Goal: Transaction & Acquisition: Purchase product/service

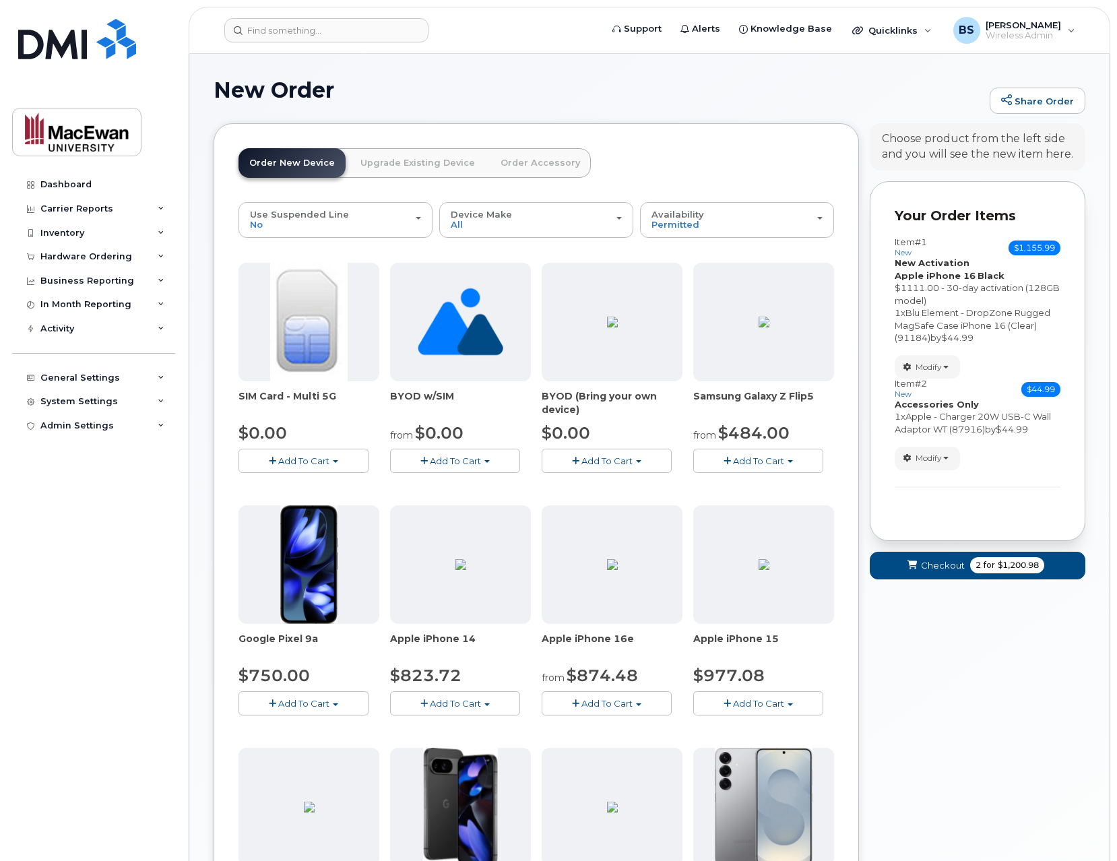
scroll to position [7, 0]
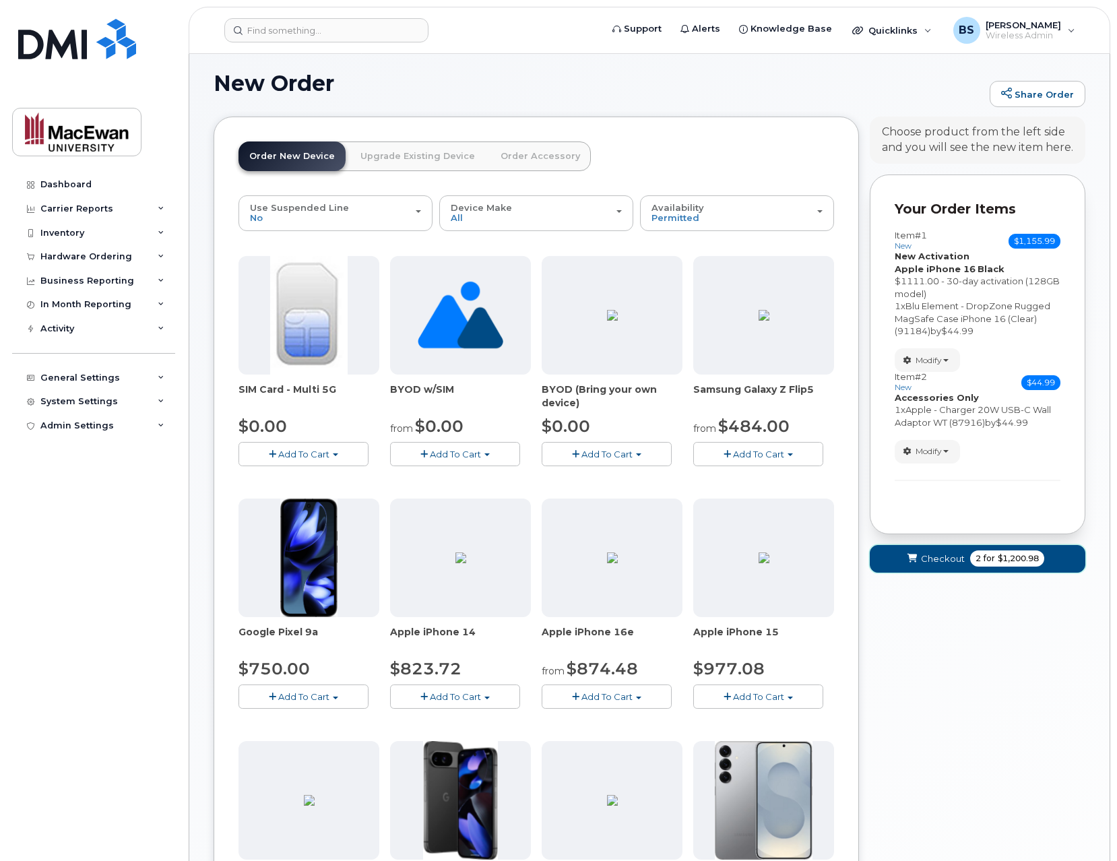
click at [963, 560] on button "Checkout 2 for $1,200.98" at bounding box center [978, 559] width 216 height 28
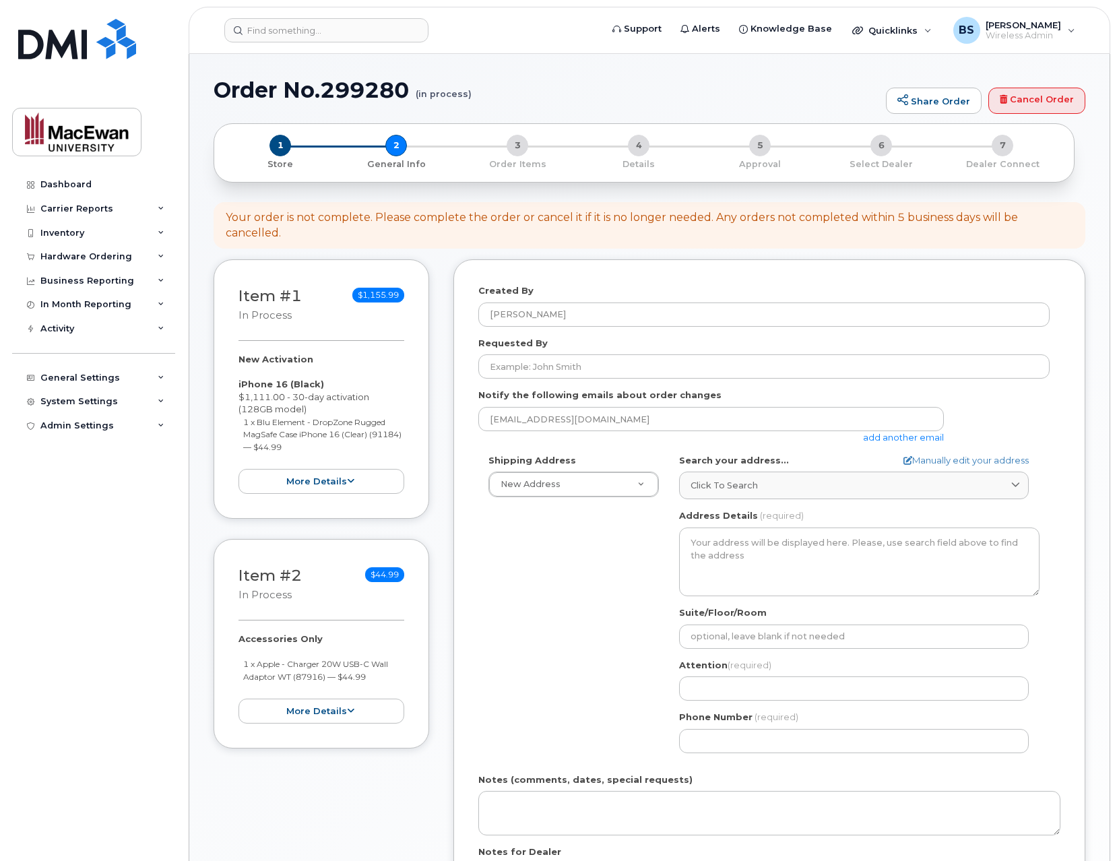
select select
click at [543, 372] on input "Requested By" at bounding box center [763, 366] width 571 height 24
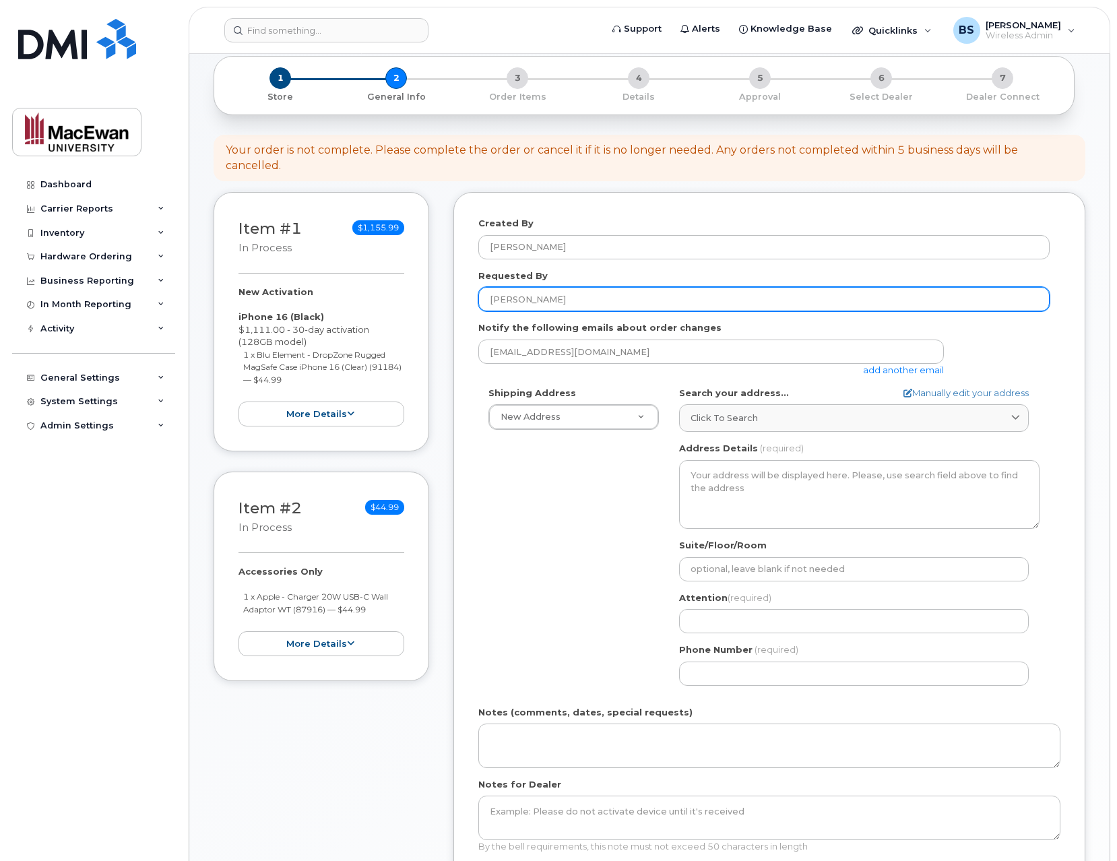
scroll to position [108, 0]
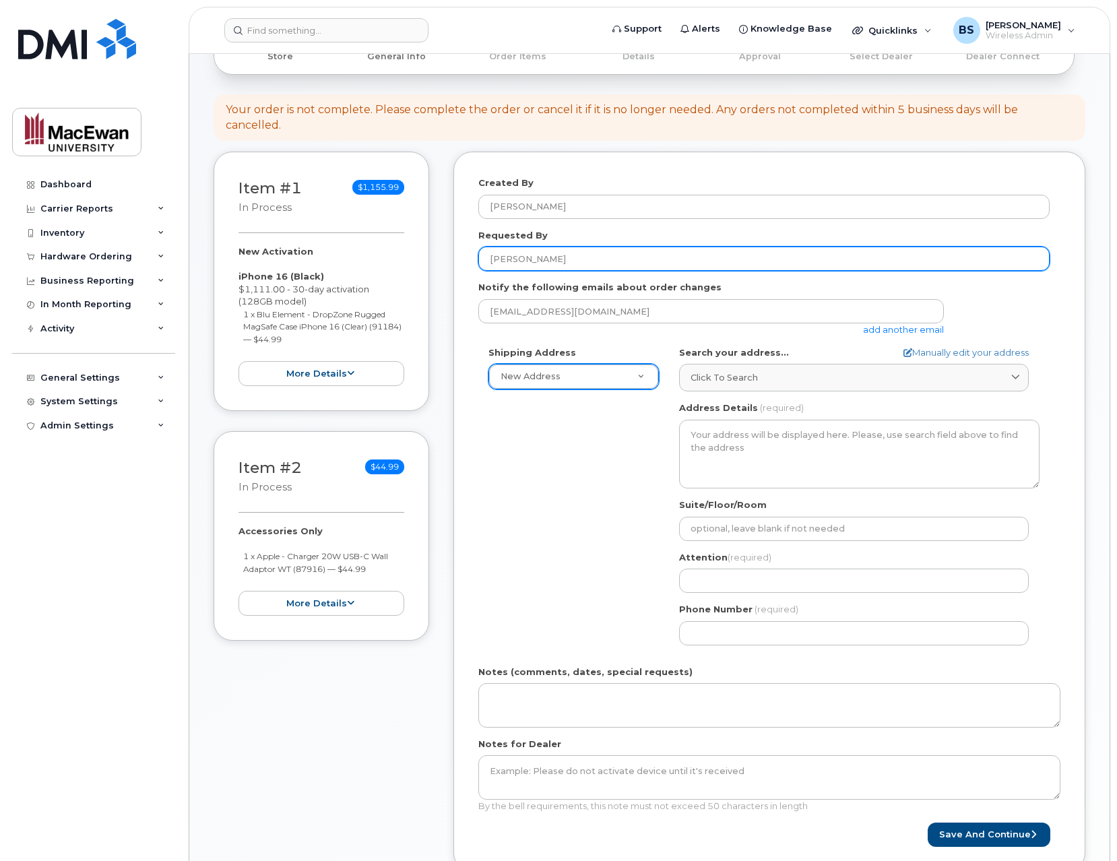
type input "Ian Camara"
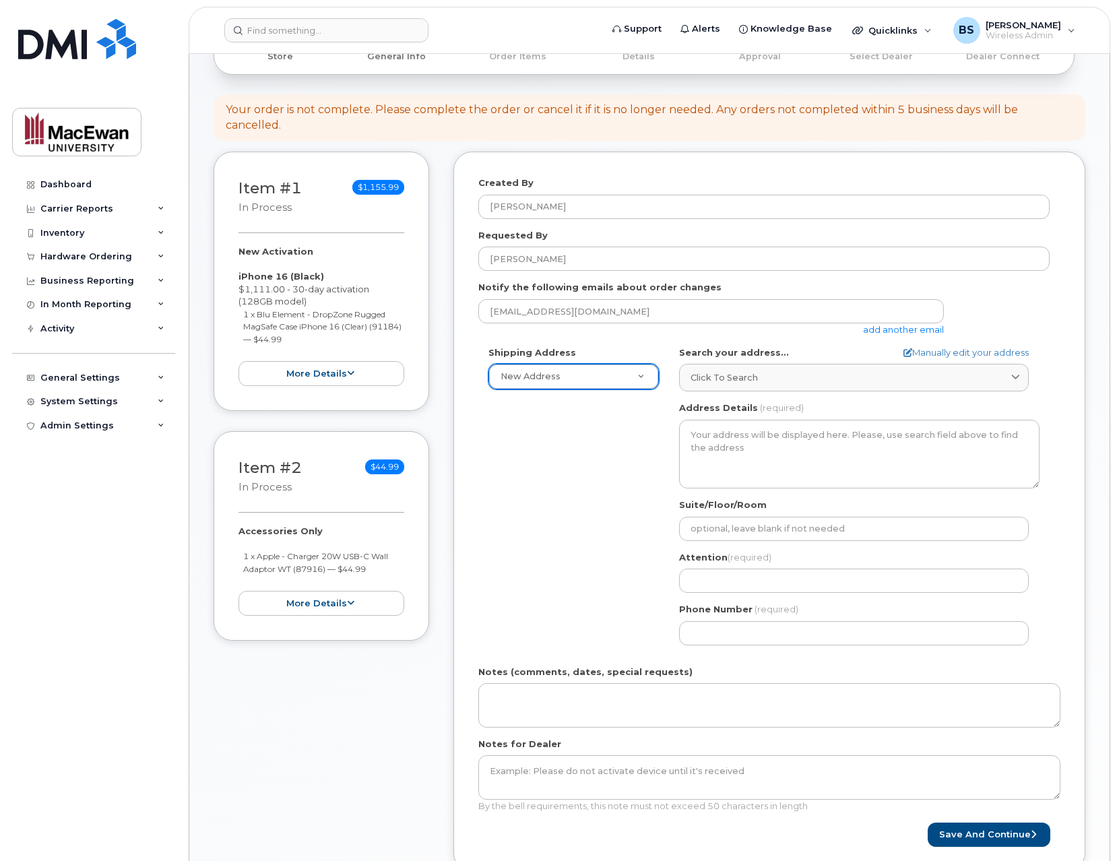
click at [567, 461] on div "Shipping Address New Address New Address AB Search your address... Manually edi…" at bounding box center [763, 500] width 571 height 309
select select
click at [735, 370] on link "Click to search" at bounding box center [854, 378] width 350 height 28
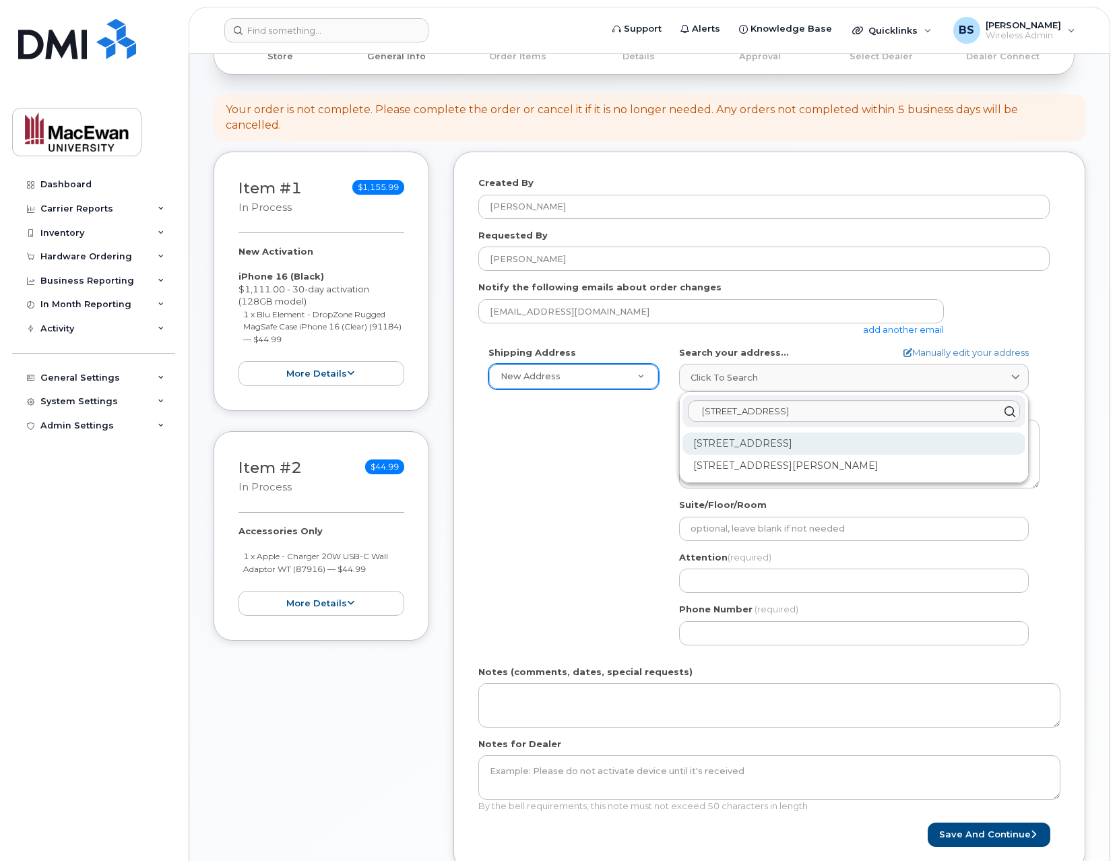
type input "10611 105 ave"
click at [772, 444] on div "10611 105 Ave NW Edmonton AB T5H 1C2" at bounding box center [853, 443] width 343 height 22
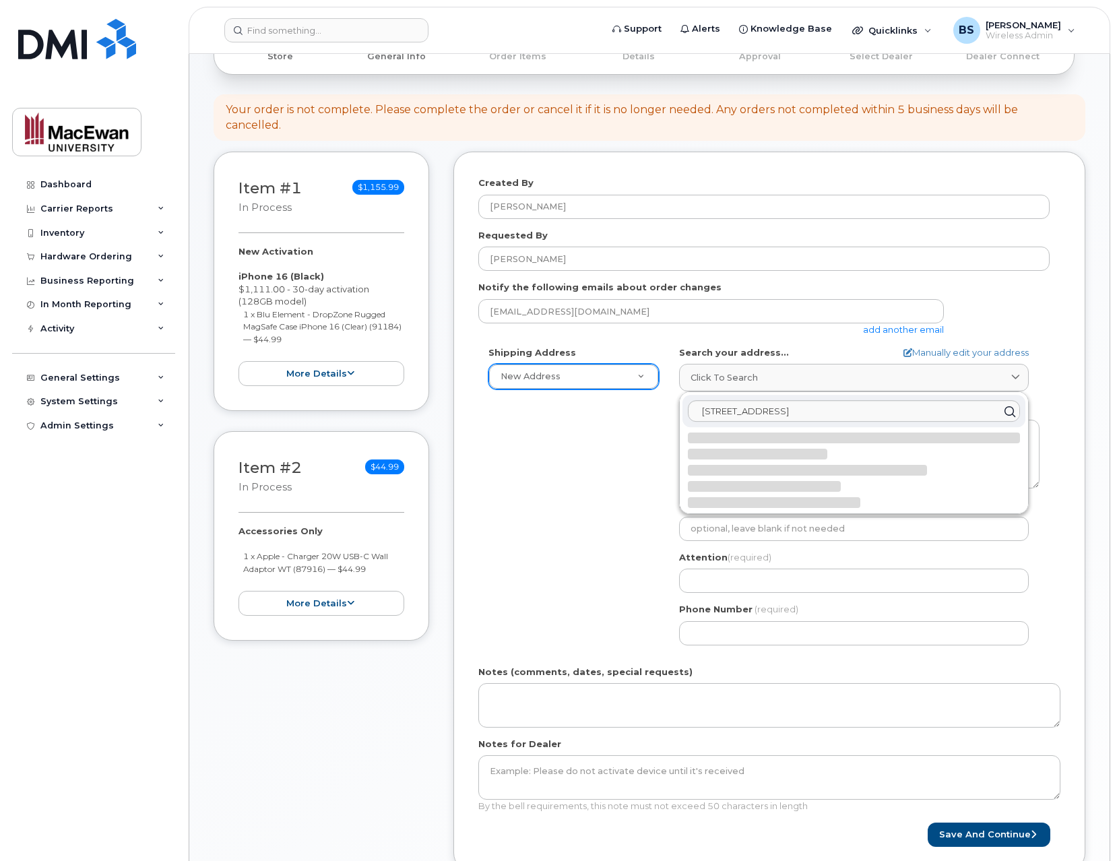
select select
type textarea "10611 105 Ave NW EDMONTON AB T5H 1C2 CANADA"
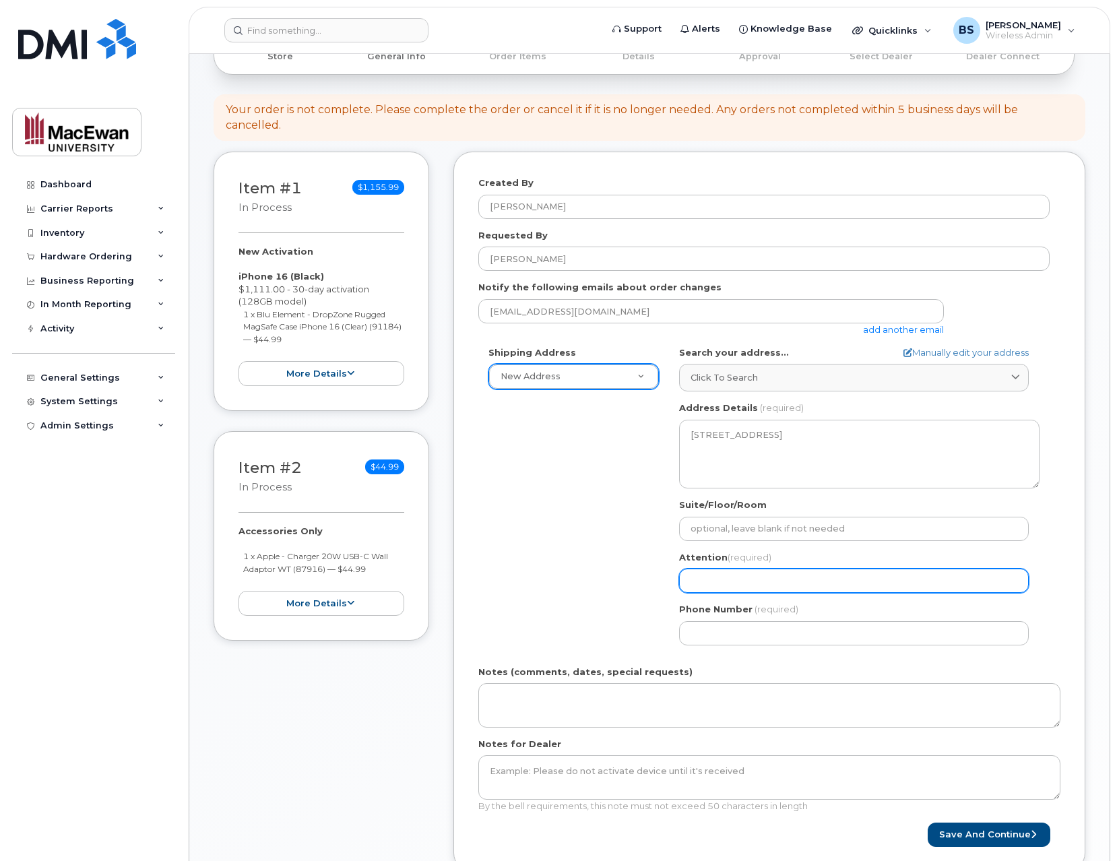
click at [743, 579] on input "Attention (required)" at bounding box center [854, 580] width 350 height 24
select select
type input "B"
select select
type input "Be"
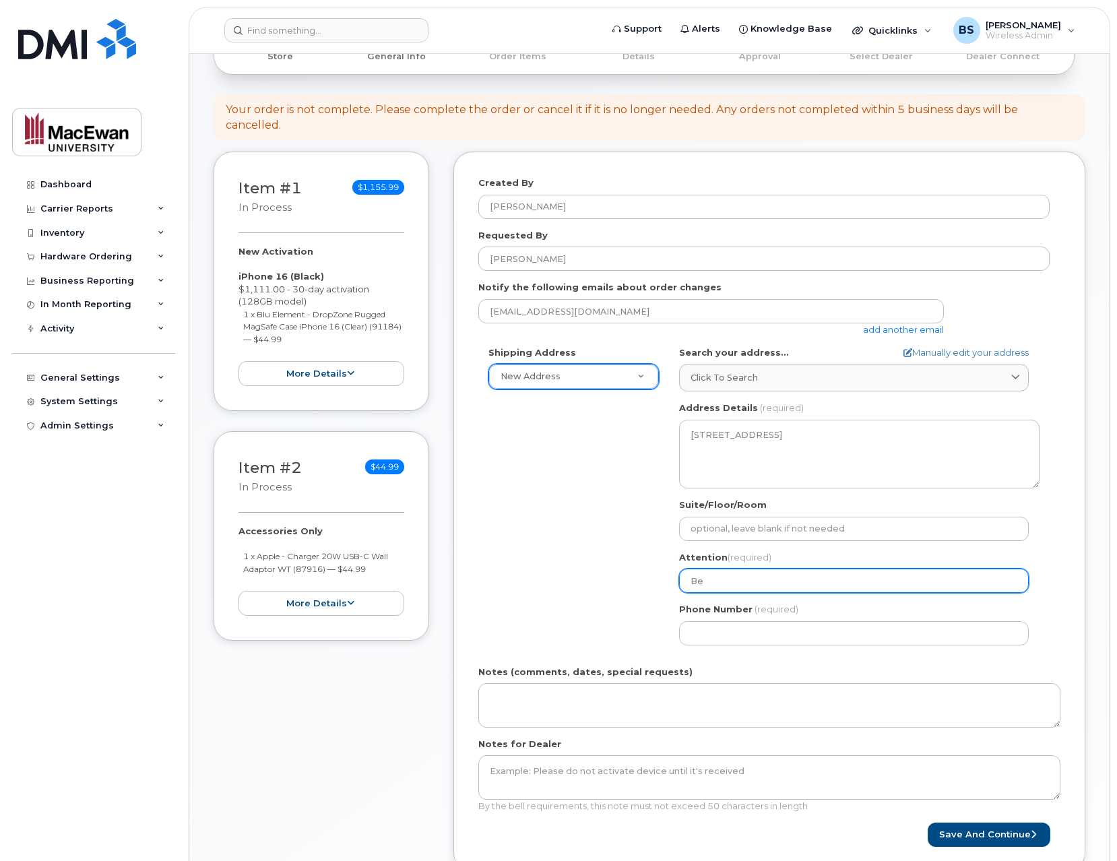
select select
type input "Bev"
select select
type input "Beva"
select select
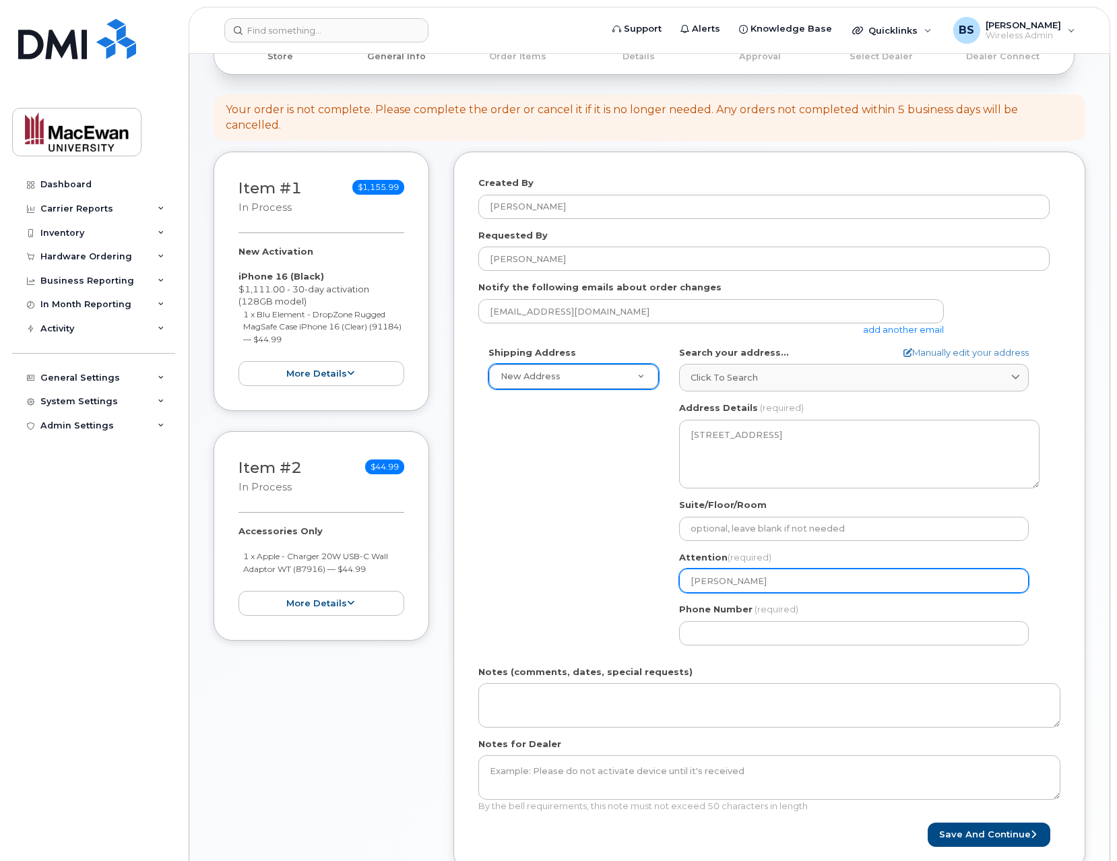
type input "Bevan"
select select
type input "Bevan S"
select select
type input "Bevan Sa"
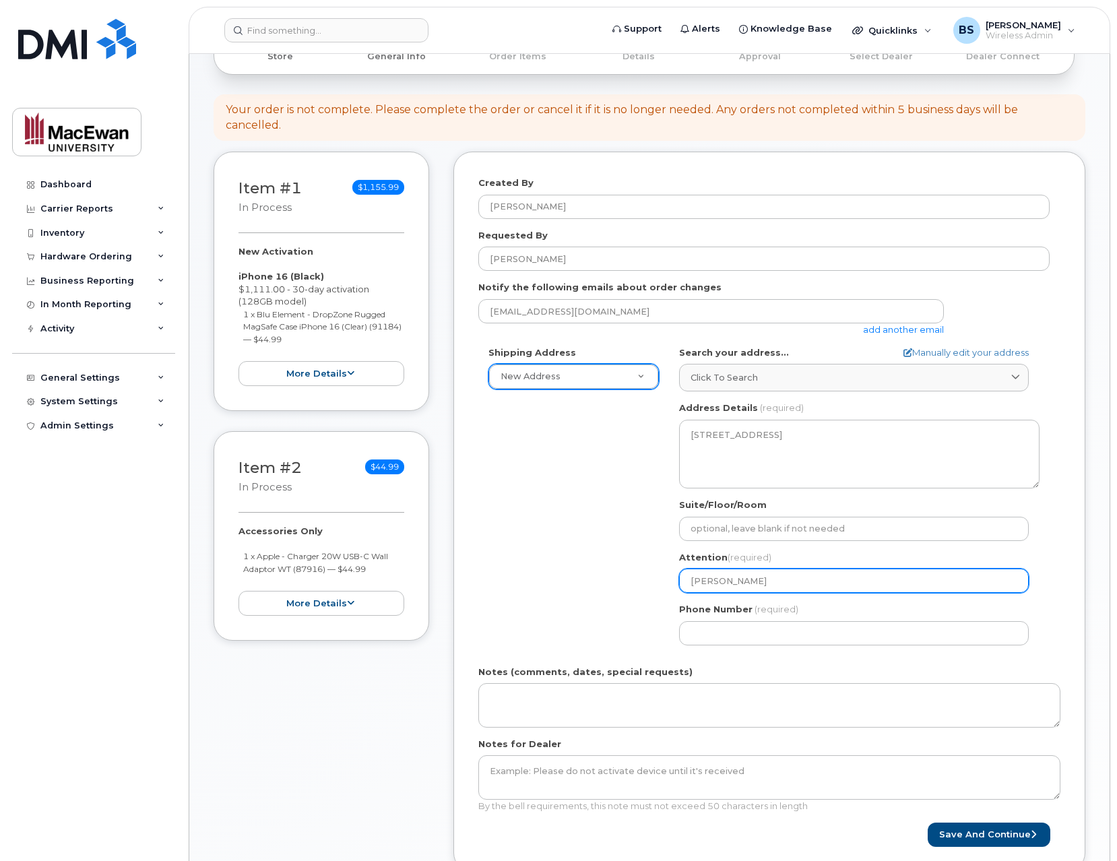
select select
type input "Bevan Sau"
select select
type input "[PERSON_NAME]"
select select
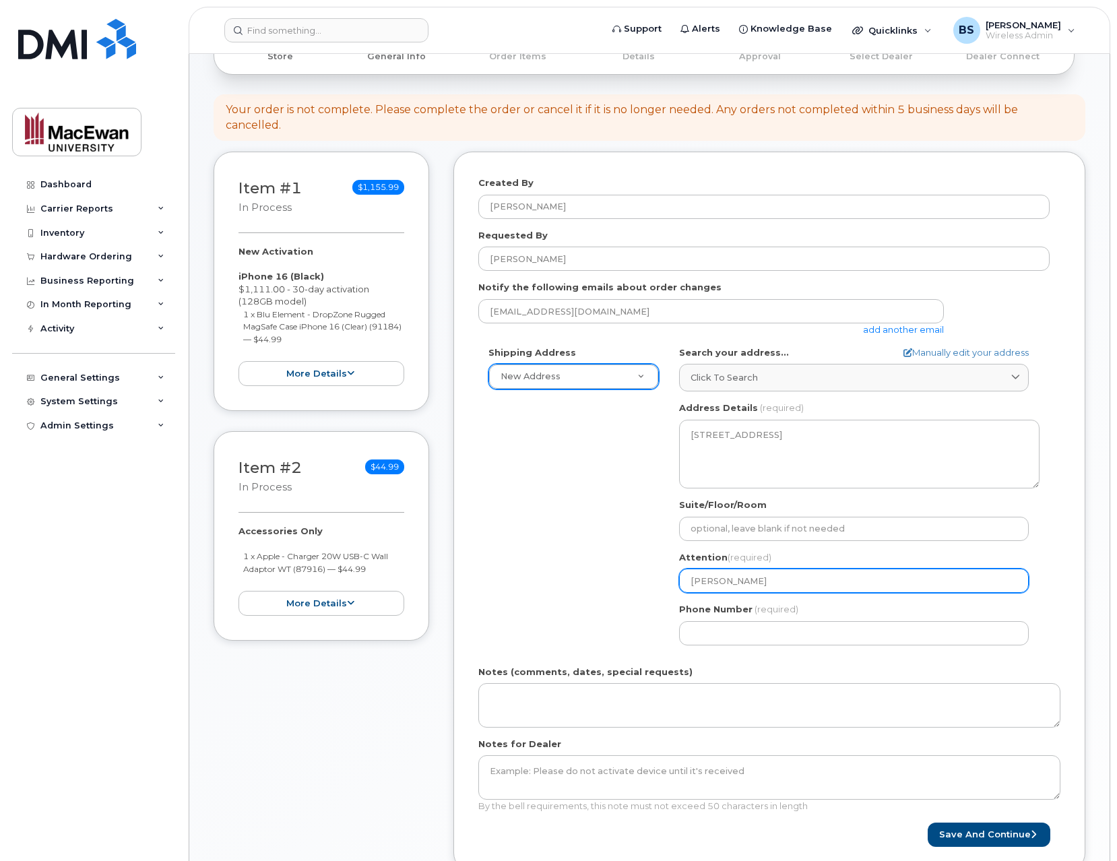
type input "[PERSON_NAME]"
select select
type input "Bevan Sauks 7"
select select
type input "Bevan Sauks 7-"
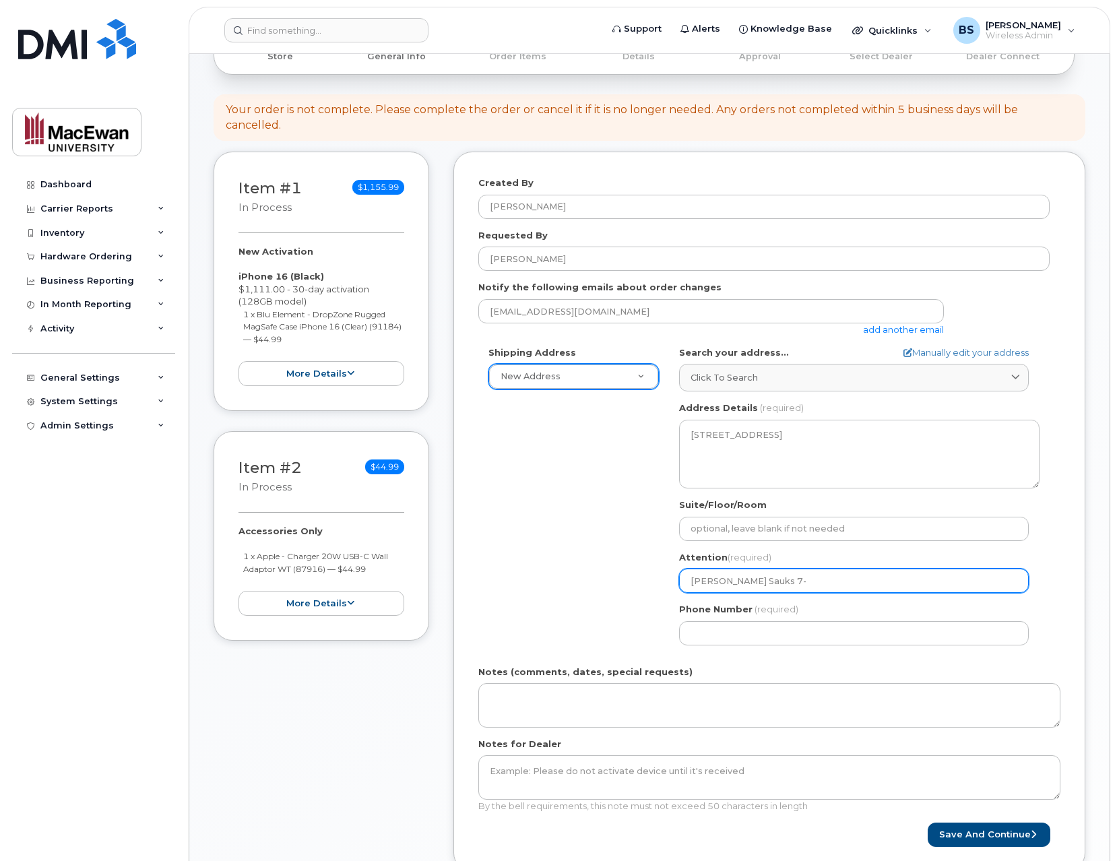
select select
type input "Bevan Sauks 7-2"
select select
type input "Bevan Sauks 7-29"
select select
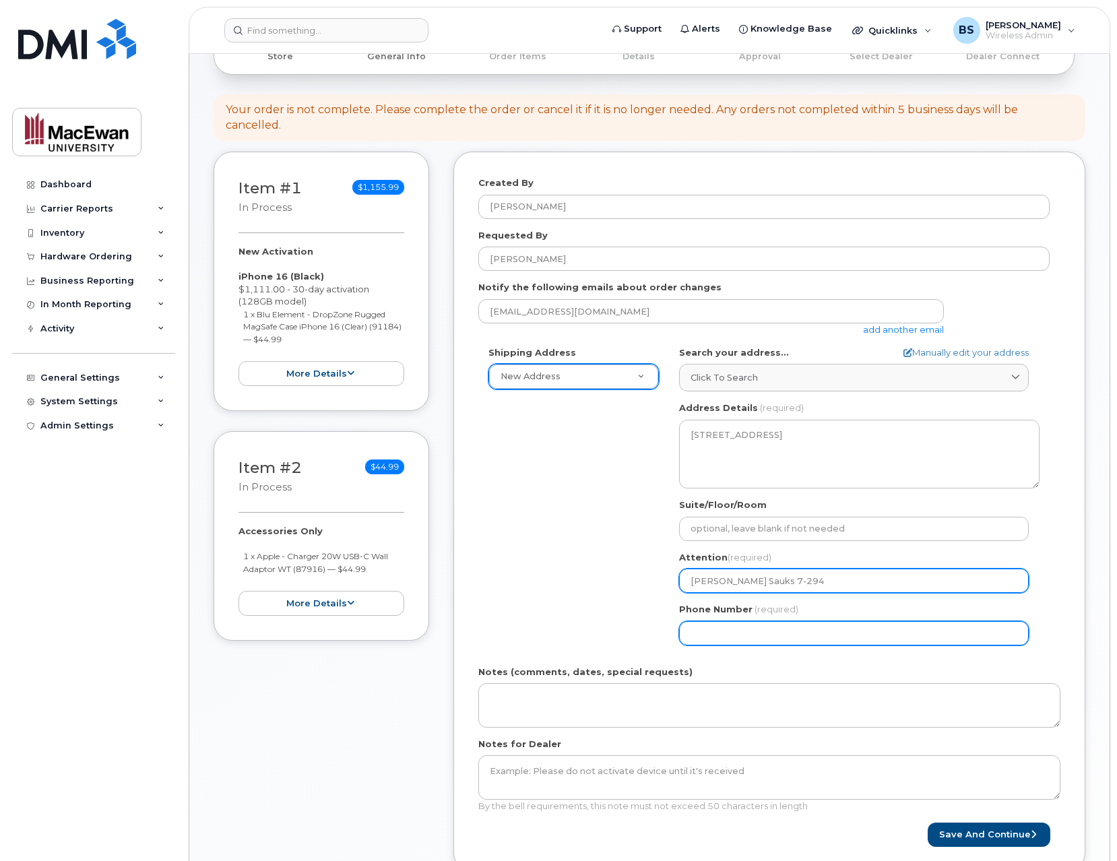
type input "[PERSON_NAME] Sauks 7-294"
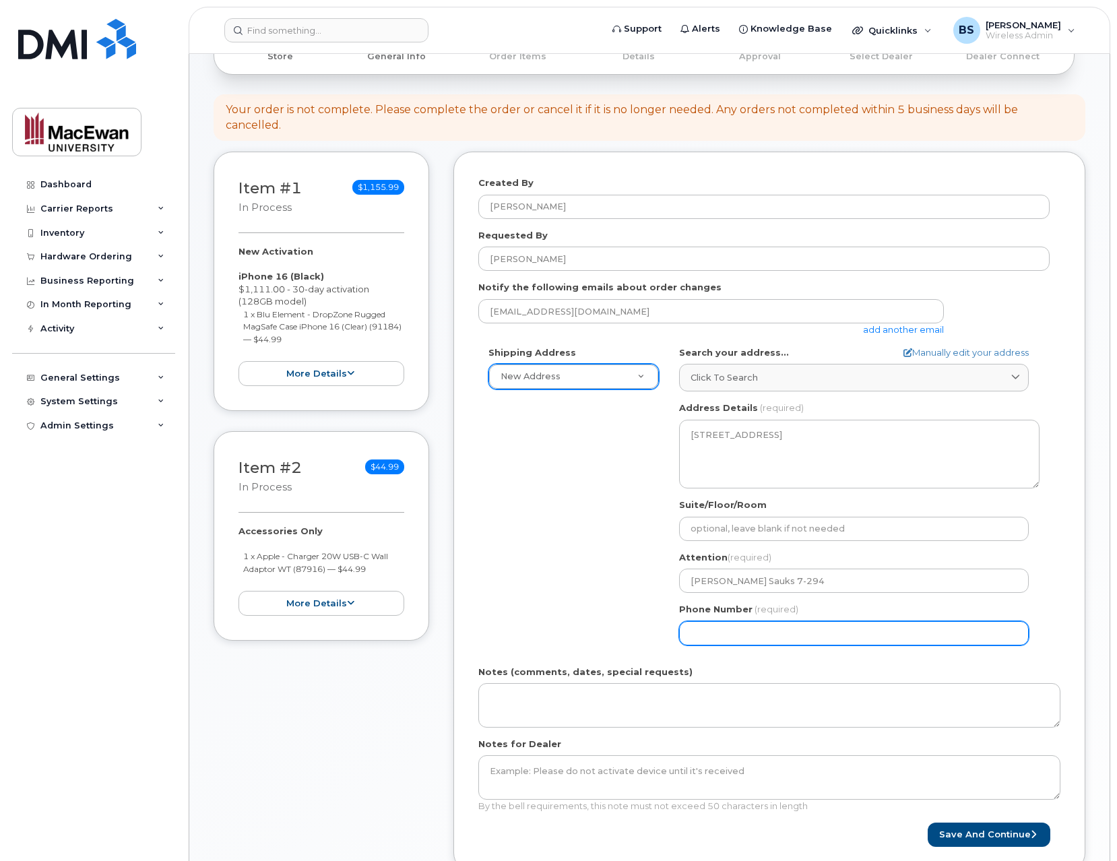
click at [808, 631] on input "Phone Number" at bounding box center [854, 633] width 350 height 24
type input "587"
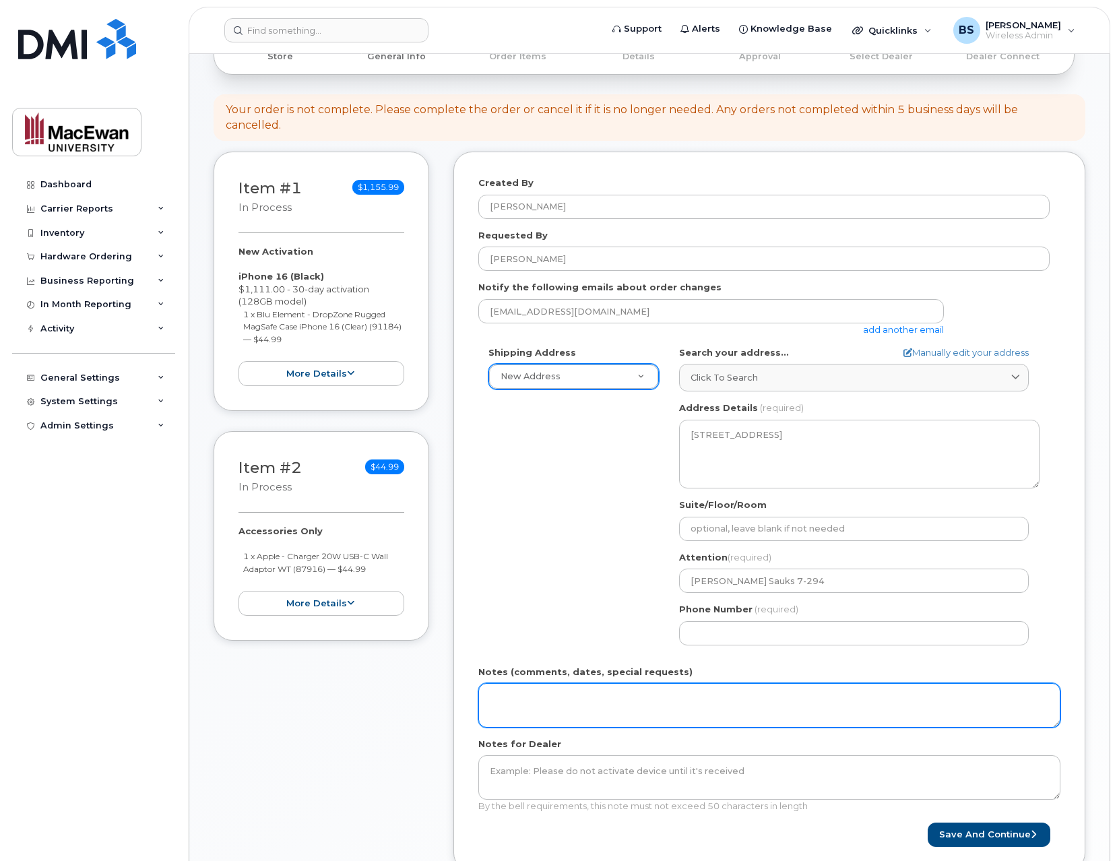
click at [548, 703] on textarea "Notes (comments, dates, special requests)" at bounding box center [769, 705] width 582 height 44
click at [575, 707] on textarea "Notes (comments, dates, special requests)" at bounding box center [769, 705] width 582 height 44
paste textarea "DO NOT LEAVE PACKAGE OUTSIDE. Deliver all packages directly to the [GEOGRAPHIC_…"
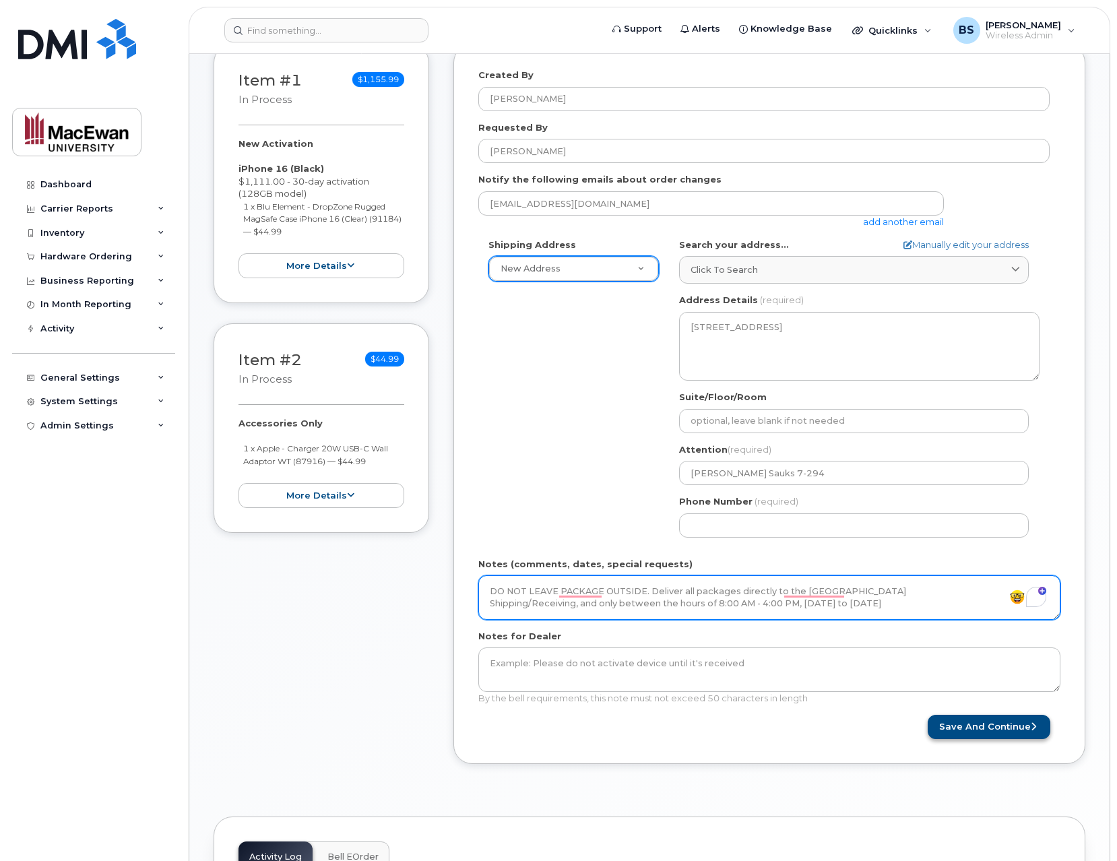
type textarea "DO NOT LEAVE PACKAGE OUTSIDE. Deliver all packages directly to the [GEOGRAPHIC_…"
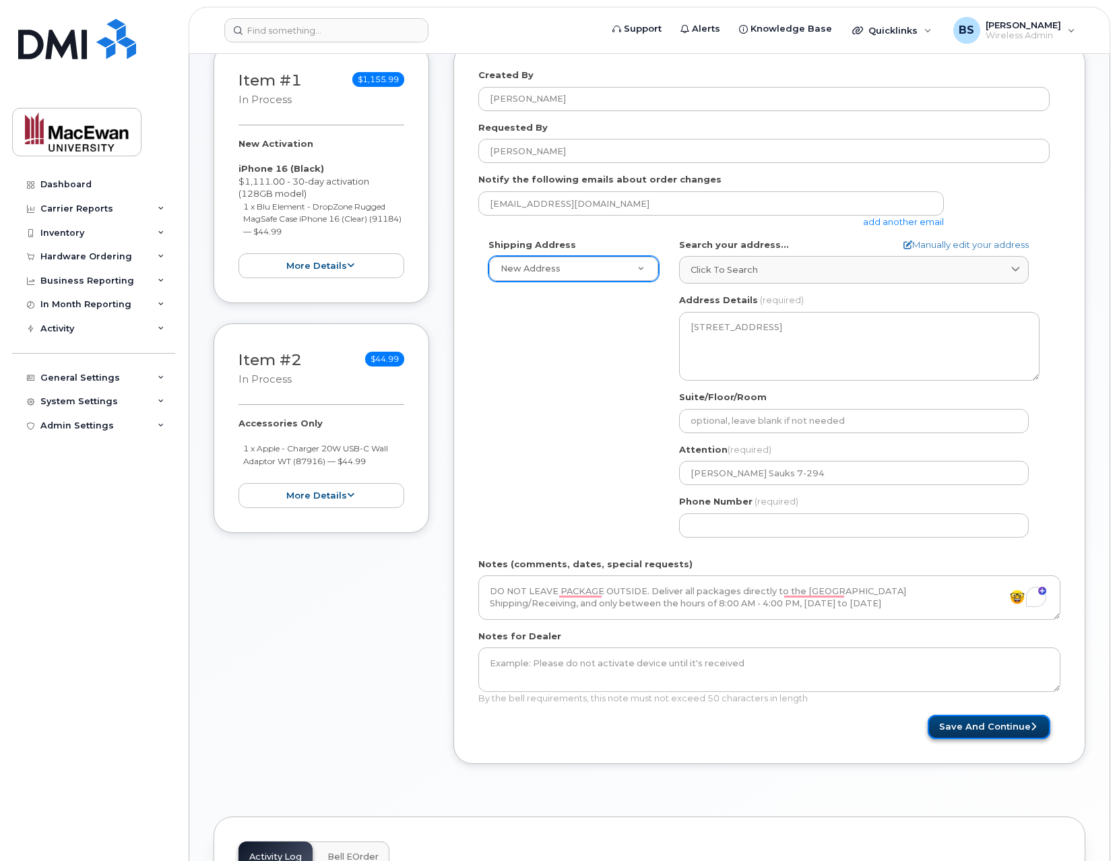
click at [950, 721] on button "Save and Continue" at bounding box center [989, 727] width 123 height 25
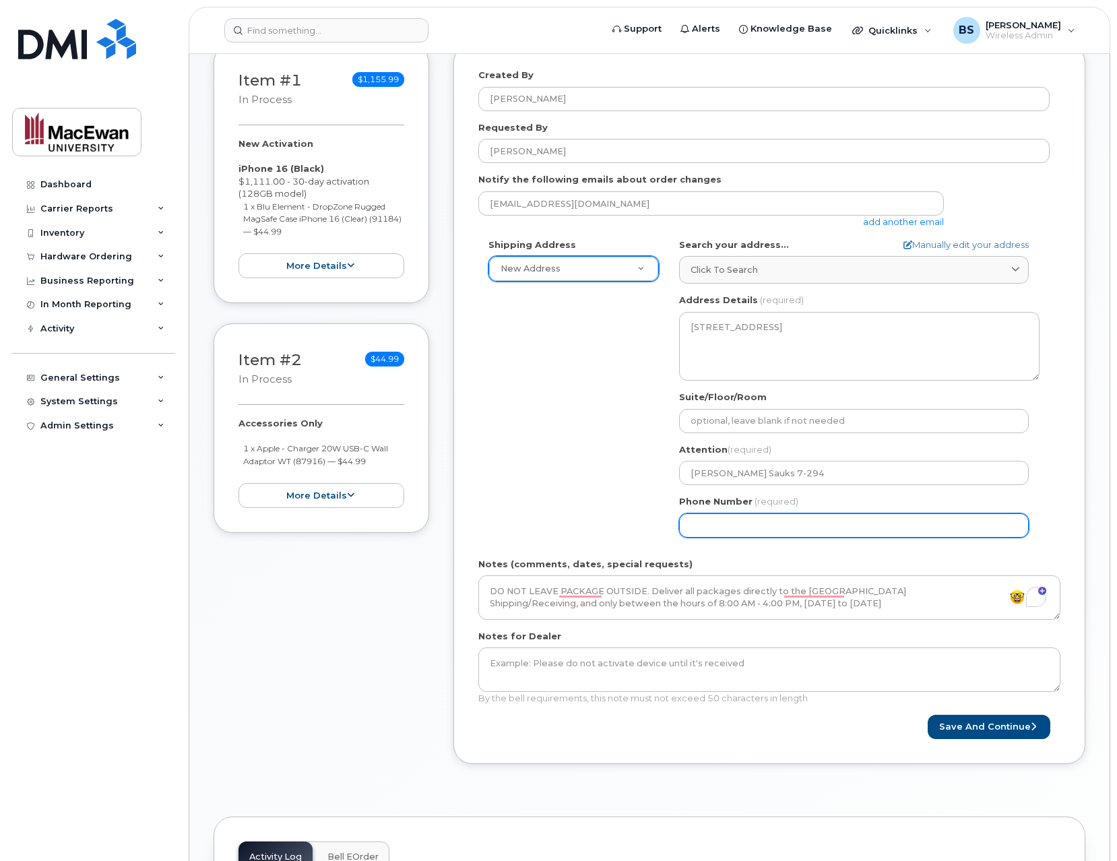
click at [777, 525] on input "Phone Number" at bounding box center [854, 525] width 350 height 24
click at [733, 528] on input "Phone Number" at bounding box center [854, 525] width 350 height 24
select select
type input "5873408325"
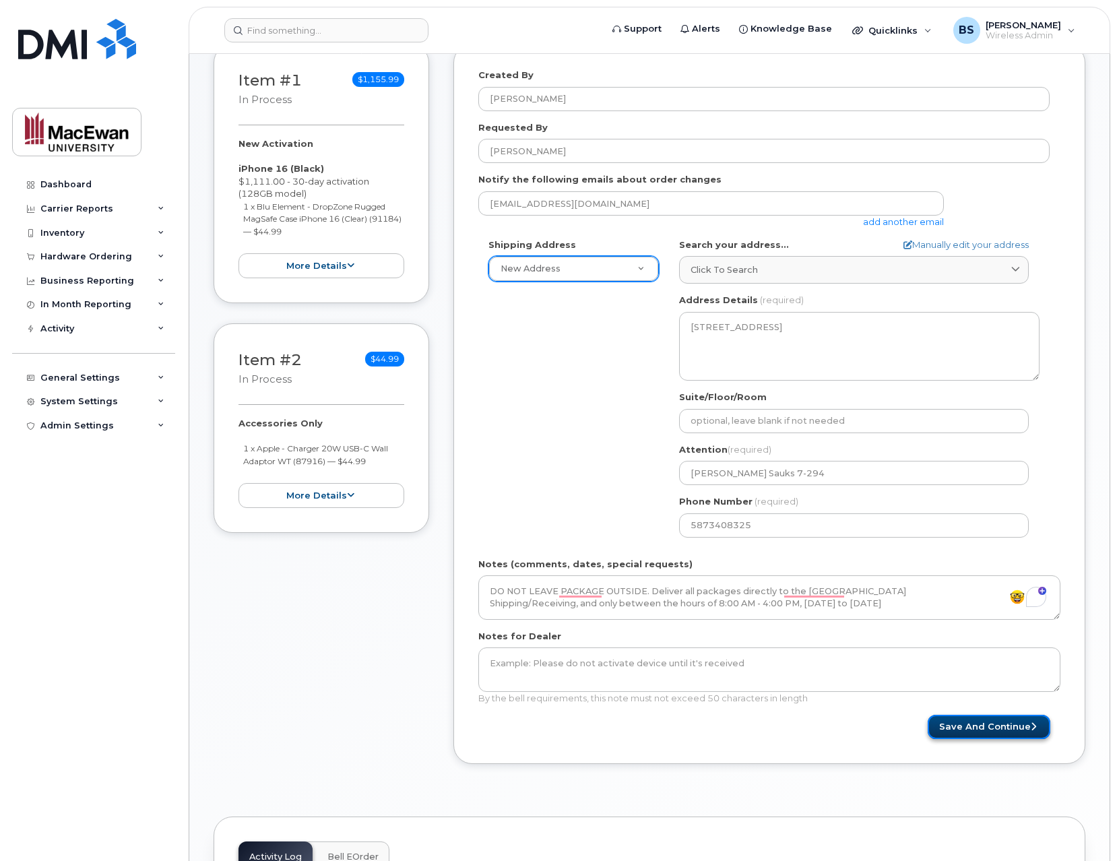
click at [960, 731] on button "Save and Continue" at bounding box center [989, 727] width 123 height 25
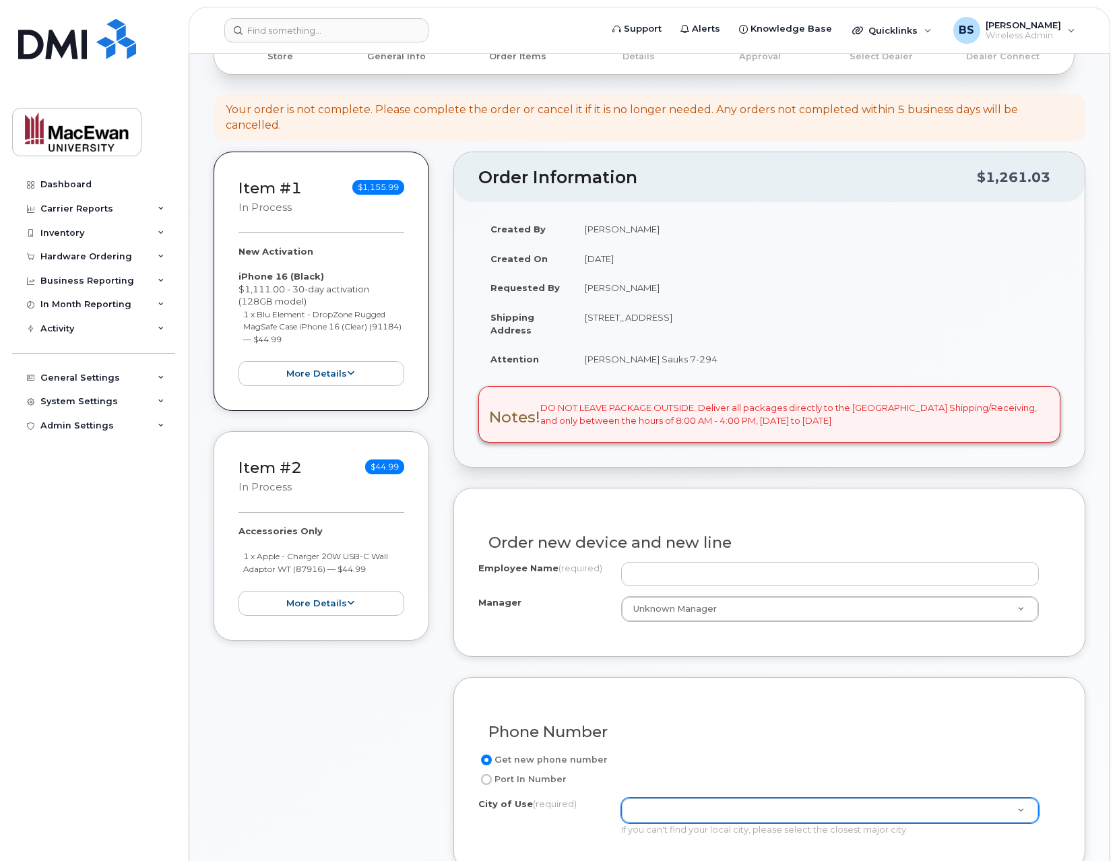
scroll to position [216, 0]
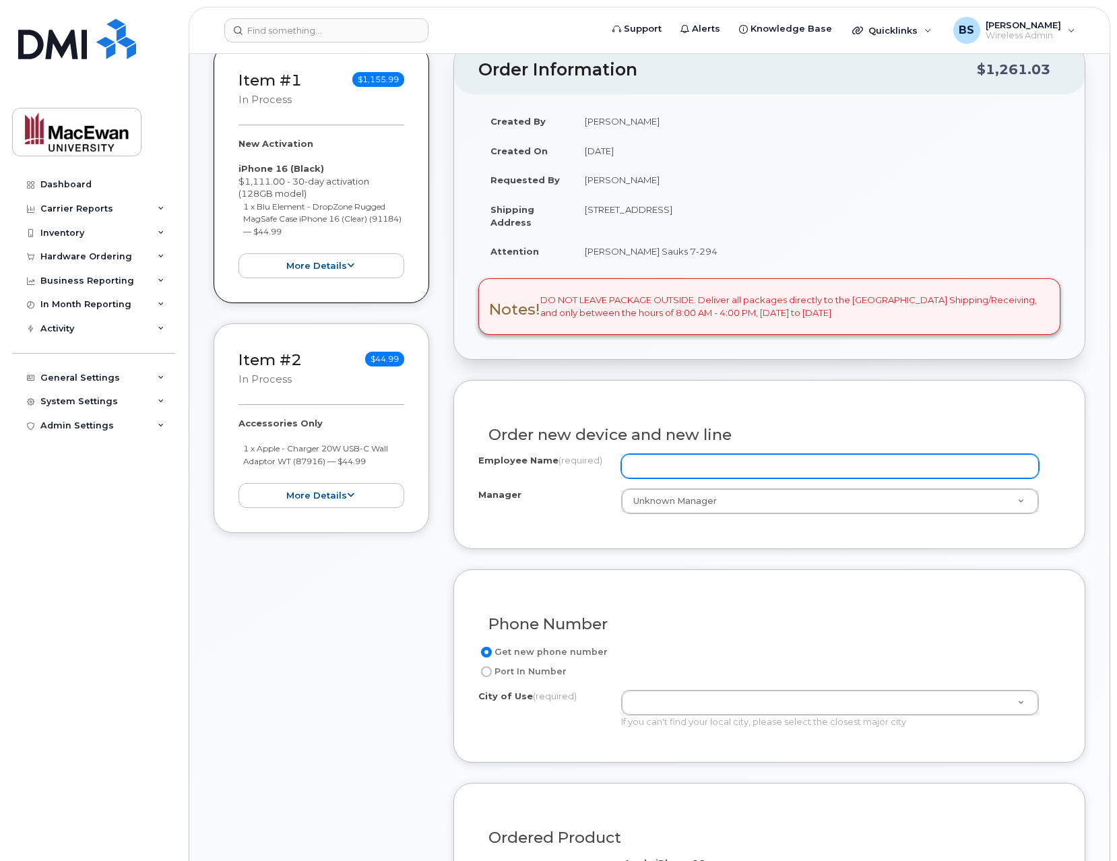
click at [677, 471] on input "Employee Name (required)" at bounding box center [830, 466] width 418 height 24
paste input "Bani Dang"
type input "Bani Dang"
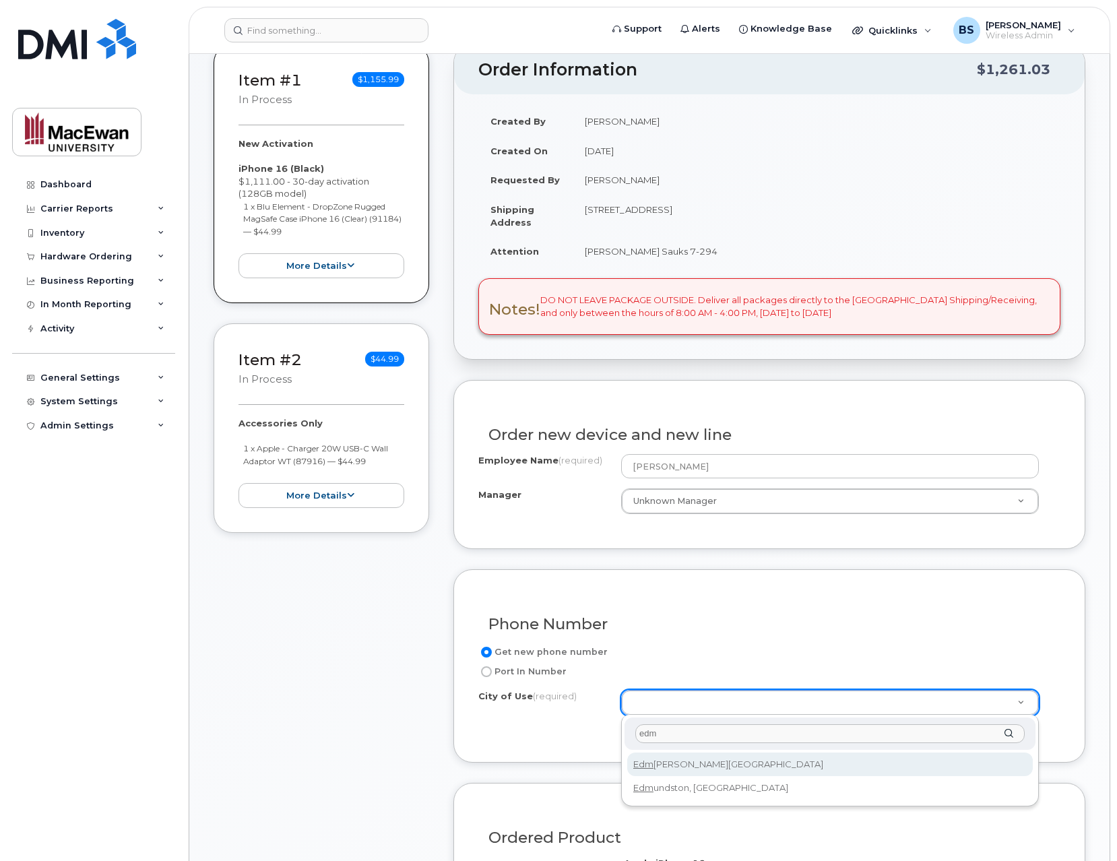
type input "edm"
type input "182"
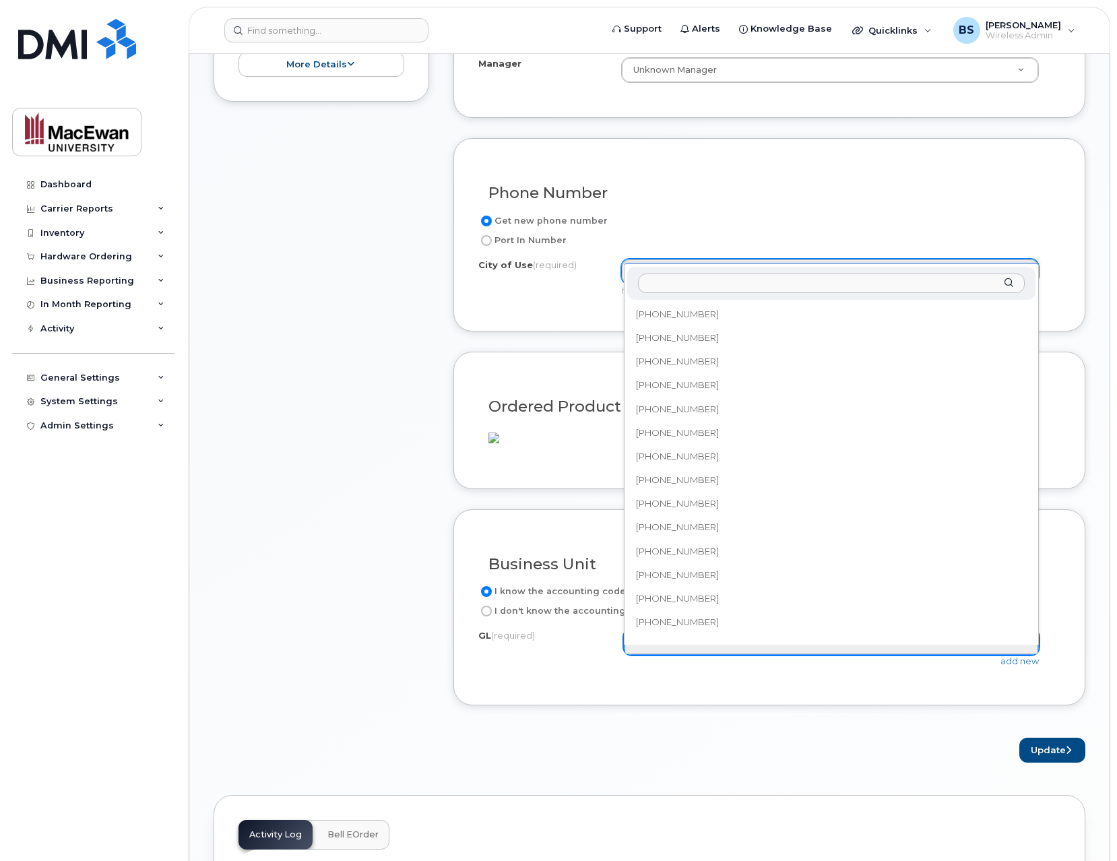
scroll to position [2003, 0]
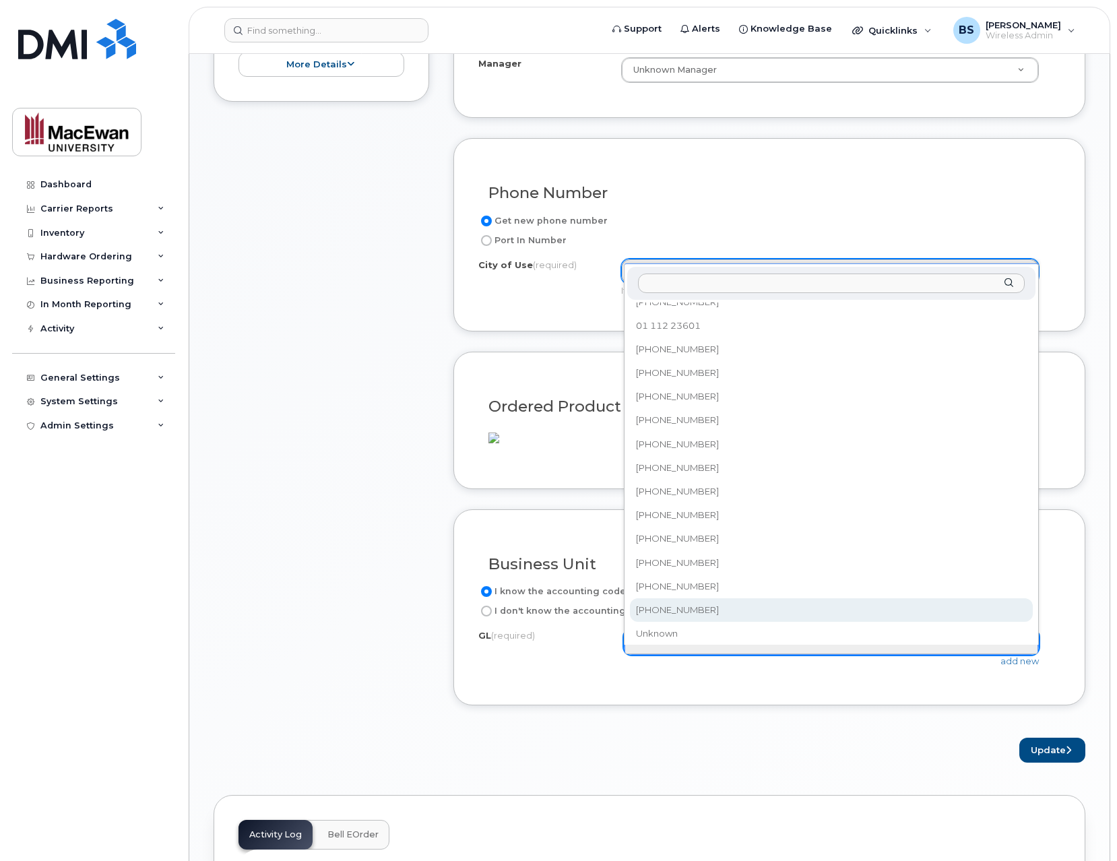
select select "112-23103-611915"
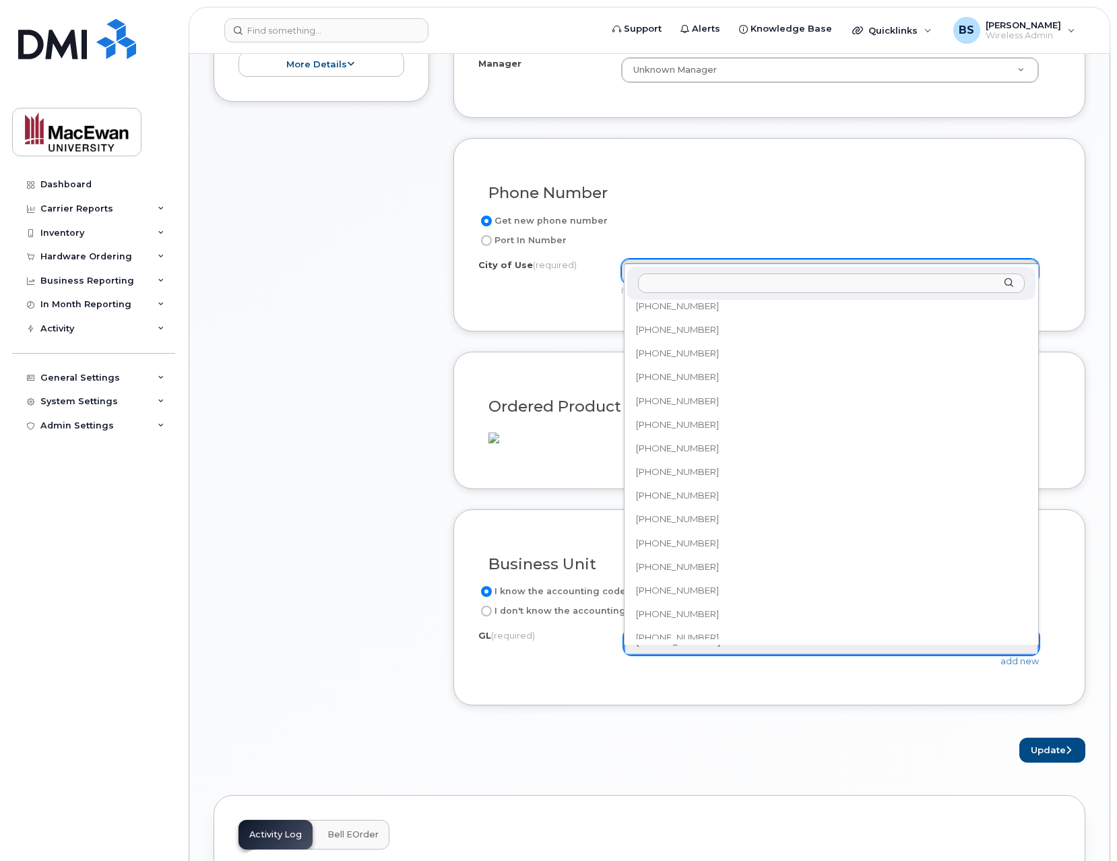
scroll to position [1481, 0]
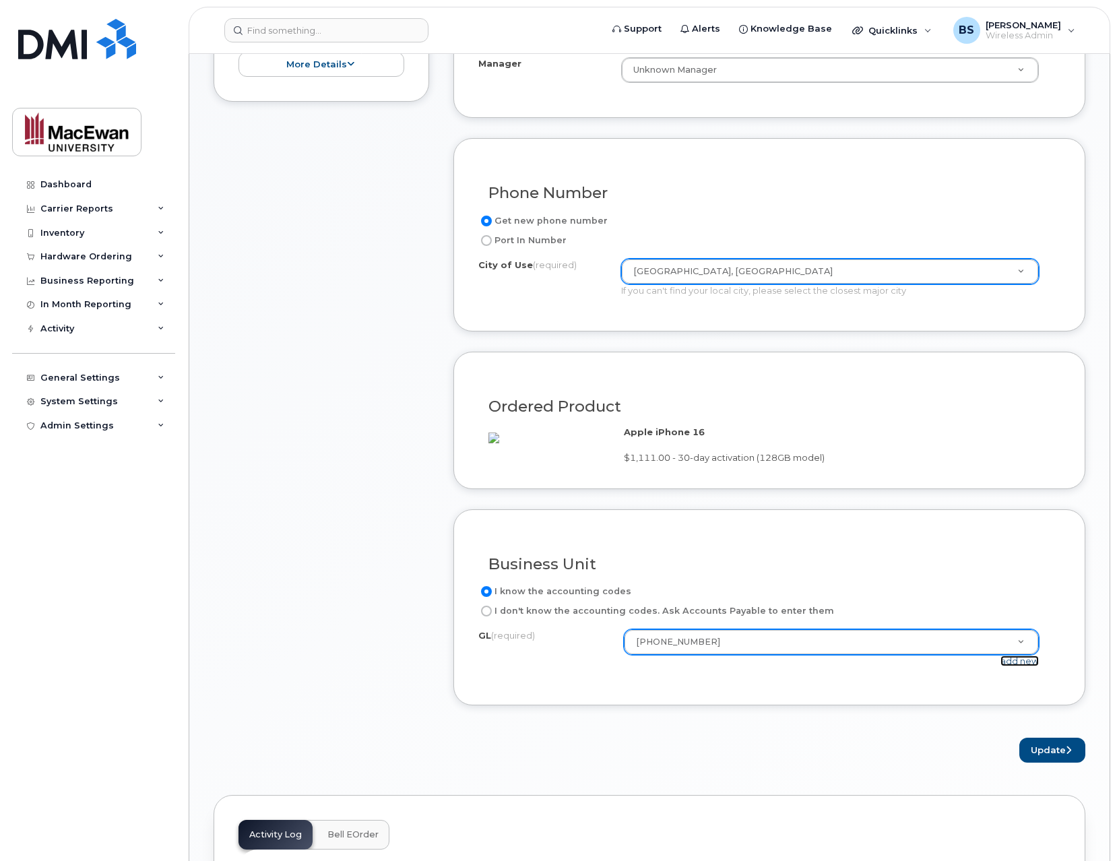
click at [1016, 666] on link "add new" at bounding box center [1019, 660] width 38 height 11
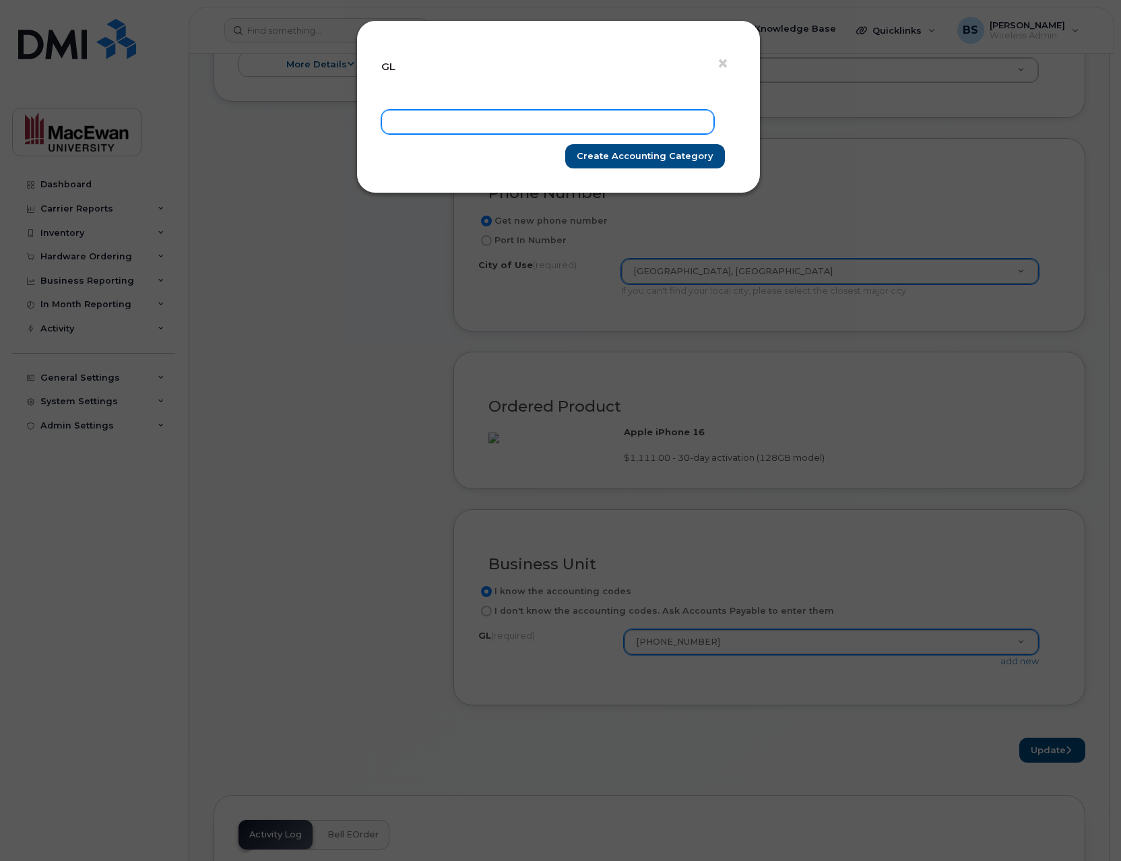
click at [542, 119] on input "text" at bounding box center [547, 122] width 333 height 24
paste input "01 111 08502 611805"
click at [402, 121] on input "01 111 08502 611805" at bounding box center [547, 122] width 333 height 24
type input "01-111-08502-611805"
click at [602, 152] on input "Create Accounting category" at bounding box center [645, 156] width 160 height 25
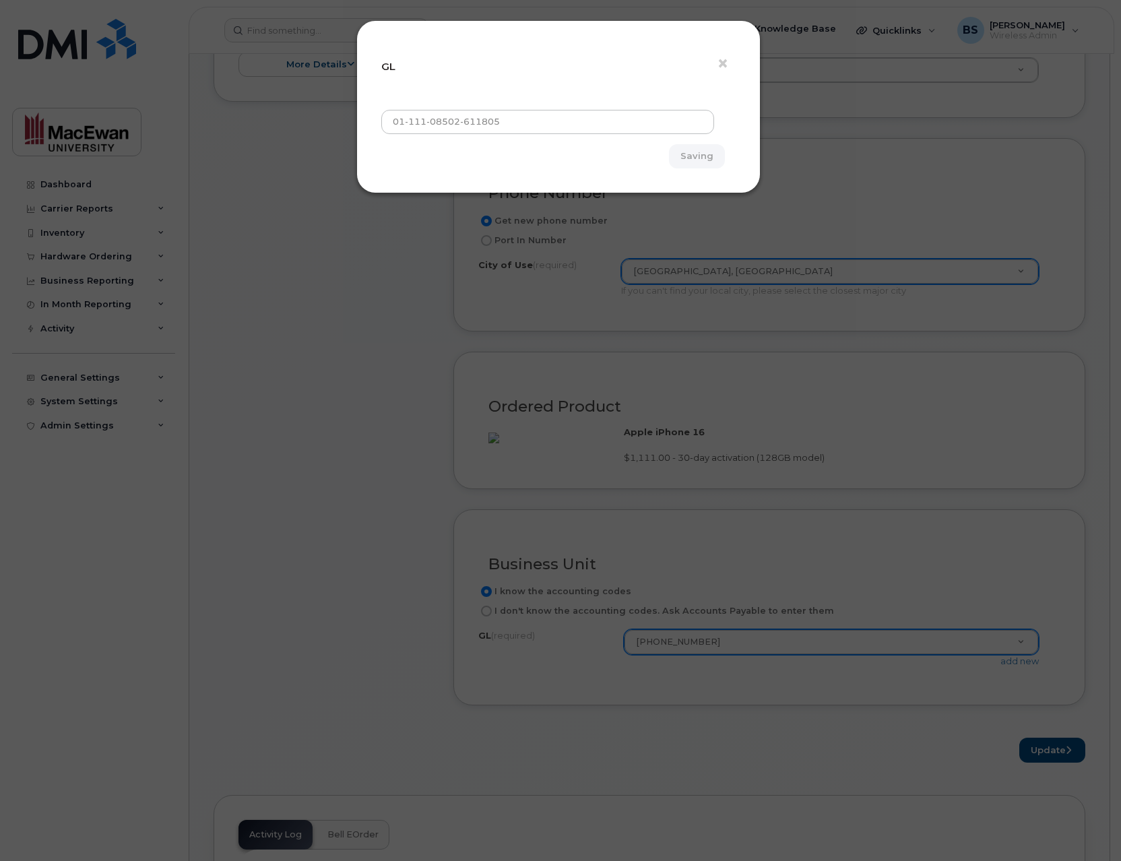
type input "Create Accounting category"
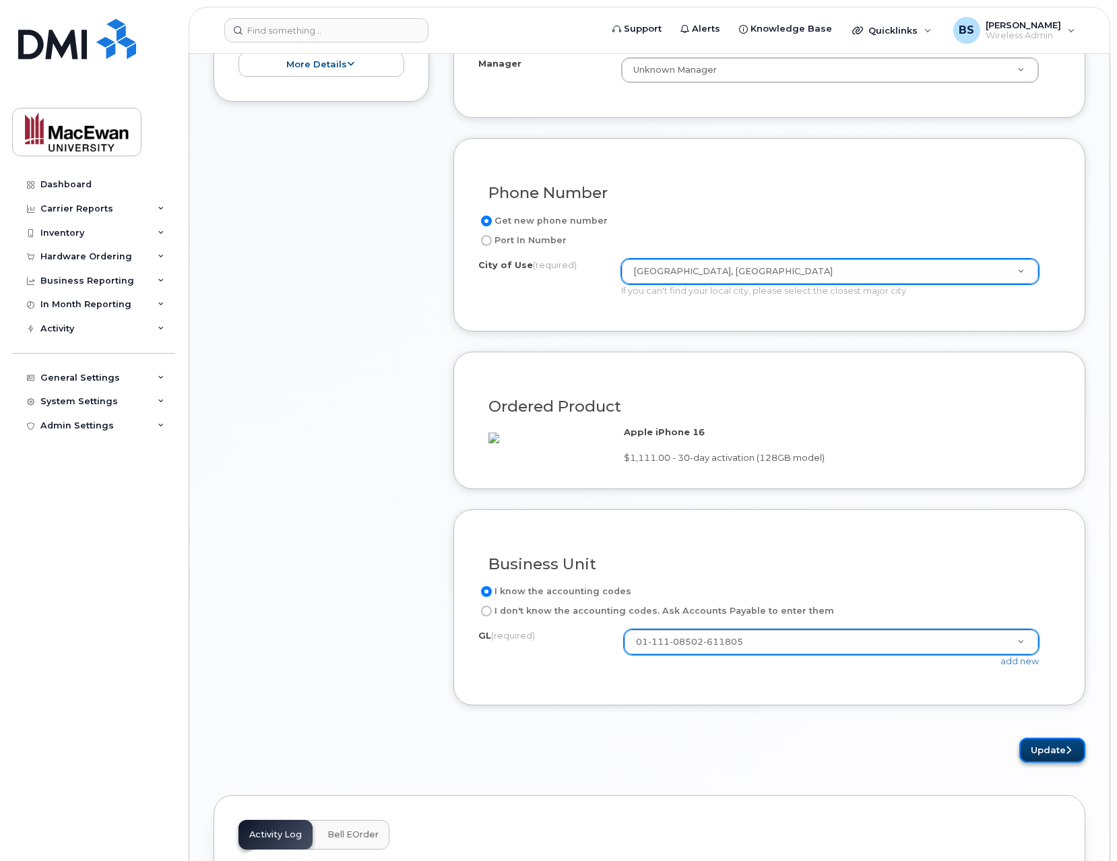
click at [1039, 762] on button "Update" at bounding box center [1052, 750] width 66 height 25
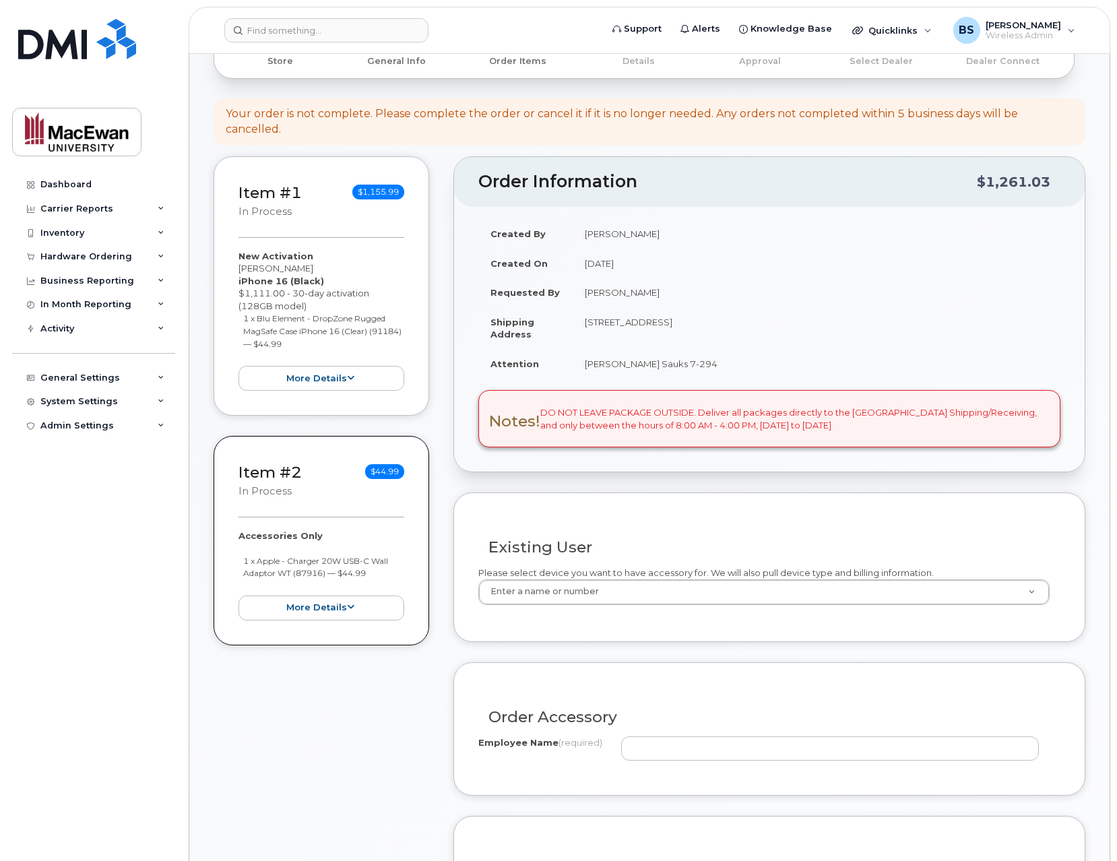
scroll to position [216, 0]
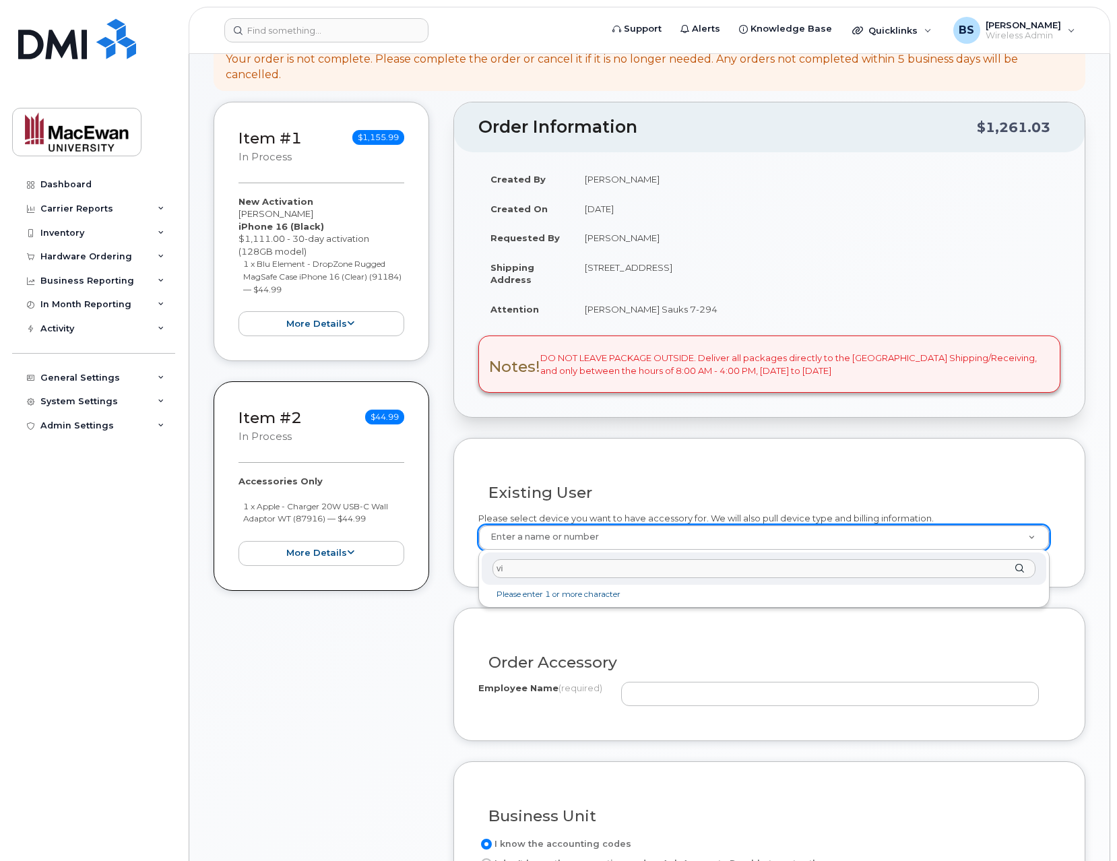
type input "v"
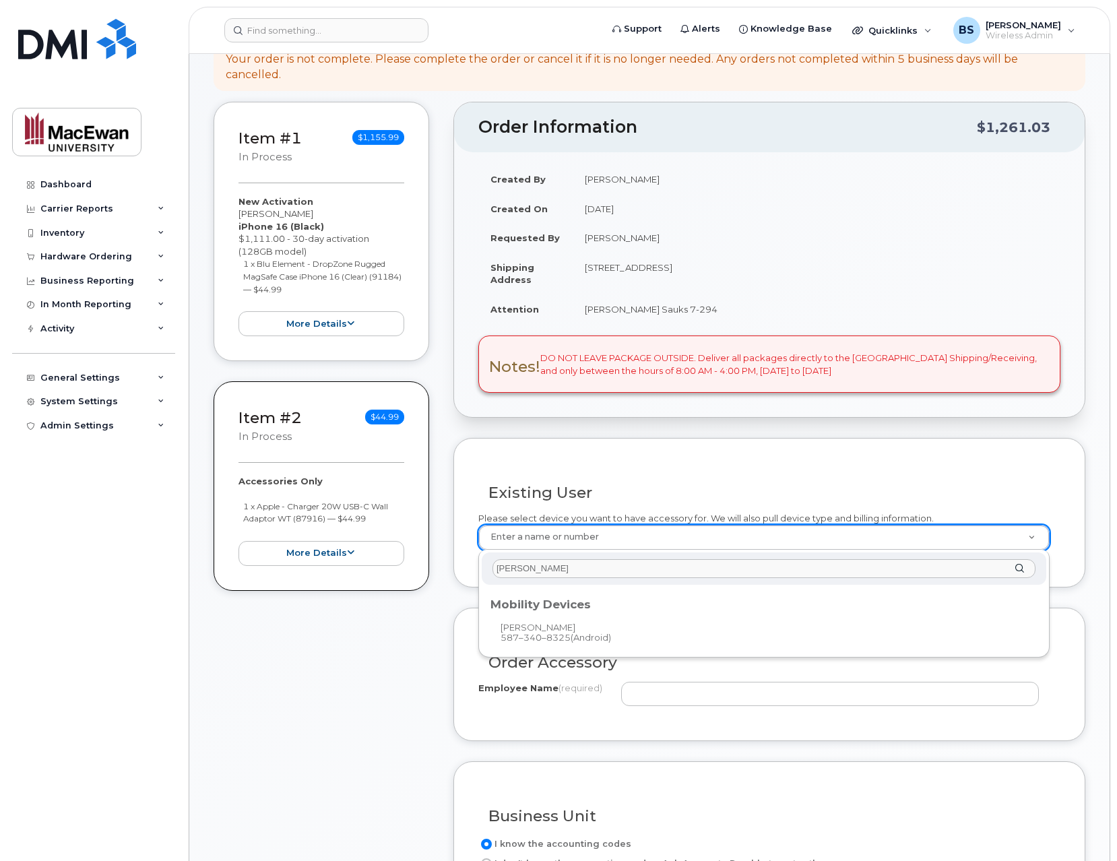
type input "bevan"
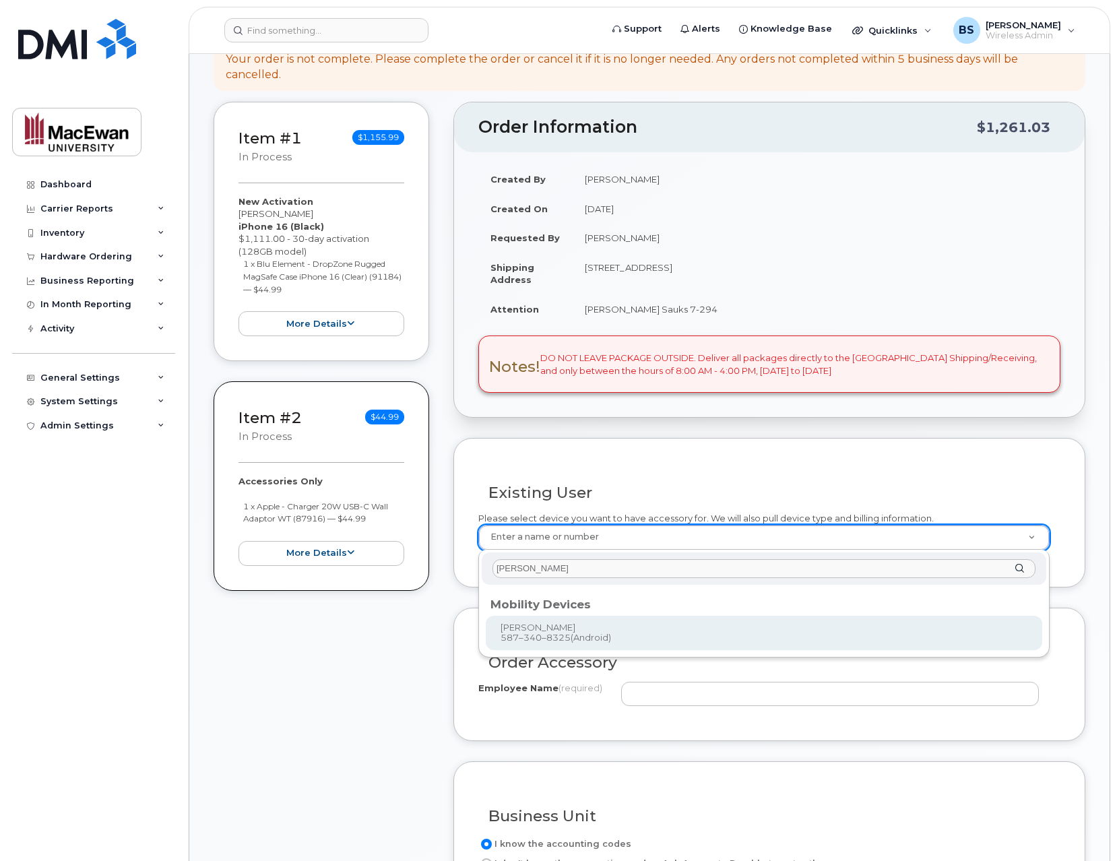
type input "1080924"
type input "[PERSON_NAME]"
select select "01-111-07402"
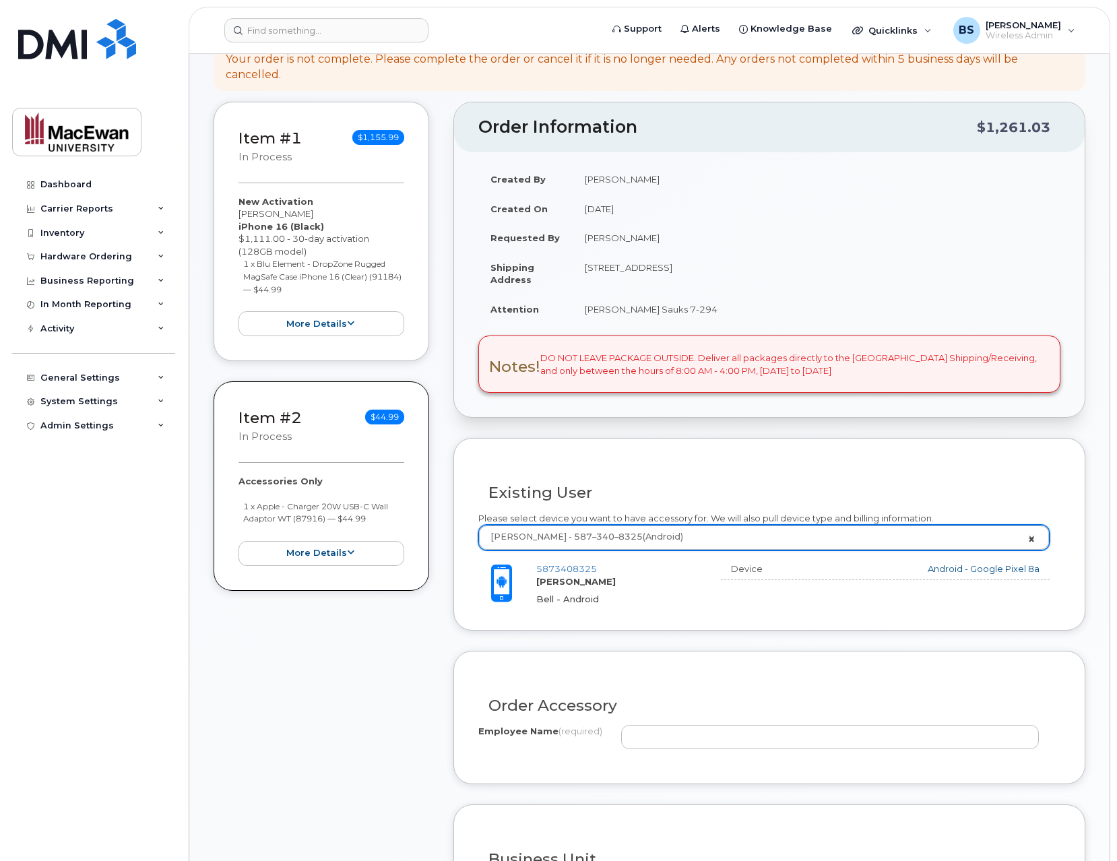
click at [1031, 539] on link "Bevan Sauks - 587–340–8325 (Android)" at bounding box center [764, 537] width 570 height 24
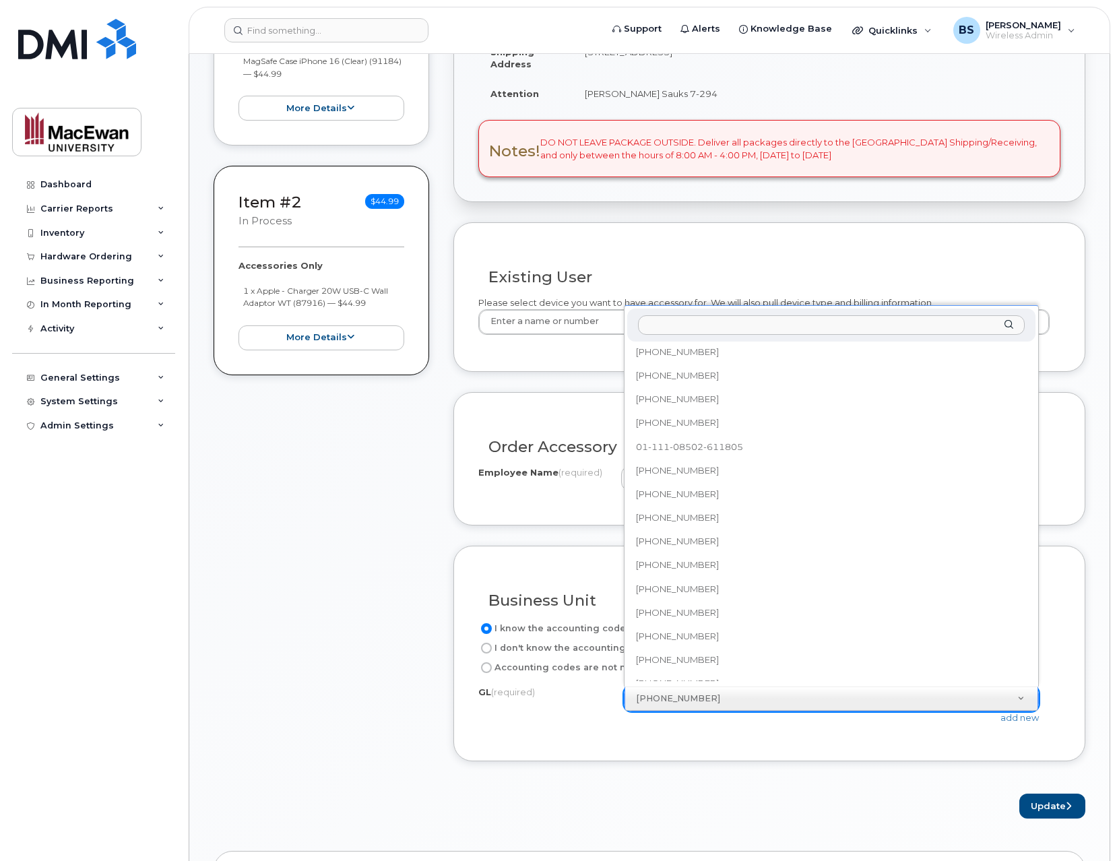
scroll to position [704, 0]
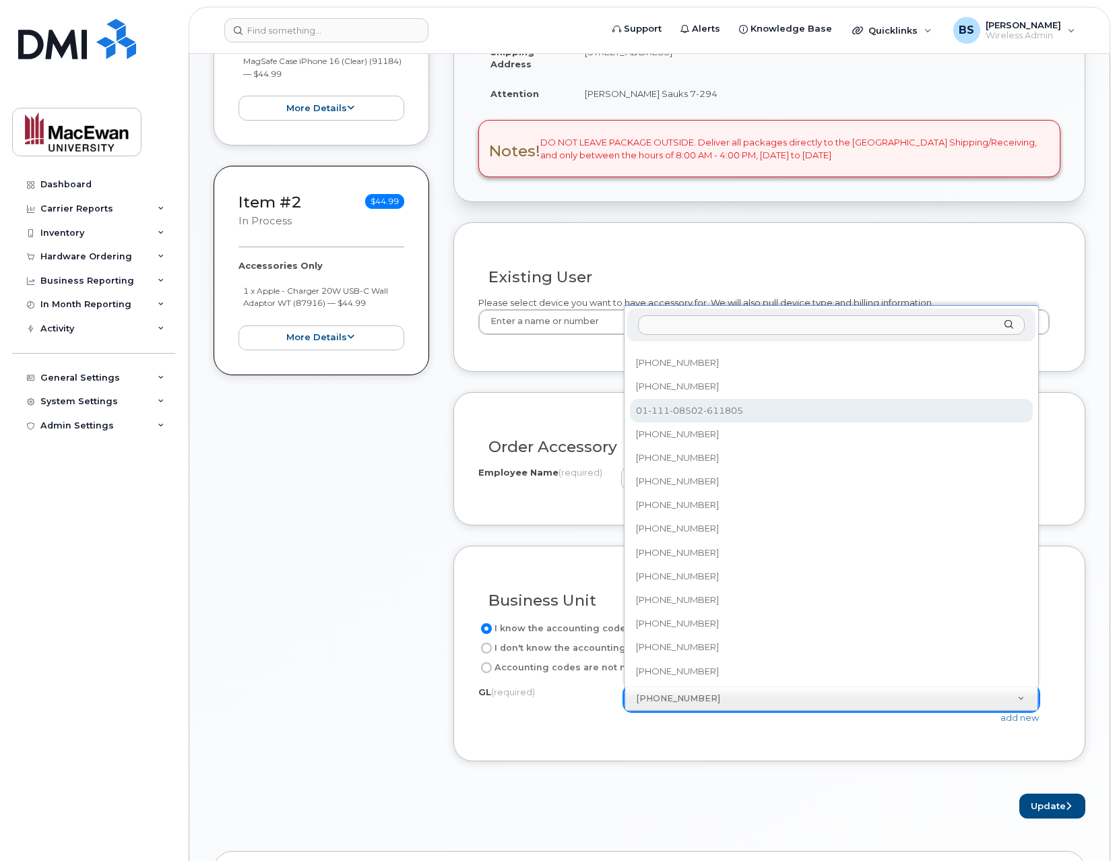
select select "01-111-08502-611805"
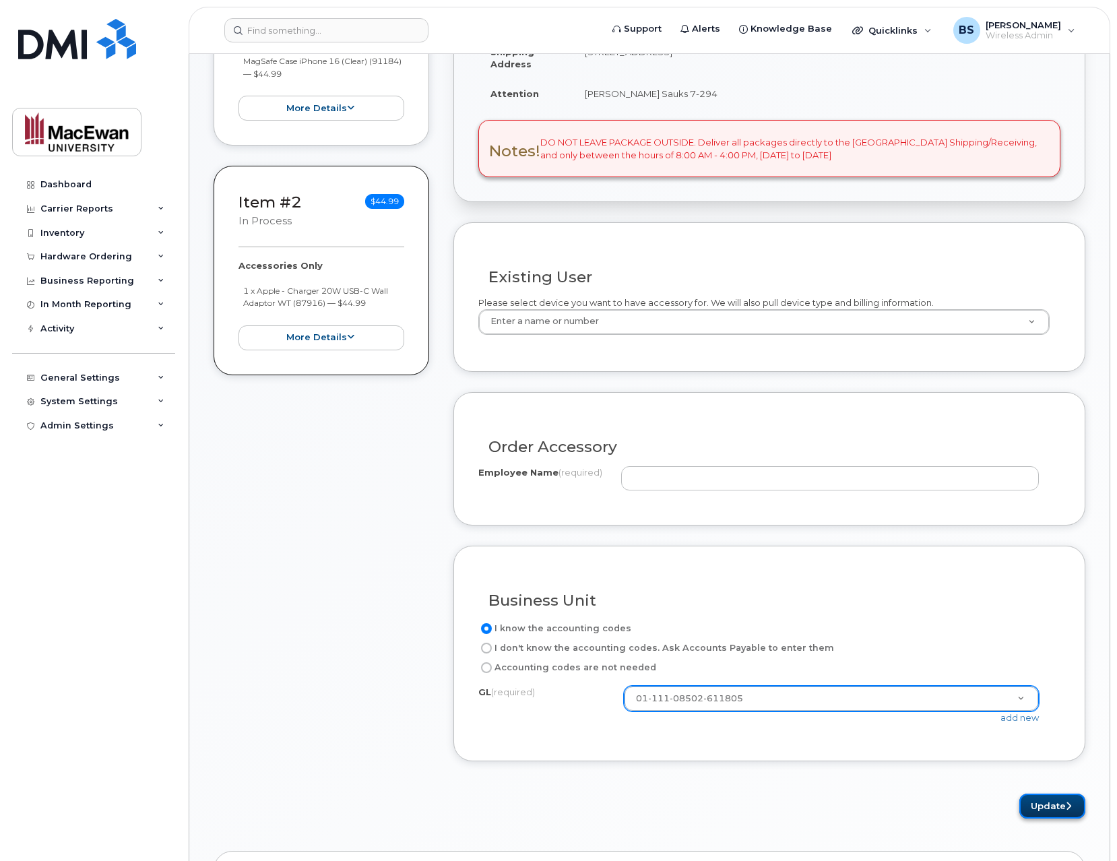
click at [1058, 810] on button "Update" at bounding box center [1052, 805] width 66 height 25
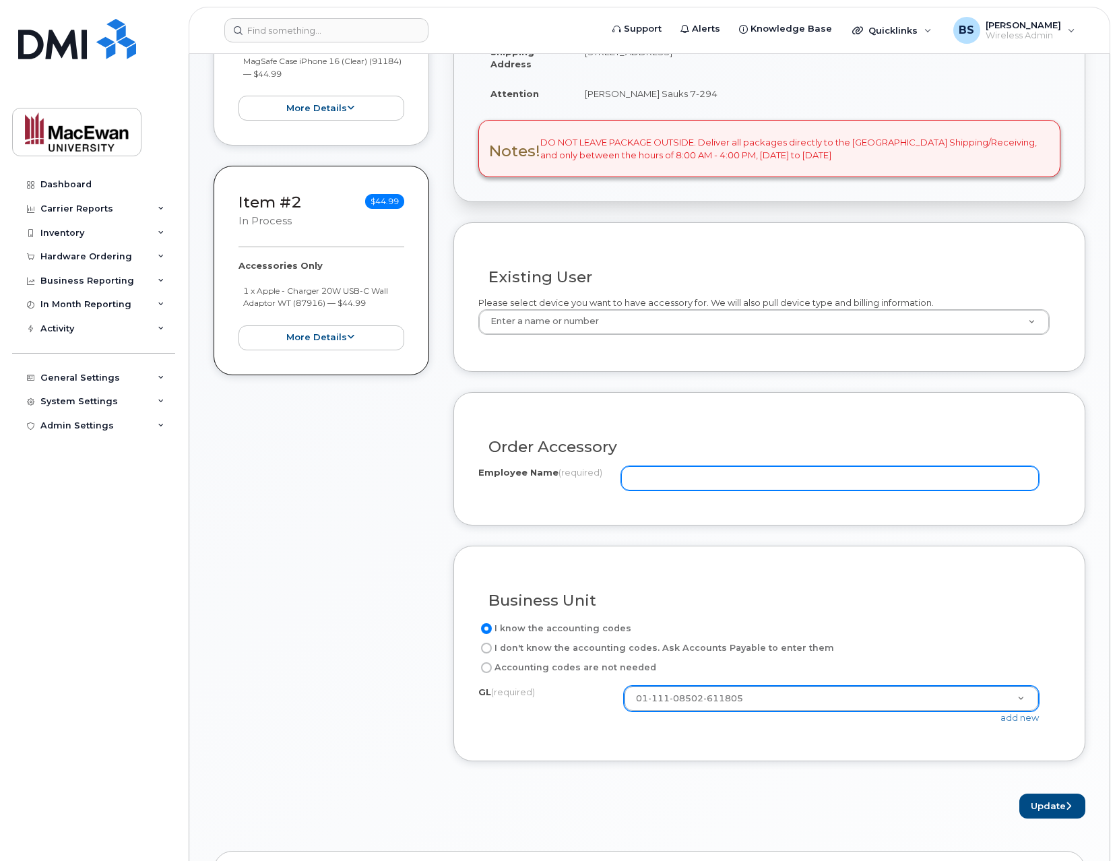
click at [719, 480] on input "Employee Name (required)" at bounding box center [830, 478] width 418 height 24
paste input "01 111 08502 611805"
drag, startPoint x: 742, startPoint y: 481, endPoint x: 448, endPoint y: 465, distance: 294.8
click at [448, 465] on div "Item #1 in process $1,155.99 New Activation Bani Dang iPhone 16 (Black) $1,111.…" at bounding box center [650, 352] width 872 height 932
paste input "Bani Dang"
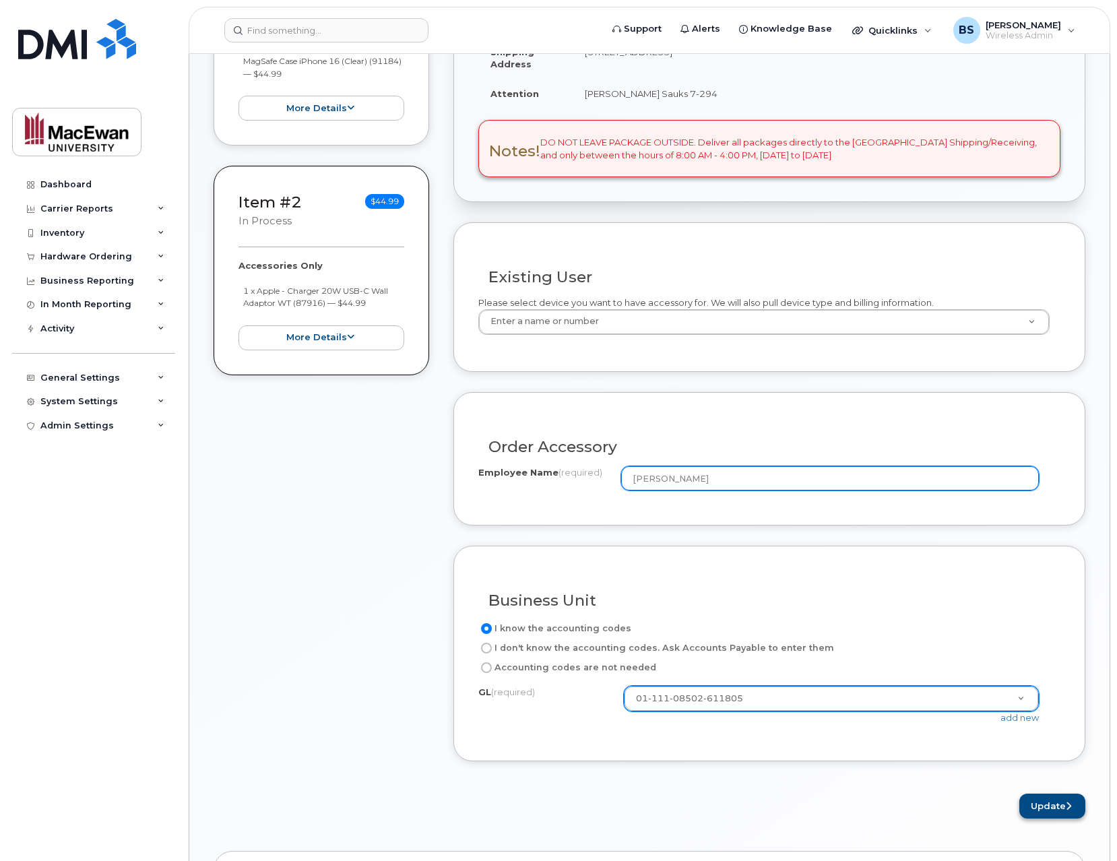
type input "Bani Dang"
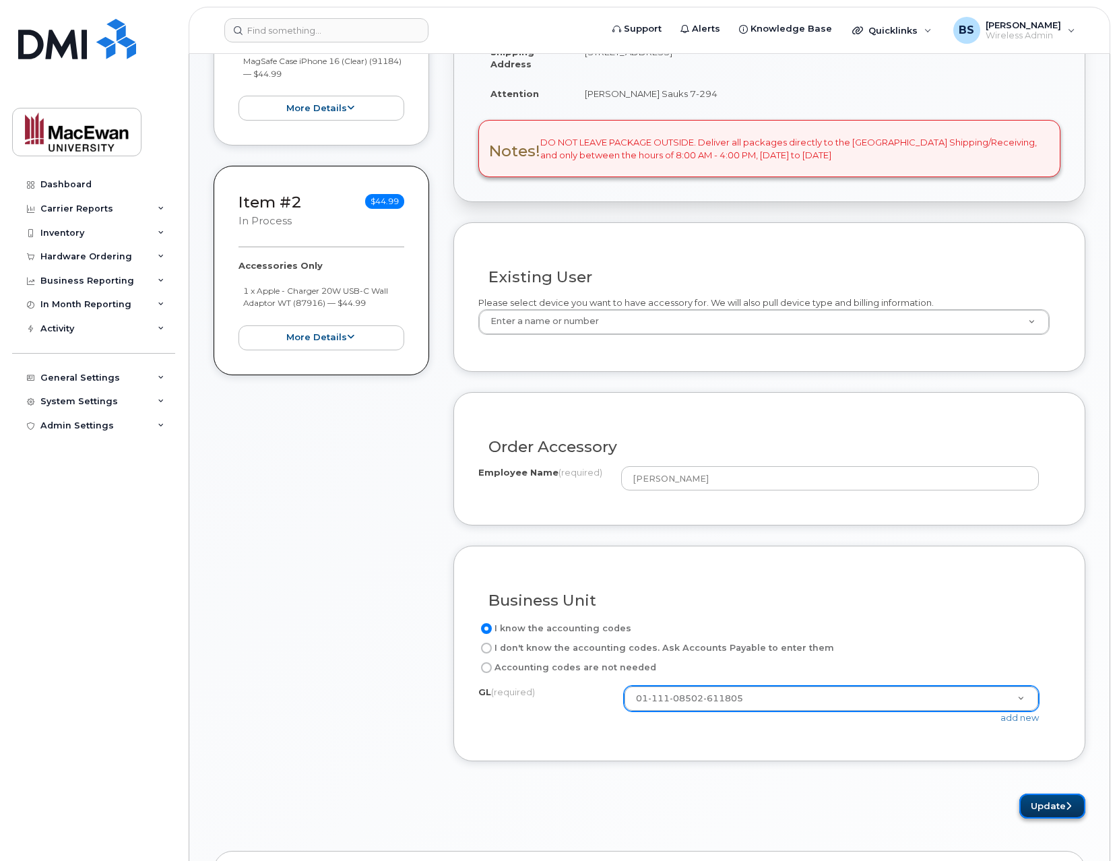
click at [1058, 810] on button "Update" at bounding box center [1052, 805] width 66 height 25
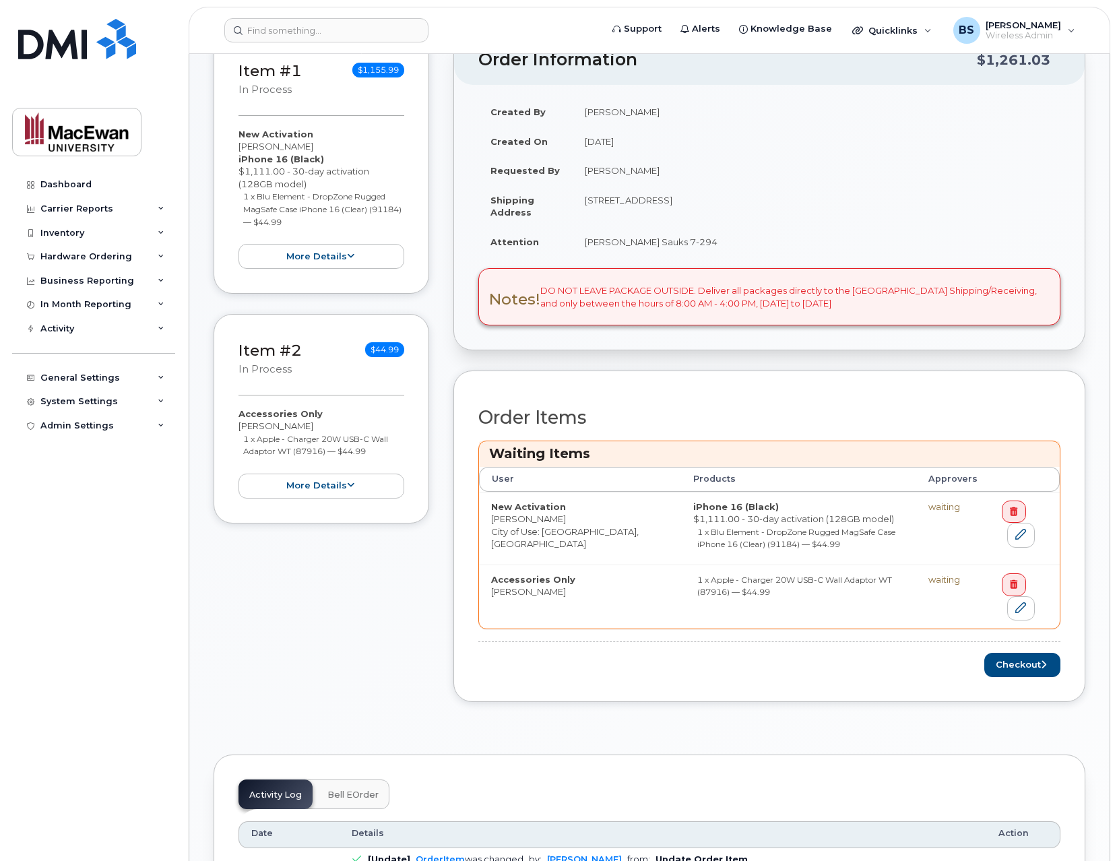
scroll to position [323, 0]
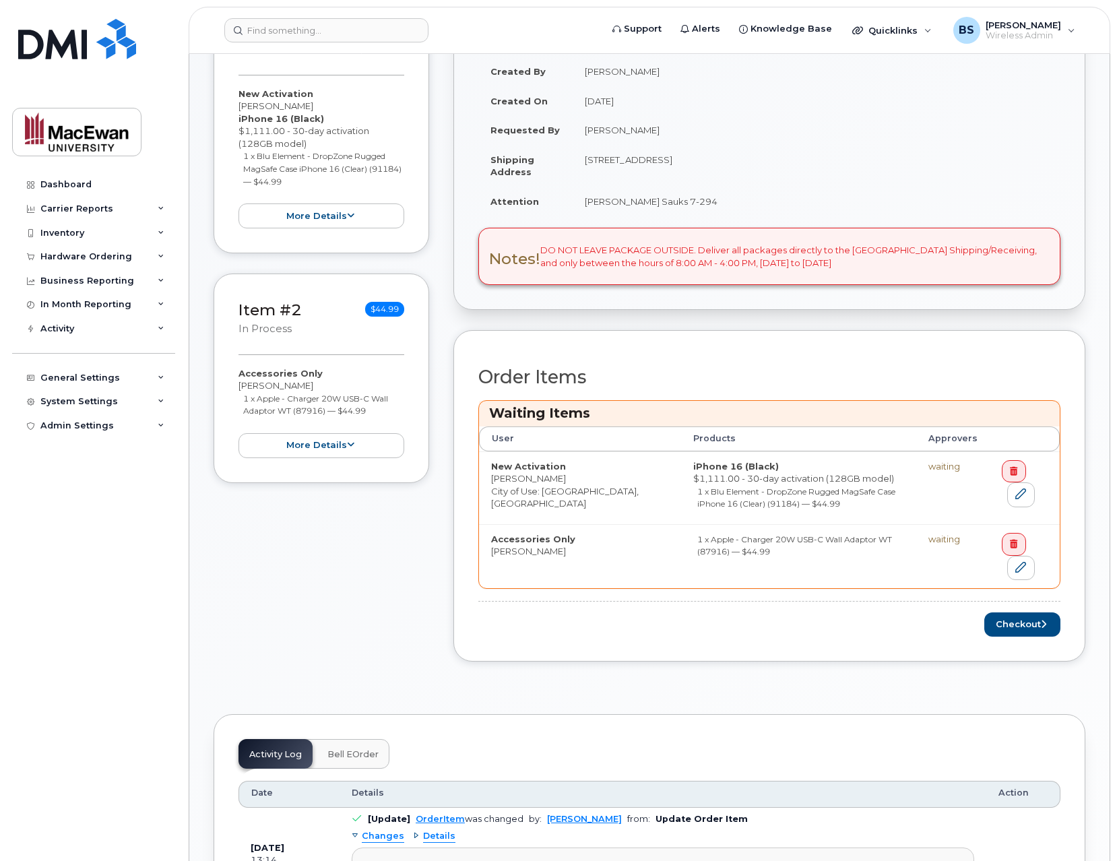
click at [1008, 637] on div "Checkout" at bounding box center [769, 624] width 582 height 25
click at [1010, 627] on button "Checkout" at bounding box center [1022, 624] width 76 height 25
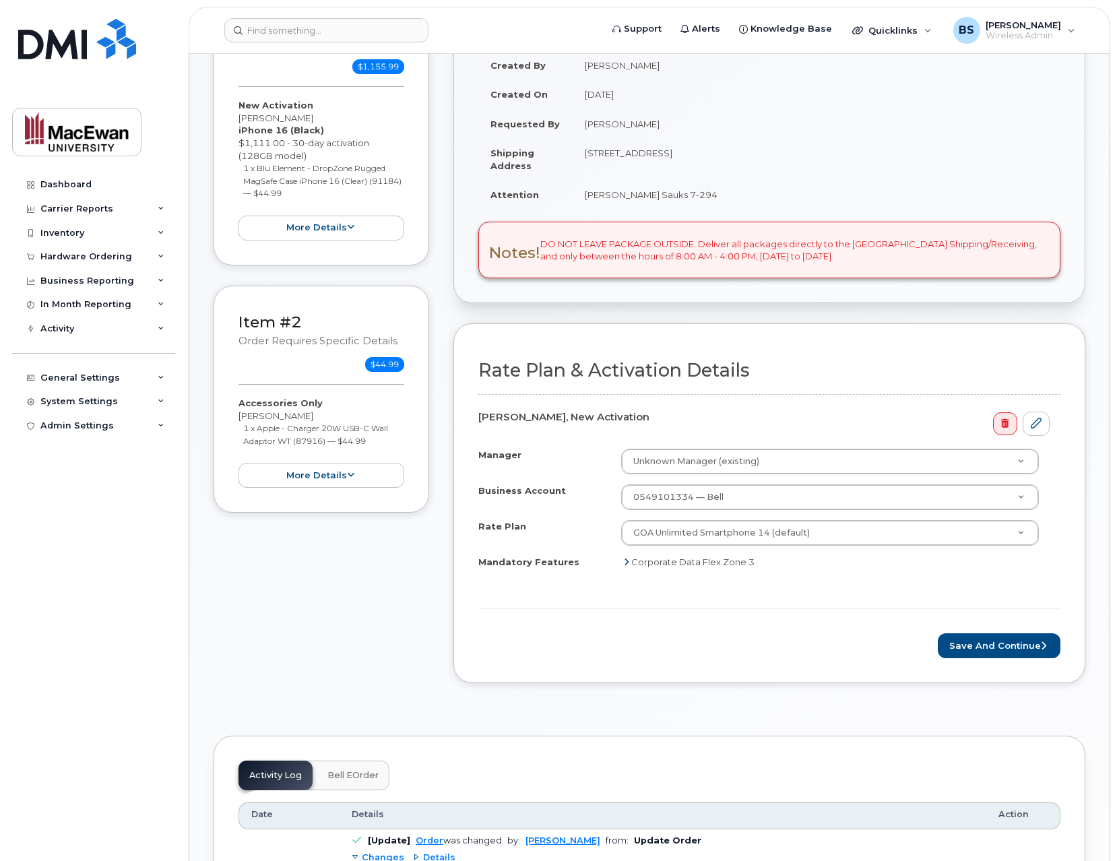
scroll to position [216, 0]
click at [978, 647] on button "Save and Continue" at bounding box center [999, 644] width 123 height 25
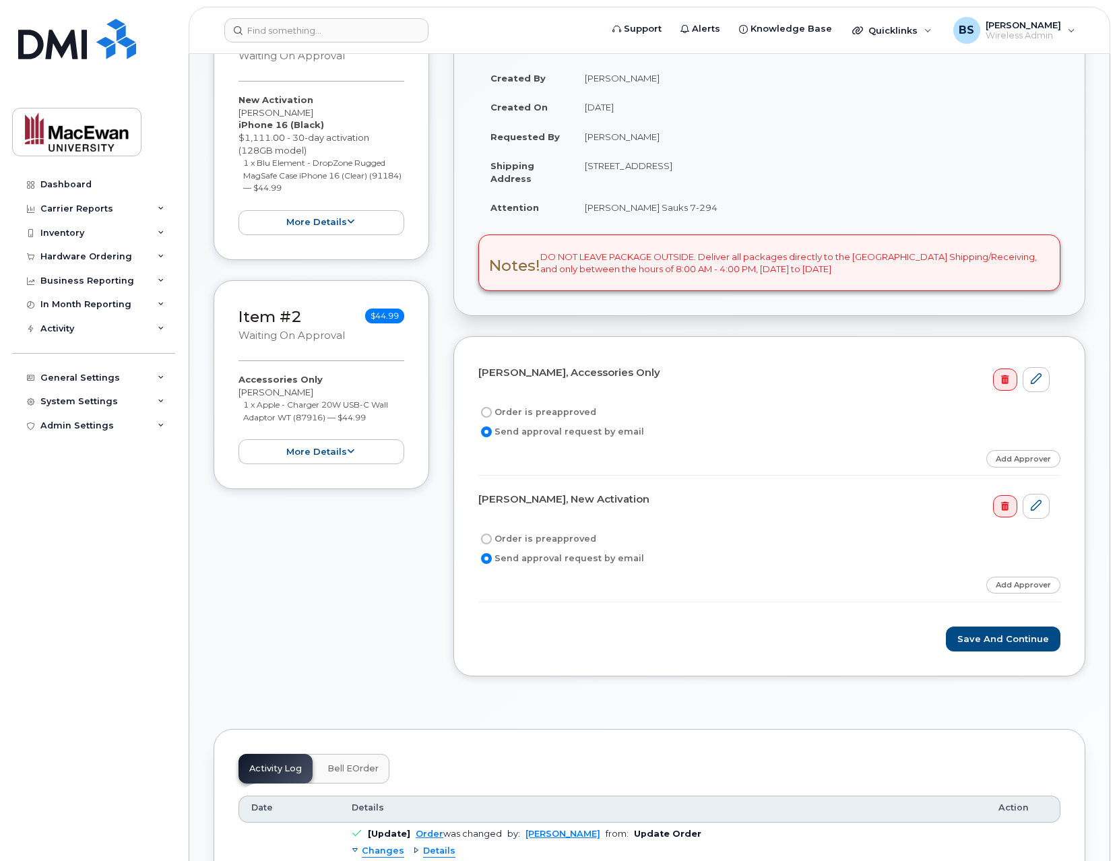
scroll to position [216, 0]
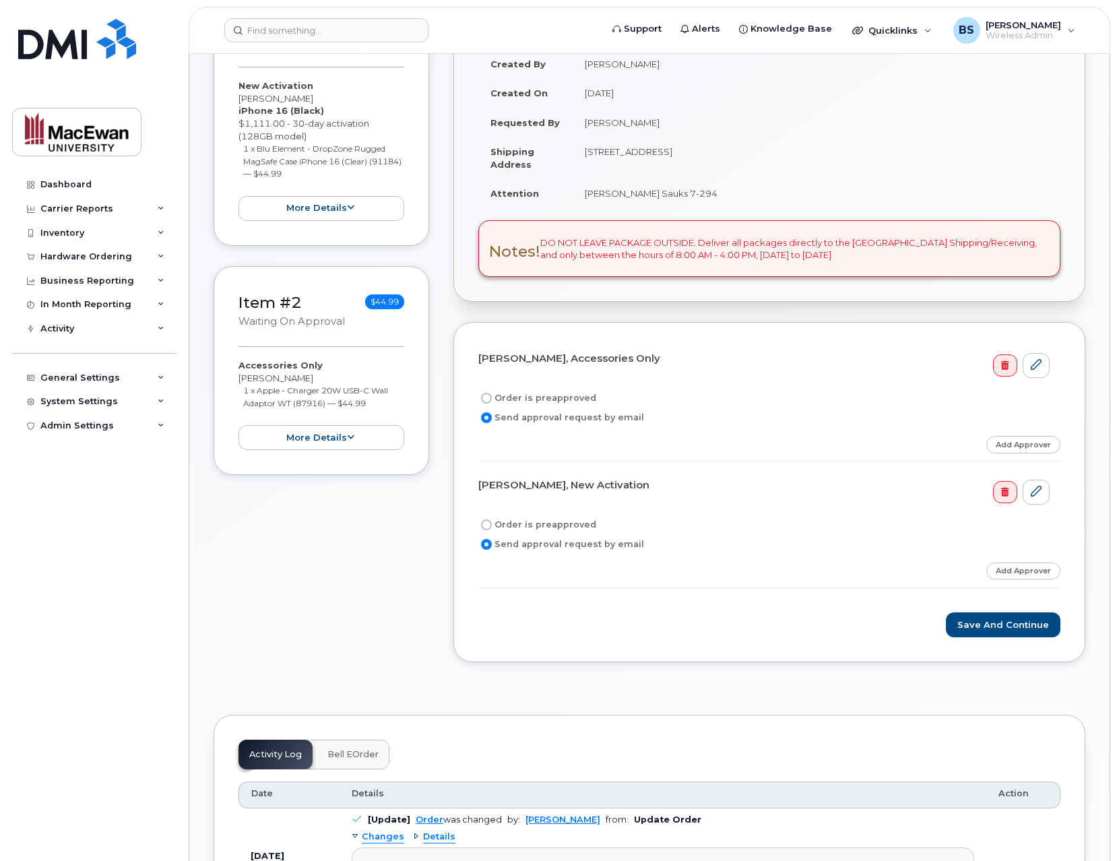
click at [568, 400] on label "Order is preapproved" at bounding box center [537, 398] width 118 height 16
click at [492, 400] on input "Order is preapproved" at bounding box center [486, 398] width 11 height 11
radio input "true"
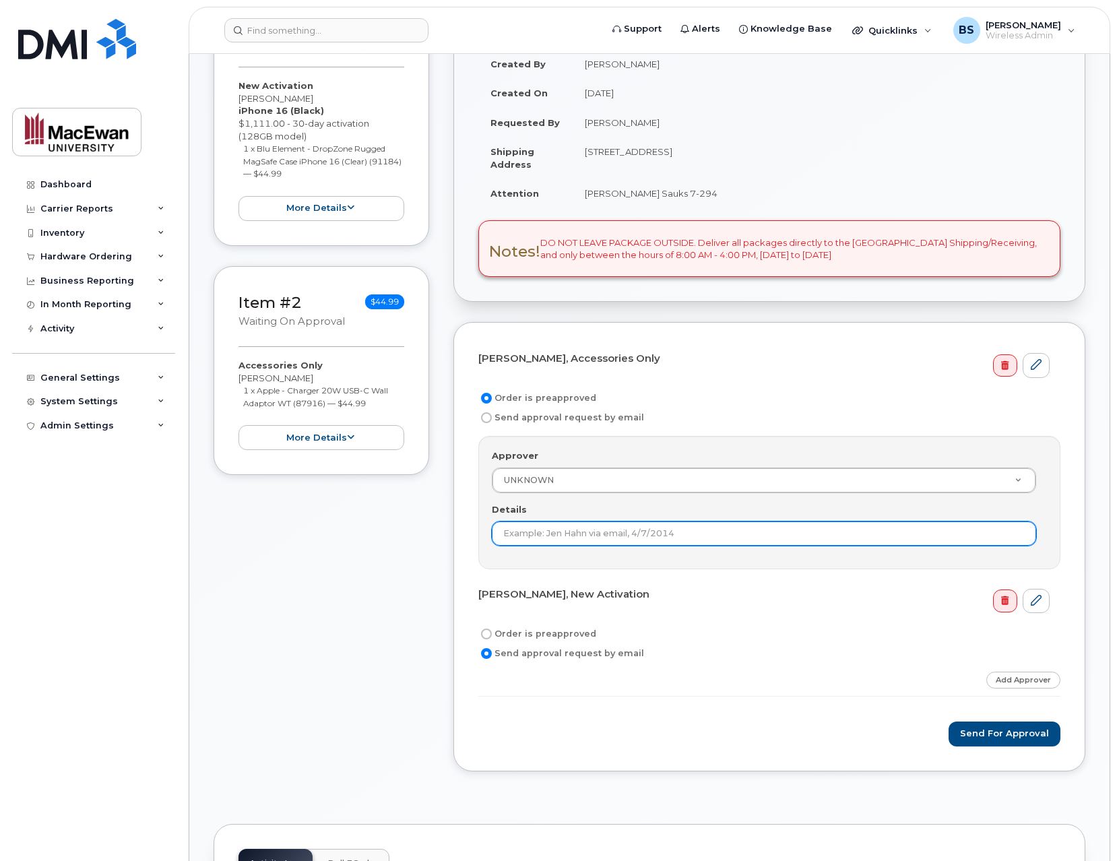
click at [591, 535] on input "Details" at bounding box center [764, 533] width 544 height 24
type input "[PERSON_NAME] (email)"
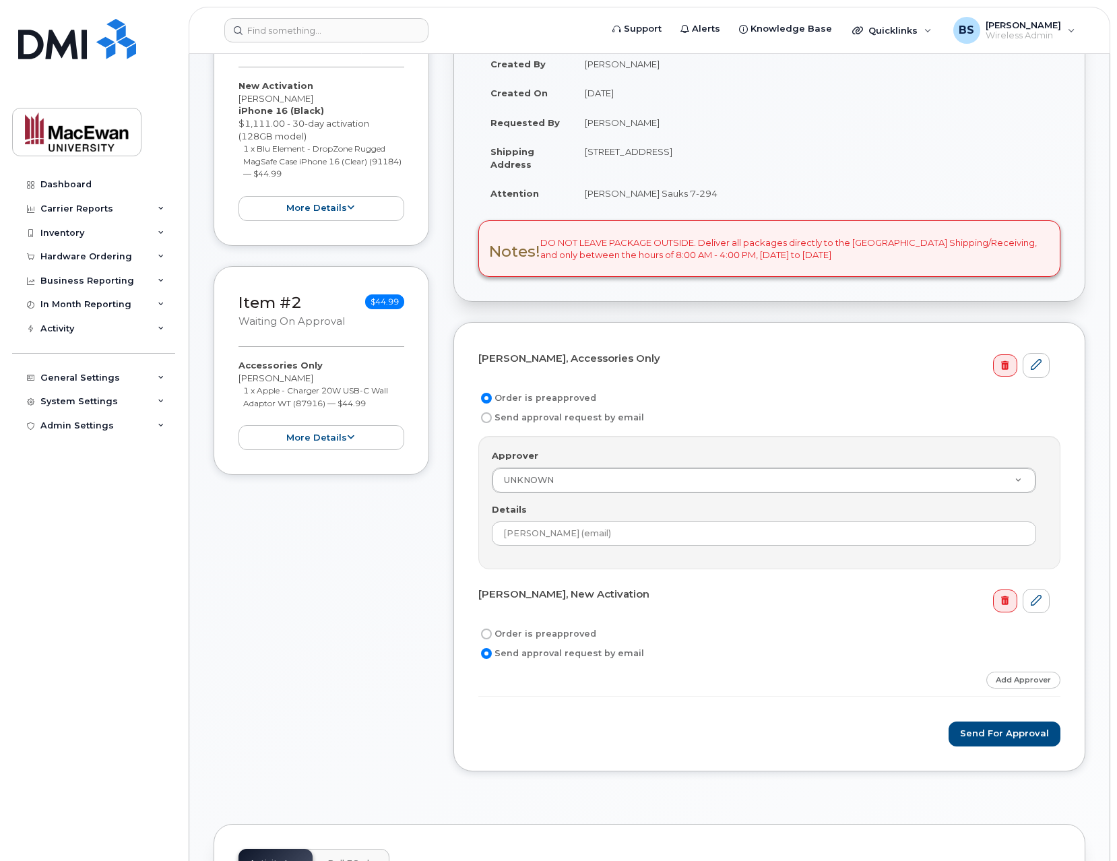
click at [557, 637] on label "Order is preapproved" at bounding box center [537, 634] width 118 height 16
click at [492, 637] on input "Order is preapproved" at bounding box center [486, 633] width 11 height 11
radio input "true"
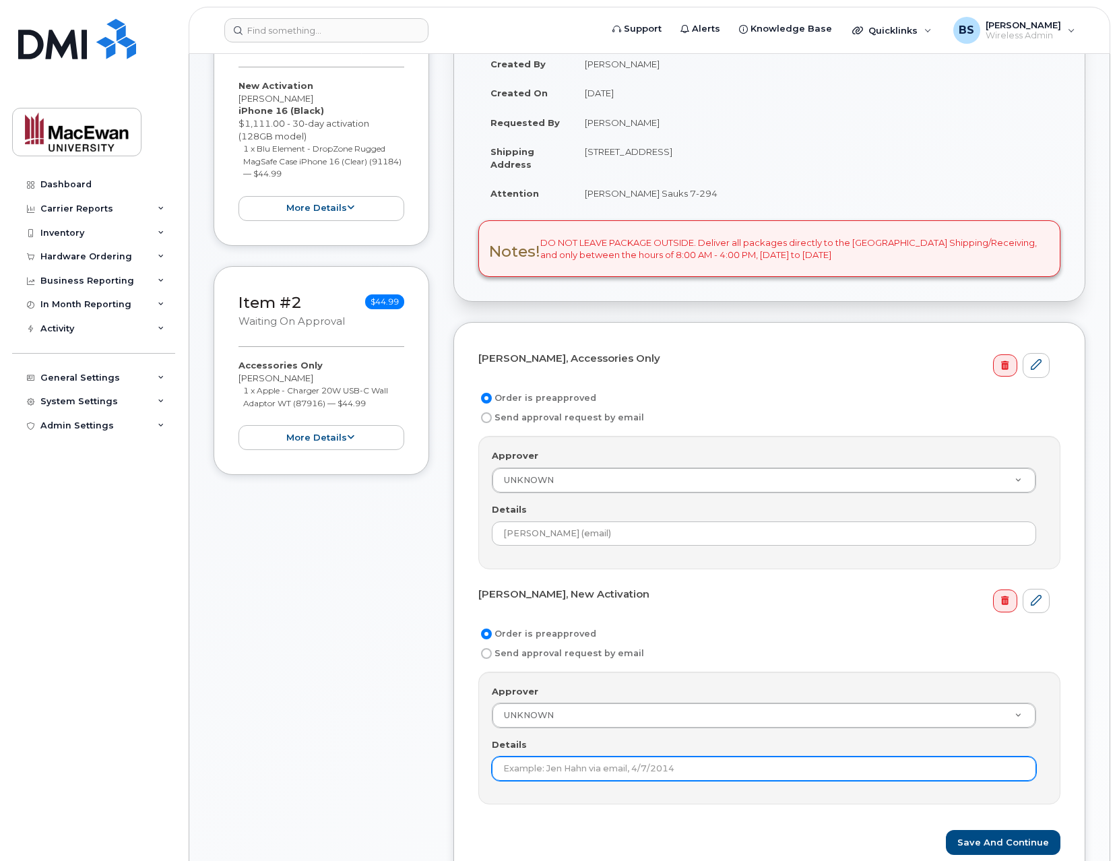
click at [571, 766] on input "Details" at bounding box center [764, 768] width 544 height 24
paste input "Iam Camara (email)"
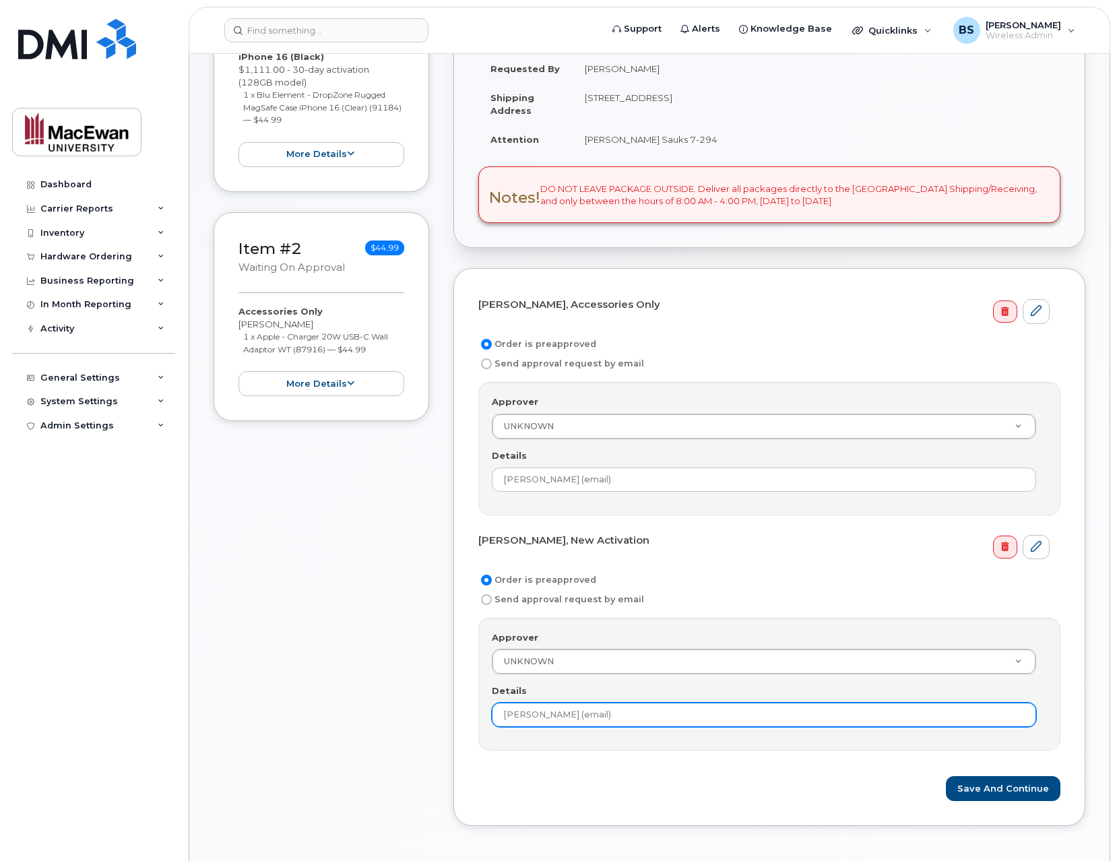
scroll to position [323, 0]
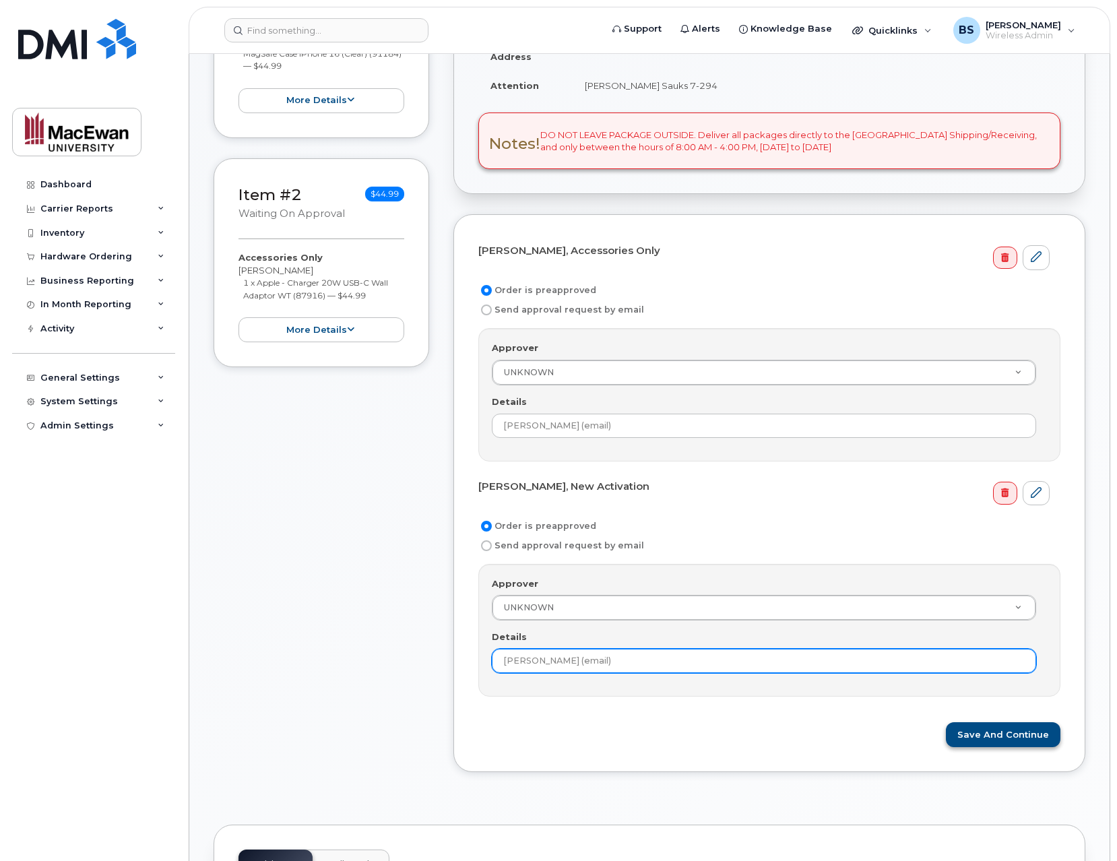
type input "Iam Camara (email)"
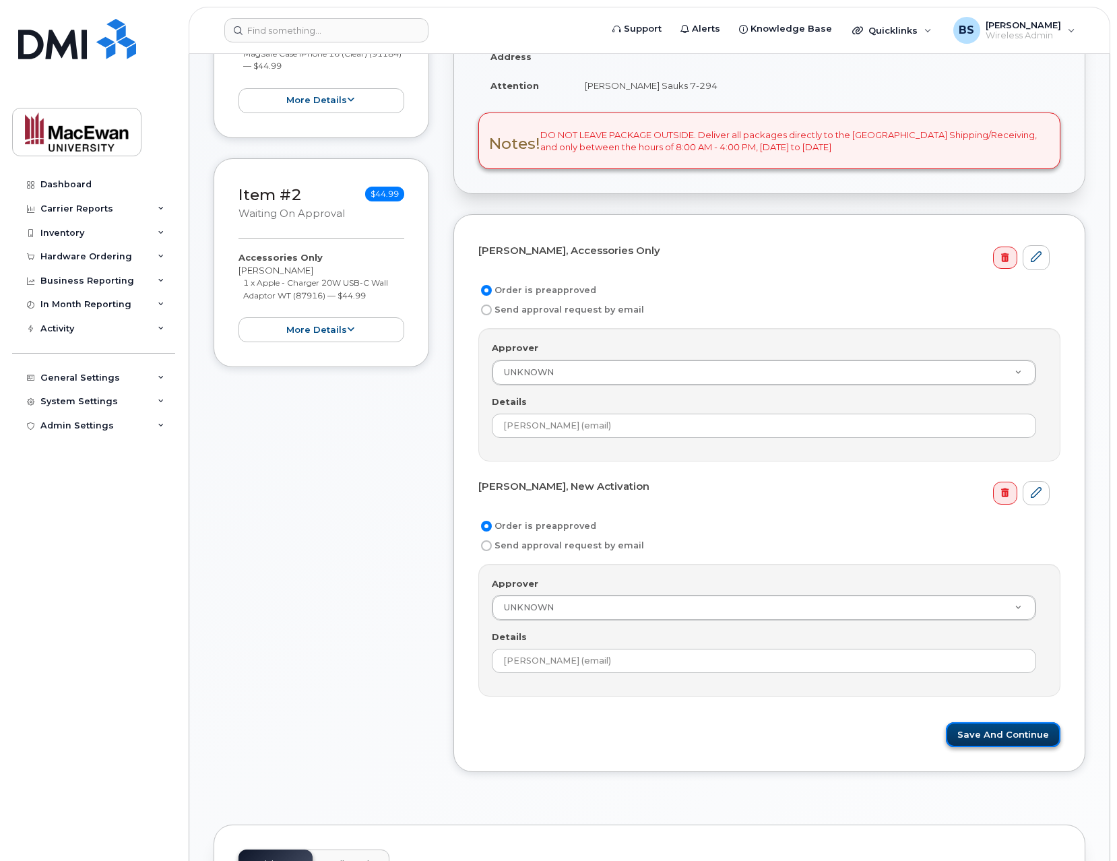
click at [976, 732] on button "Save and Continue" at bounding box center [1003, 734] width 115 height 25
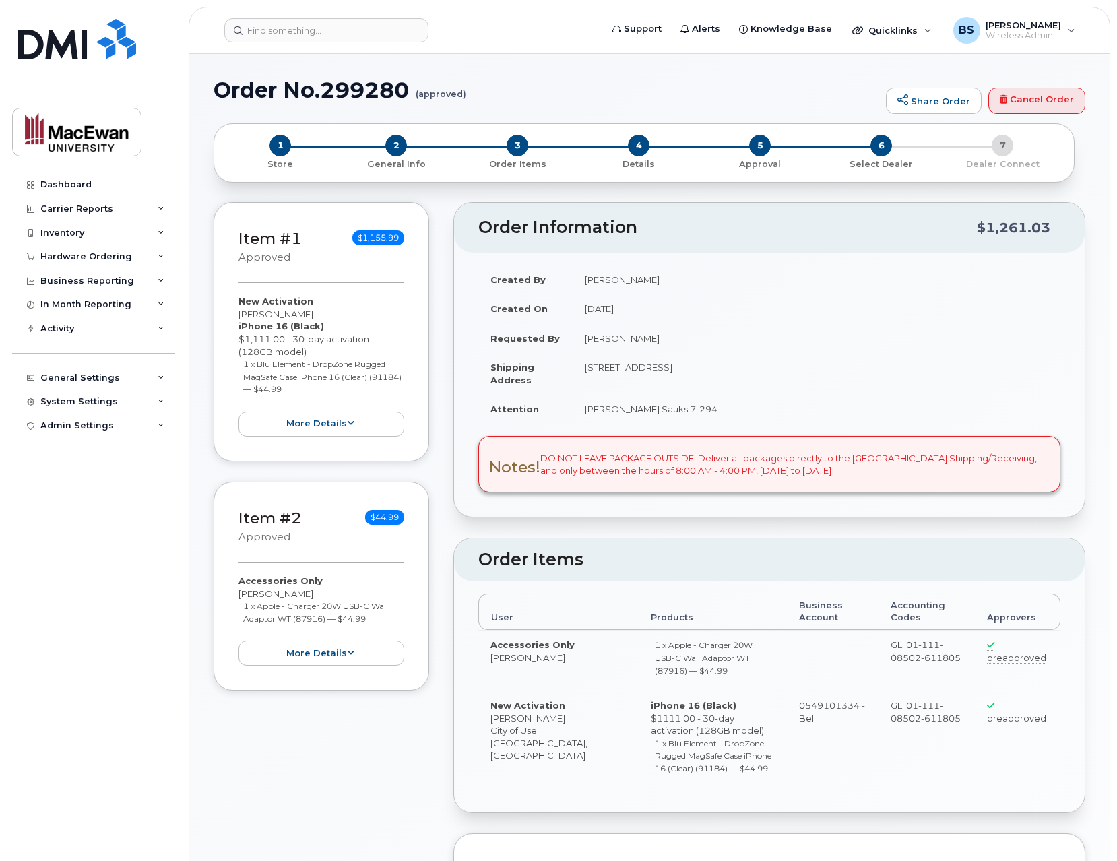
radio input "true"
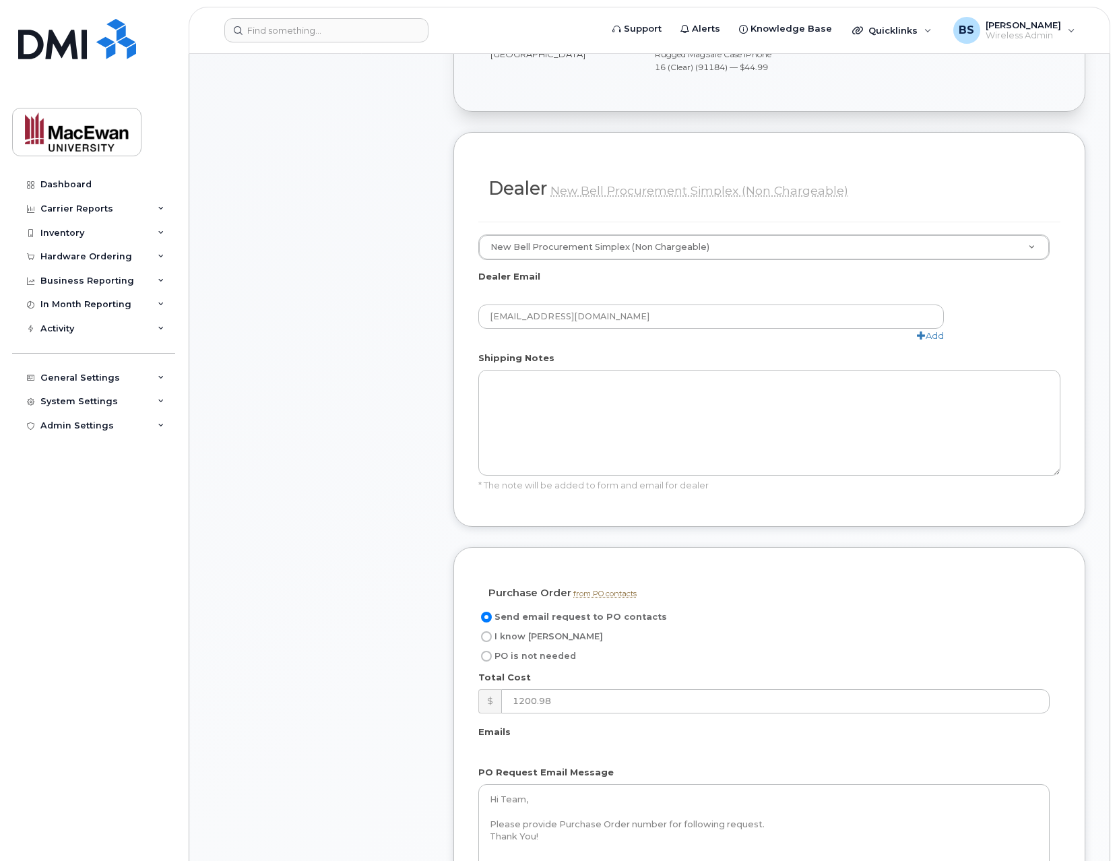
scroll to position [754, 0]
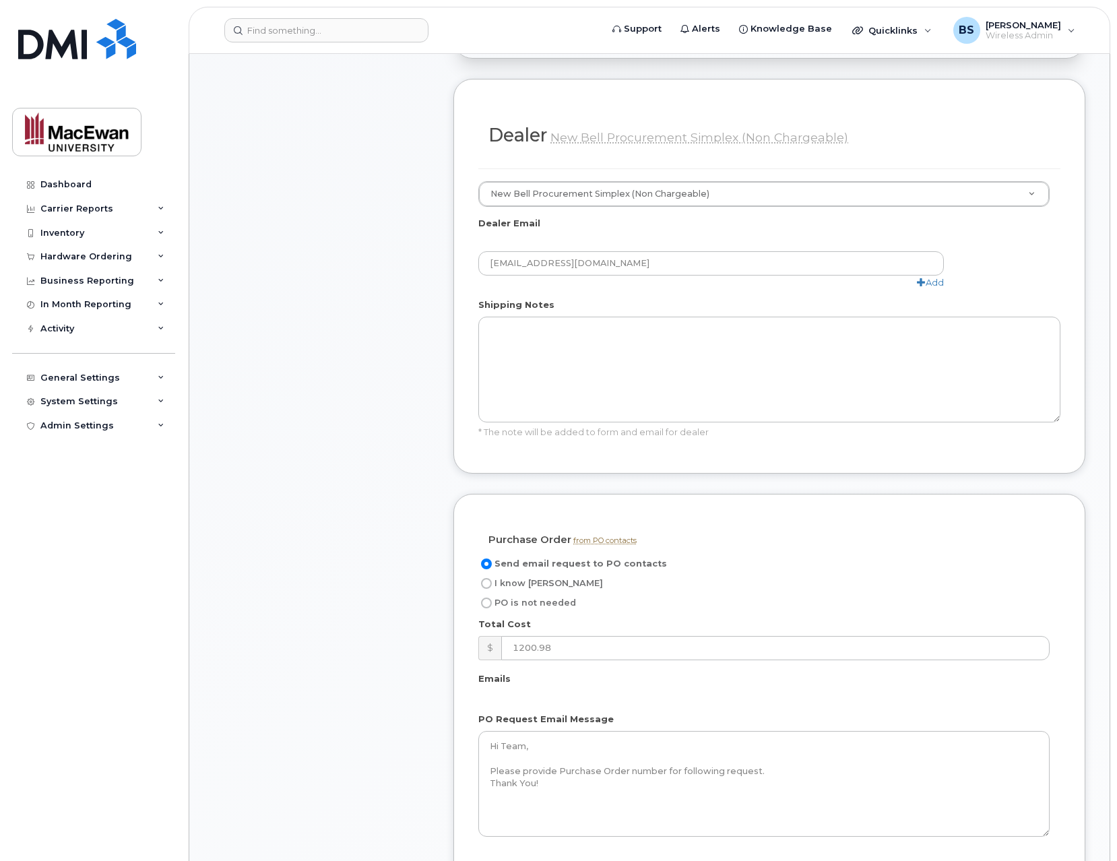
click at [565, 597] on span "PO is not needed" at bounding box center [535, 602] width 82 height 10
click at [492, 597] on input "PO is not needed" at bounding box center [486, 602] width 11 height 11
radio input "true"
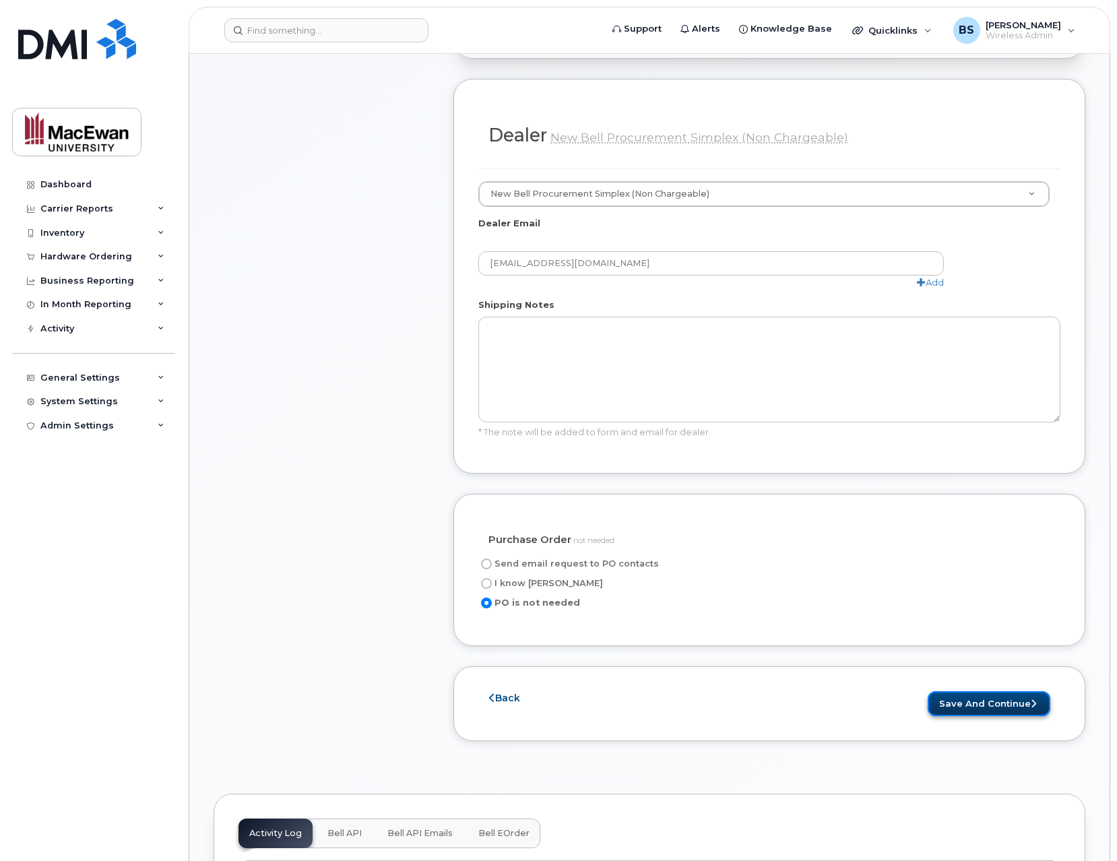
click at [979, 695] on button "Save and Continue" at bounding box center [989, 703] width 123 height 25
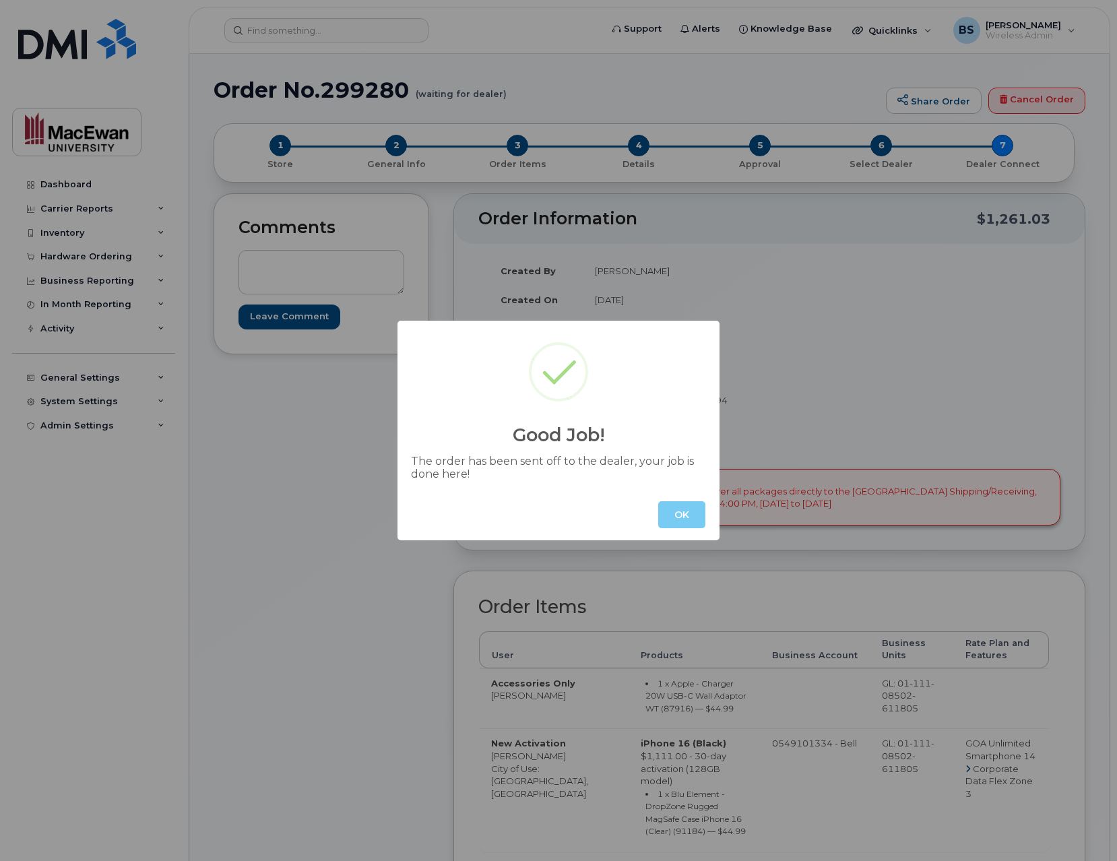
click at [685, 513] on button "OK" at bounding box center [681, 514] width 47 height 27
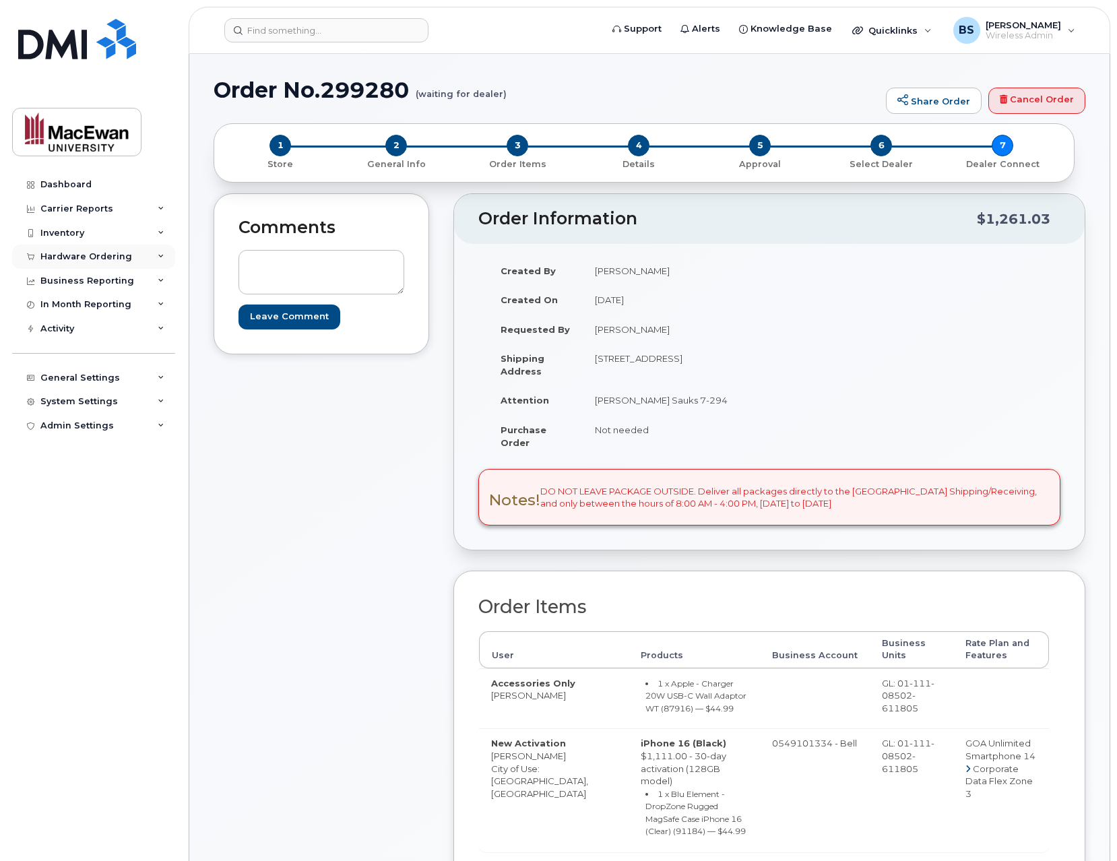
click at [160, 260] on div "Hardware Ordering" at bounding box center [93, 257] width 163 height 24
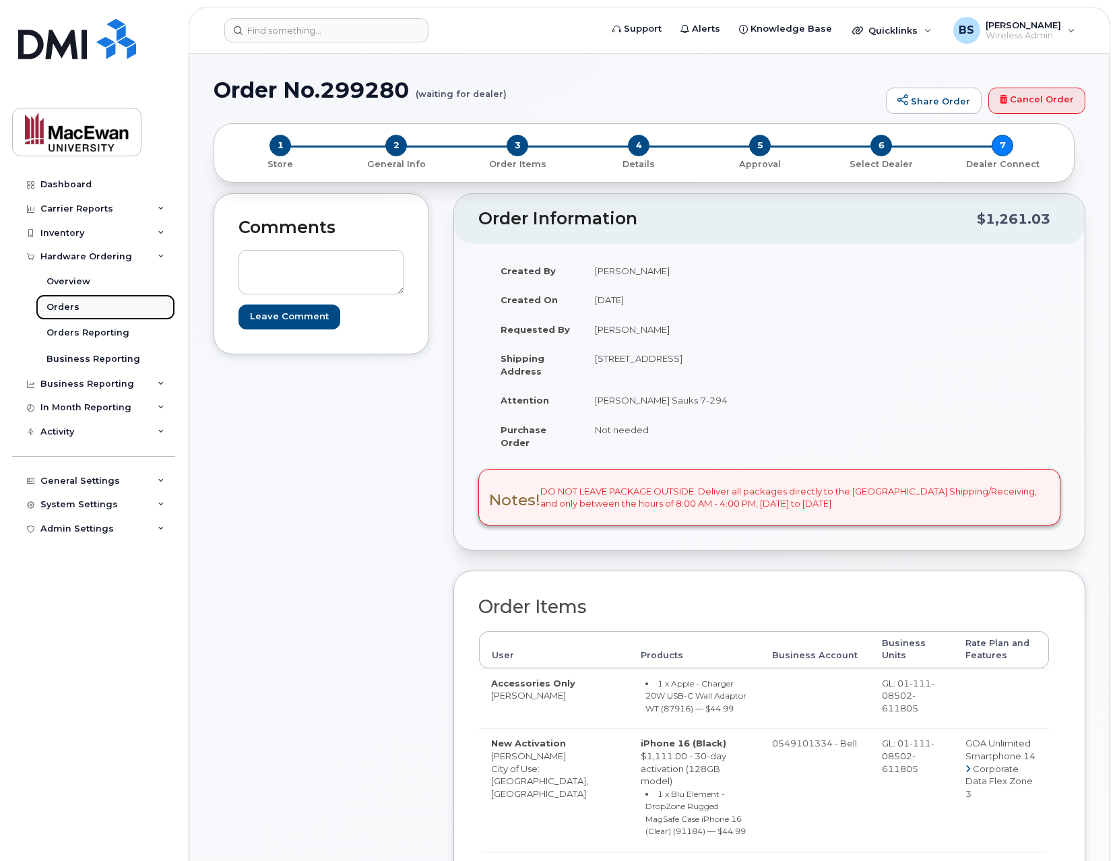
click at [113, 306] on link "Orders" at bounding box center [105, 307] width 139 height 26
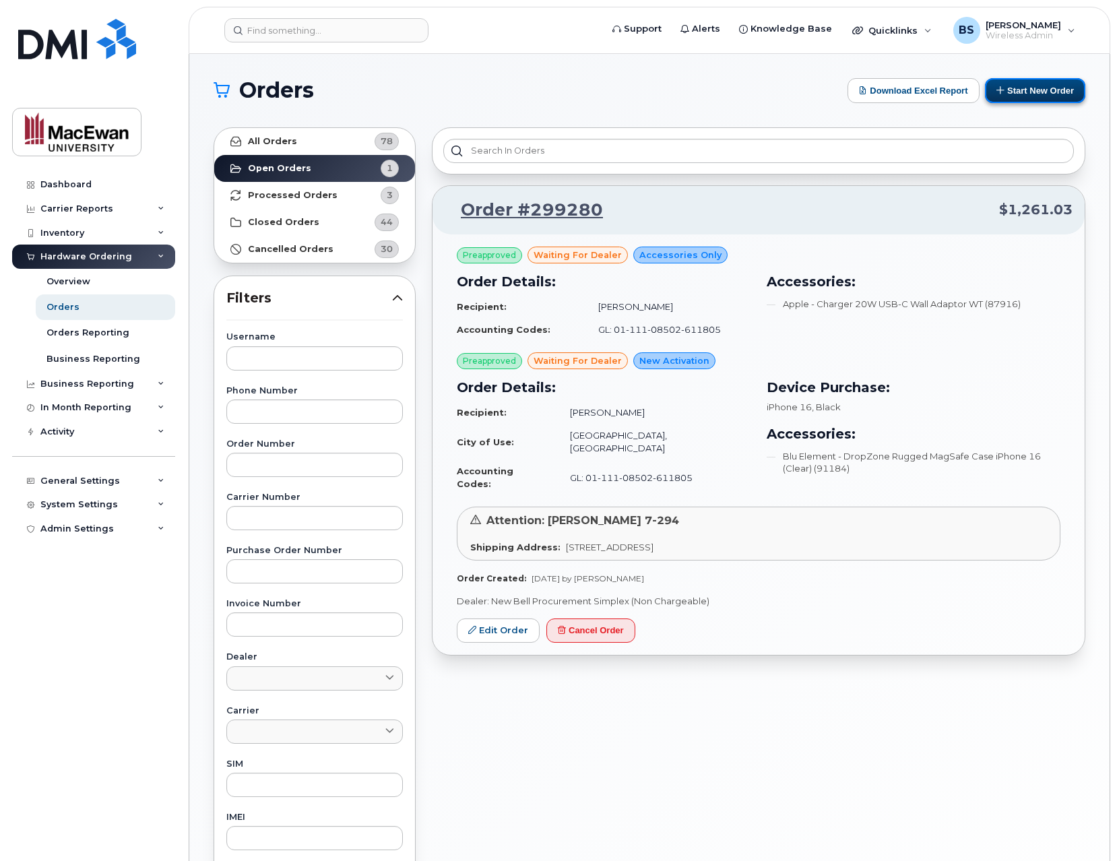
click at [1027, 92] on button "Start New Order" at bounding box center [1035, 90] width 100 height 25
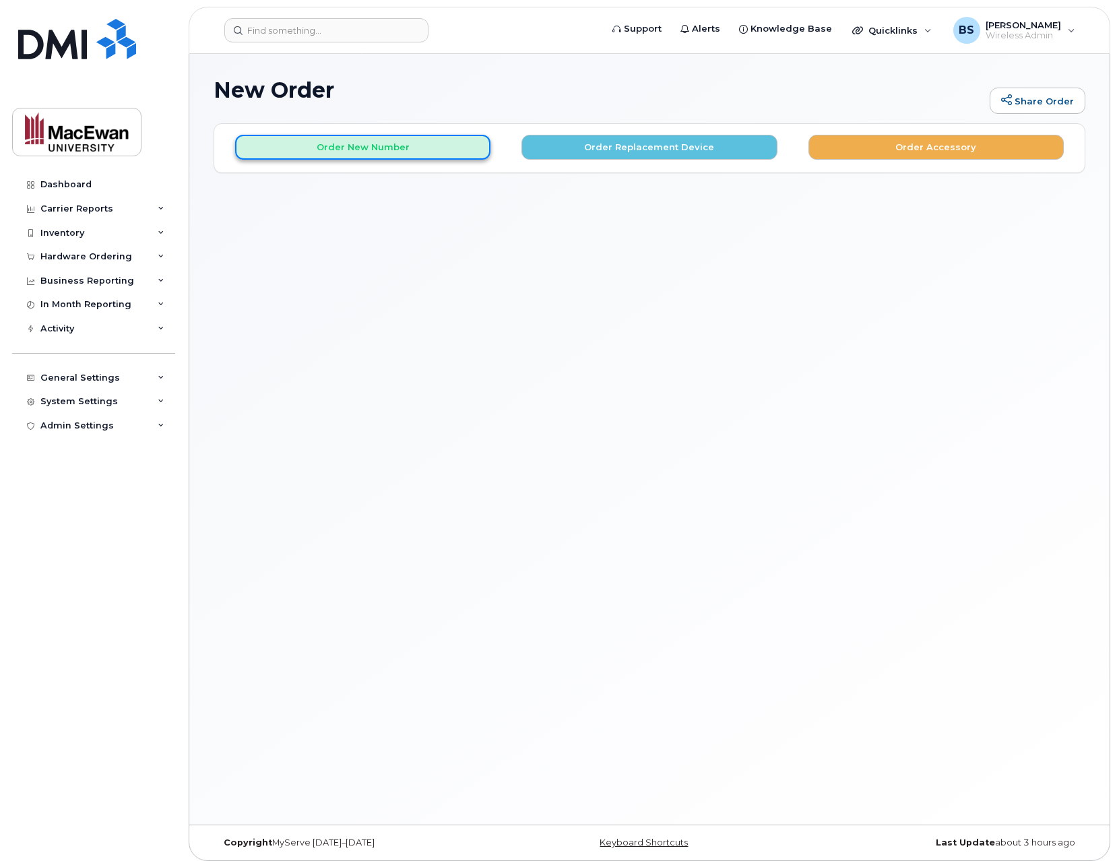
click at [411, 144] on button "Order New Number" at bounding box center [362, 147] width 255 height 25
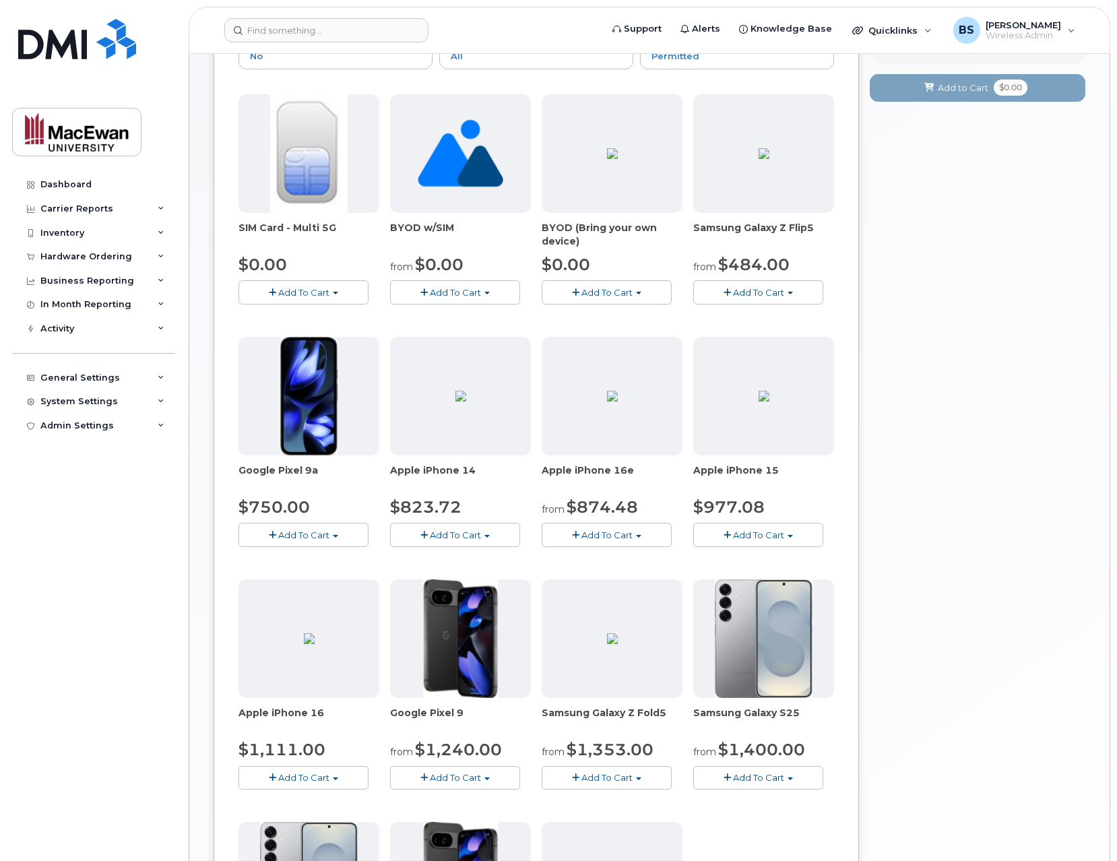
scroll to position [216, 0]
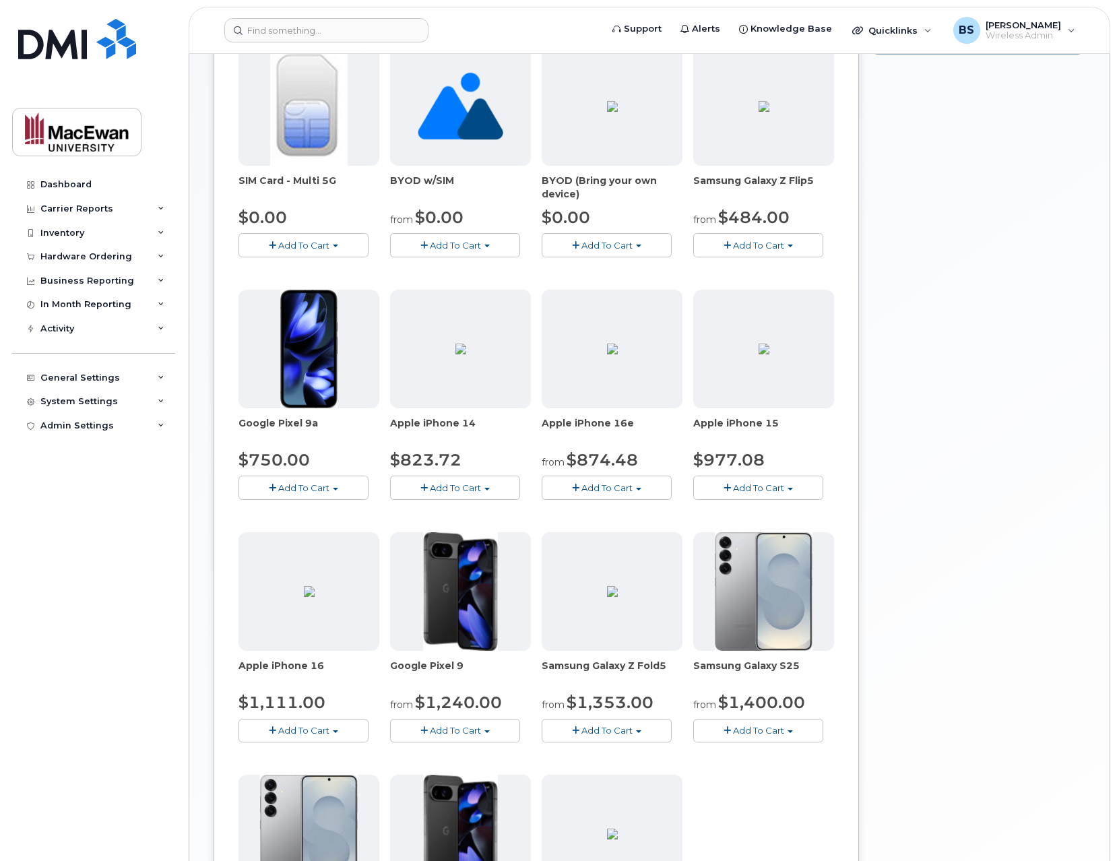
click at [323, 727] on span "Add To Cart" at bounding box center [303, 730] width 51 height 11
click at [327, 773] on link "$1111.00 - 30-day activation (128GB model)" at bounding box center [355, 772] width 226 height 17
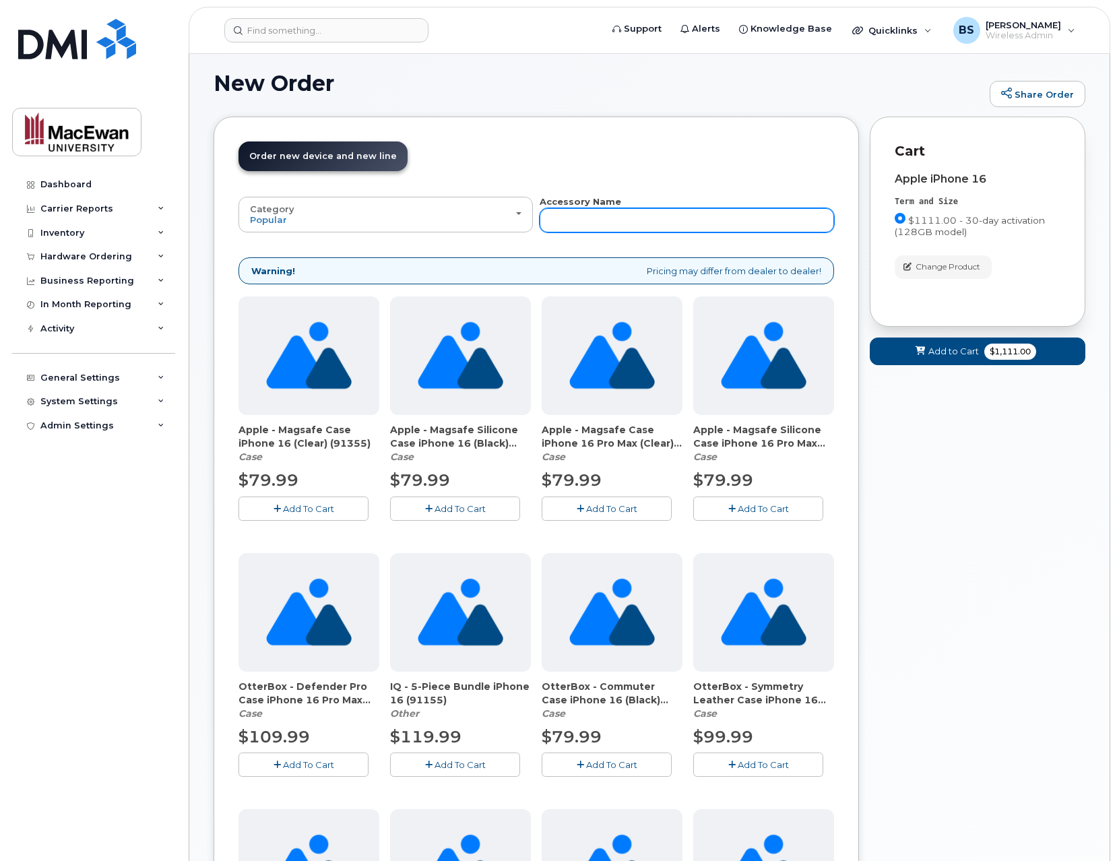
click at [571, 216] on input "text" at bounding box center [687, 220] width 294 height 24
type input "clear"
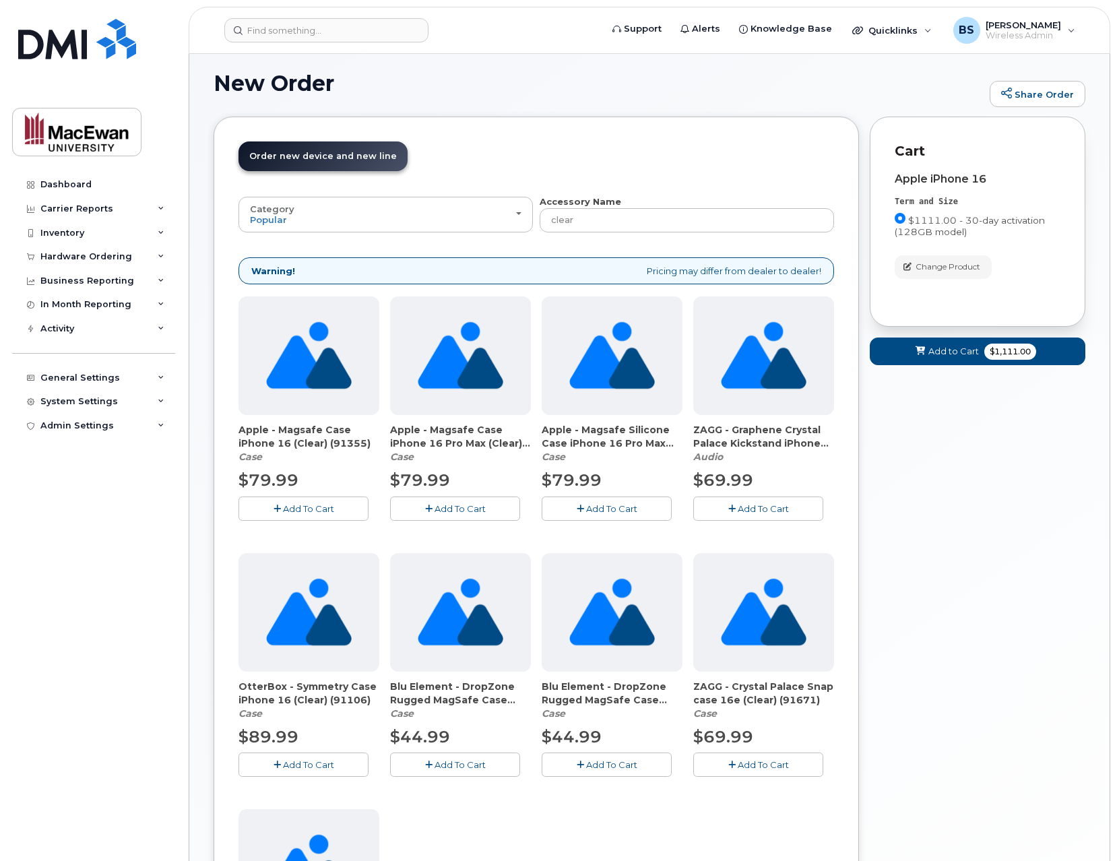
click at [453, 767] on span "Add To Cart" at bounding box center [459, 764] width 51 height 11
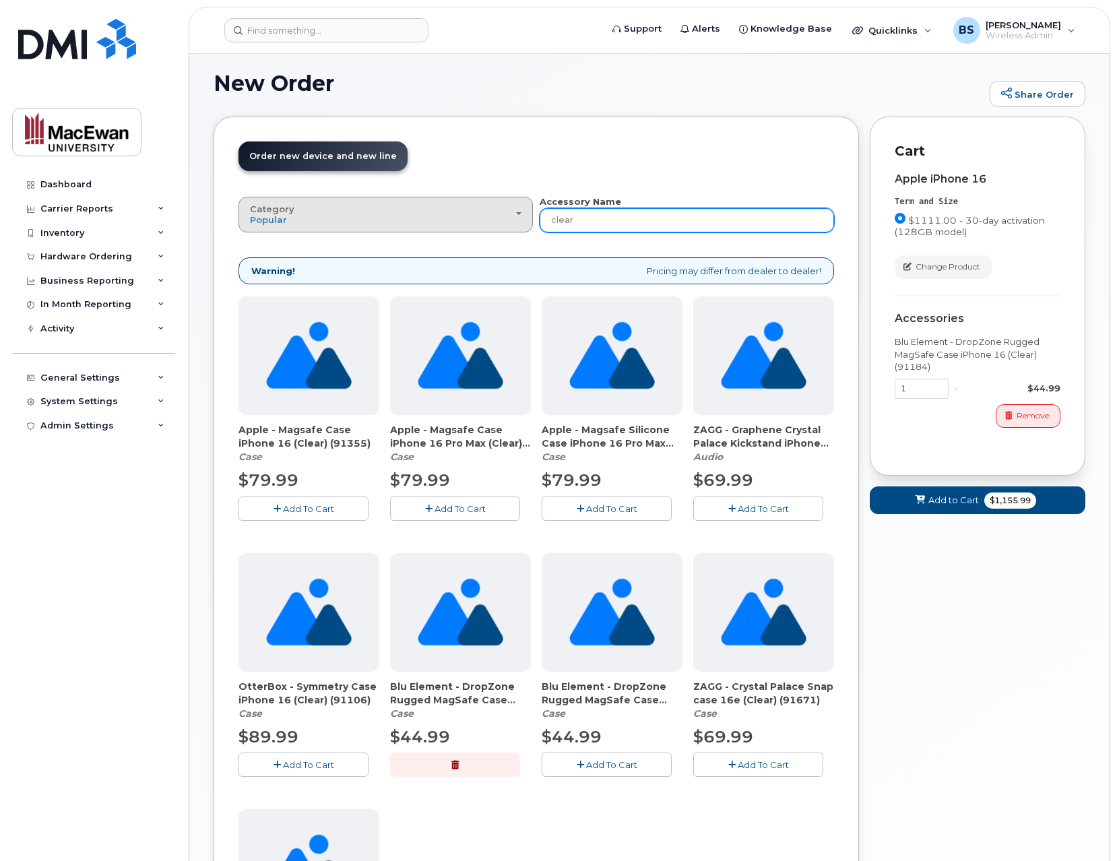
drag, startPoint x: 571, startPoint y: 219, endPoint x: 486, endPoint y: 222, distance: 84.9
click at [486, 222] on div "Category Popular All Case Other Accessory Name clear" at bounding box center [535, 213] width 595 height 37
type input "20w"
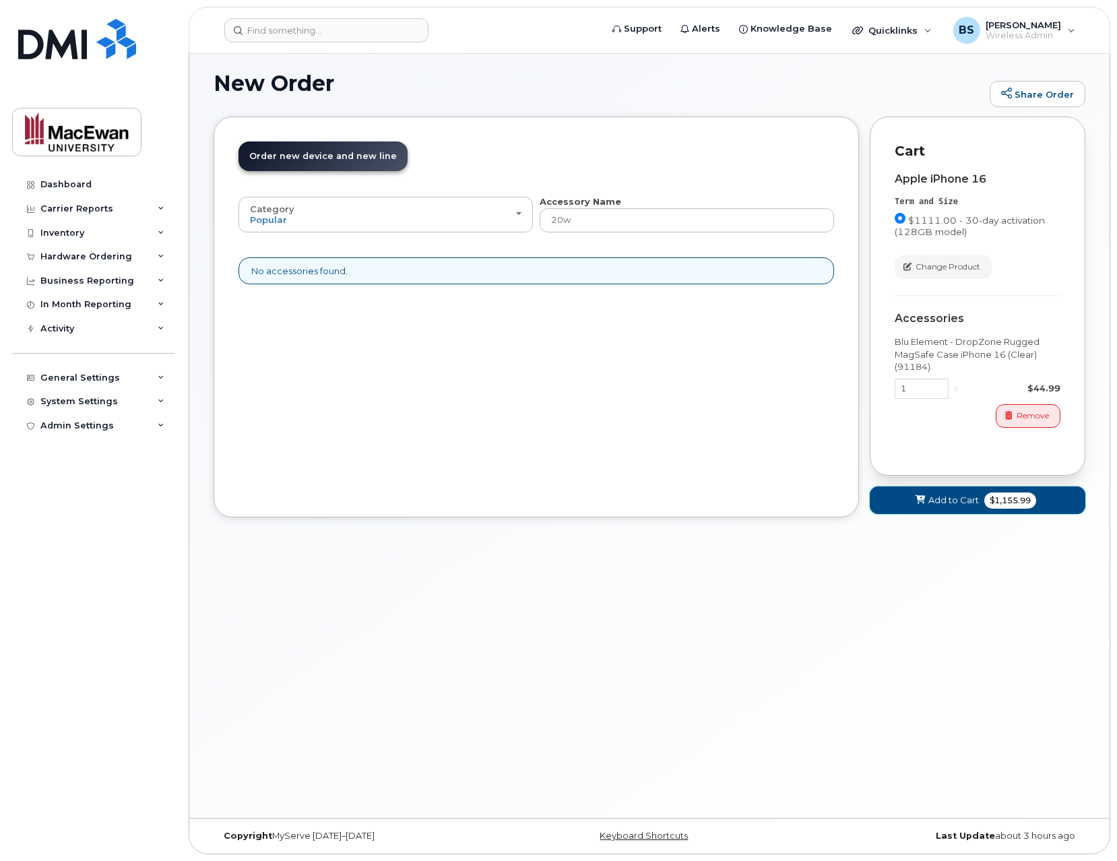
click at [930, 501] on span "Add to Cart" at bounding box center [953, 500] width 51 height 13
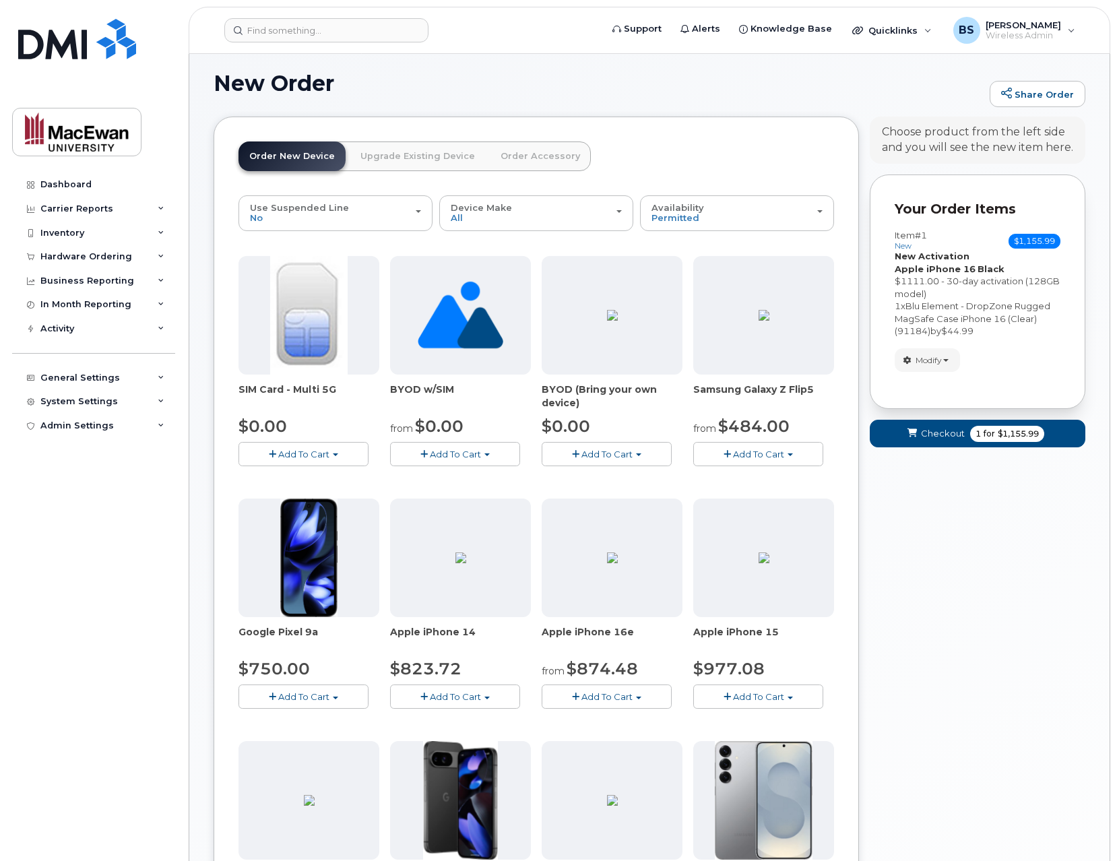
click at [498, 155] on link "Order Accessory" at bounding box center [540, 156] width 101 height 30
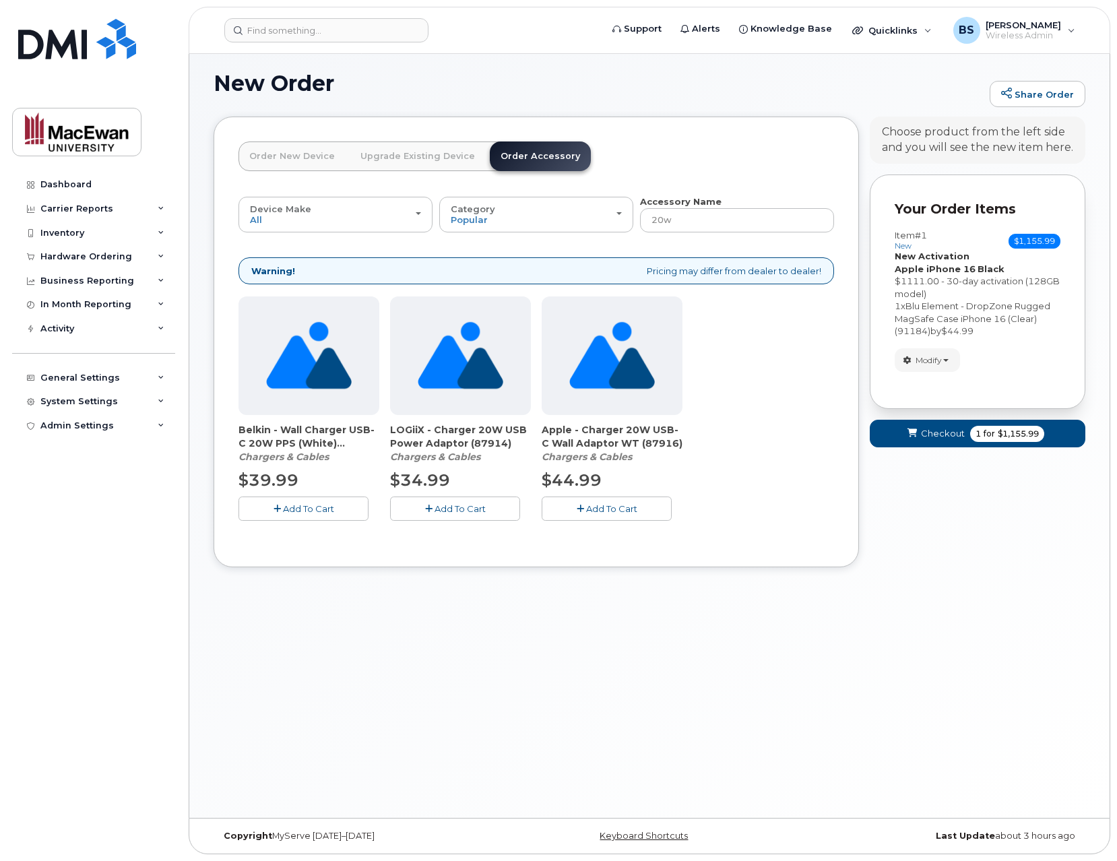
click at [610, 511] on span "Add To Cart" at bounding box center [611, 508] width 51 height 11
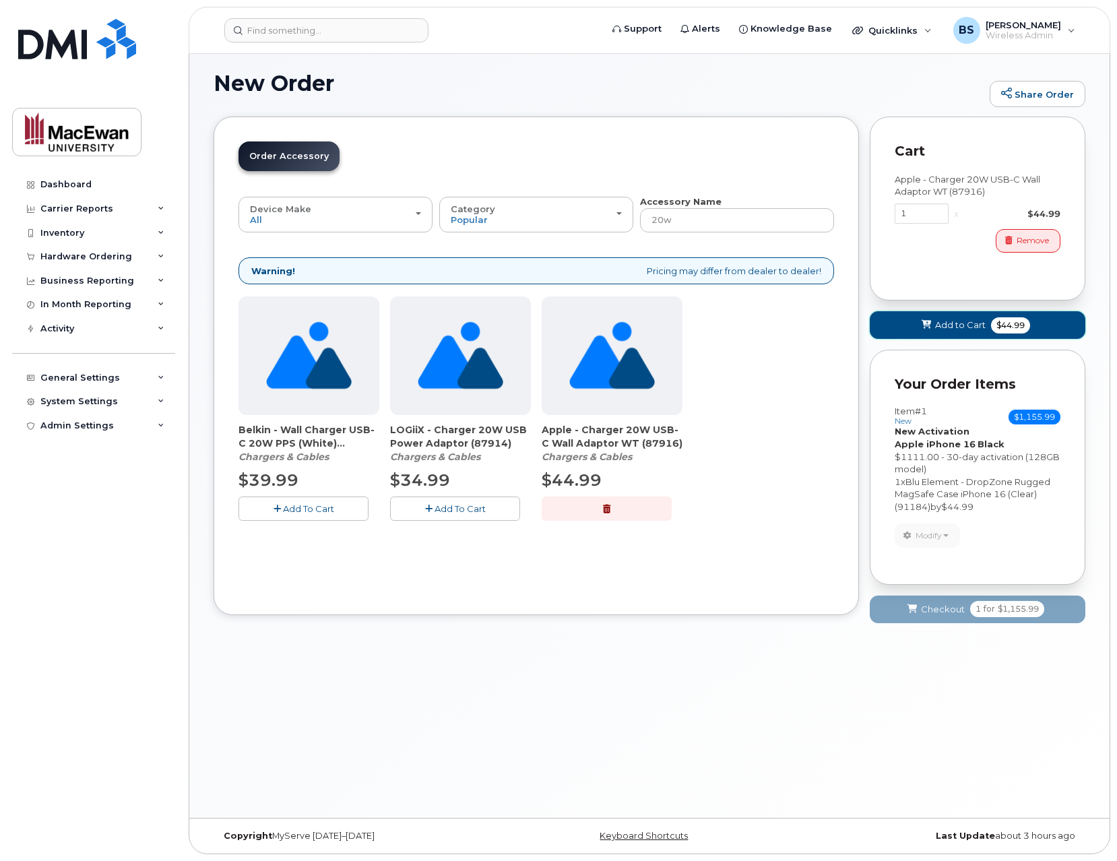
click at [933, 327] on button "Add to Cart $44.99" at bounding box center [978, 325] width 216 height 28
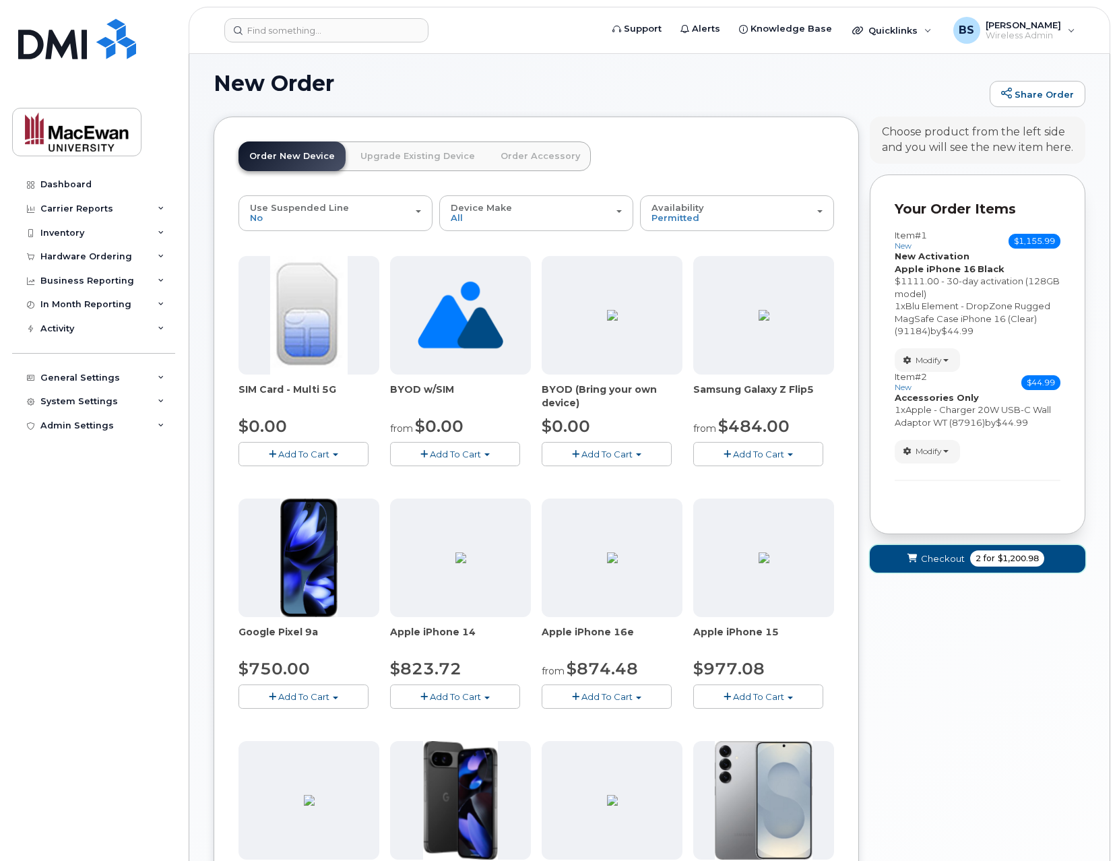
click at [959, 562] on span "Checkout" at bounding box center [943, 558] width 44 height 13
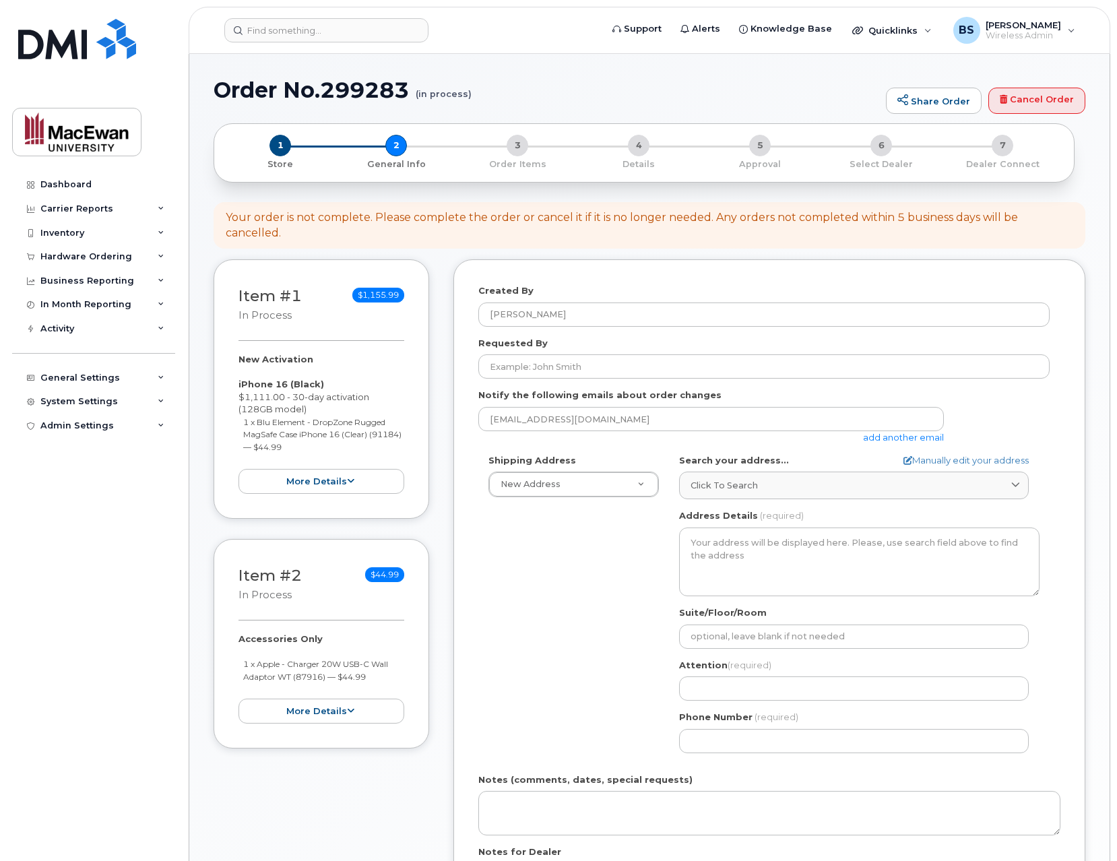
select select
click at [595, 368] on input "Requested By" at bounding box center [763, 366] width 571 height 24
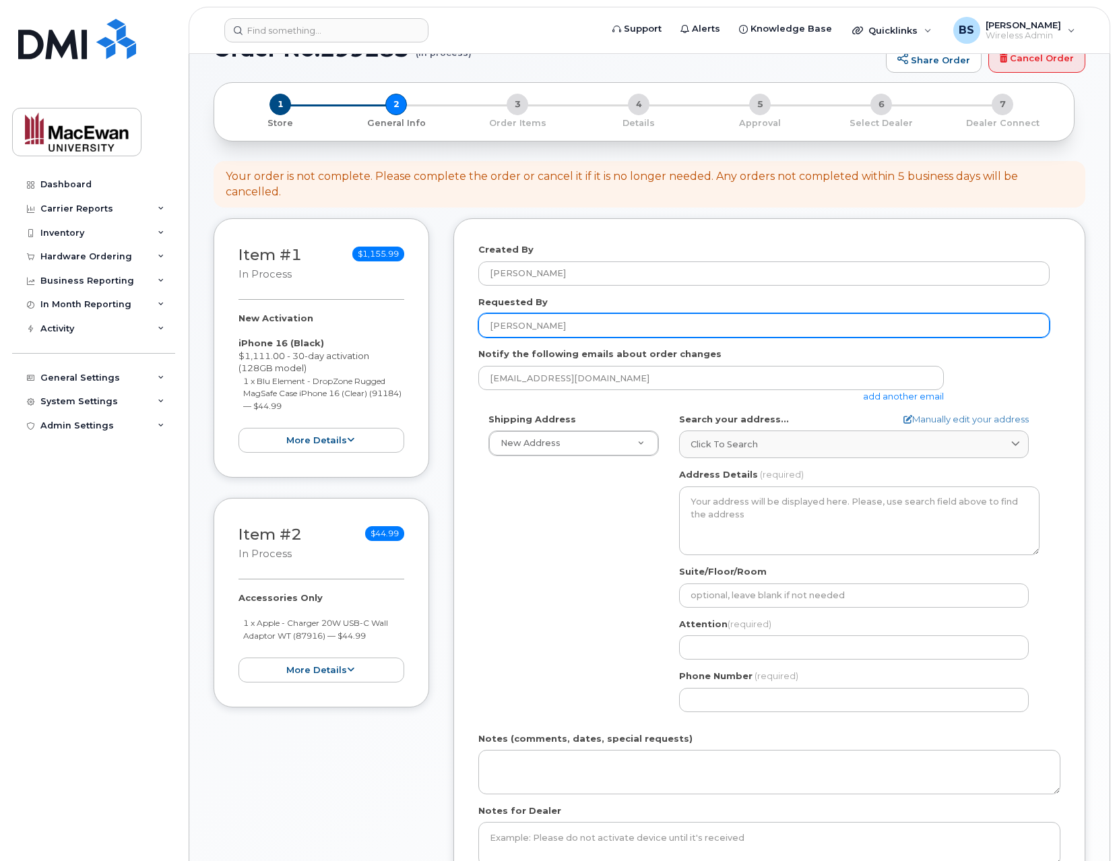
scroll to position [108, 0]
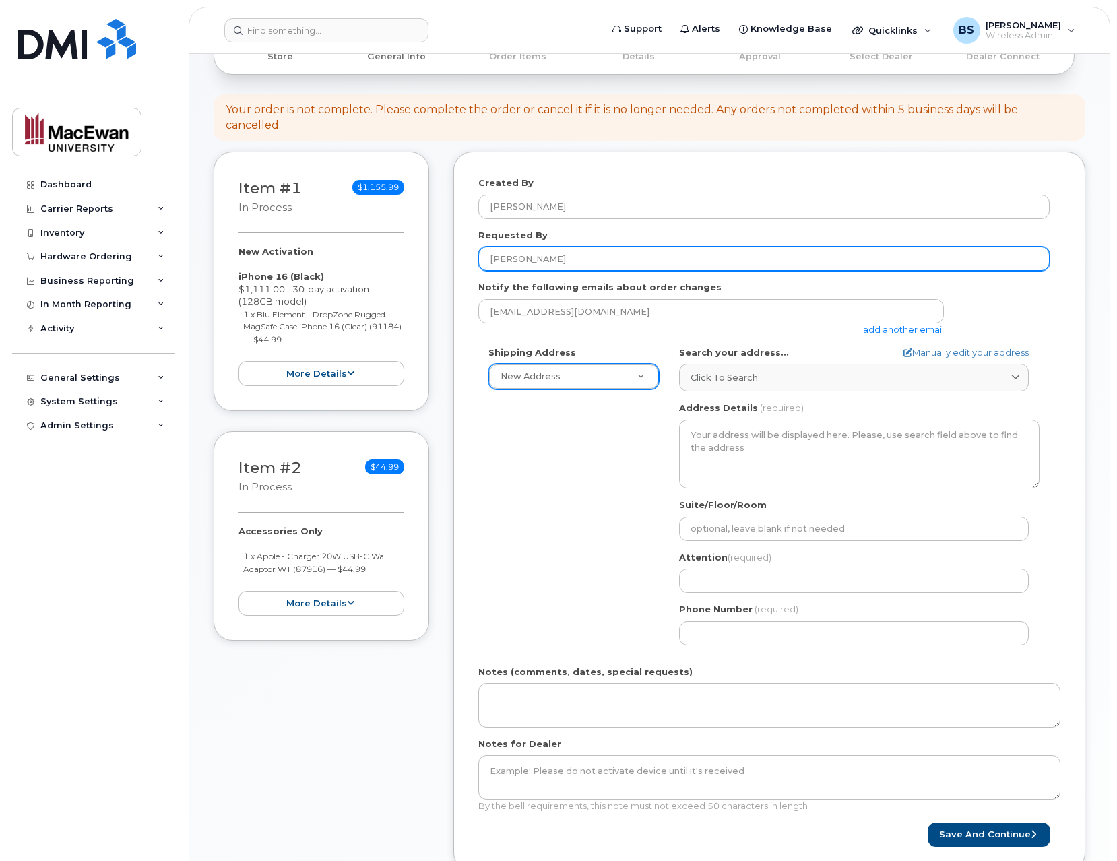
type input "[PERSON_NAME]"
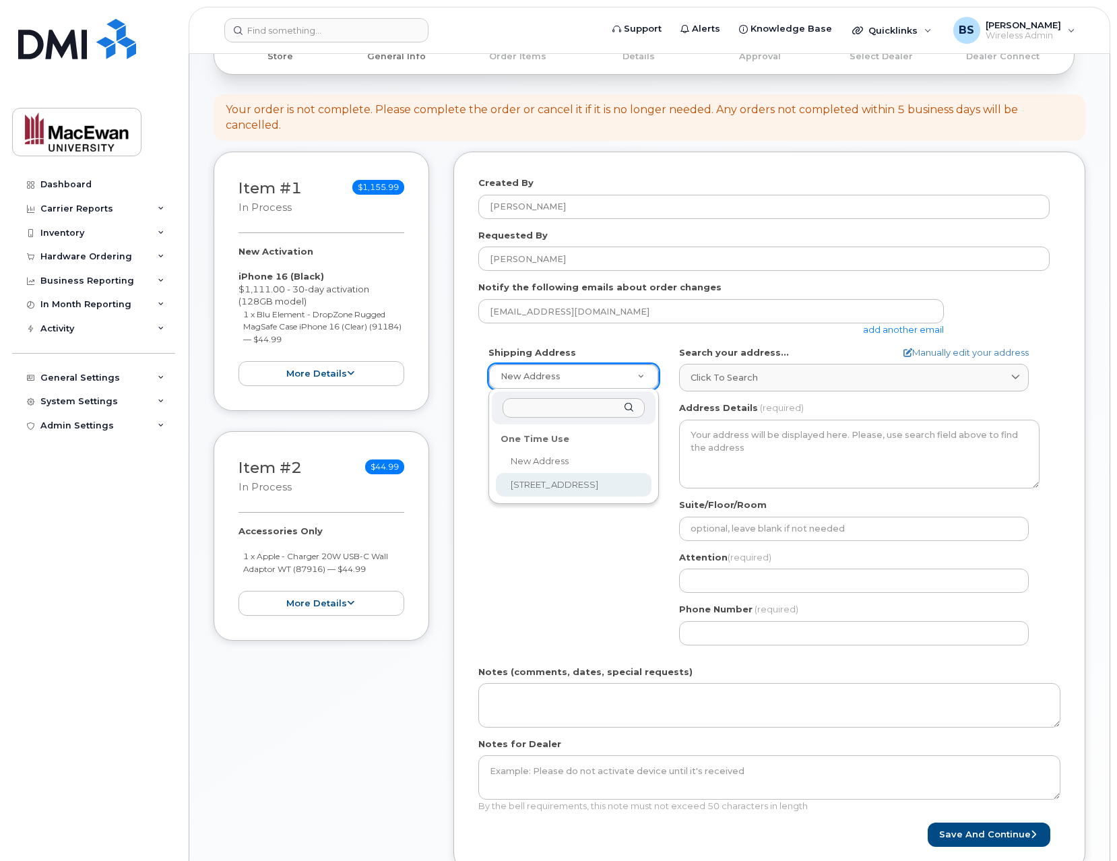
select select "10611 105 Ave NW"
type textarea "10611 105 Ave NW EDMONTON AB T5H 1C2 CANADA"
type input "[PERSON_NAME] Sauks 7-294"
type input "5873408325"
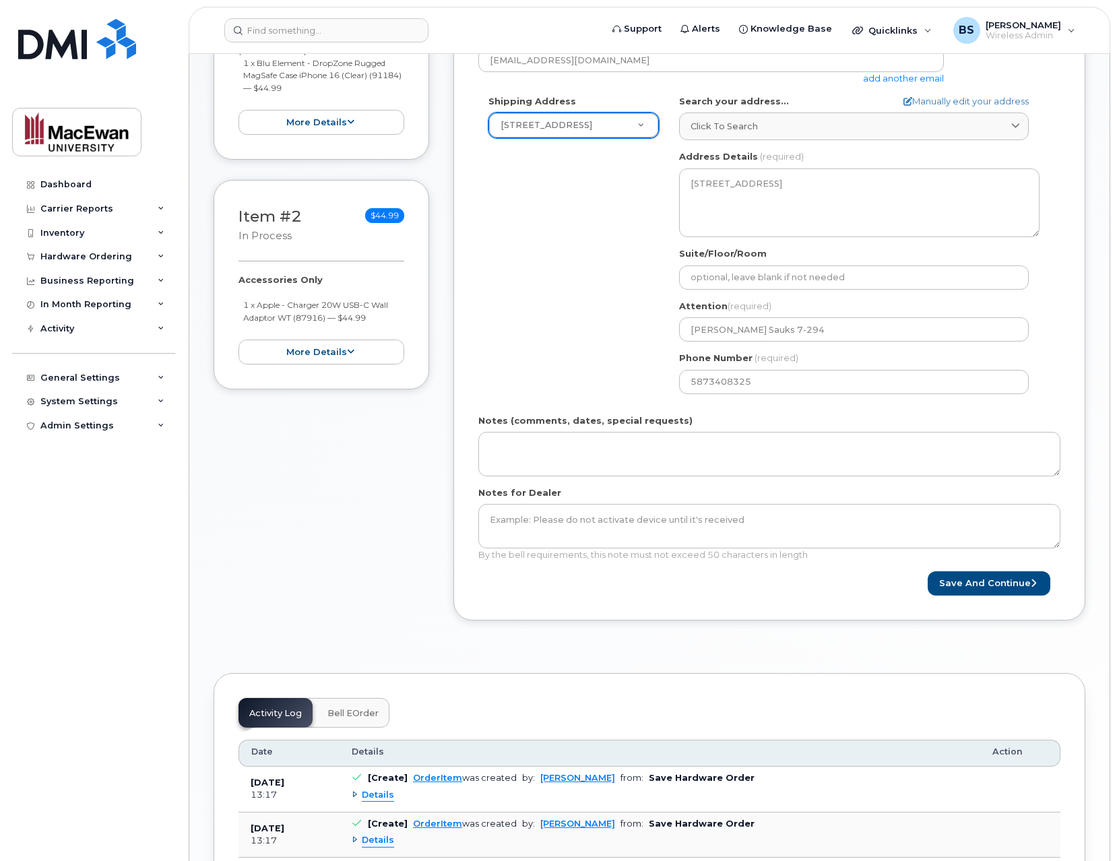
scroll to position [431, 0]
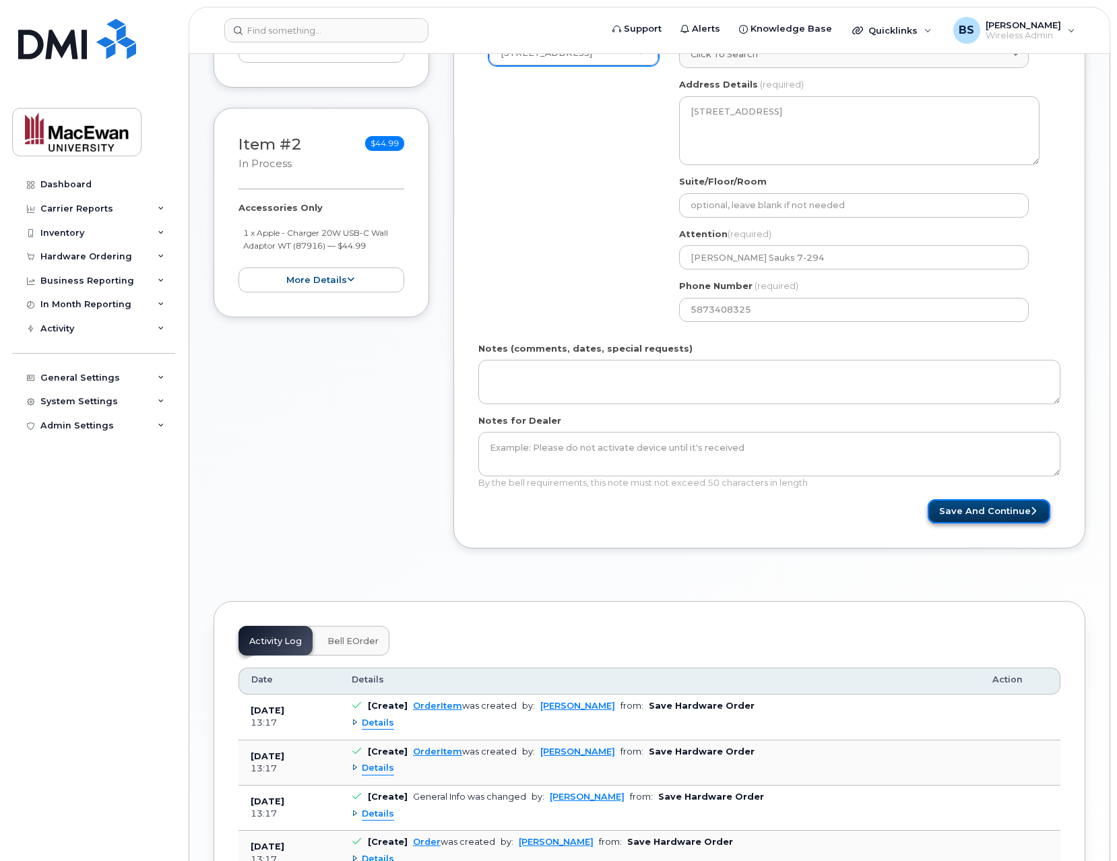
click at [949, 510] on button "Save and Continue" at bounding box center [989, 511] width 123 height 25
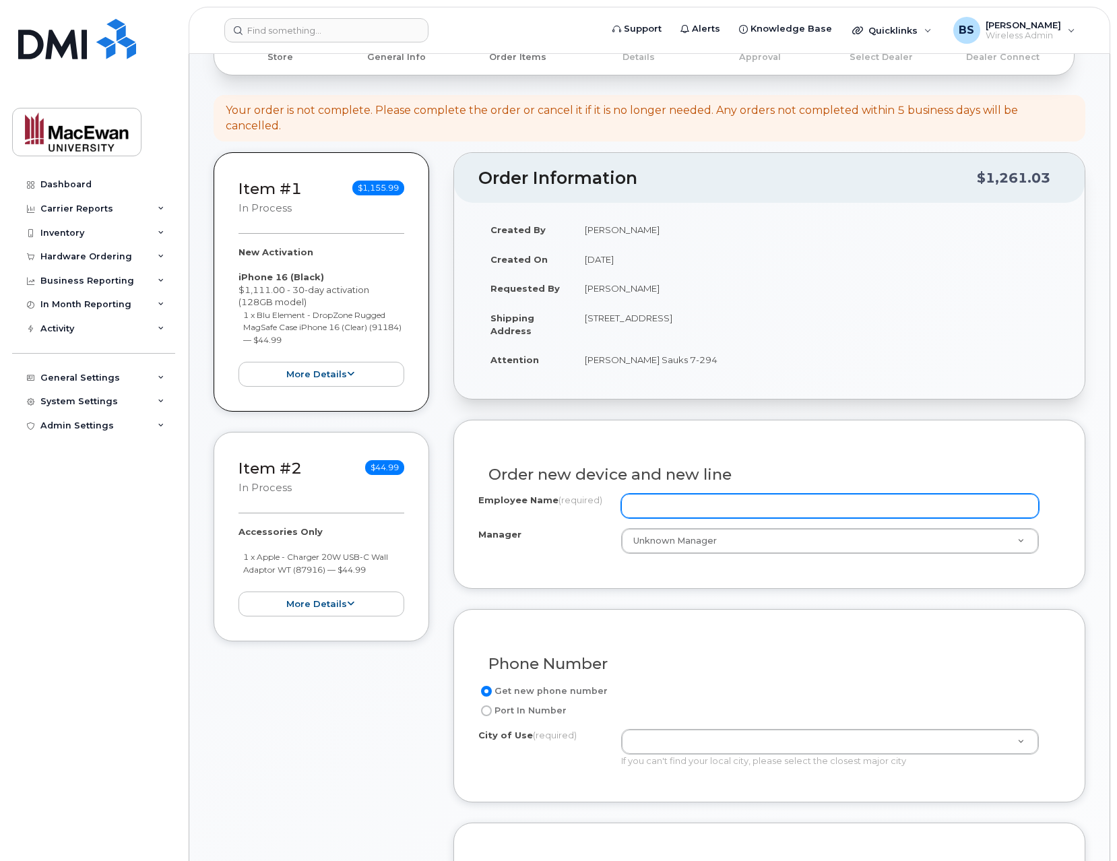
scroll to position [108, 0]
click at [808, 509] on input "Employee Name (required)" at bounding box center [830, 505] width 418 height 24
paste input "[PERSON_NAME]"
type input "[PERSON_NAME]"
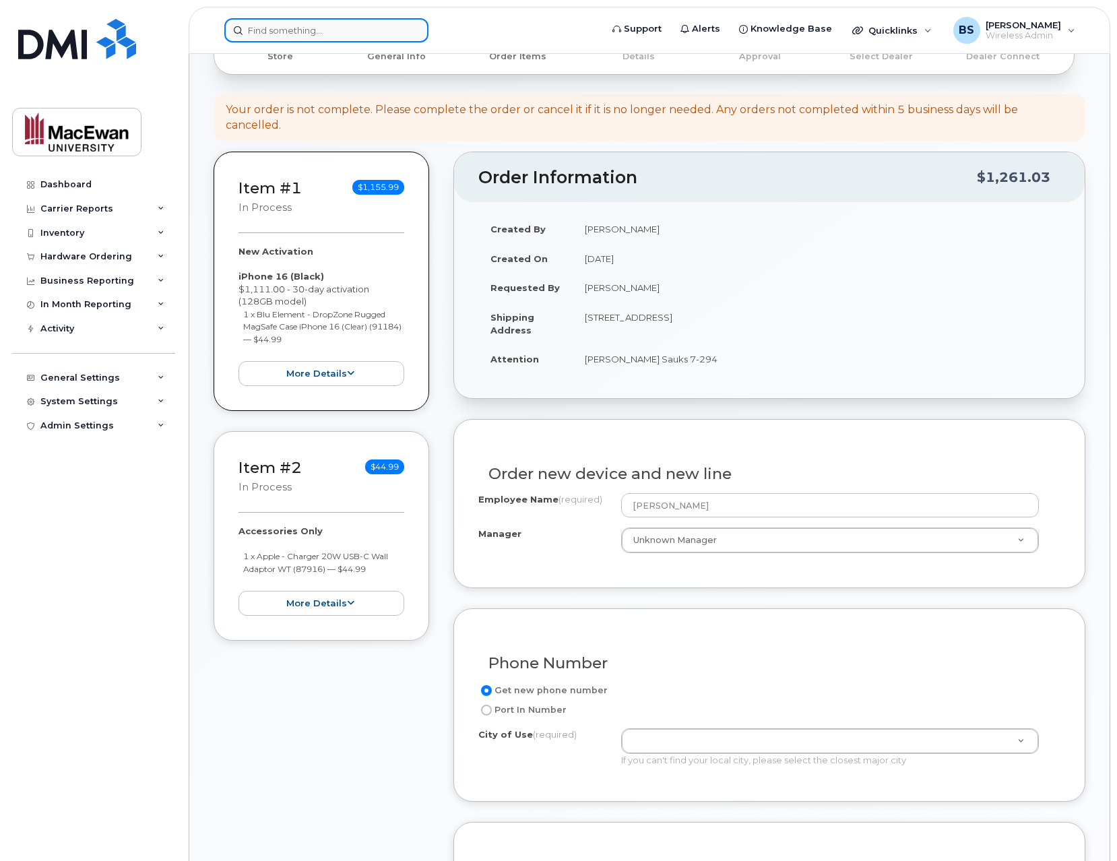
click at [306, 31] on input at bounding box center [326, 30] width 204 height 24
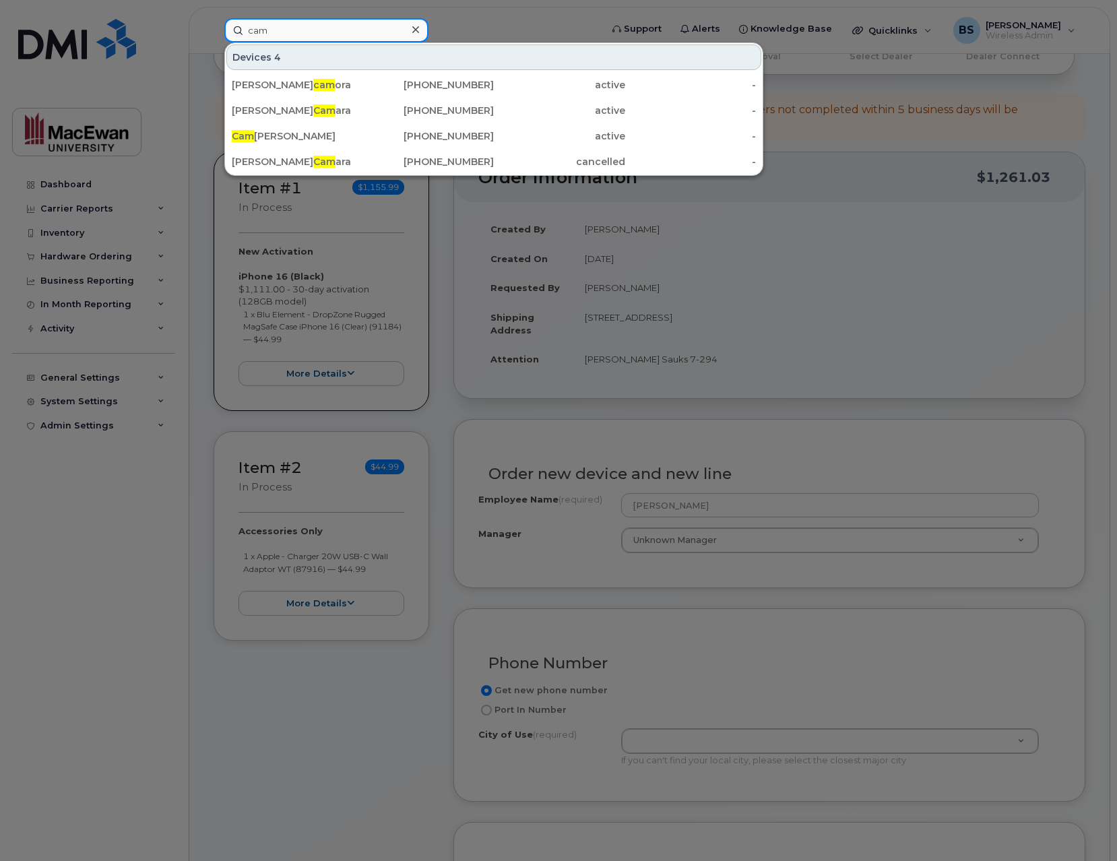
type input "cam"
click at [672, 410] on div at bounding box center [558, 430] width 1117 height 861
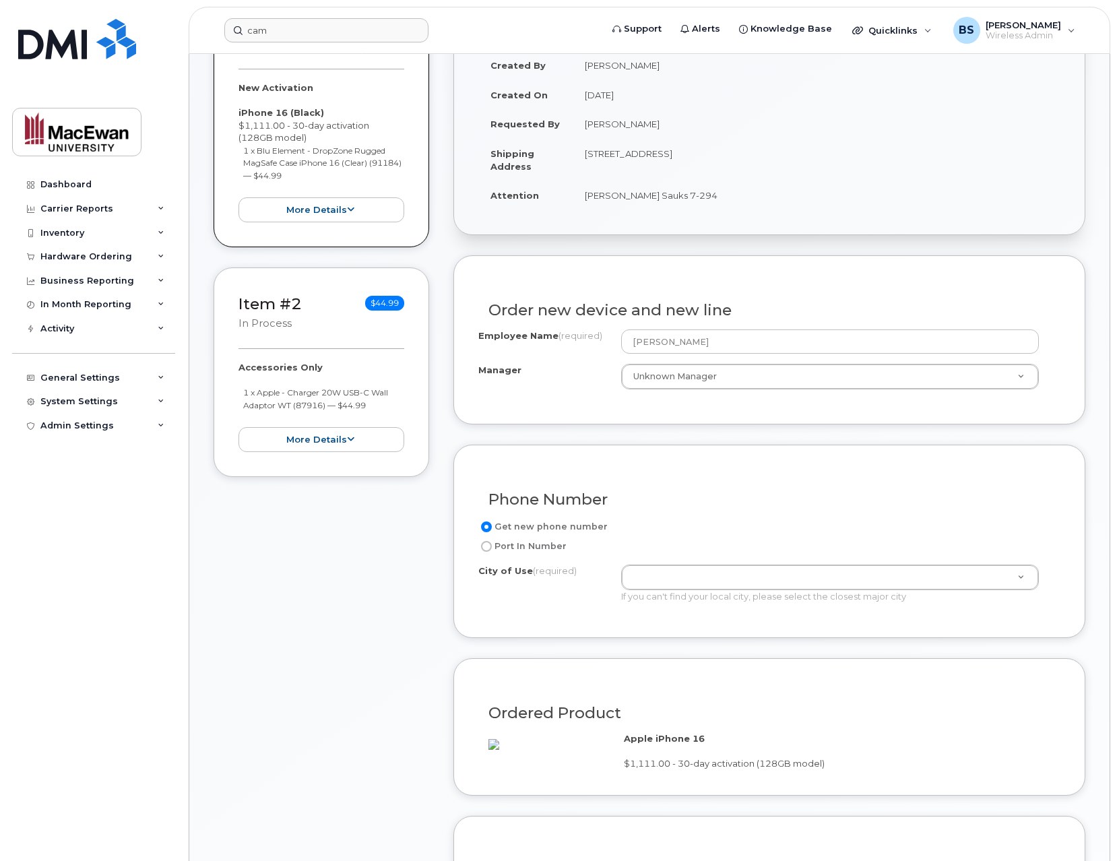
scroll to position [323, 0]
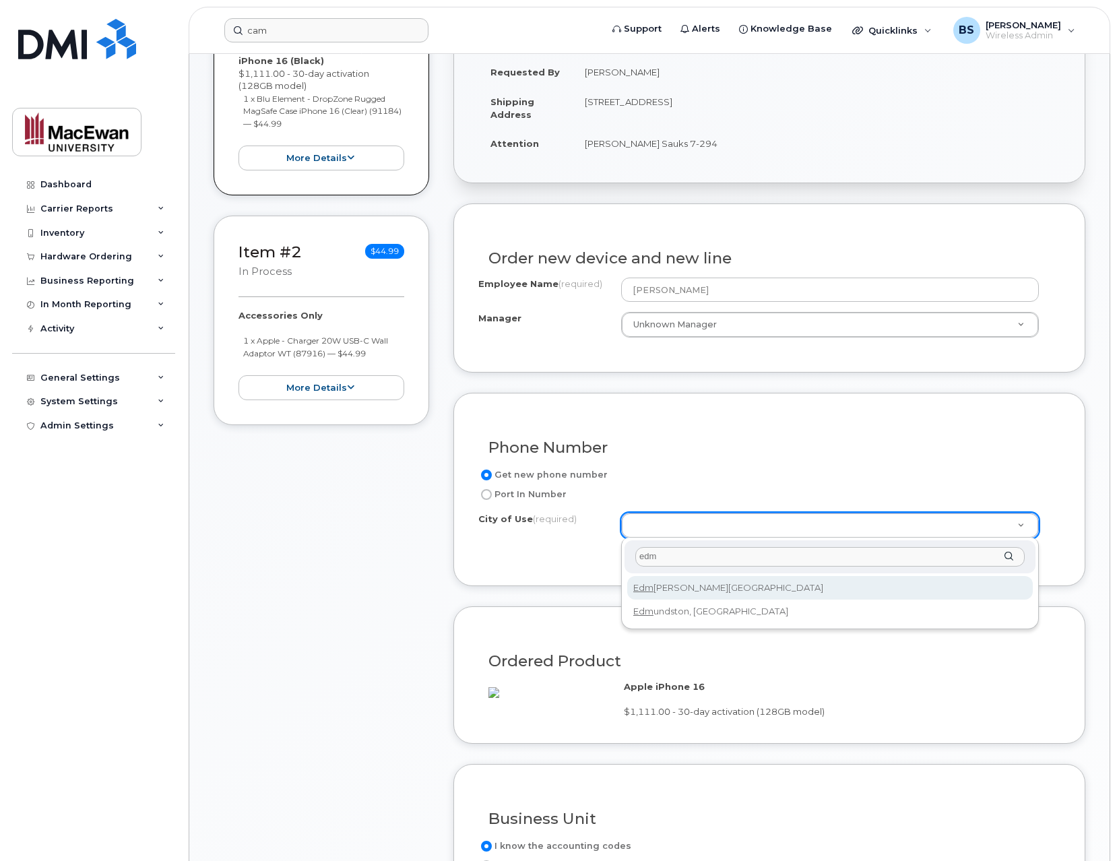
type input "edm"
type input "182"
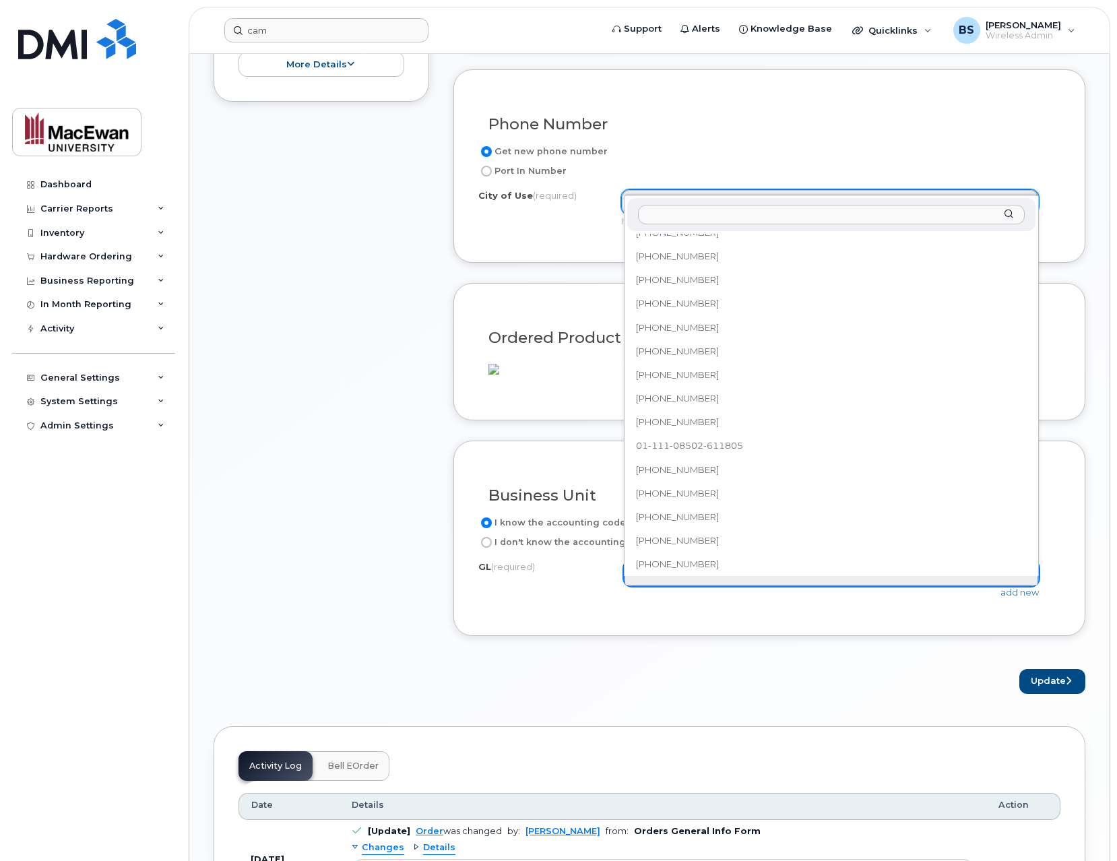
scroll to position [518, 0]
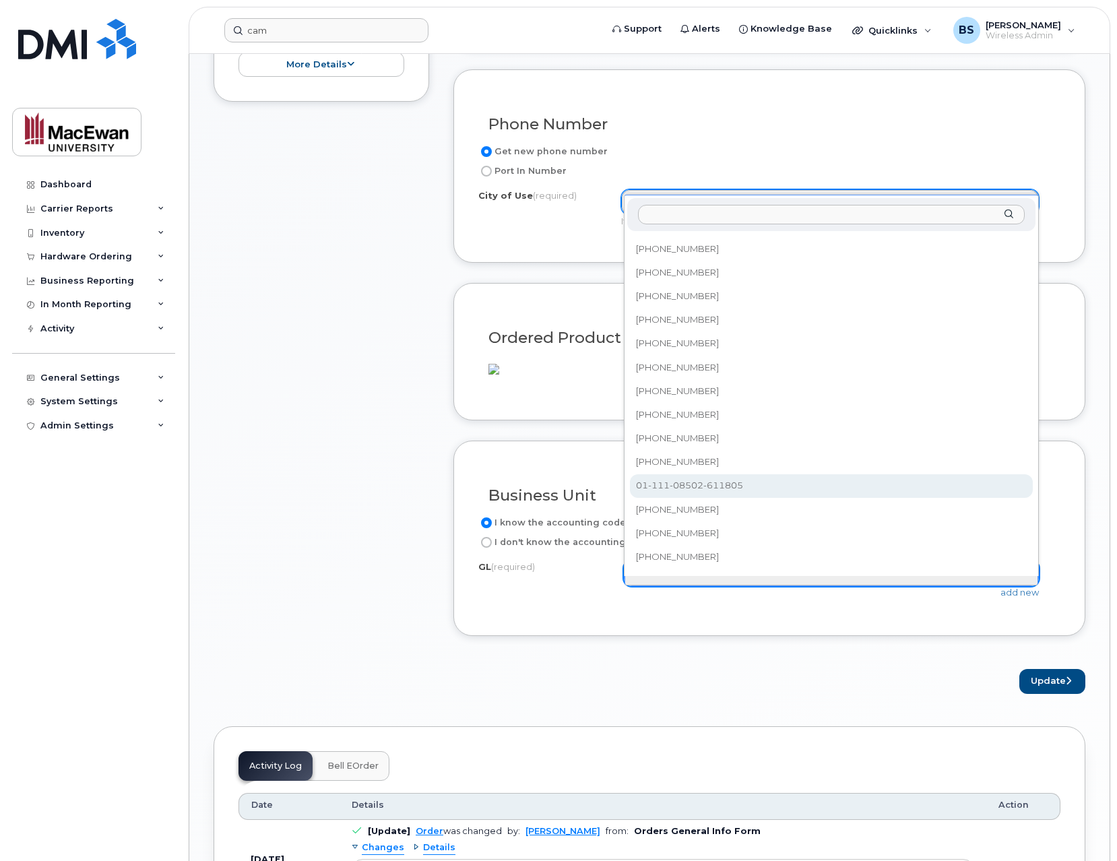
select select "01-111-08502-611805"
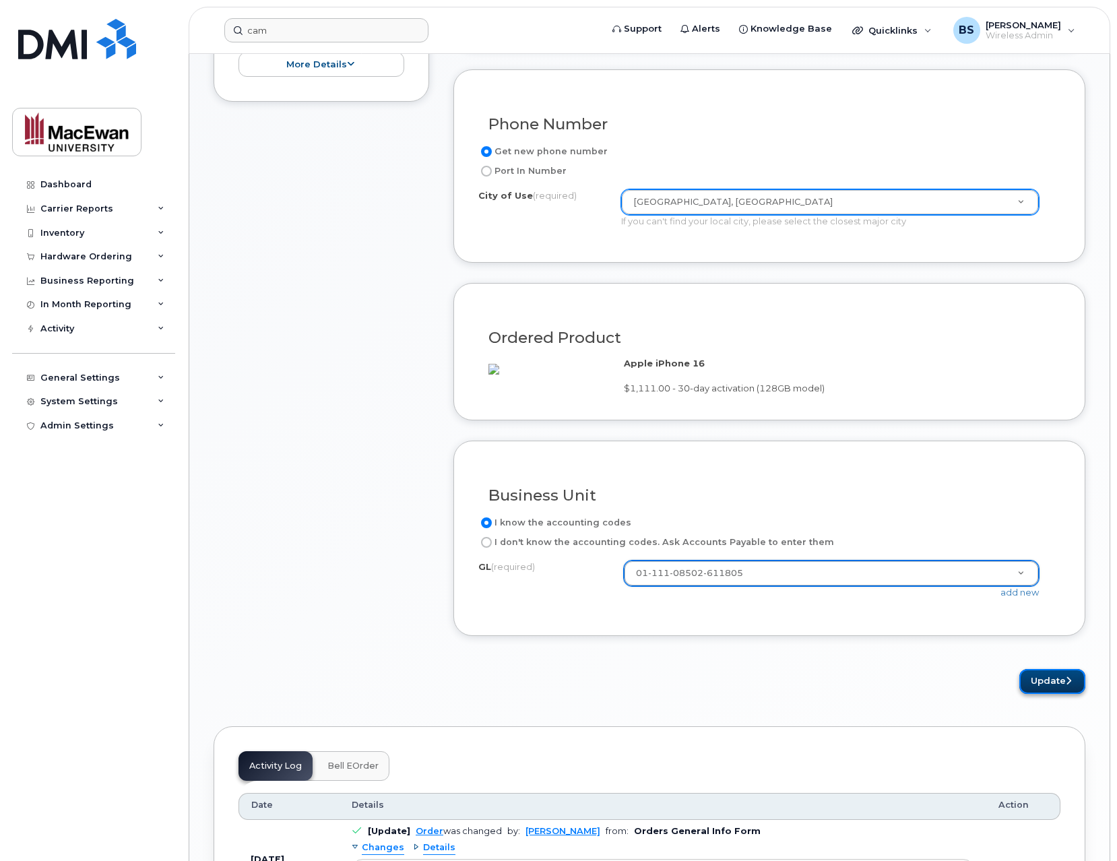
click at [1036, 690] on button "Update" at bounding box center [1052, 681] width 66 height 25
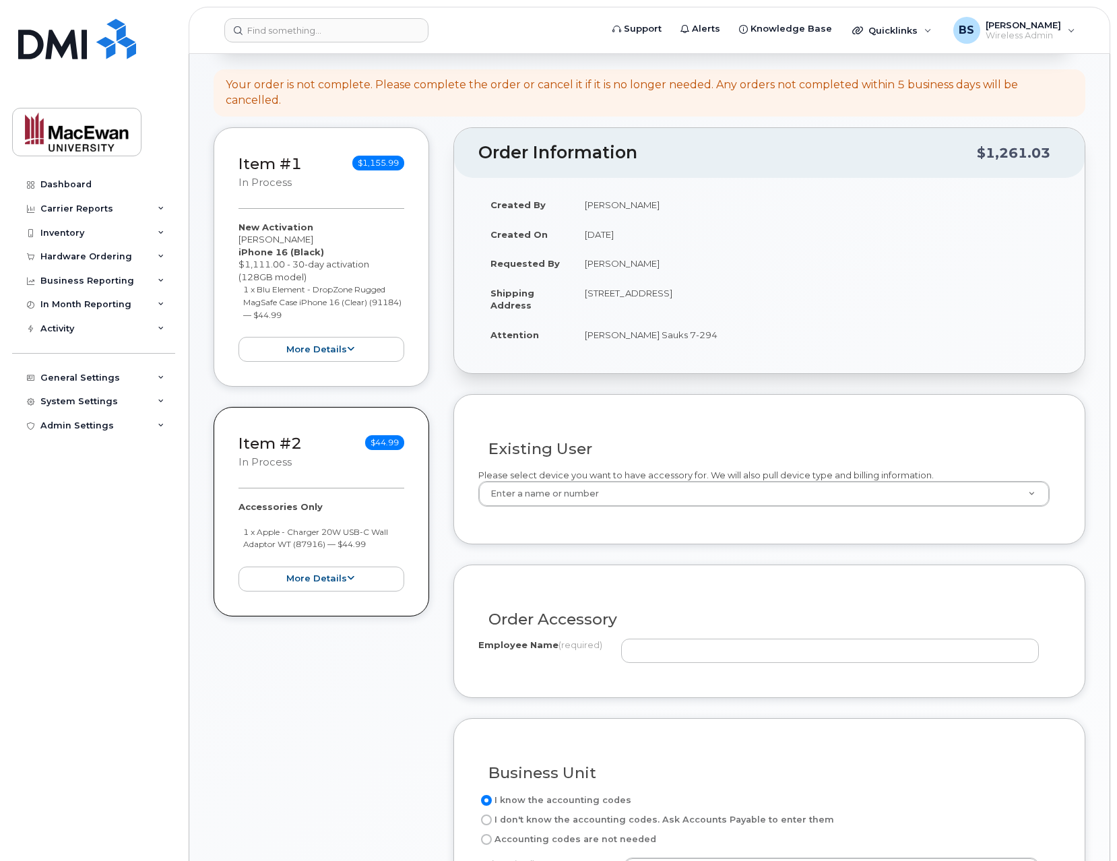
scroll to position [216, 0]
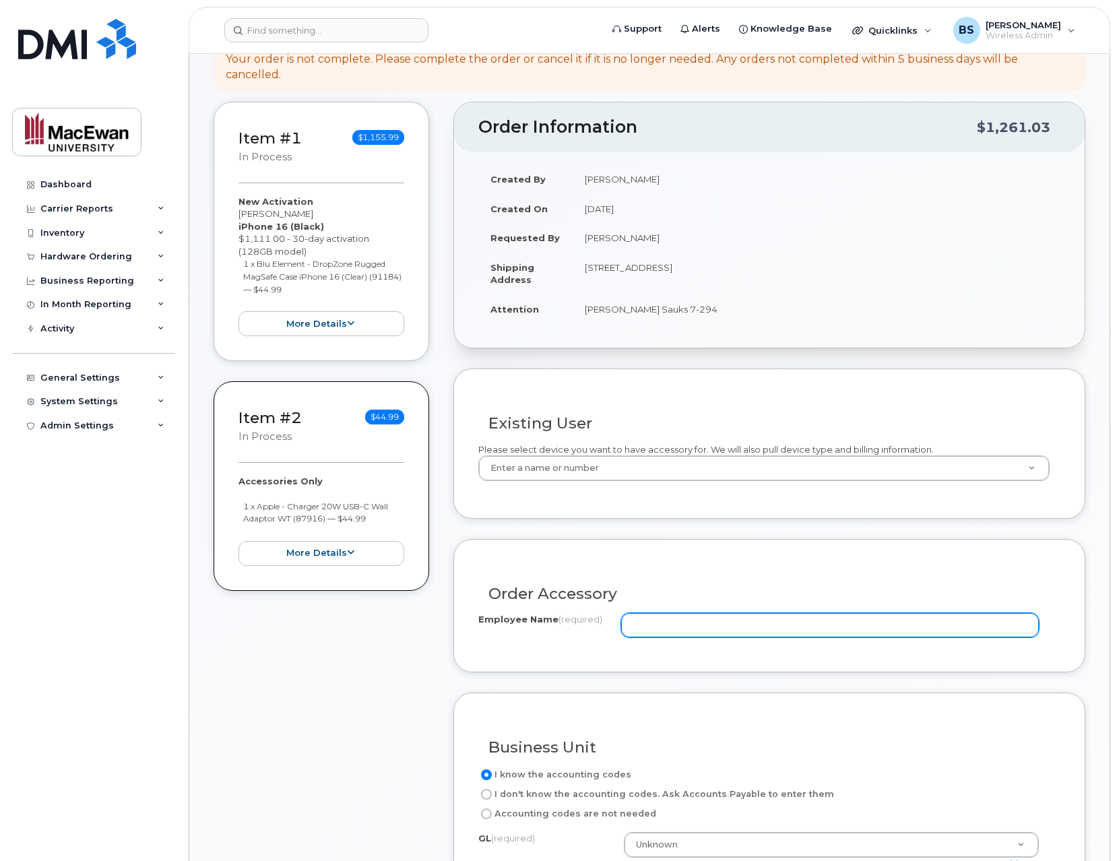
click at [686, 632] on input "Employee Name (required)" at bounding box center [830, 625] width 418 height 24
paste input "[PERSON_NAME]"
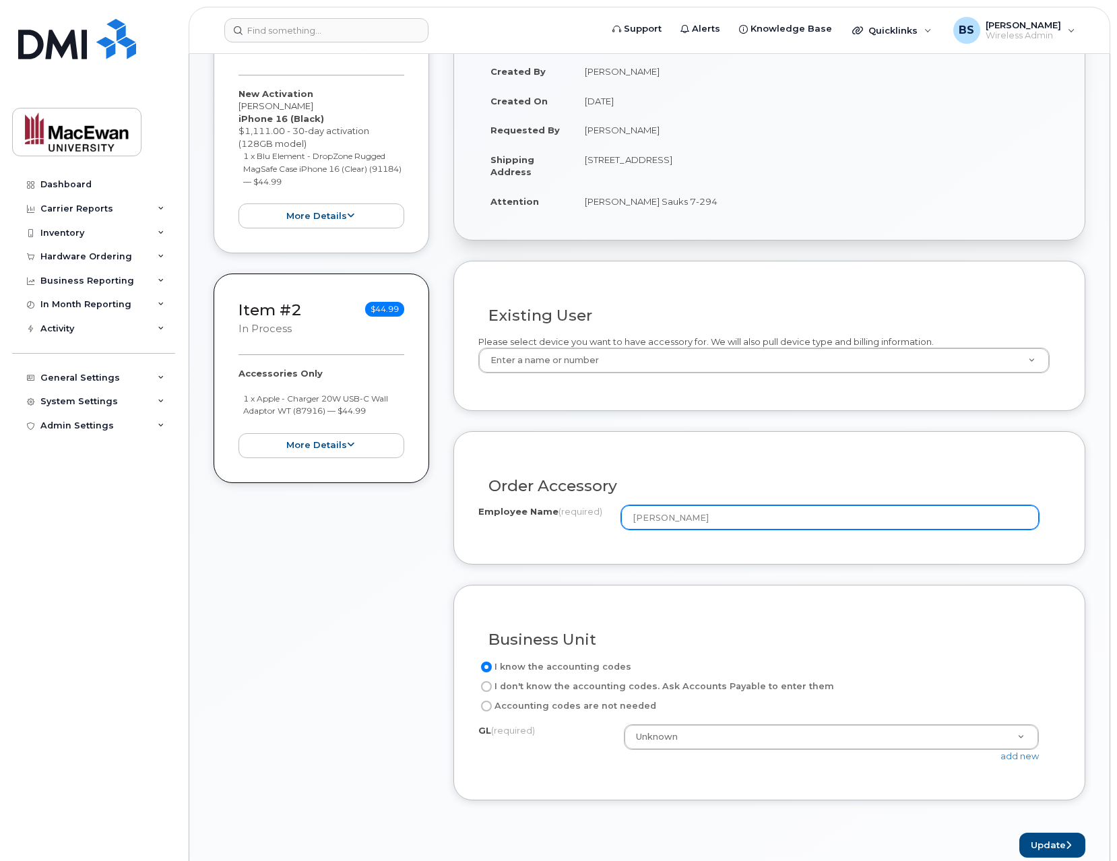
scroll to position [431, 0]
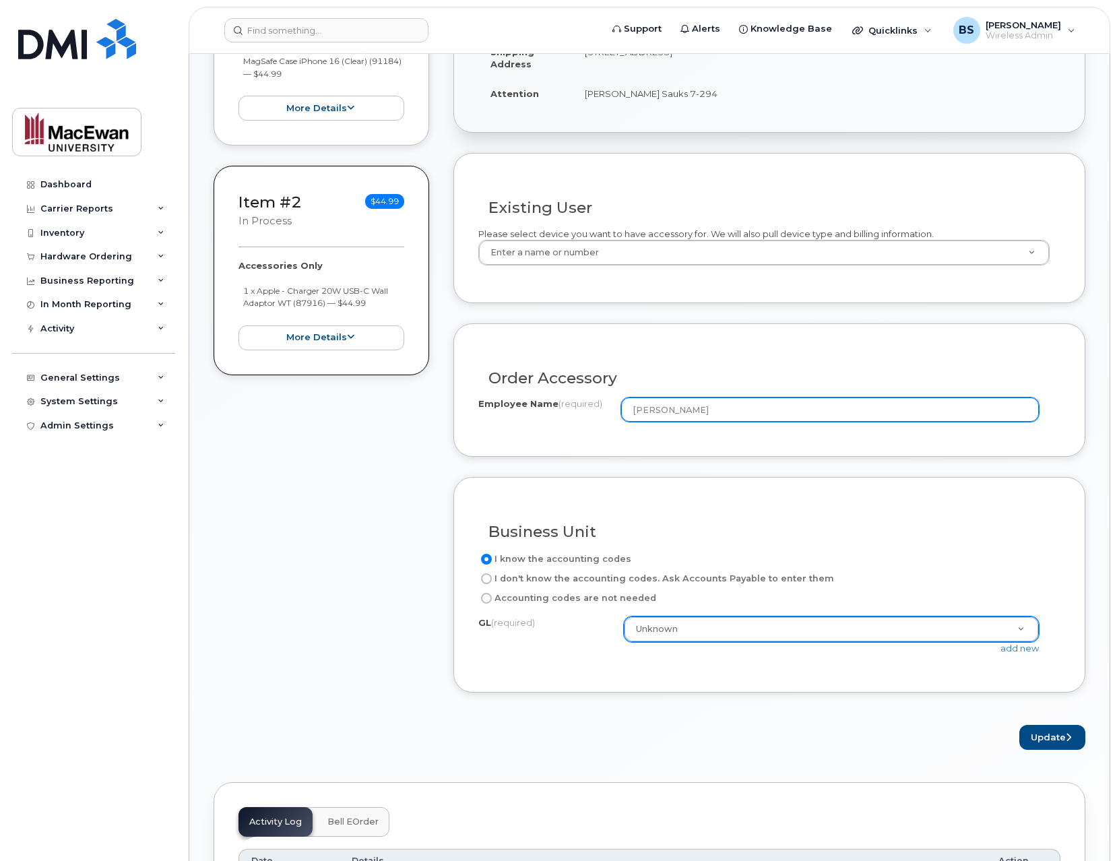
type input "[PERSON_NAME]"
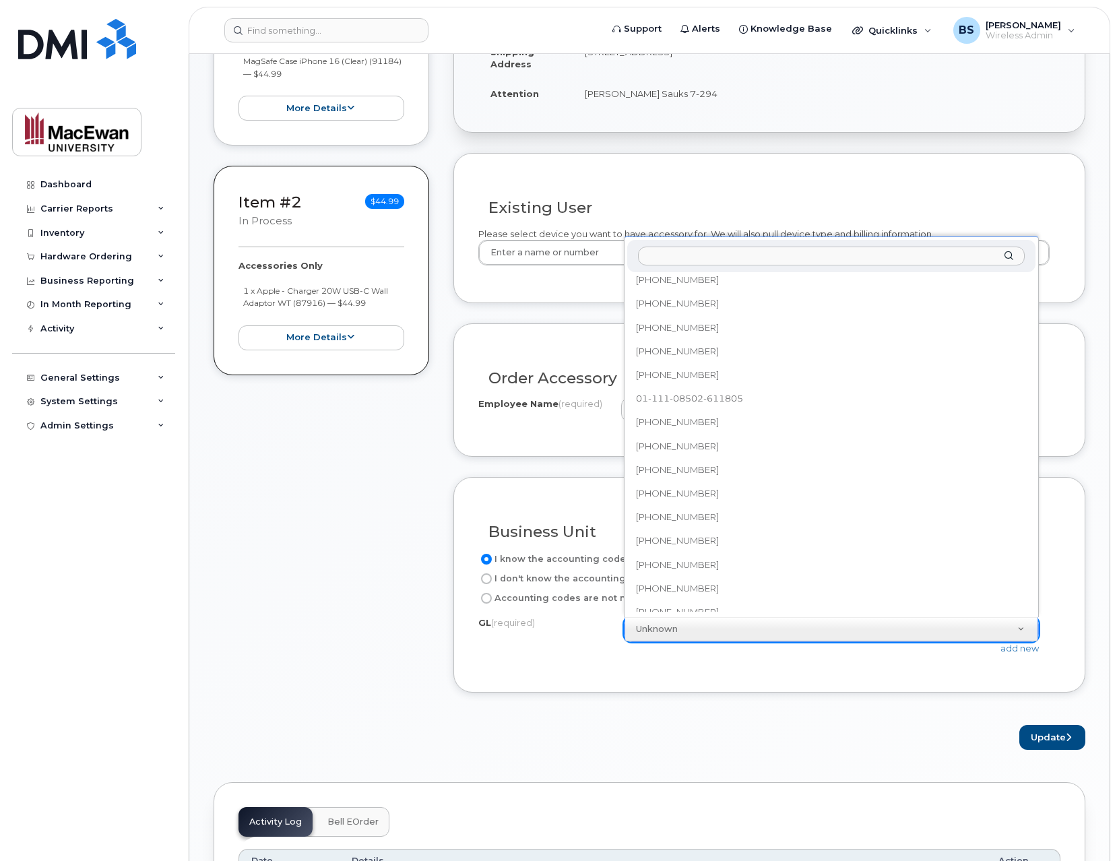
scroll to position [626, 0]
select select "01-111-08502-611805"
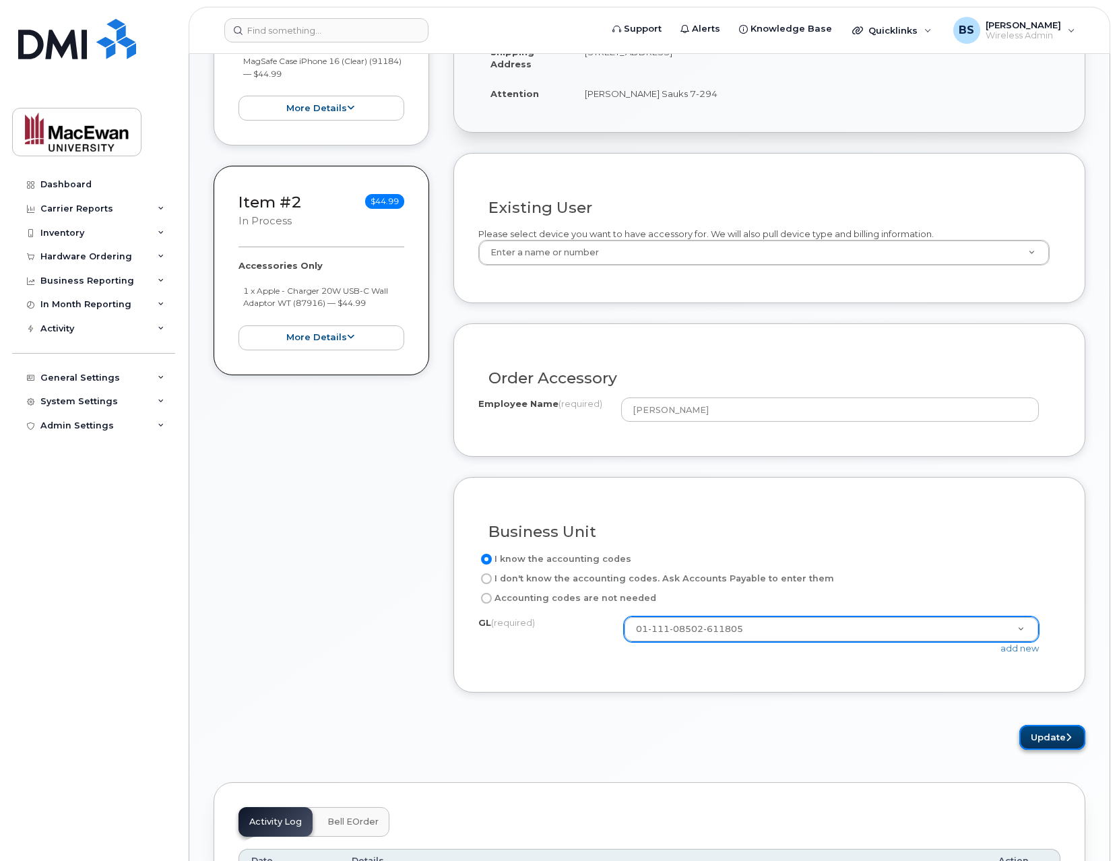
click at [1034, 742] on button "Update" at bounding box center [1052, 737] width 66 height 25
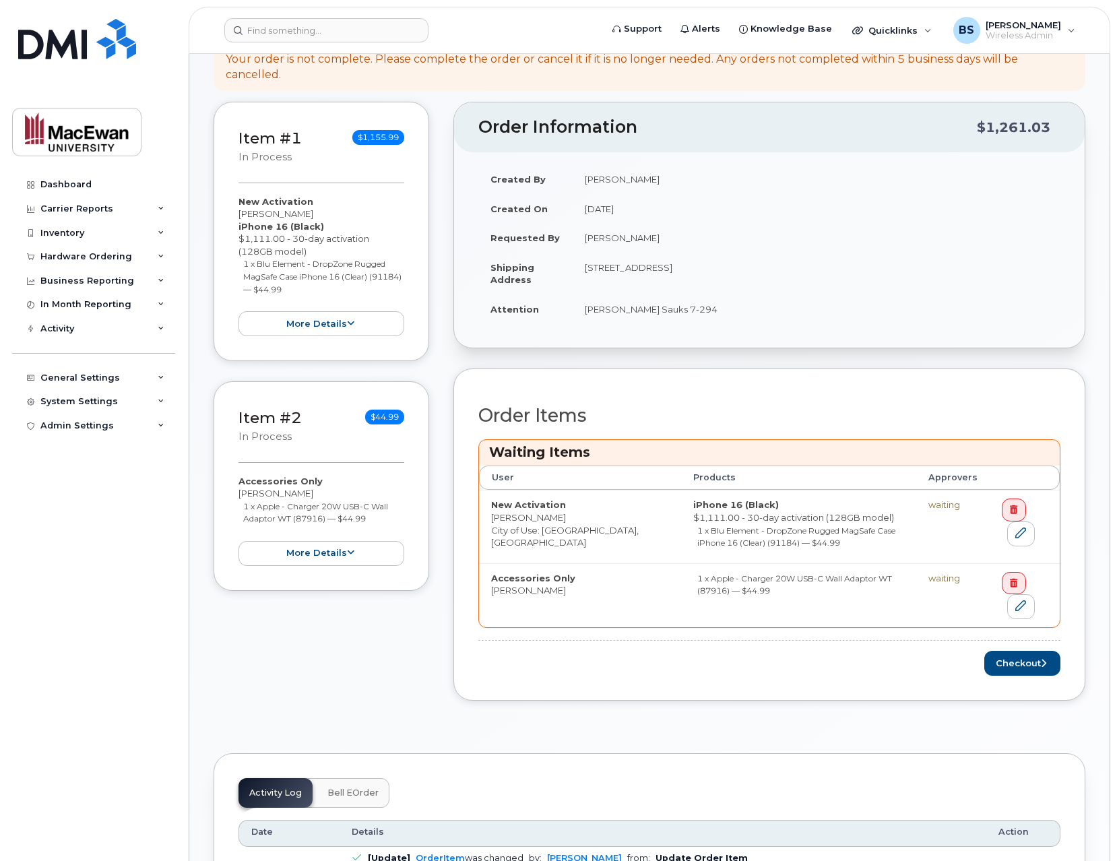
scroll to position [323, 0]
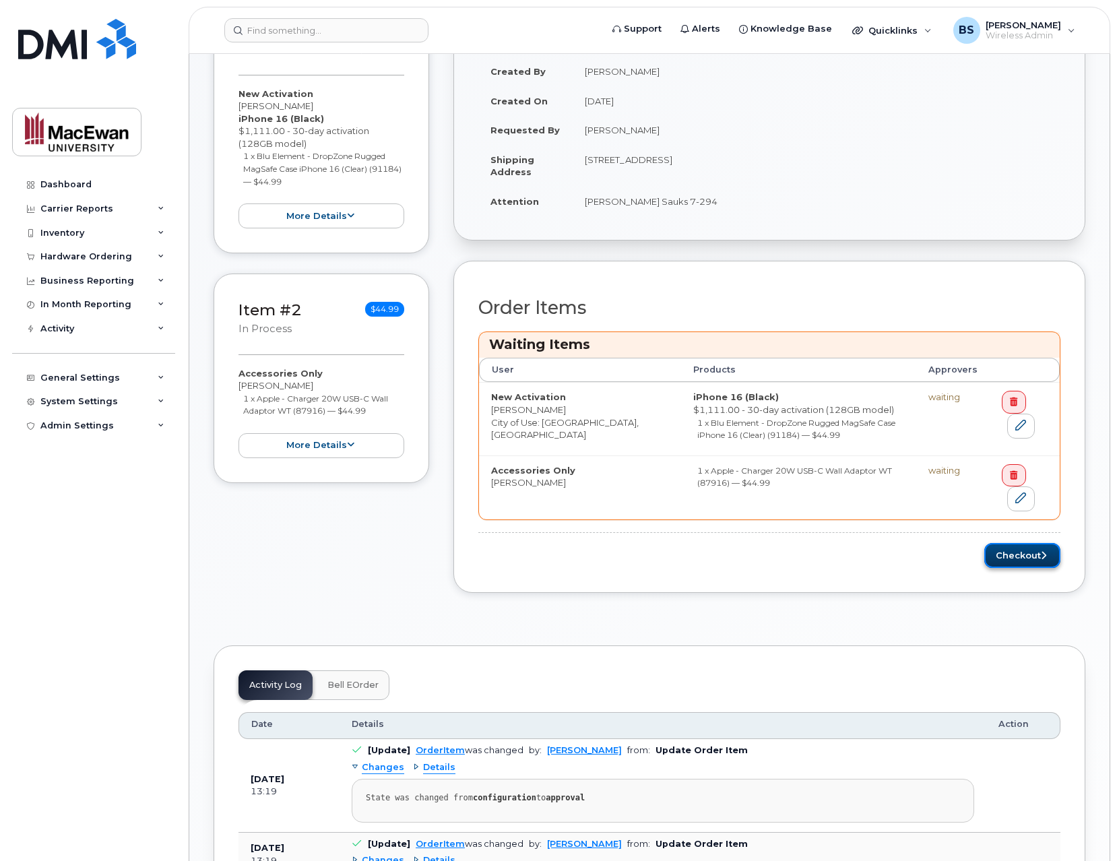
click at [1010, 558] on button "Checkout" at bounding box center [1022, 555] width 76 height 25
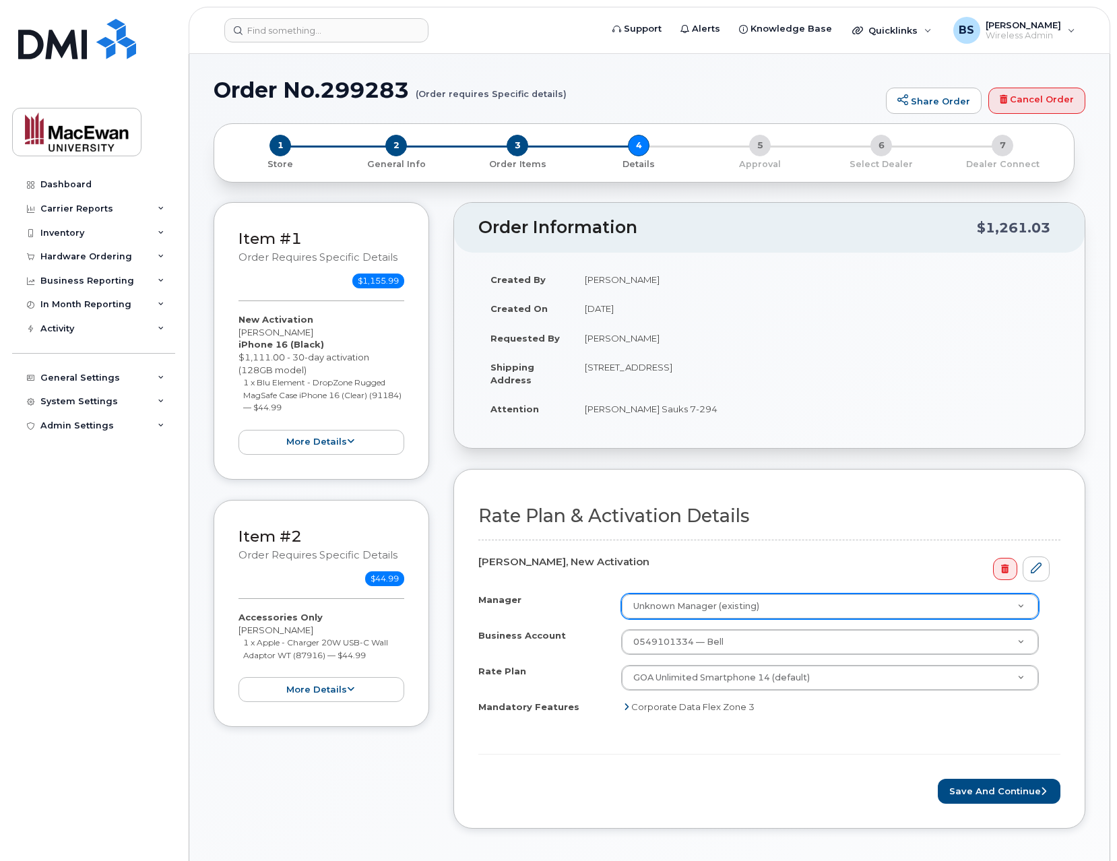
scroll to position [108, 0]
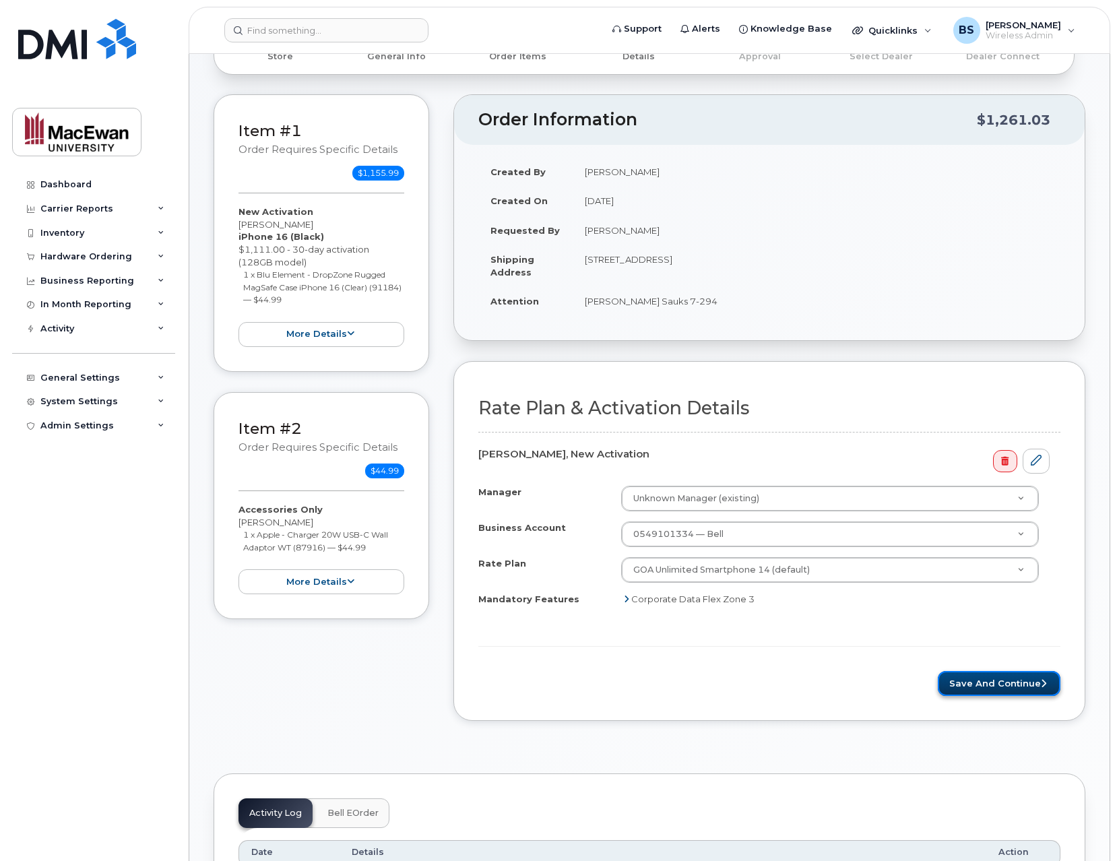
click at [981, 684] on button "Save and Continue" at bounding box center [999, 683] width 123 height 25
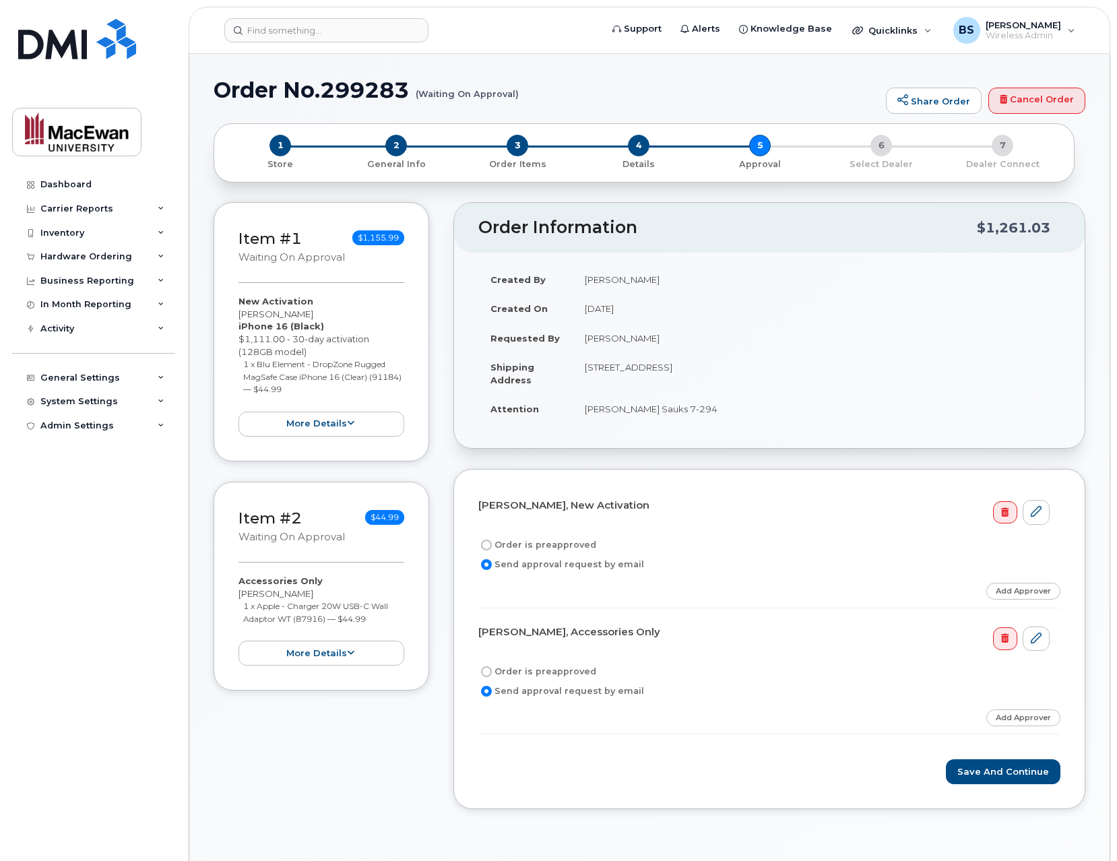
click at [577, 543] on label "Order is preapproved" at bounding box center [537, 545] width 118 height 16
click at [492, 543] on input "Order is preapproved" at bounding box center [486, 545] width 11 height 11
radio input "true"
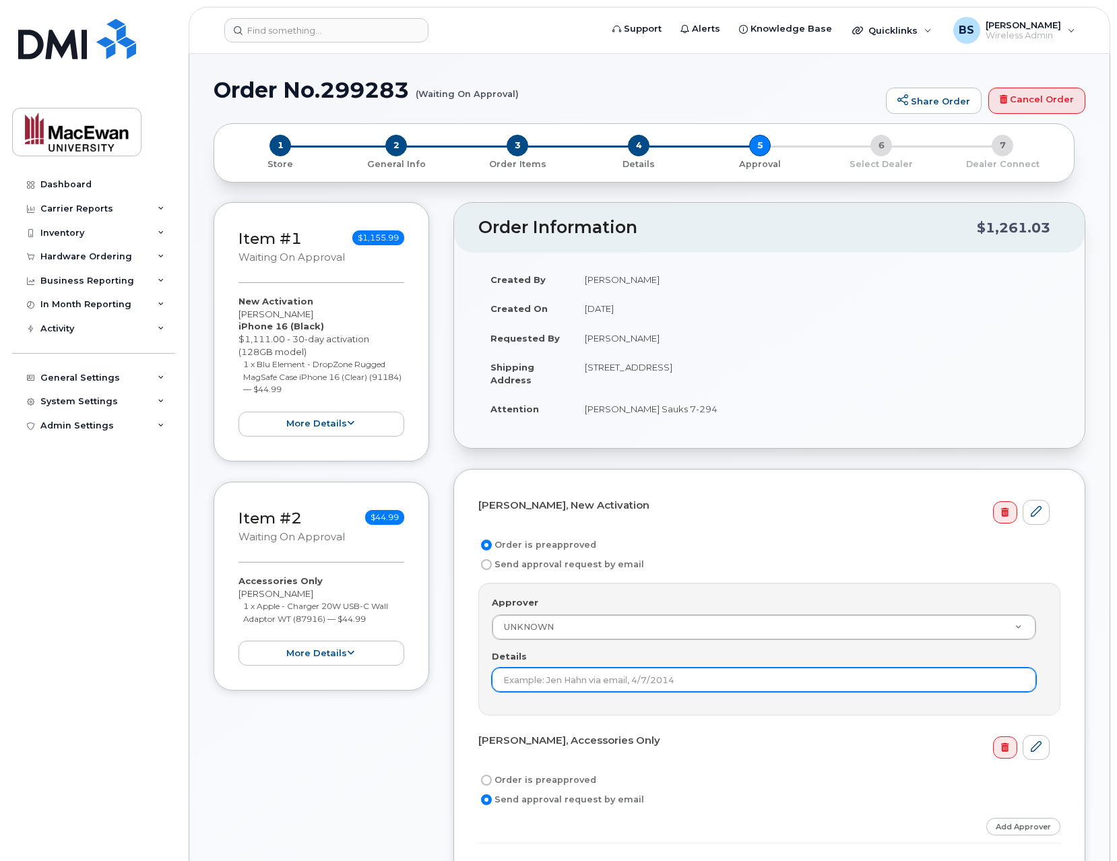
click at [653, 677] on input "Details" at bounding box center [764, 680] width 544 height 24
click at [613, 682] on input "Details" at bounding box center [764, 680] width 544 height 24
paste input "Iam Camara (email)"
type input "Iam Camara (email)"
click at [576, 781] on label "Order is preapproved" at bounding box center [537, 780] width 118 height 16
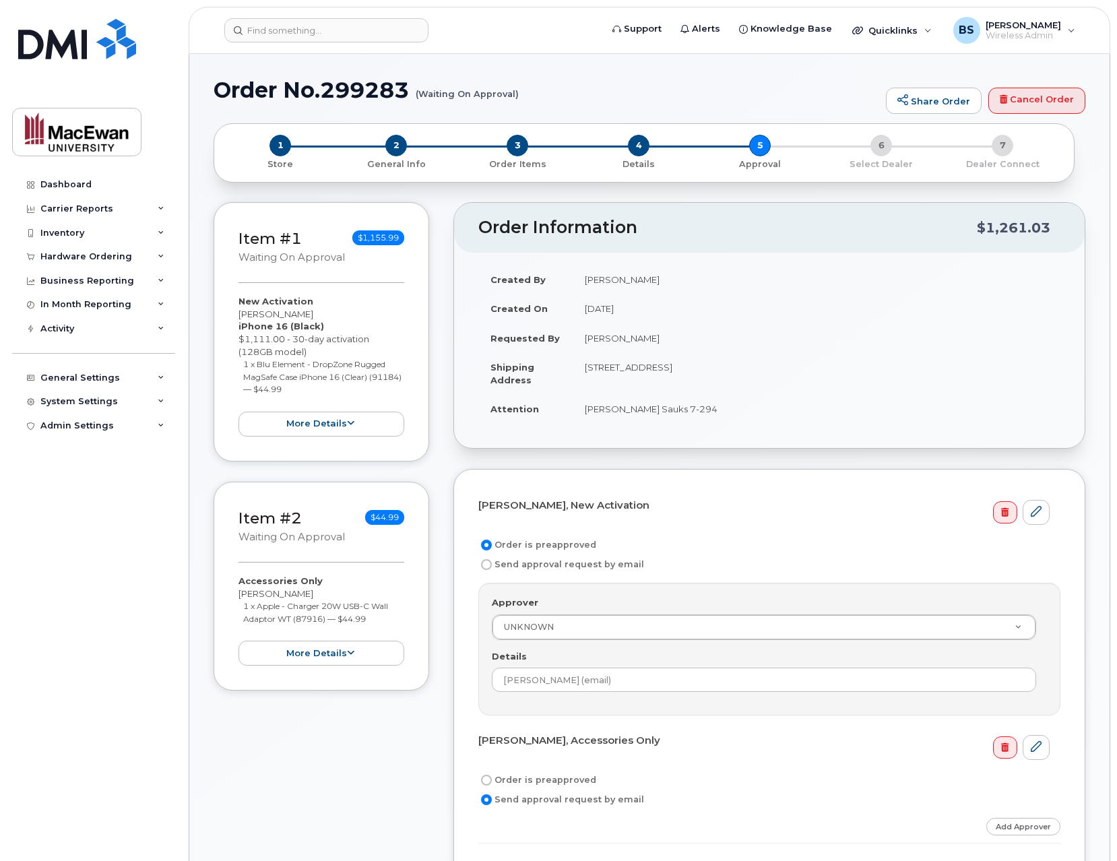
click at [492, 781] on input "Order is preapproved" at bounding box center [486, 780] width 11 height 11
radio input "true"
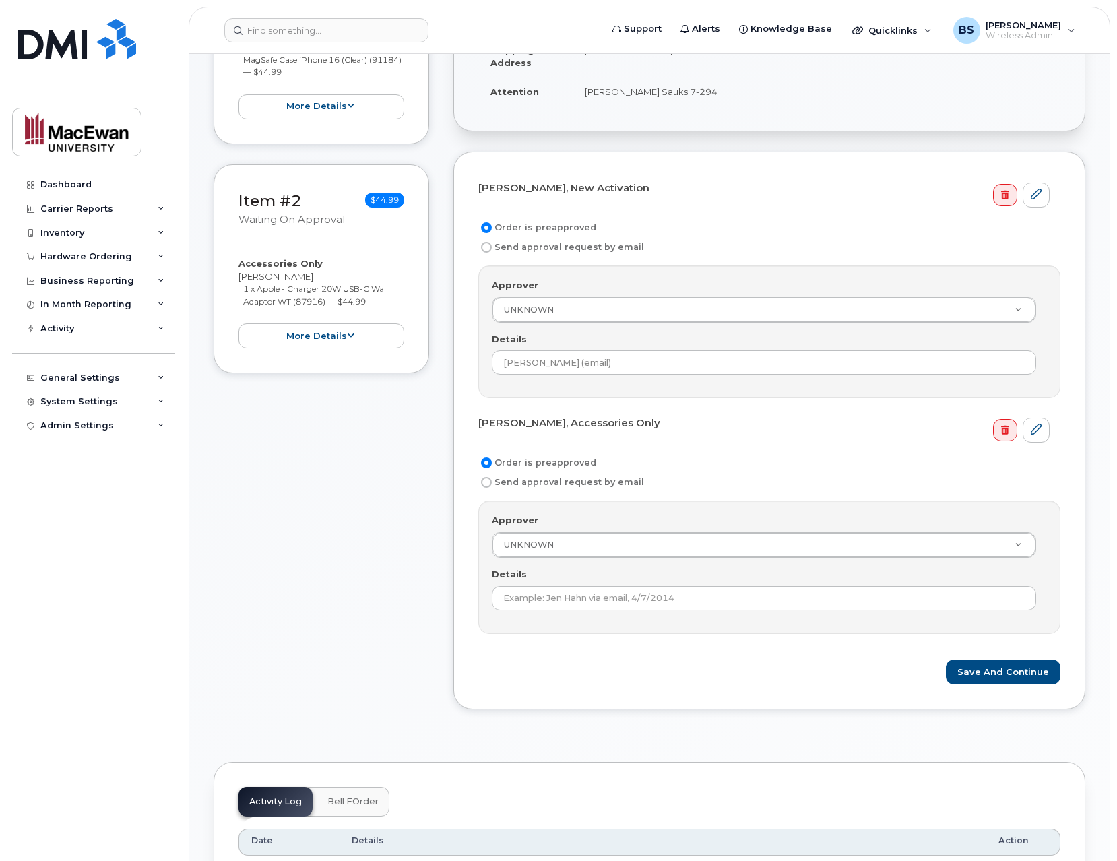
scroll to position [323, 0]
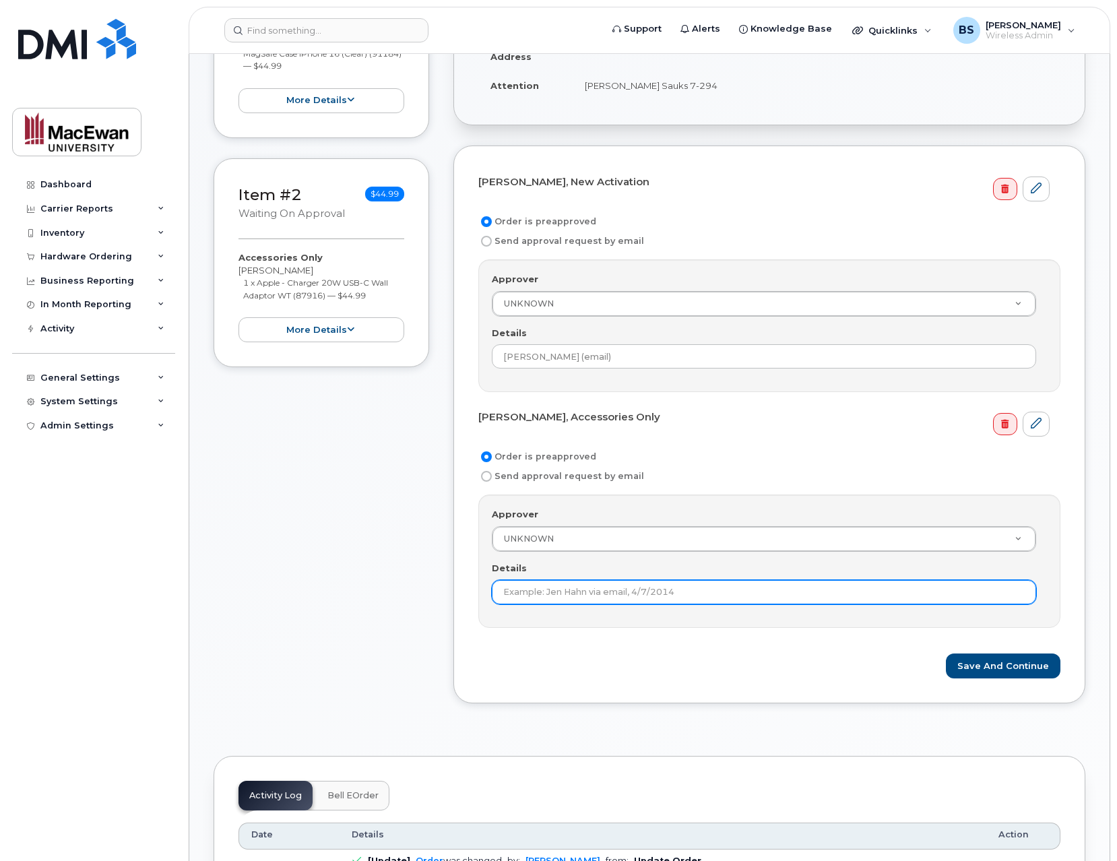
click at [571, 587] on input "Details" at bounding box center [764, 592] width 544 height 24
paste input "Iam Camara (email)"
type input "Iam Camara (email)"
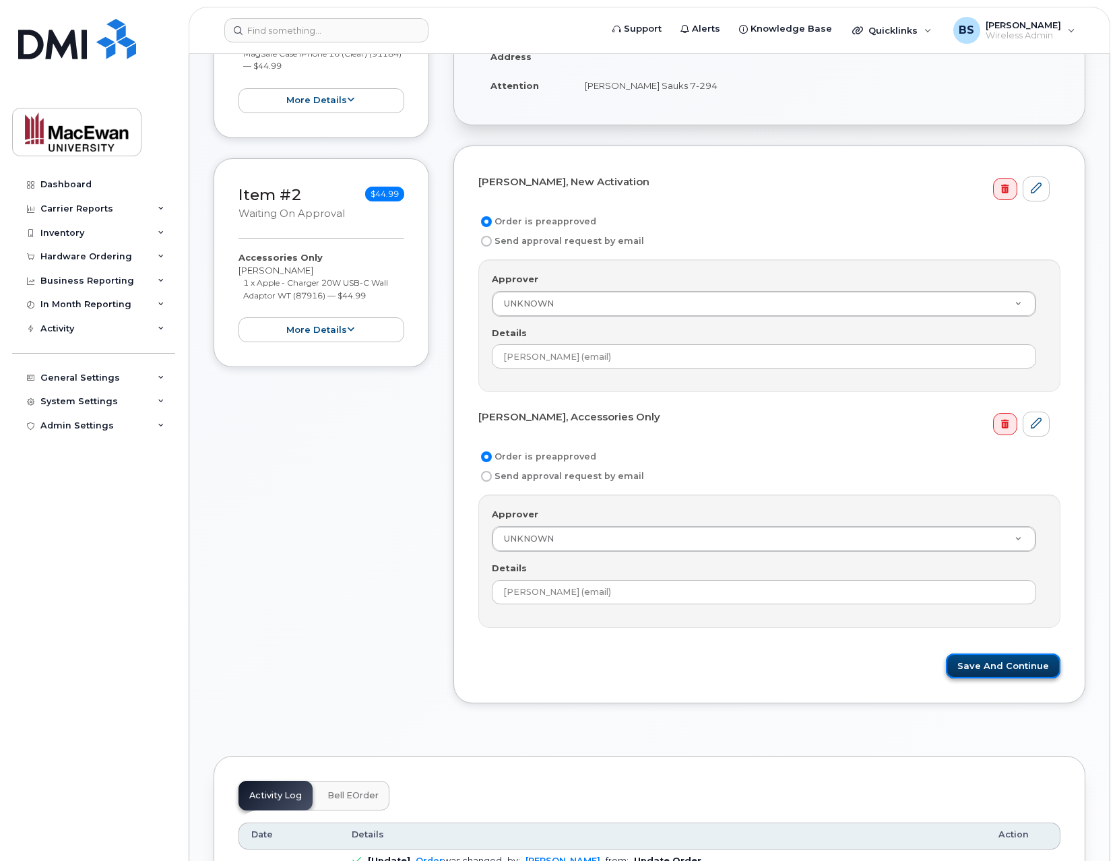
click at [996, 669] on button "Save and Continue" at bounding box center [1003, 665] width 115 height 25
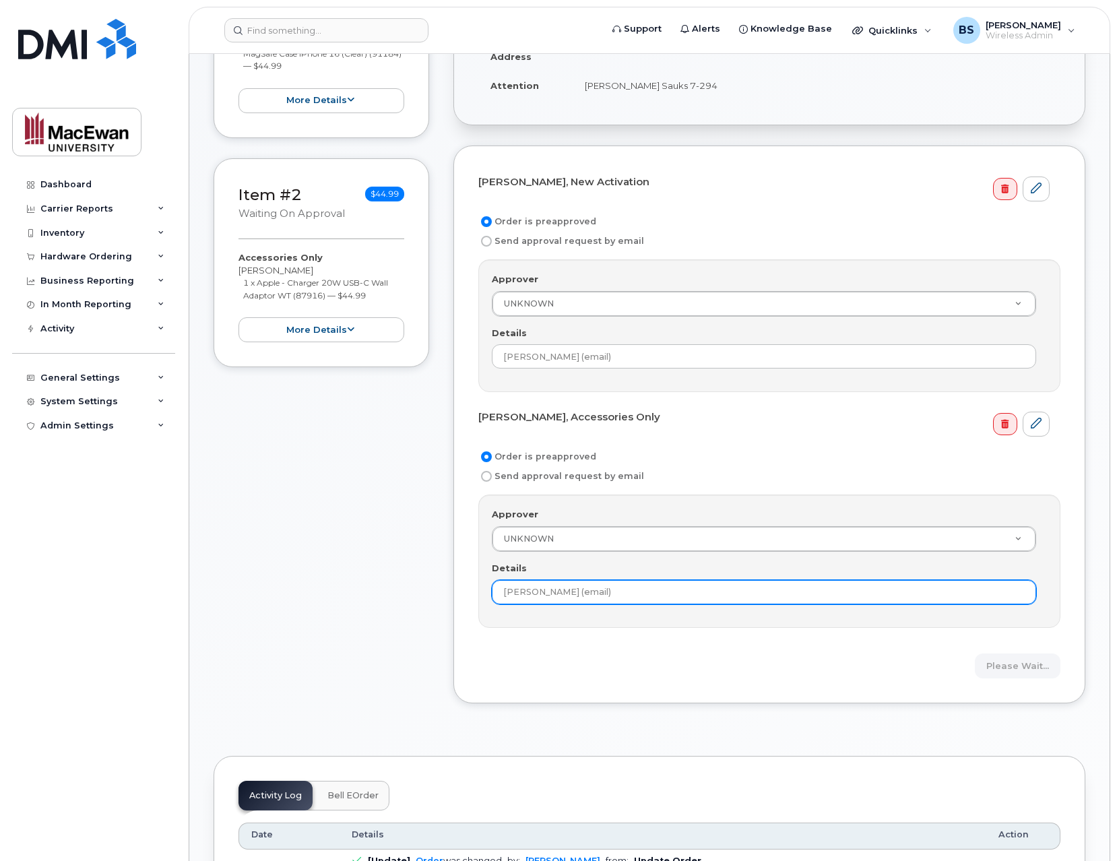
scroll to position [108, 0]
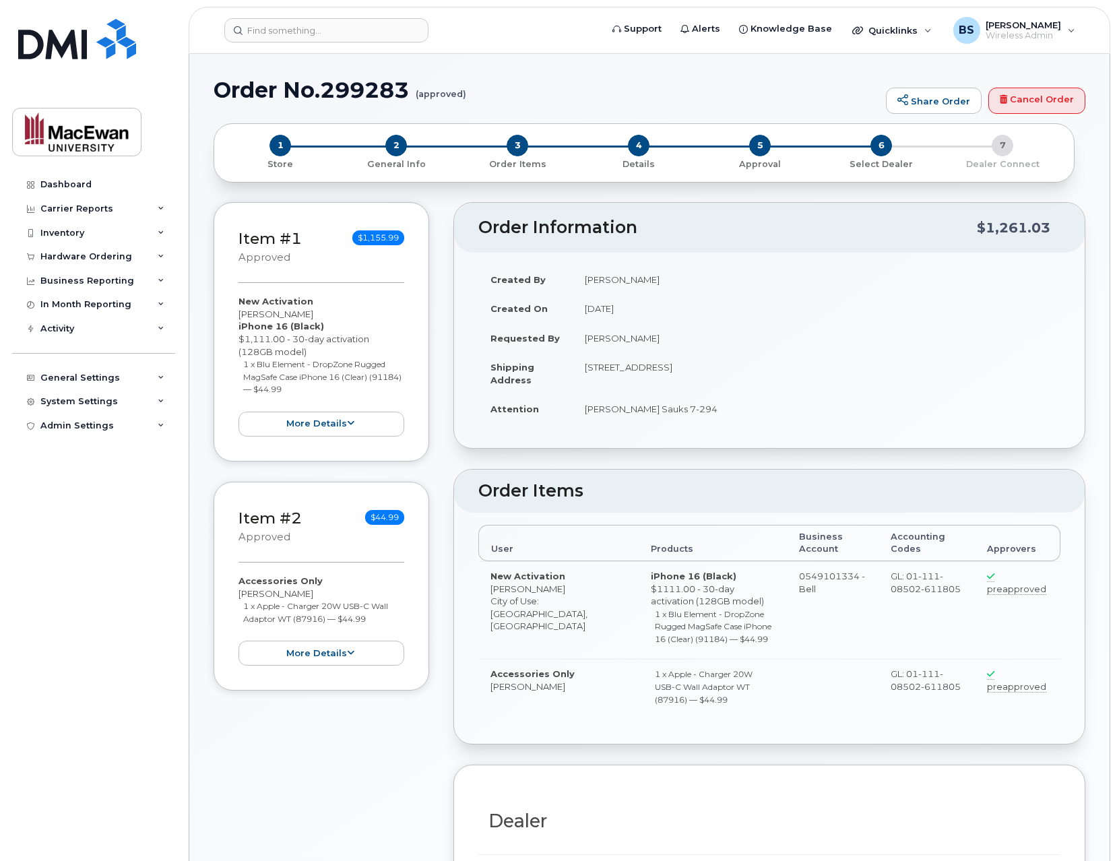
radio input "true"
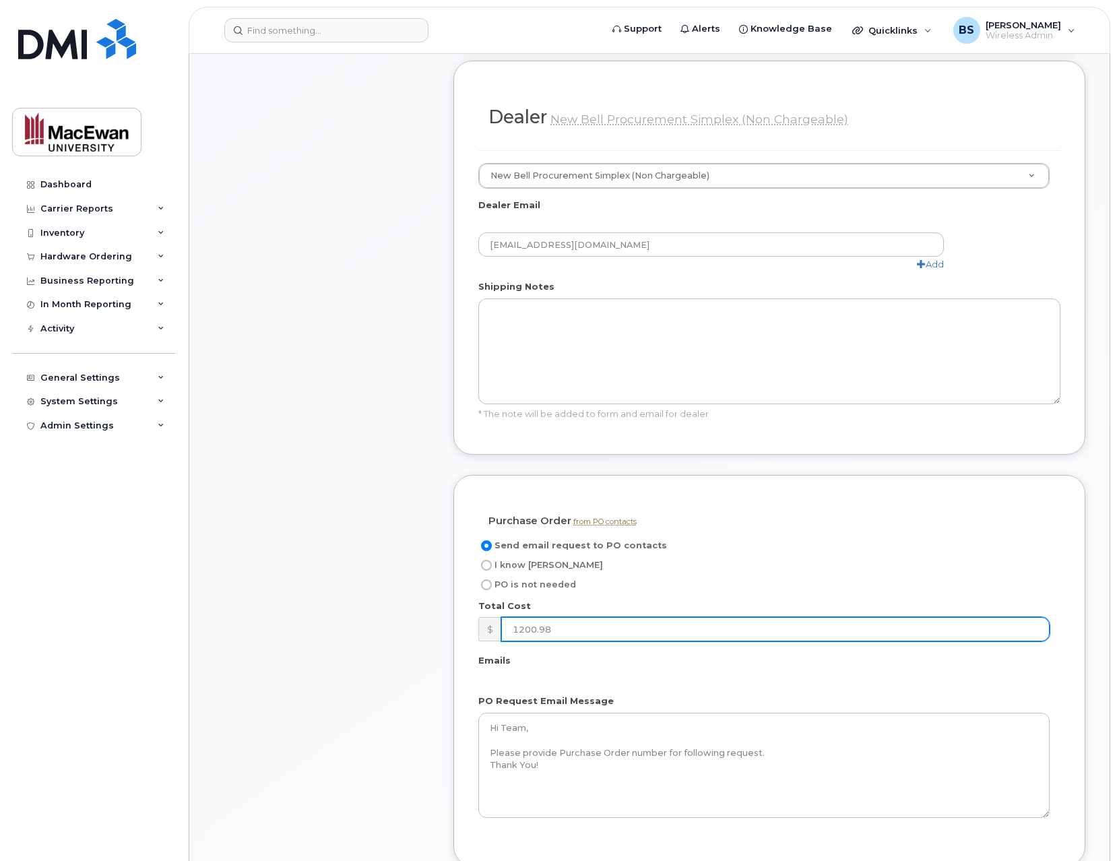
scroll to position [754, 0]
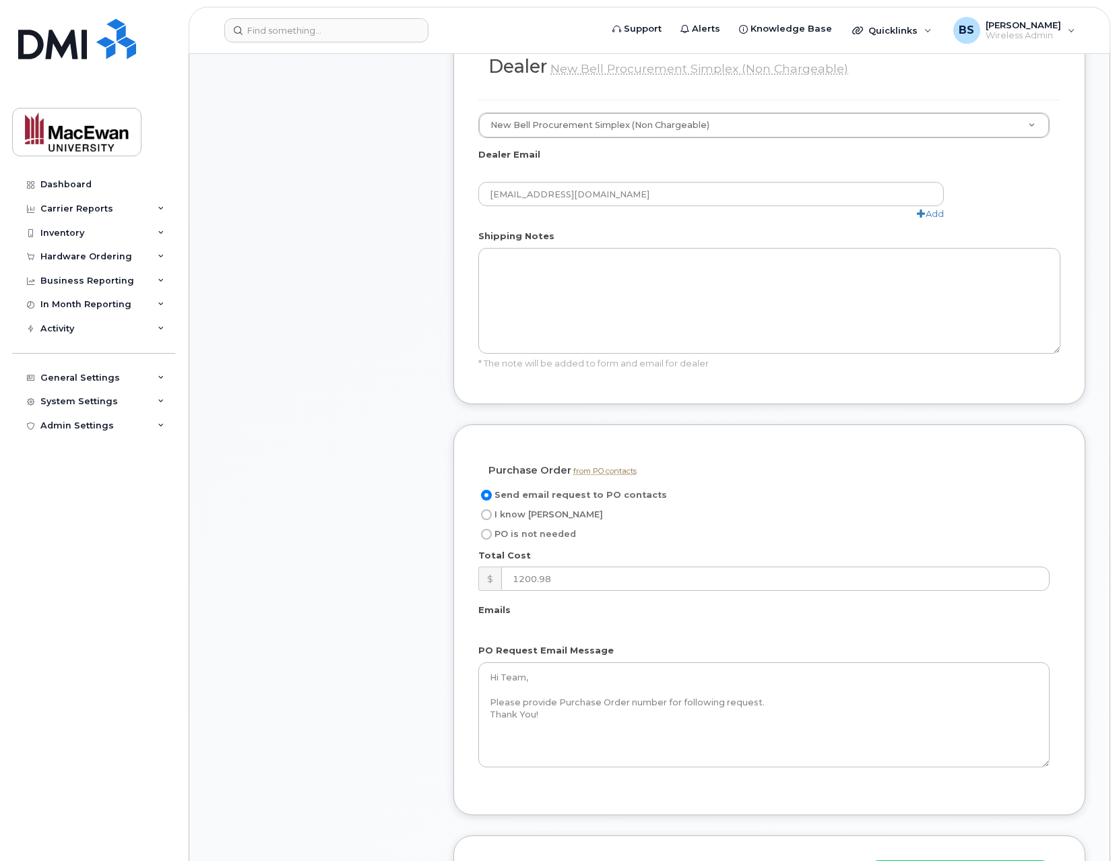
click at [546, 531] on span "PO is not needed" at bounding box center [535, 534] width 82 height 10
click at [492, 531] on input "PO is not needed" at bounding box center [486, 534] width 11 height 11
radio input "true"
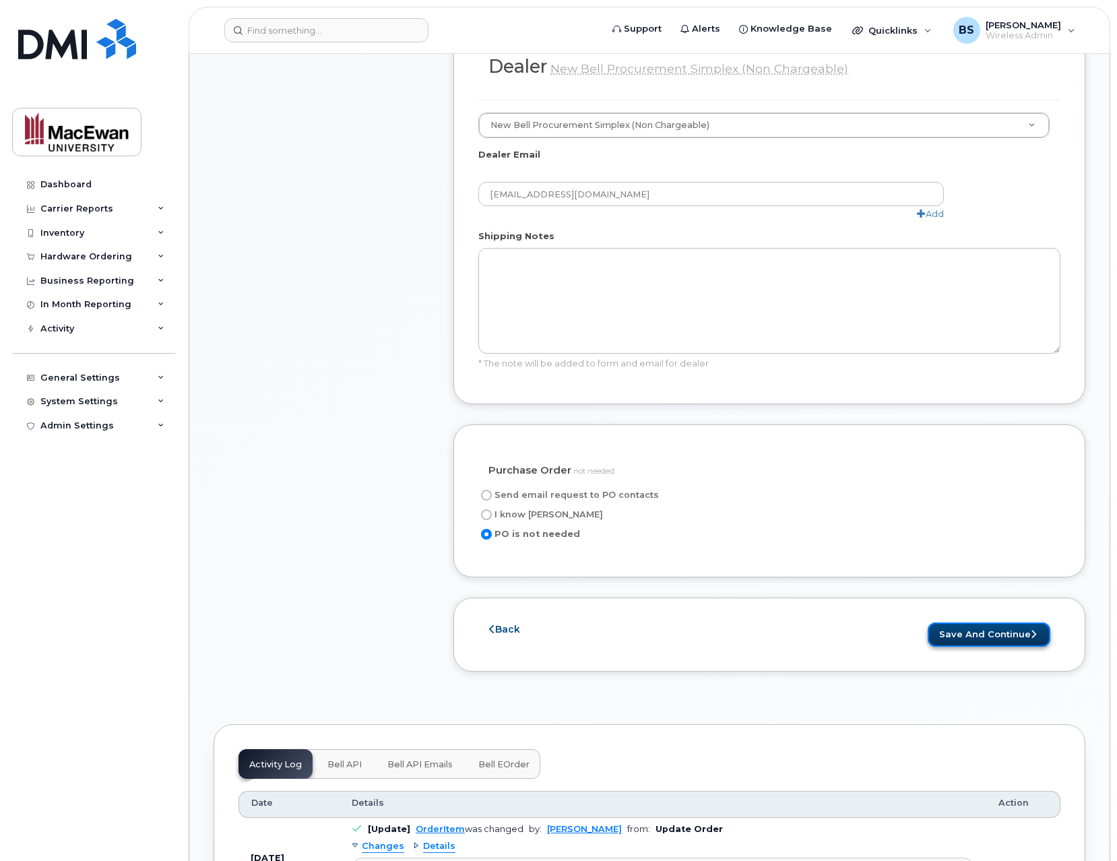
click at [961, 627] on button "Save and Continue" at bounding box center [989, 634] width 123 height 25
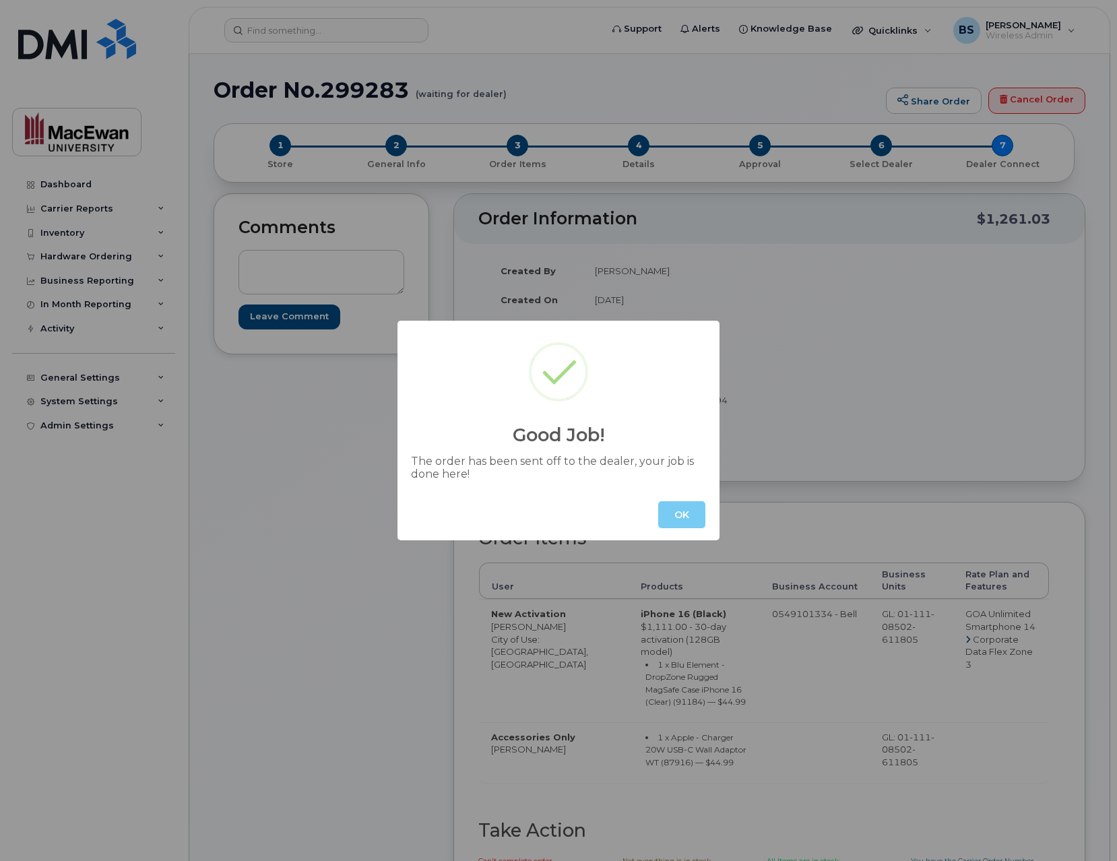
click at [678, 512] on button "OK" at bounding box center [681, 514] width 47 height 27
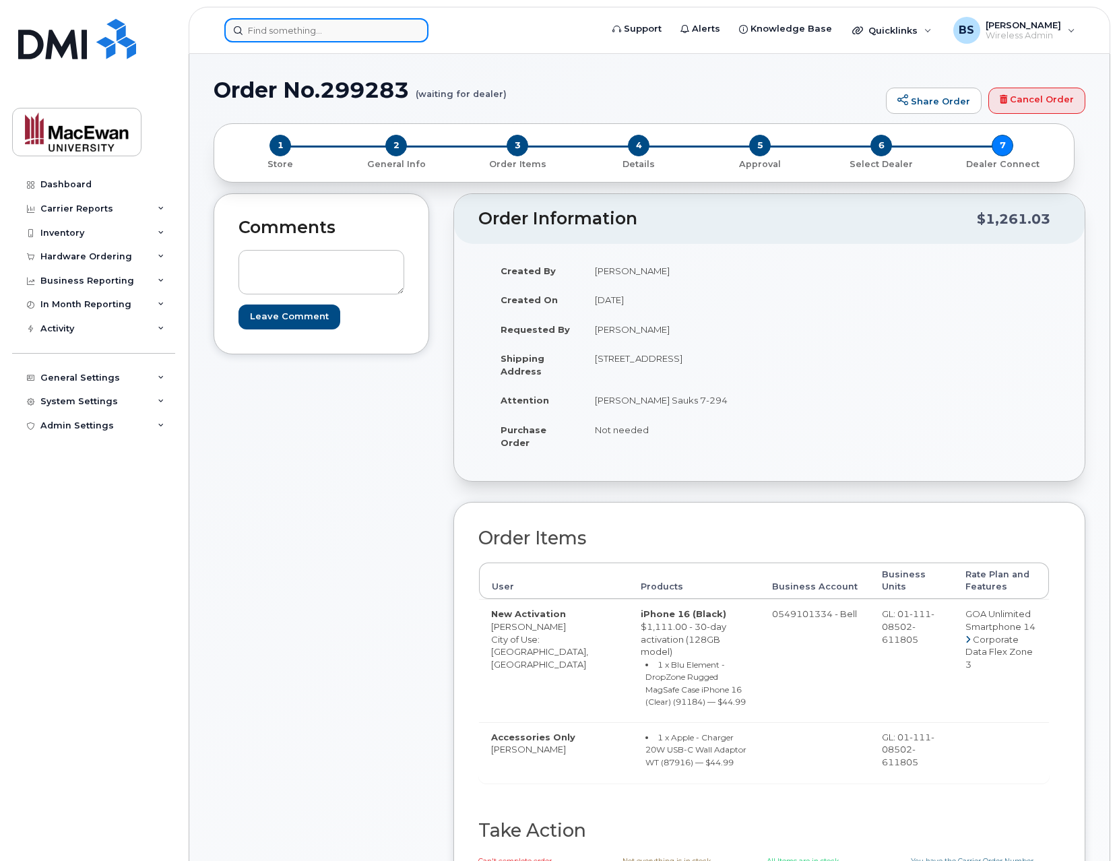
click at [390, 29] on input at bounding box center [326, 30] width 204 height 24
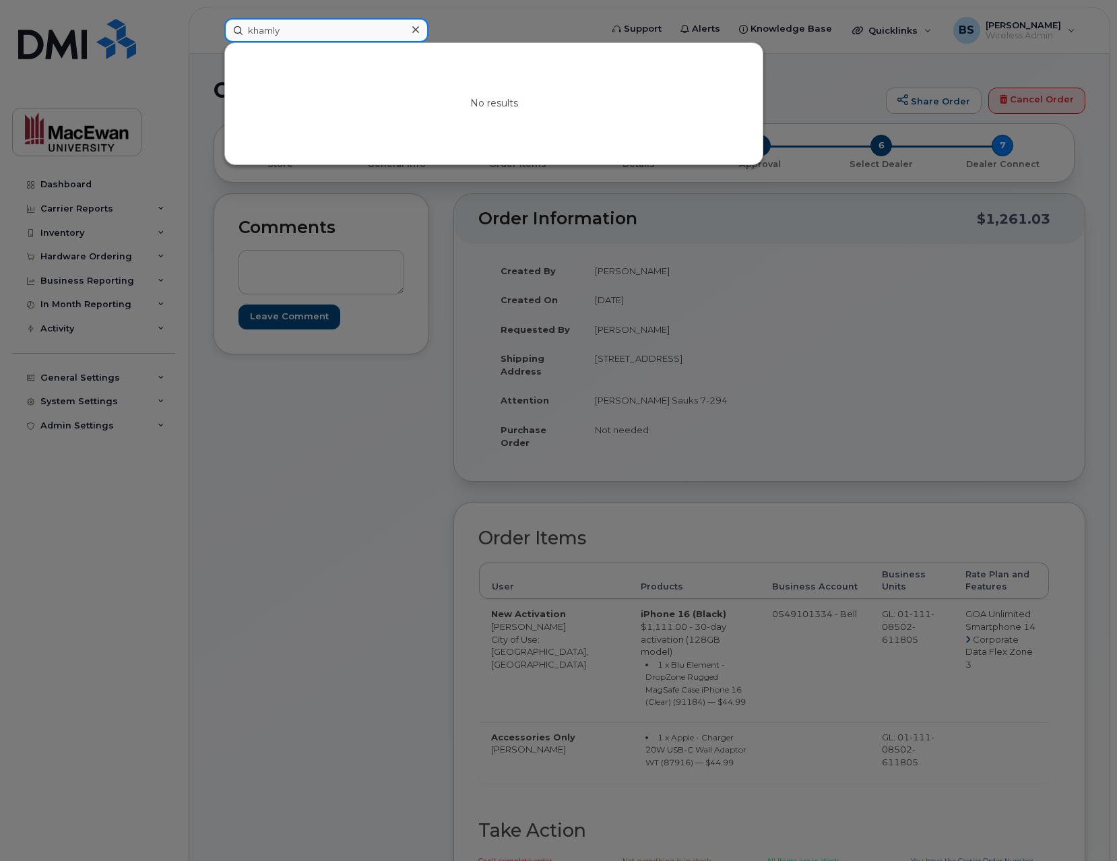
type input "khamly"
drag, startPoint x: 601, startPoint y: 220, endPoint x: 659, endPoint y: 113, distance: 121.5
click at [601, 219] on div at bounding box center [558, 430] width 1117 height 861
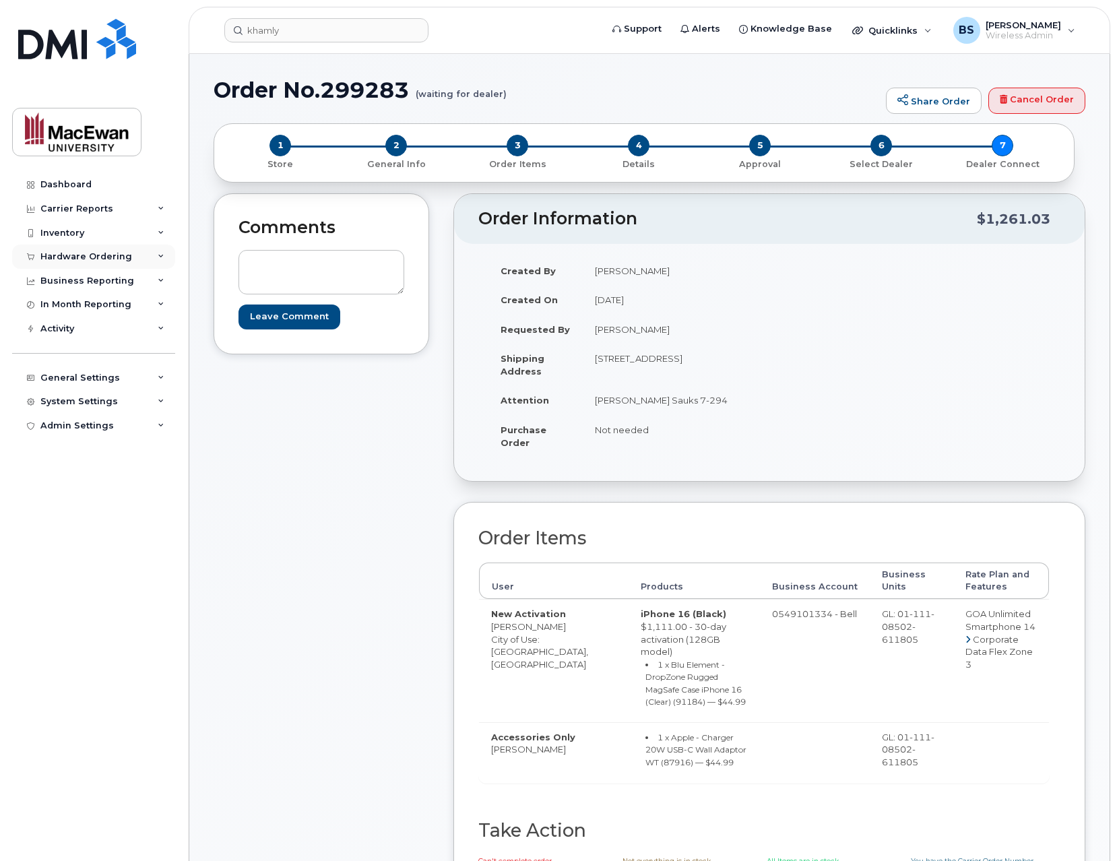
click at [154, 250] on div "Hardware Ordering" at bounding box center [93, 257] width 163 height 24
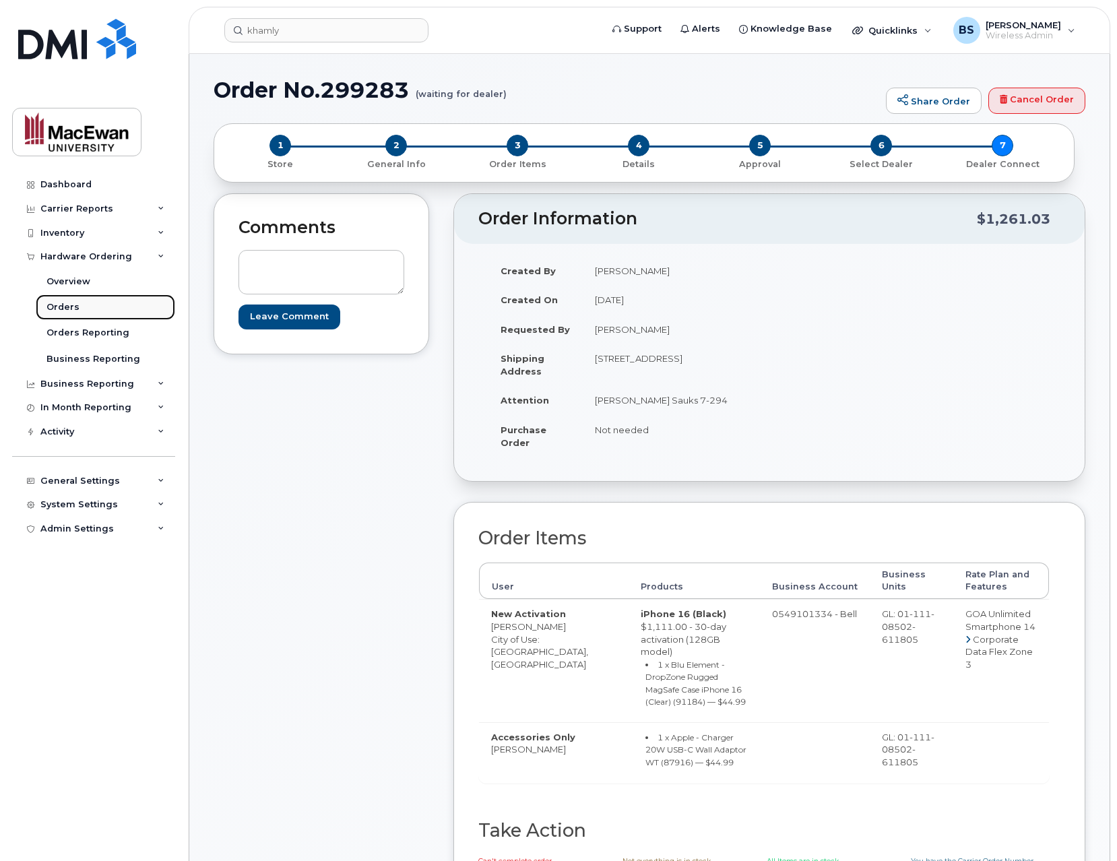
click at [134, 306] on link "Orders" at bounding box center [105, 307] width 139 height 26
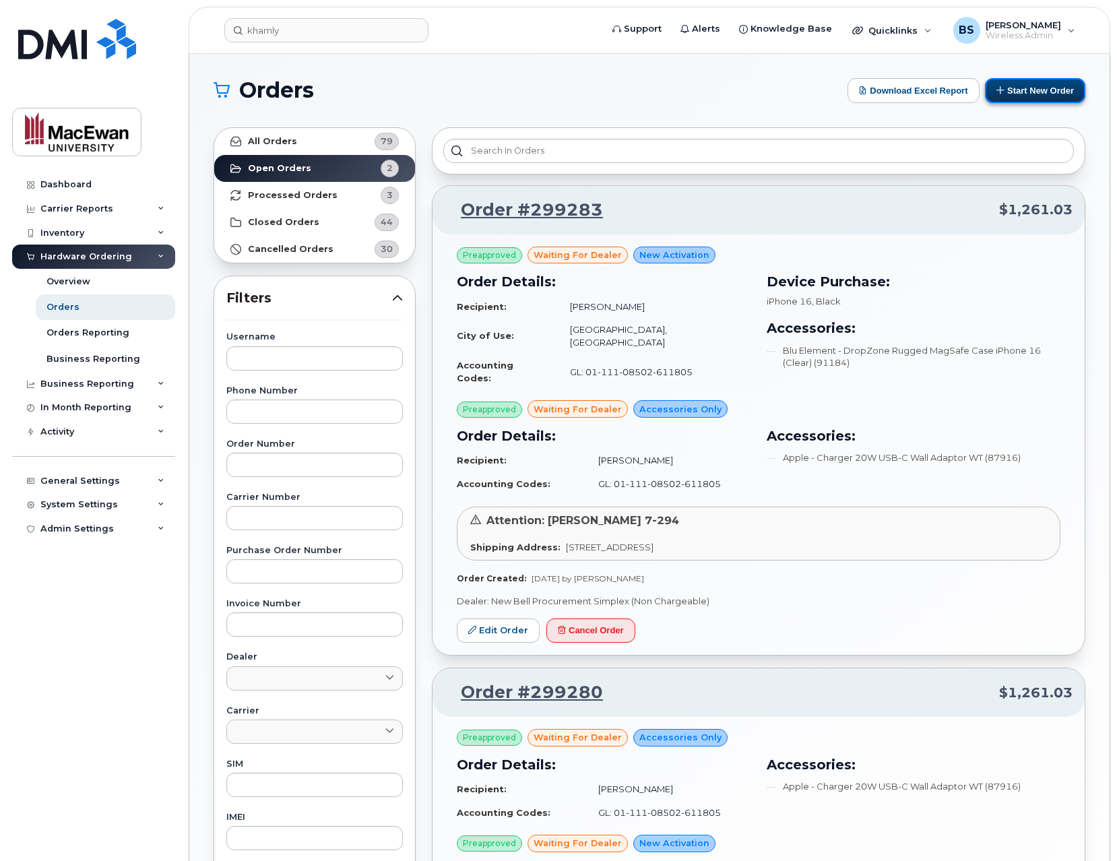
click at [1006, 88] on button "Start New Order" at bounding box center [1035, 90] width 100 height 25
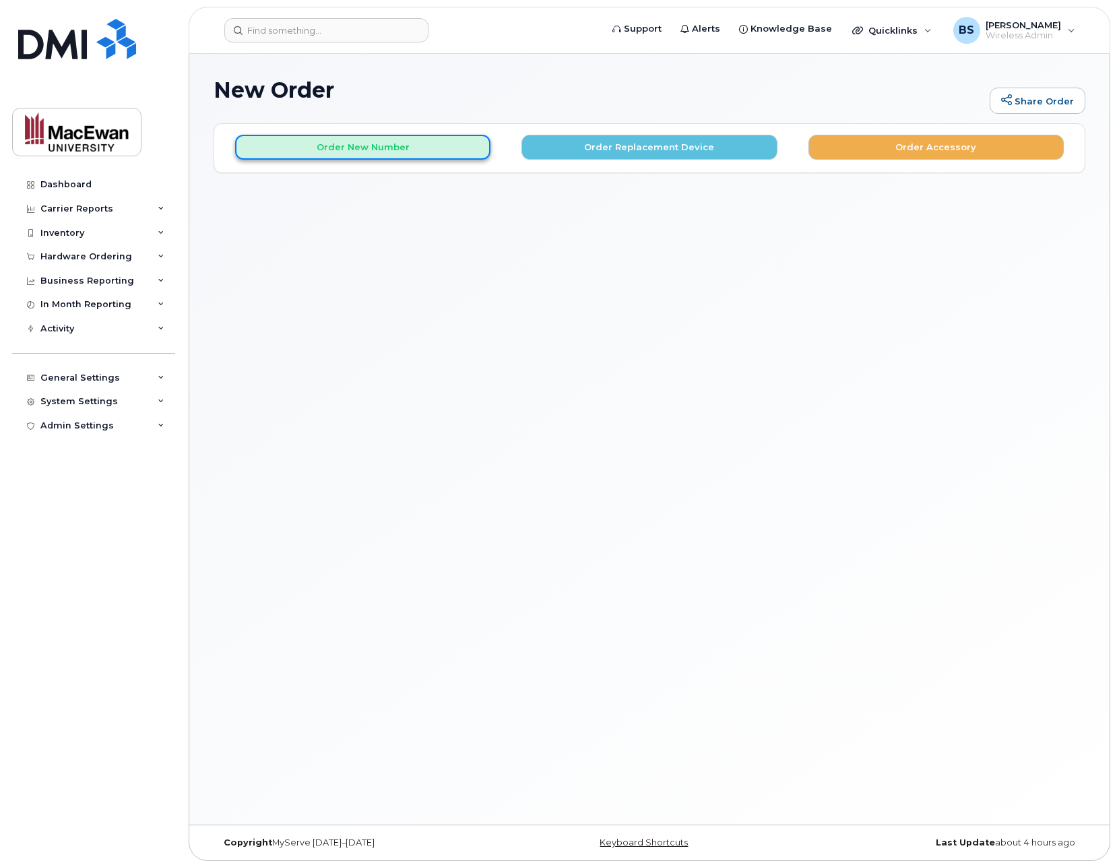
click at [461, 148] on button "Order New Number" at bounding box center [362, 147] width 255 height 25
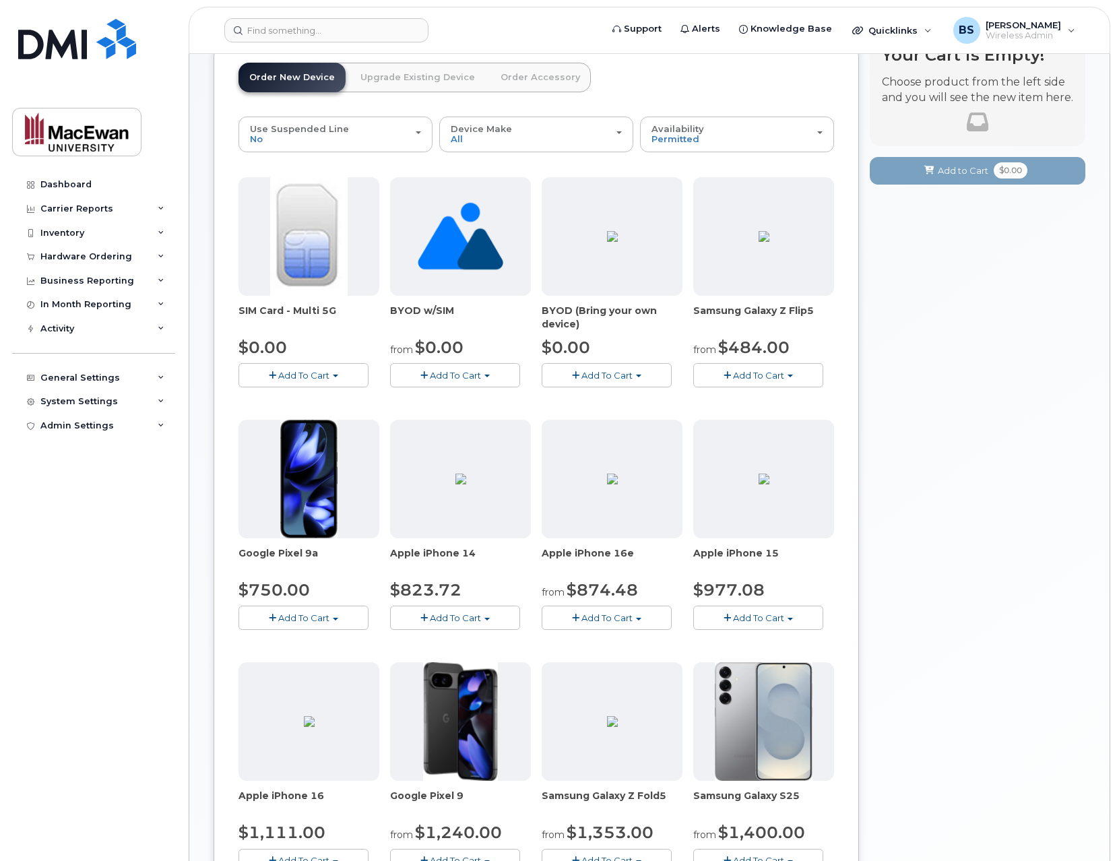
scroll to position [216, 0]
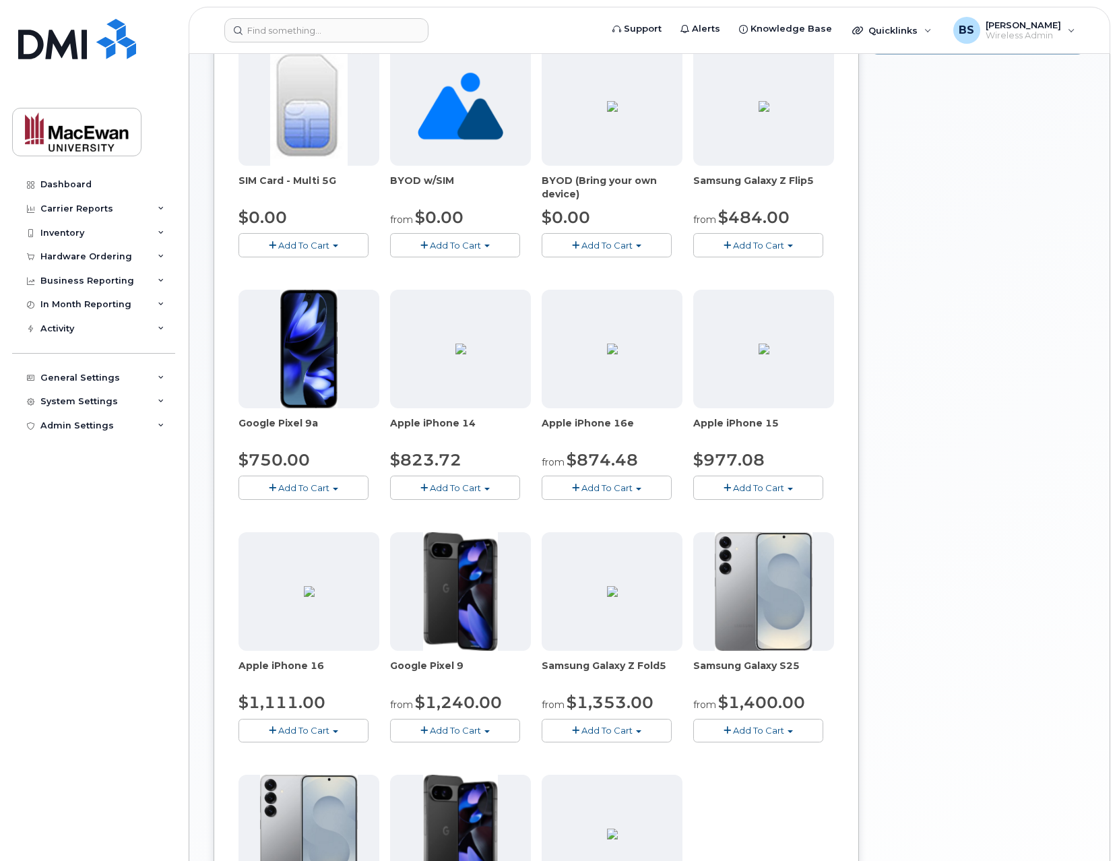
click at [345, 739] on button "Add To Cart" at bounding box center [303, 731] width 130 height 24
click at [358, 768] on link "$1111.00 - 30-day activation (128GB model)" at bounding box center [355, 772] width 226 height 17
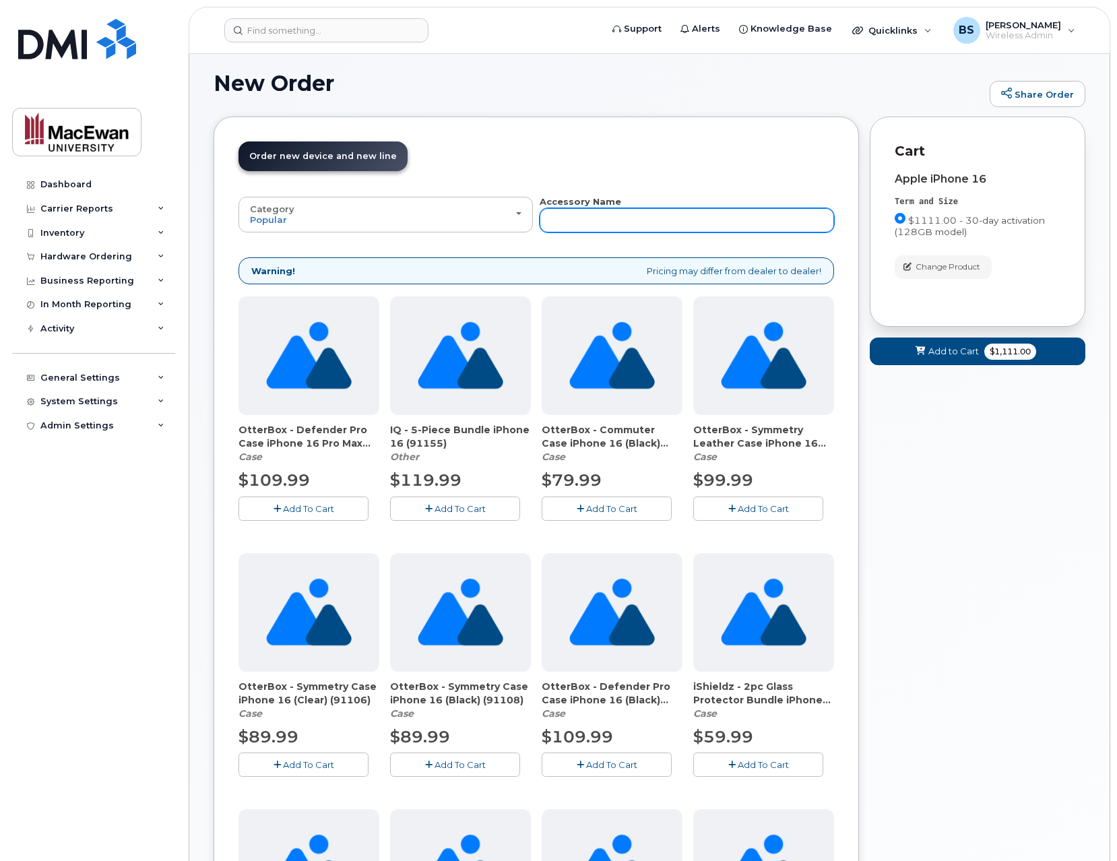
click at [602, 222] on input "text" at bounding box center [687, 220] width 294 height 24
type input "clear"
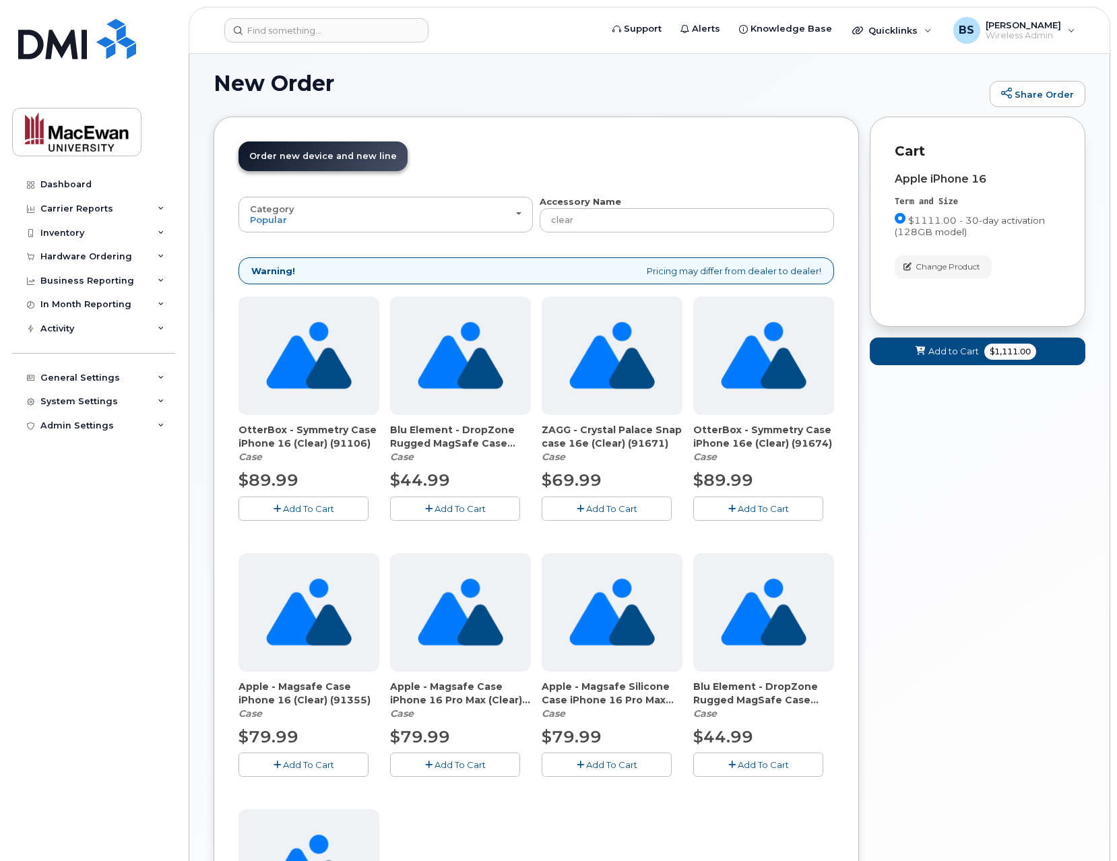
click at [762, 763] on span "Add To Cart" at bounding box center [763, 764] width 51 height 11
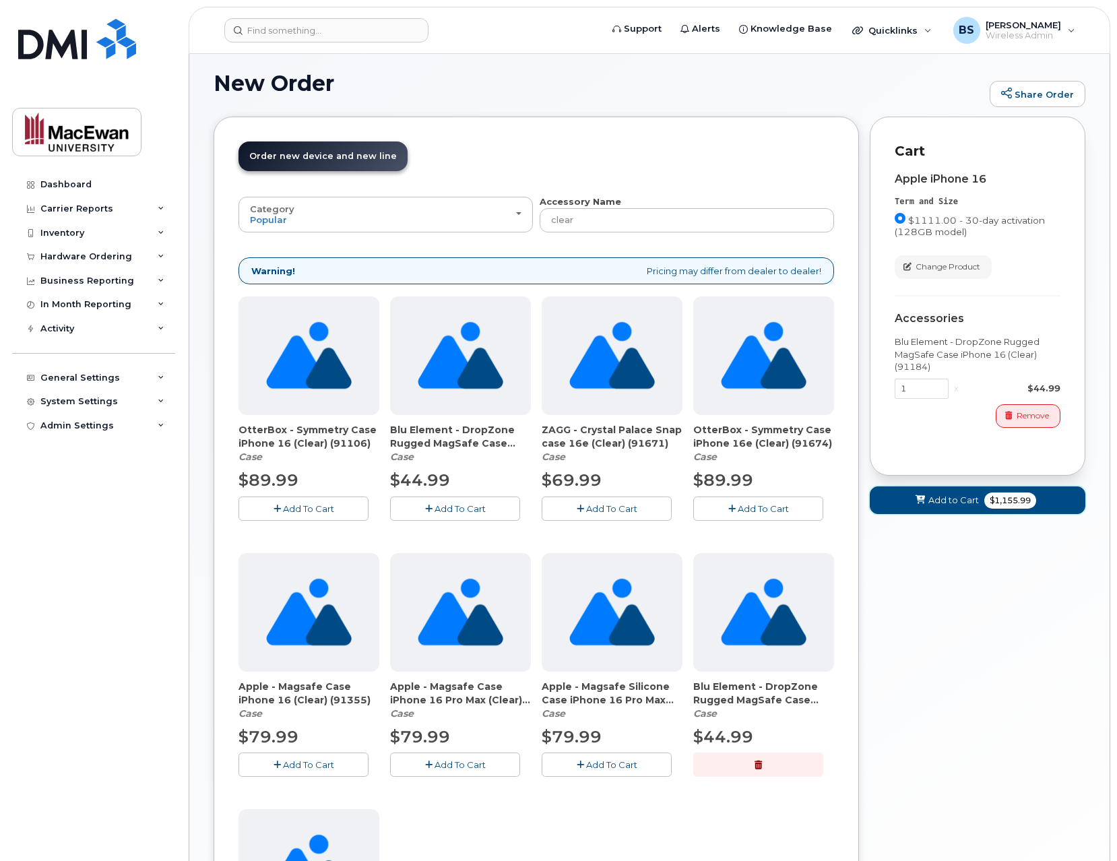
click at [931, 503] on span "Add to Cart" at bounding box center [953, 500] width 51 height 13
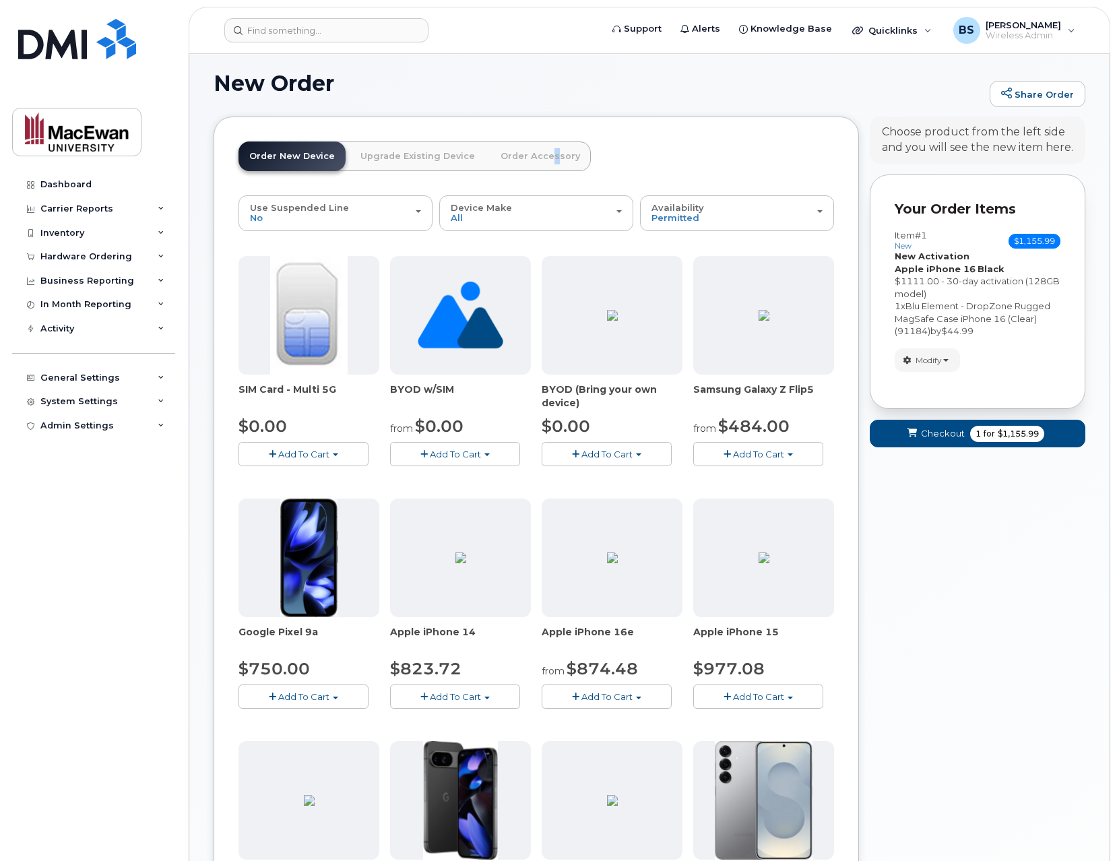
click at [537, 160] on link "Order Accessory" at bounding box center [540, 156] width 101 height 30
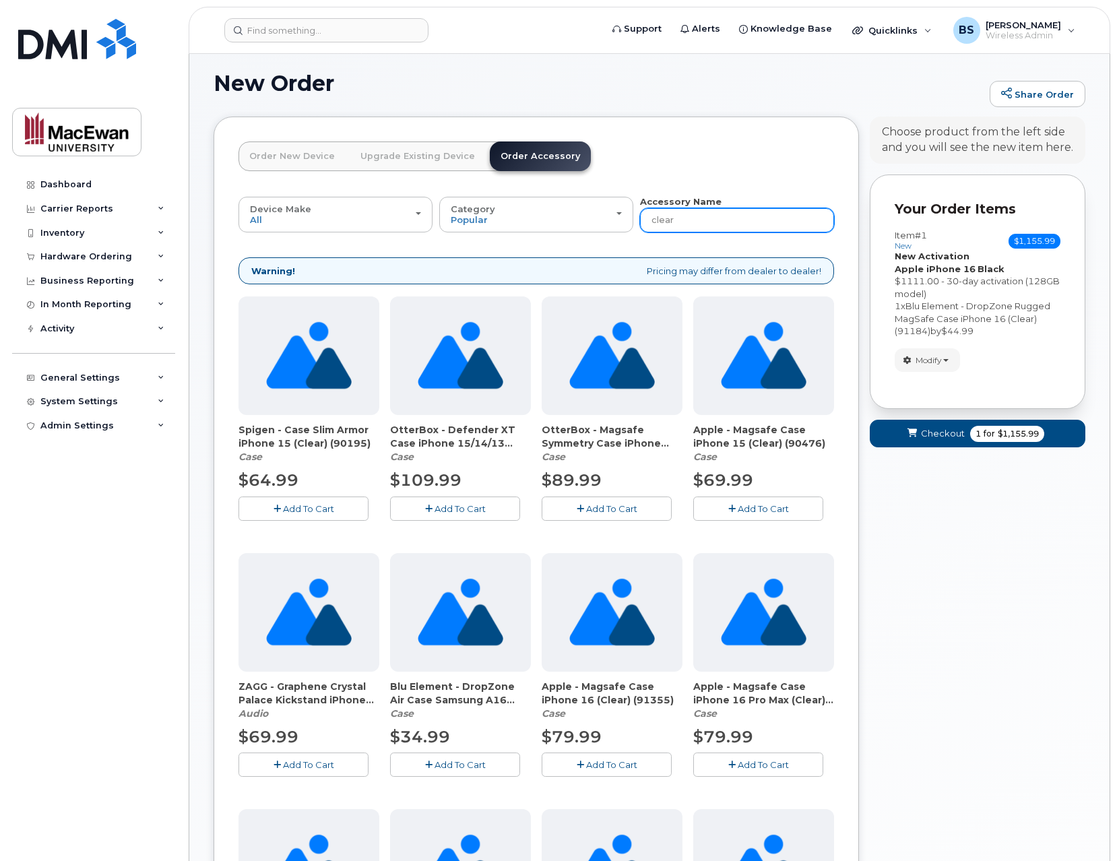
click at [694, 230] on input "clear" at bounding box center [737, 220] width 194 height 24
click at [690, 230] on input "clear" at bounding box center [737, 220] width 194 height 24
click at [688, 230] on input "clear" at bounding box center [737, 220] width 194 height 24
click at [690, 226] on input "clear" at bounding box center [737, 220] width 194 height 24
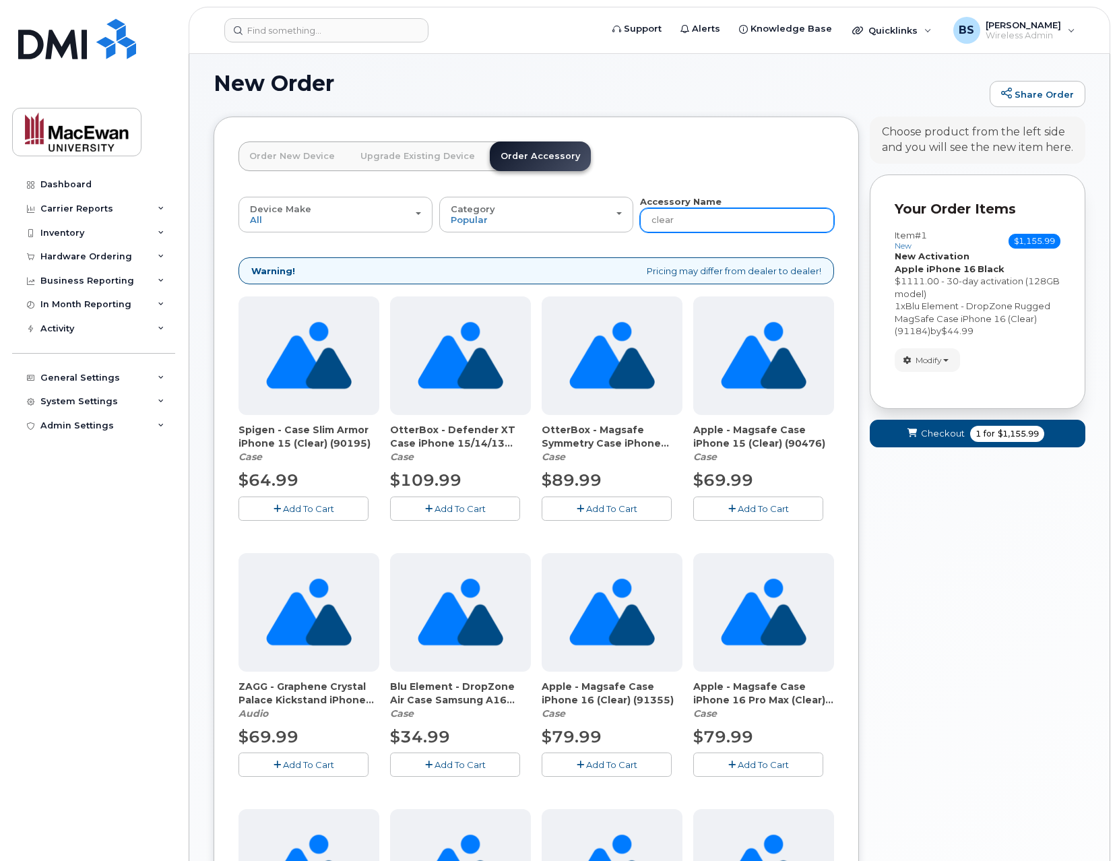
click at [690, 226] on input "clear" at bounding box center [737, 220] width 194 height 24
type input "20w"
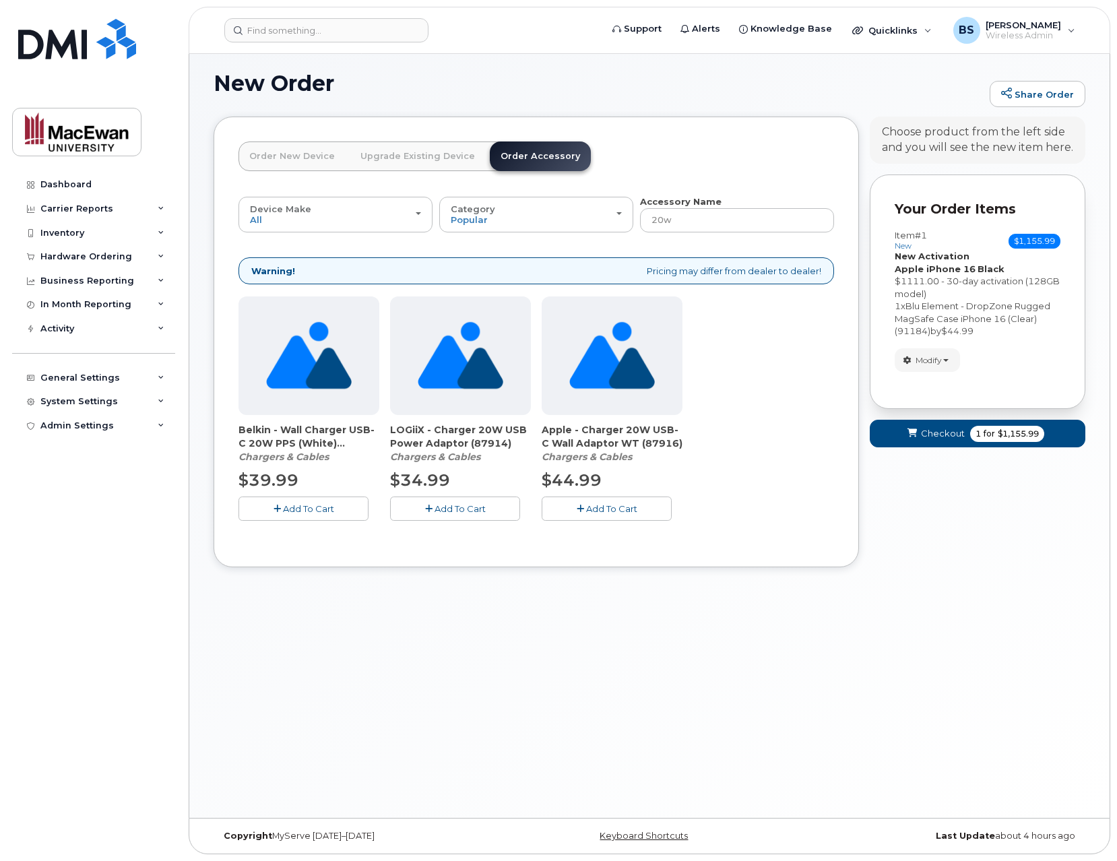
click at [619, 513] on span "Add To Cart" at bounding box center [611, 508] width 51 height 11
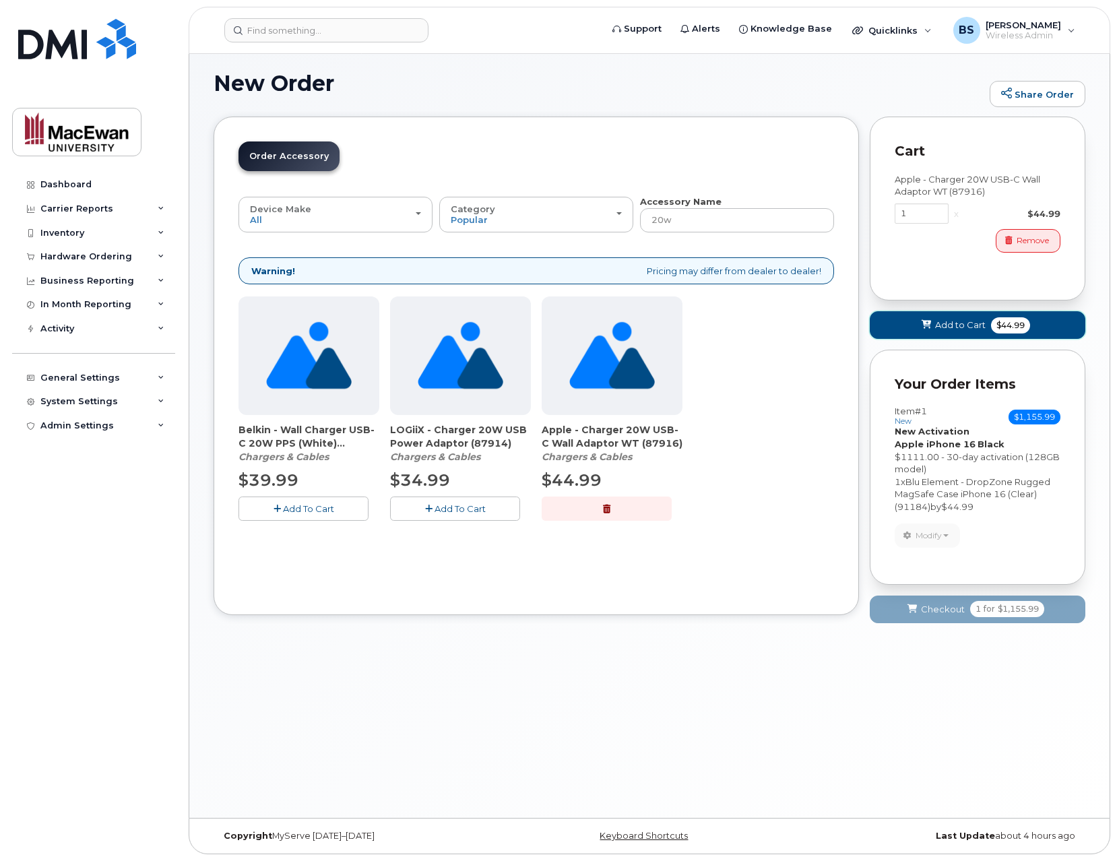
click at [961, 330] on span "Add to Cart" at bounding box center [960, 325] width 51 height 13
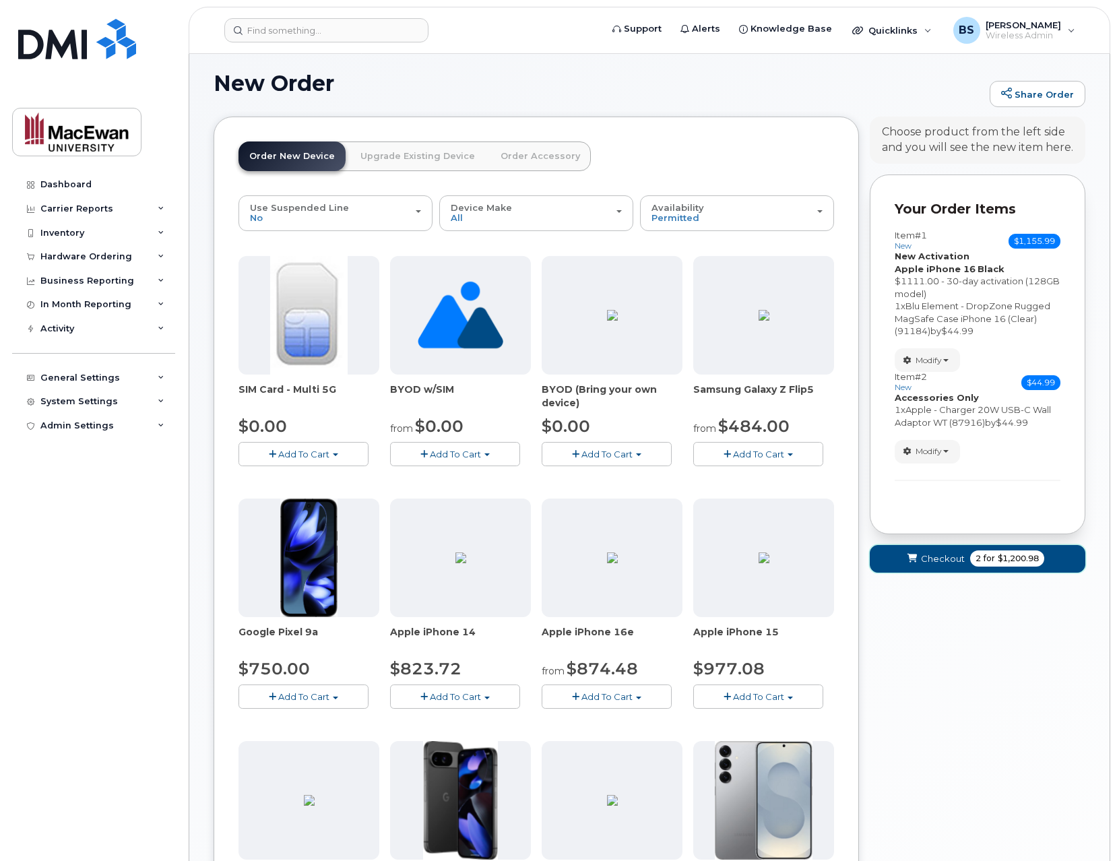
click at [975, 564] on span "2" at bounding box center [977, 558] width 5 height 12
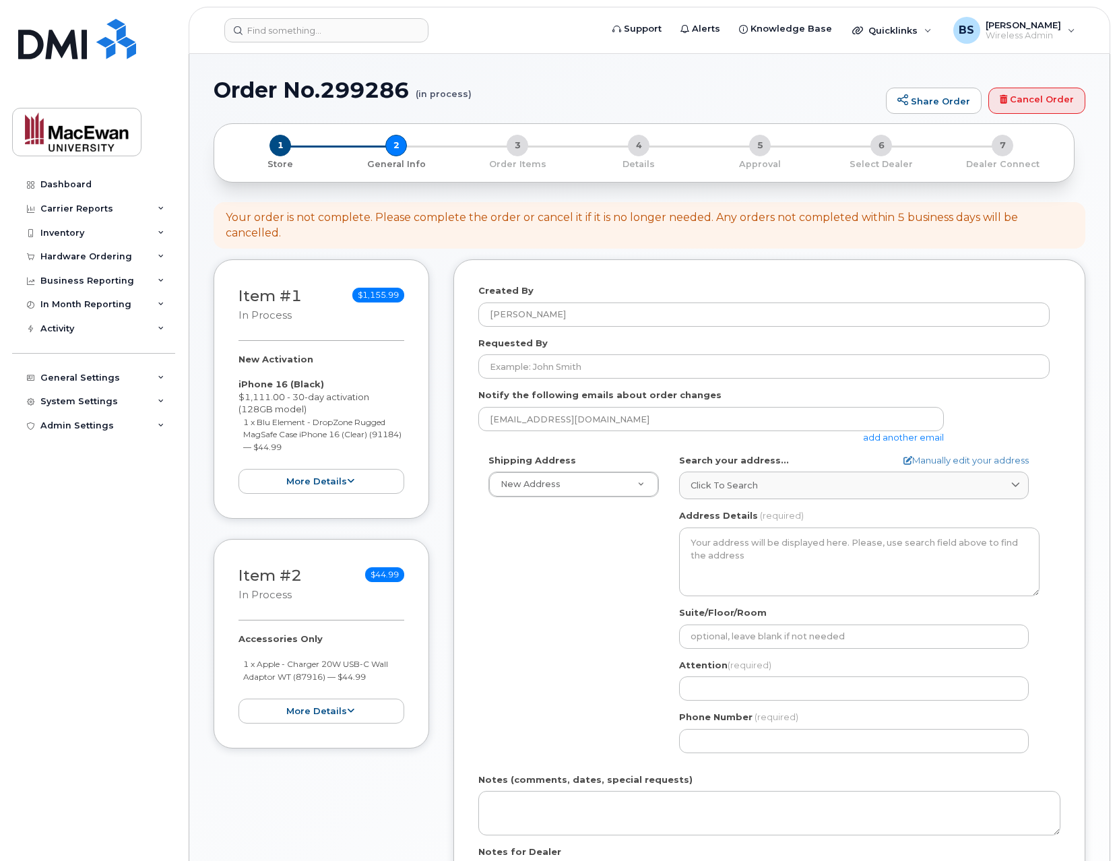
select select
click at [602, 364] on input "Requested By" at bounding box center [763, 366] width 571 height 24
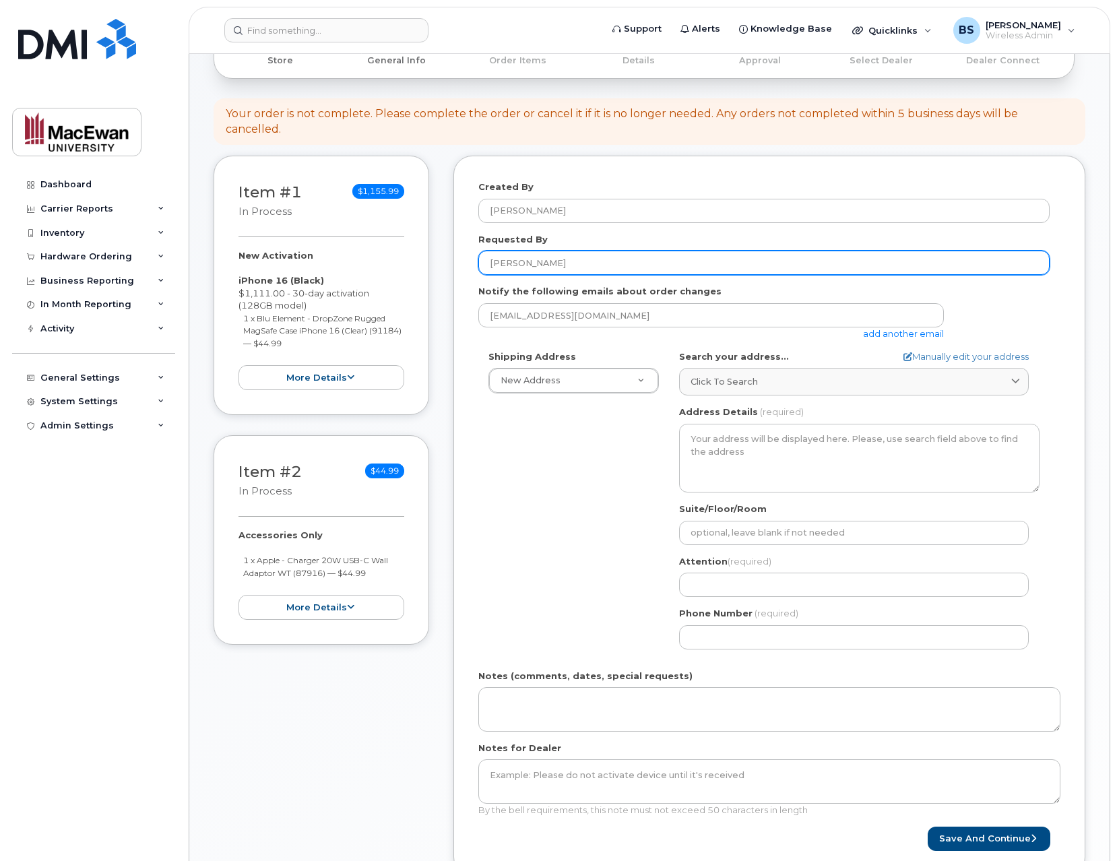
scroll to position [108, 0]
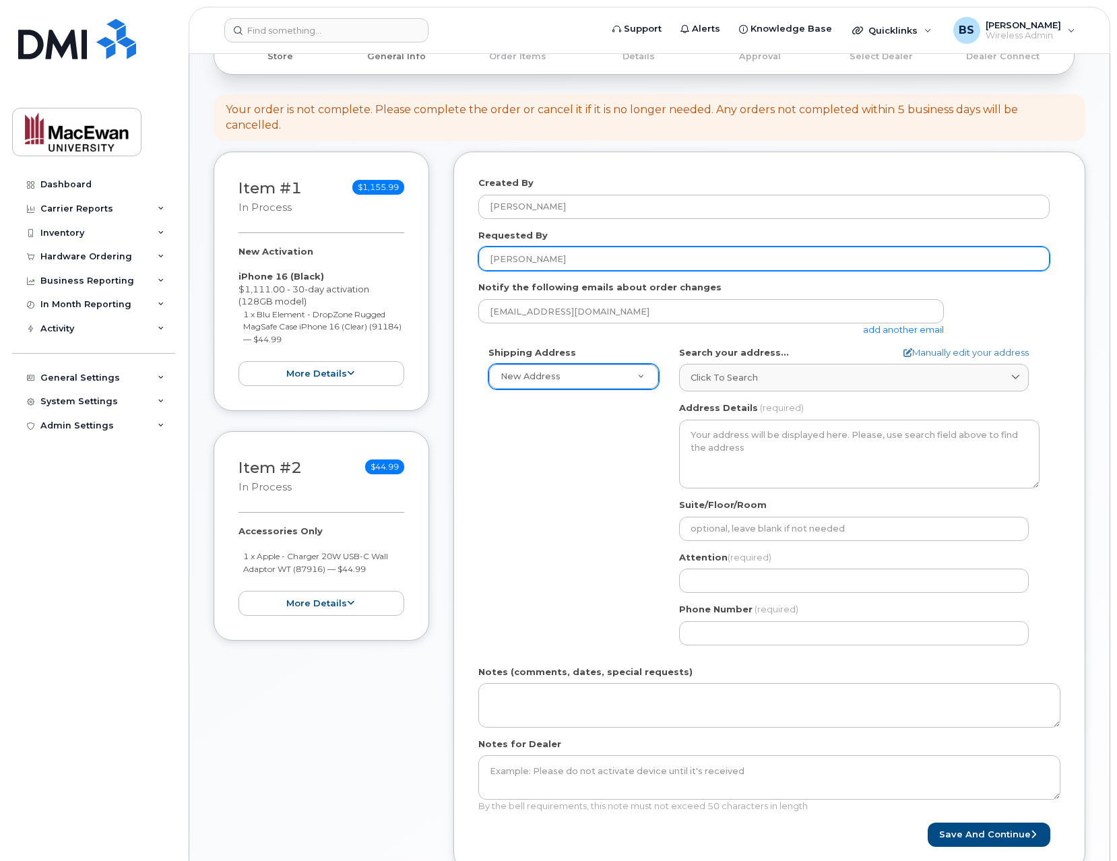
type input "[PERSON_NAME]"
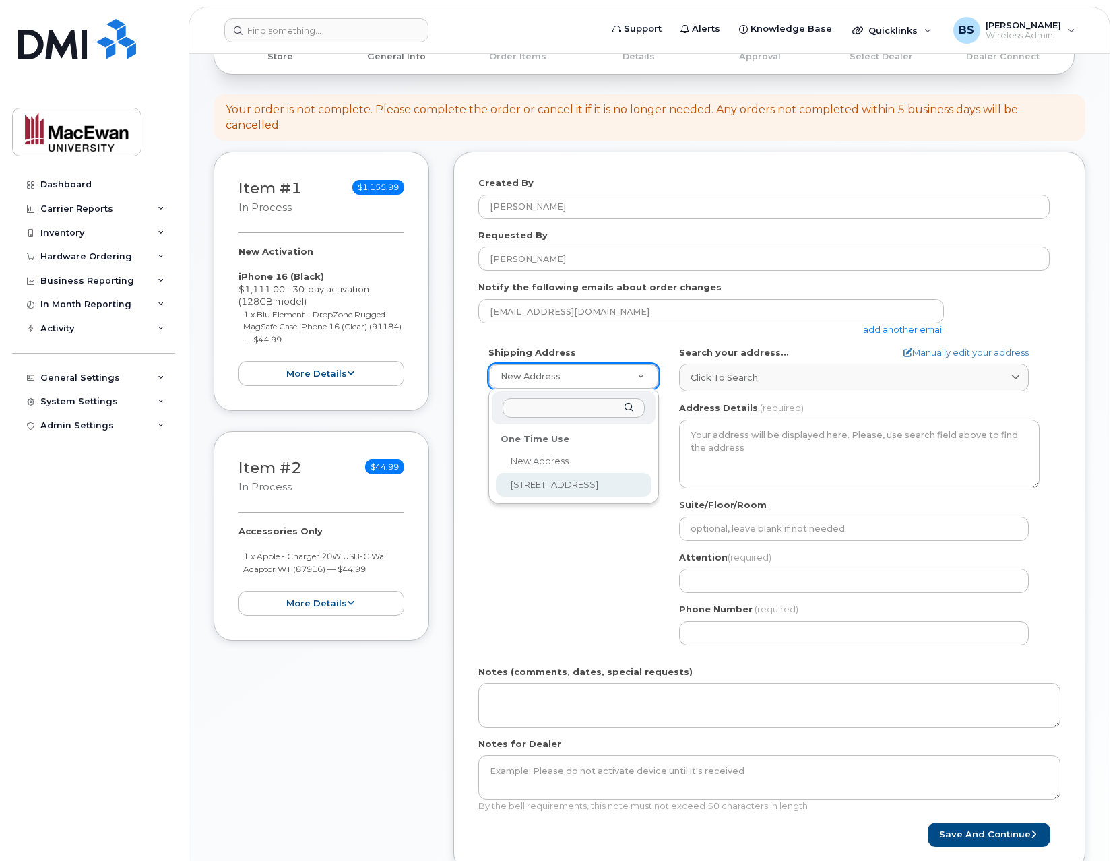
select select "10611 105 Ave NW"
type textarea "10611 105 Ave NW EDMONTON AB T5H 1C2 CANADA"
type input "[PERSON_NAME] Sauks 7-294"
type input "5873408325"
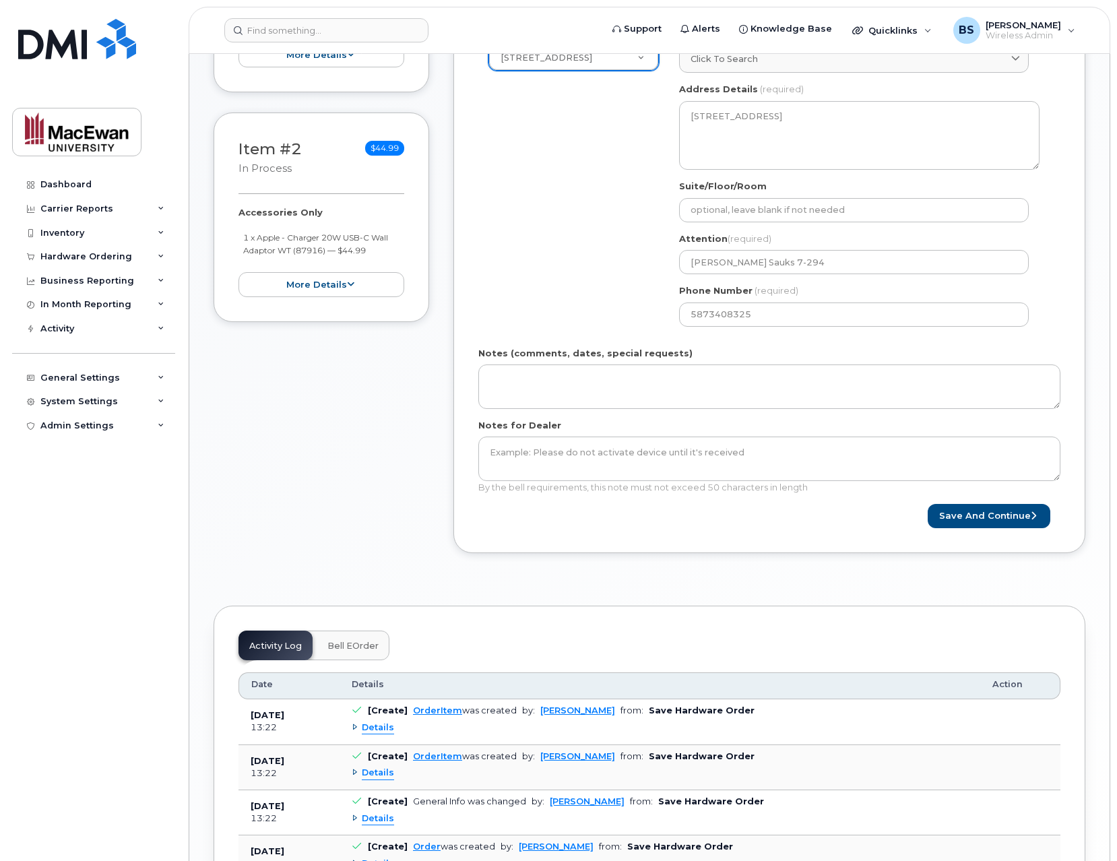
scroll to position [431, 0]
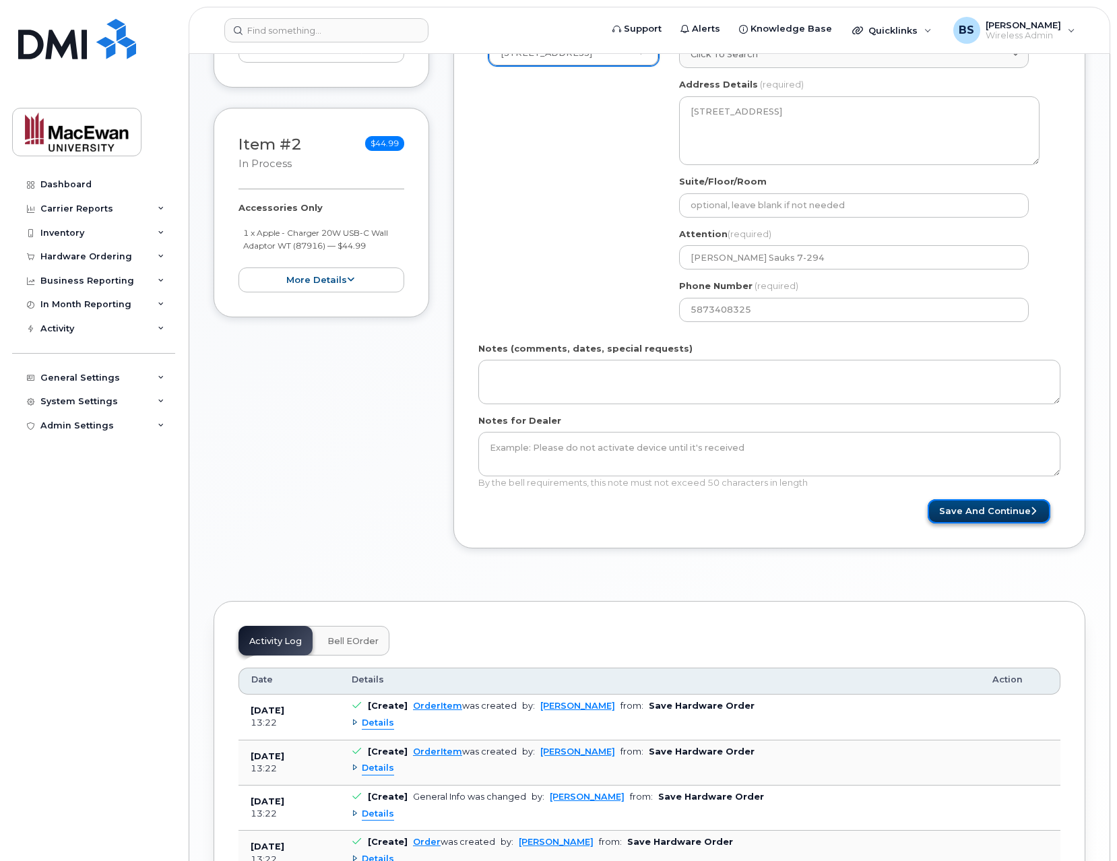
click at [978, 506] on button "Save and Continue" at bounding box center [989, 511] width 123 height 25
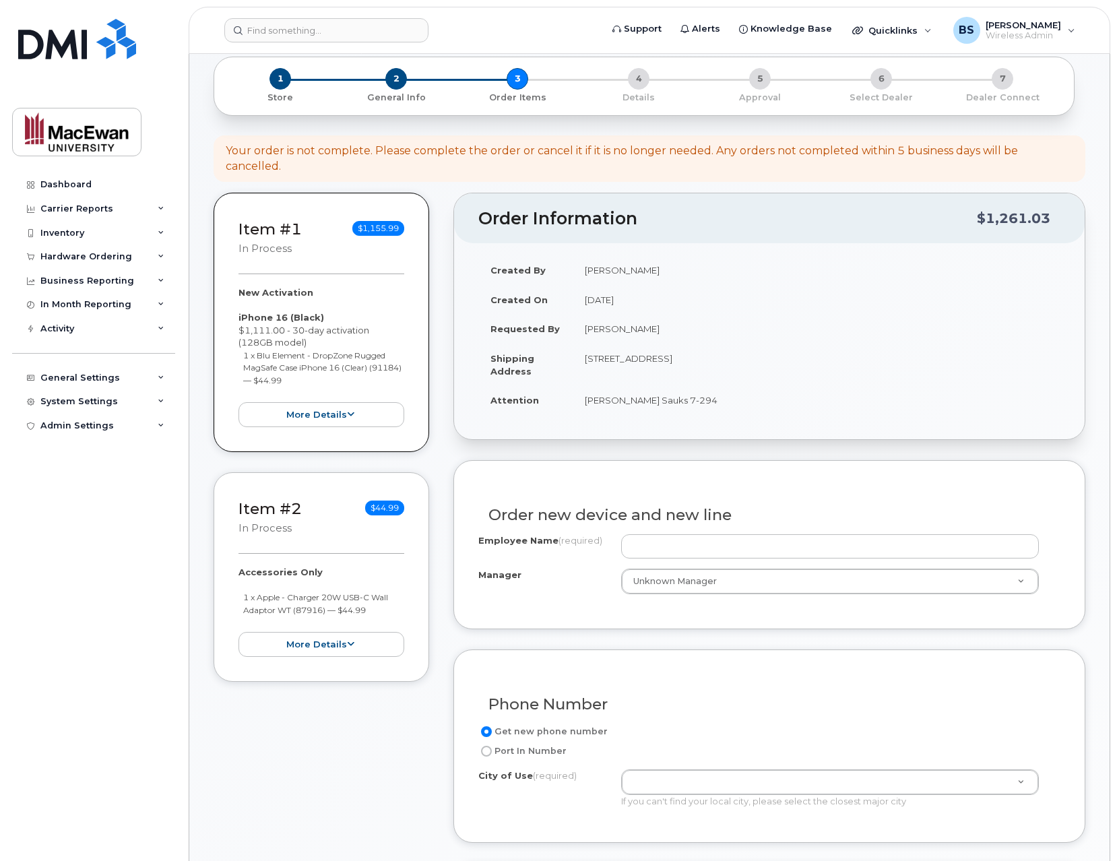
scroll to position [108, 0]
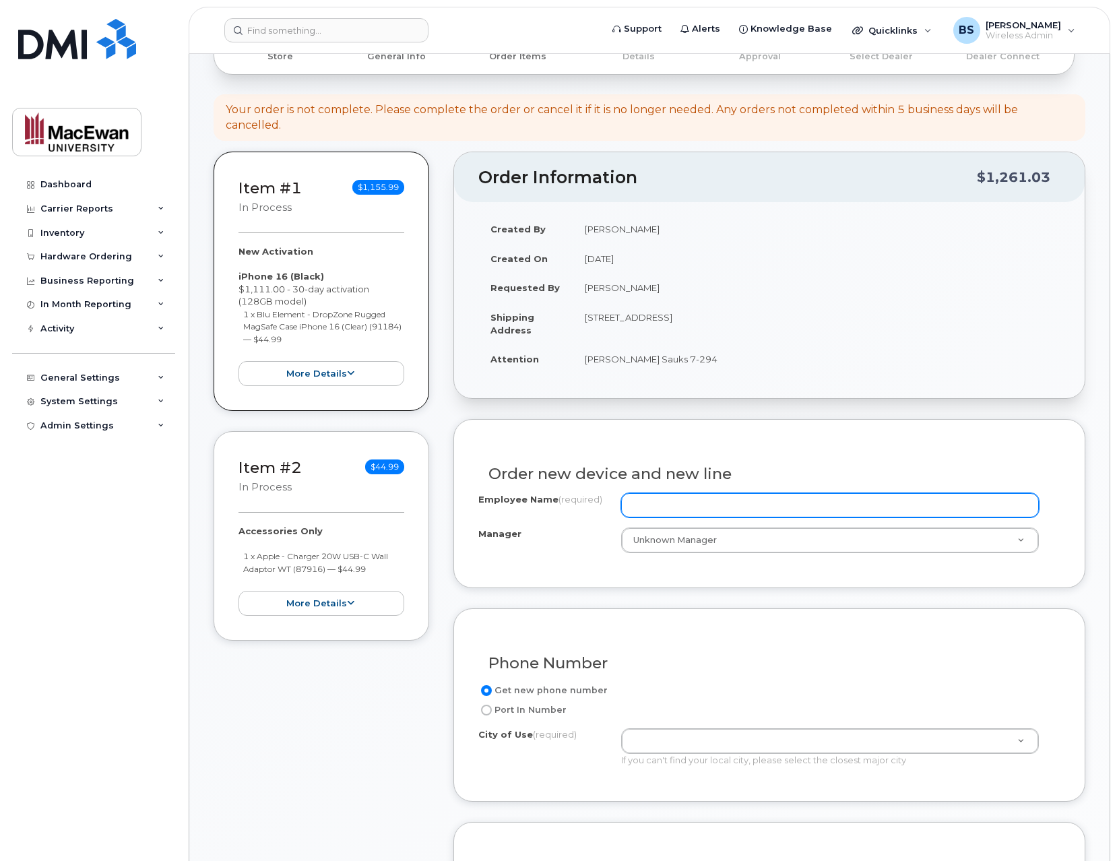
click at [682, 508] on input "Employee Name (required)" at bounding box center [830, 505] width 418 height 24
paste input "[PERSON_NAME]"
type input "[PERSON_NAME]"
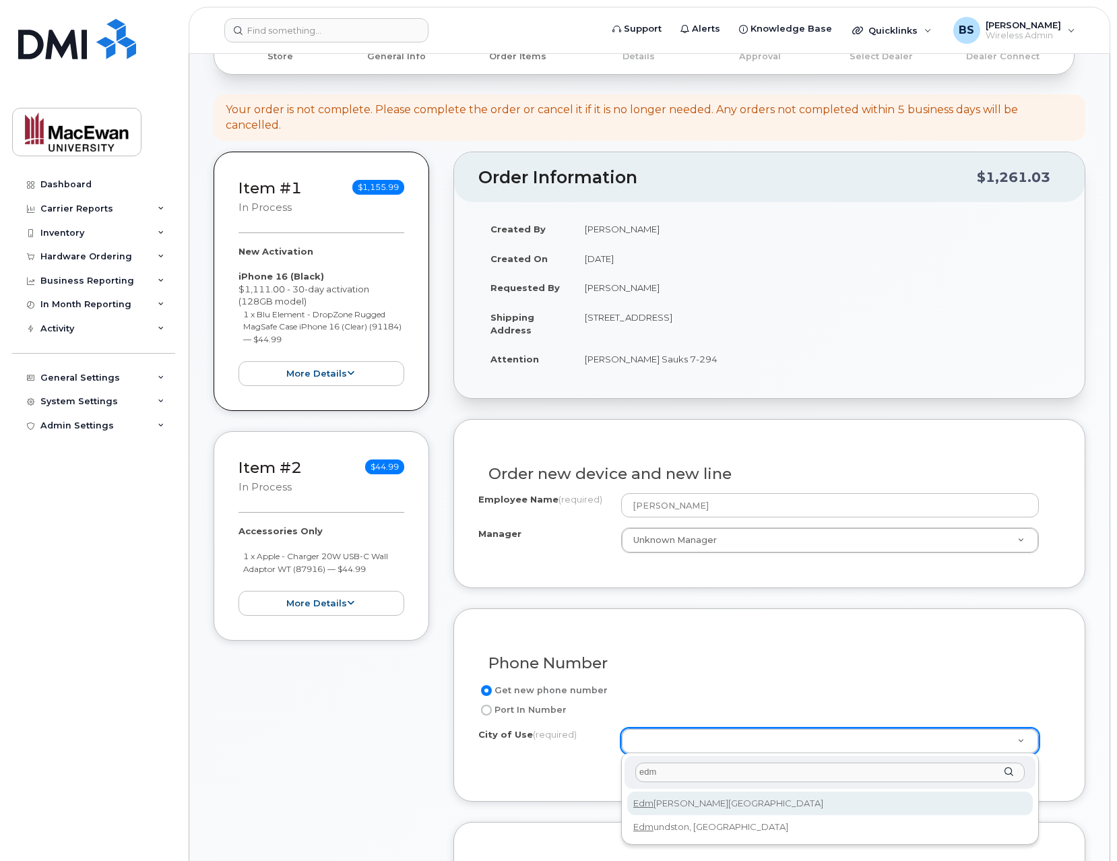
type input "edm"
type input "182"
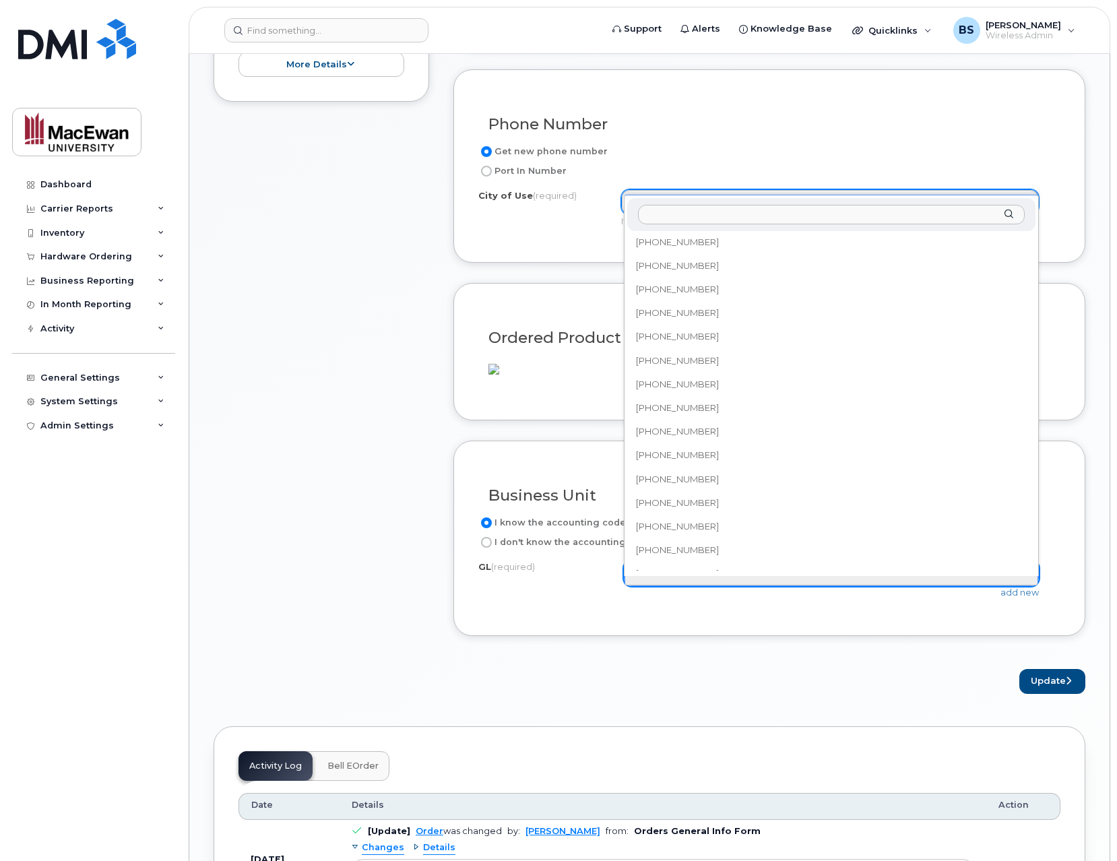
scroll to position [518, 0]
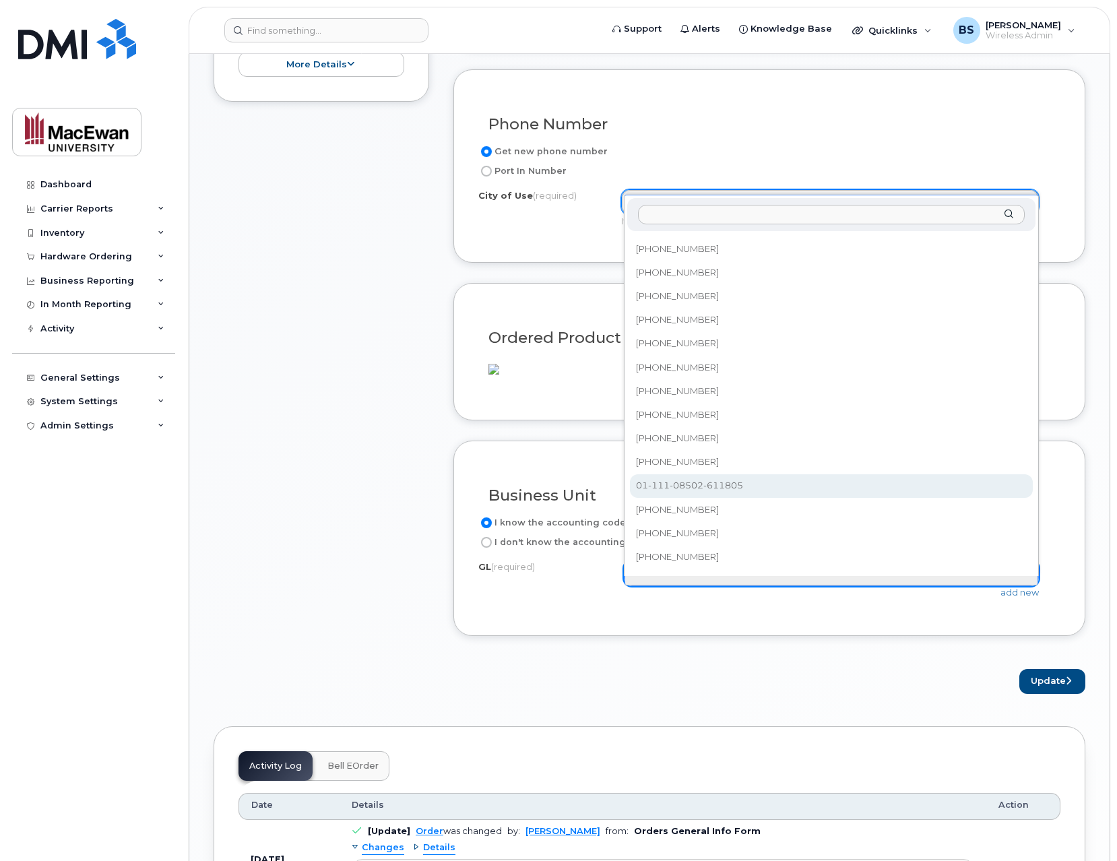
select select "01-111-08502-611805"
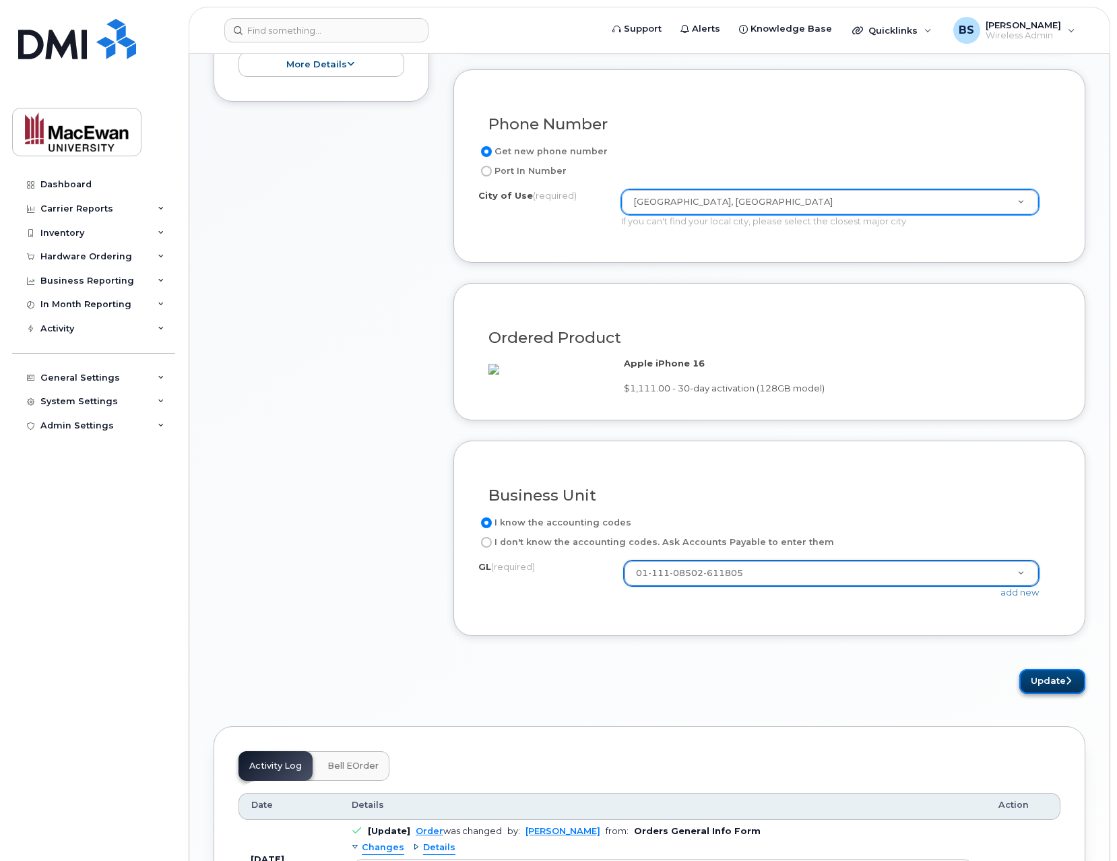
click at [1041, 694] on button "Update" at bounding box center [1052, 681] width 66 height 25
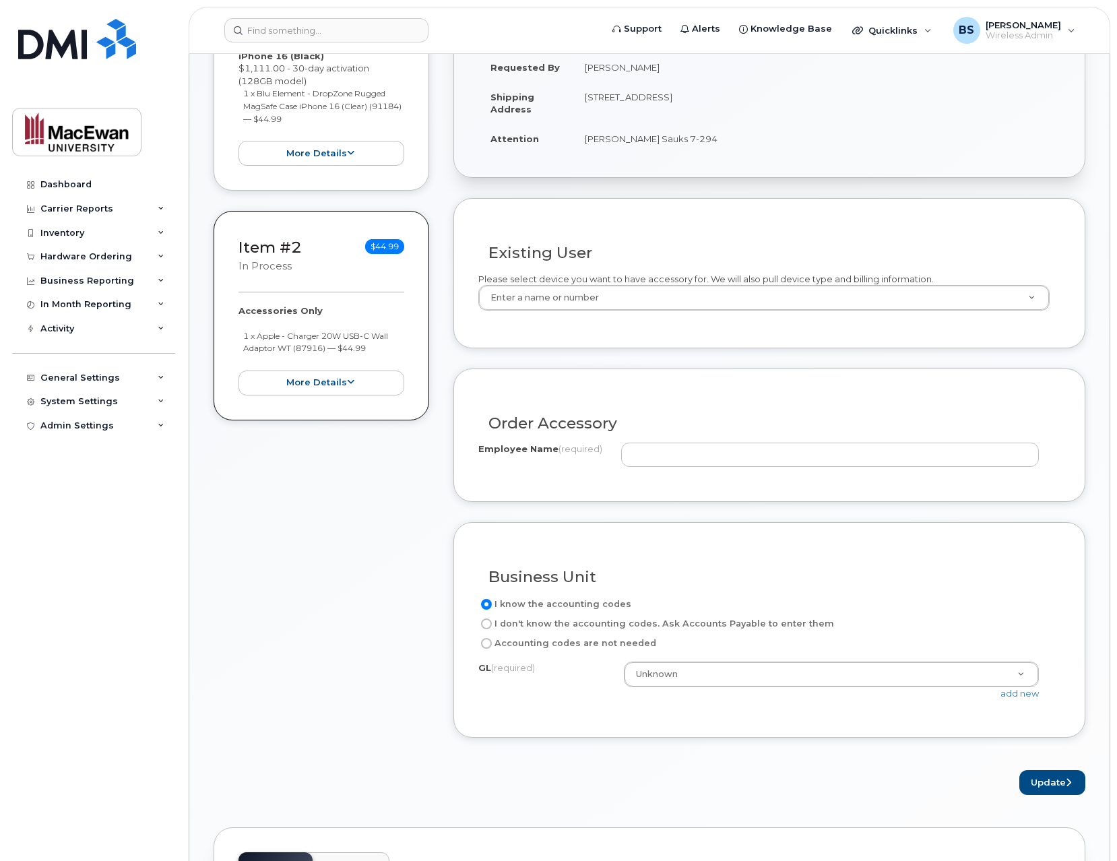
scroll to position [431, 0]
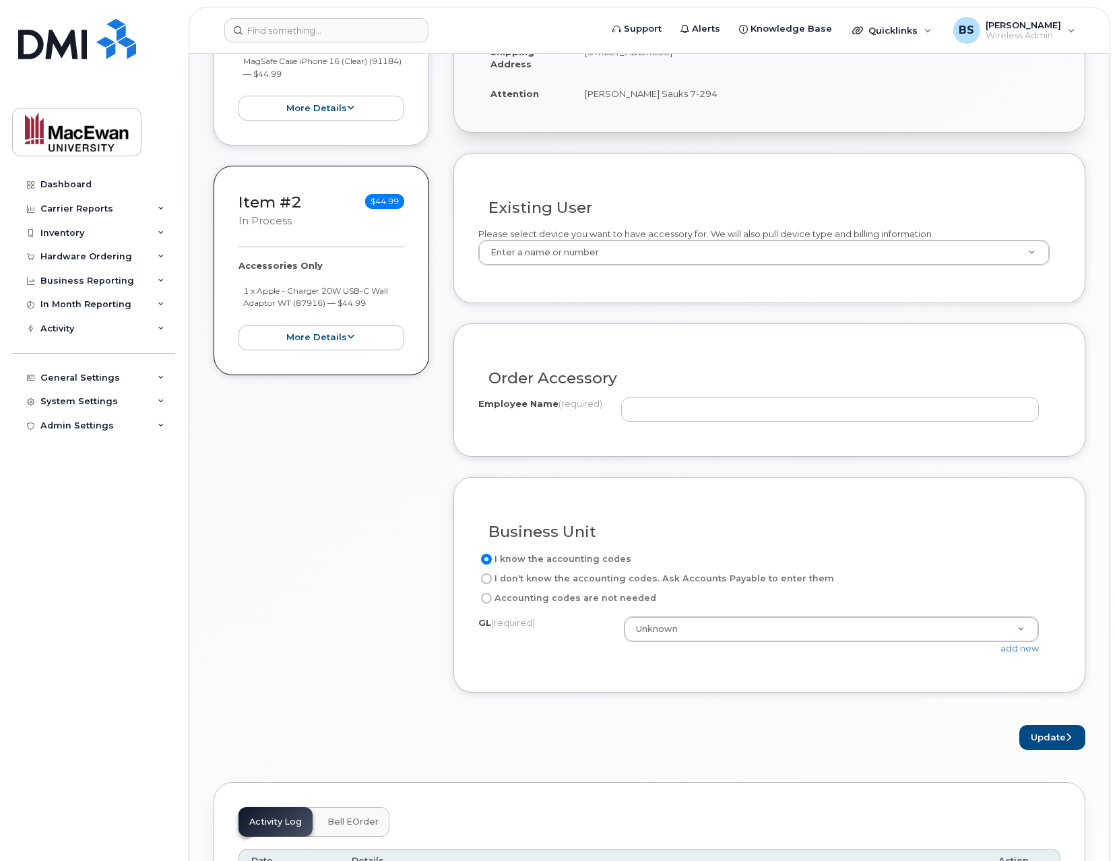
click at [781, 614] on div "I know the accounting codes I don't know the accounting codes. Ask Accounts Pay…" at bounding box center [769, 609] width 582 height 116
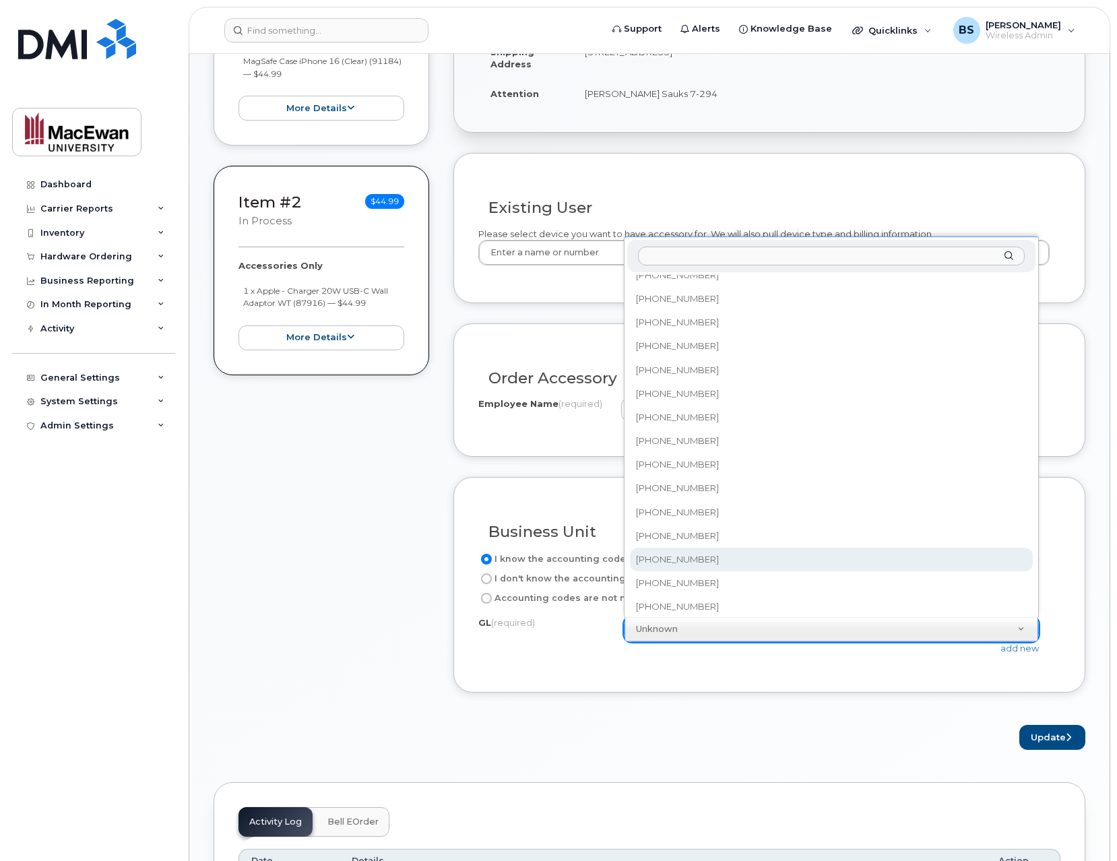
scroll to position [518, 0]
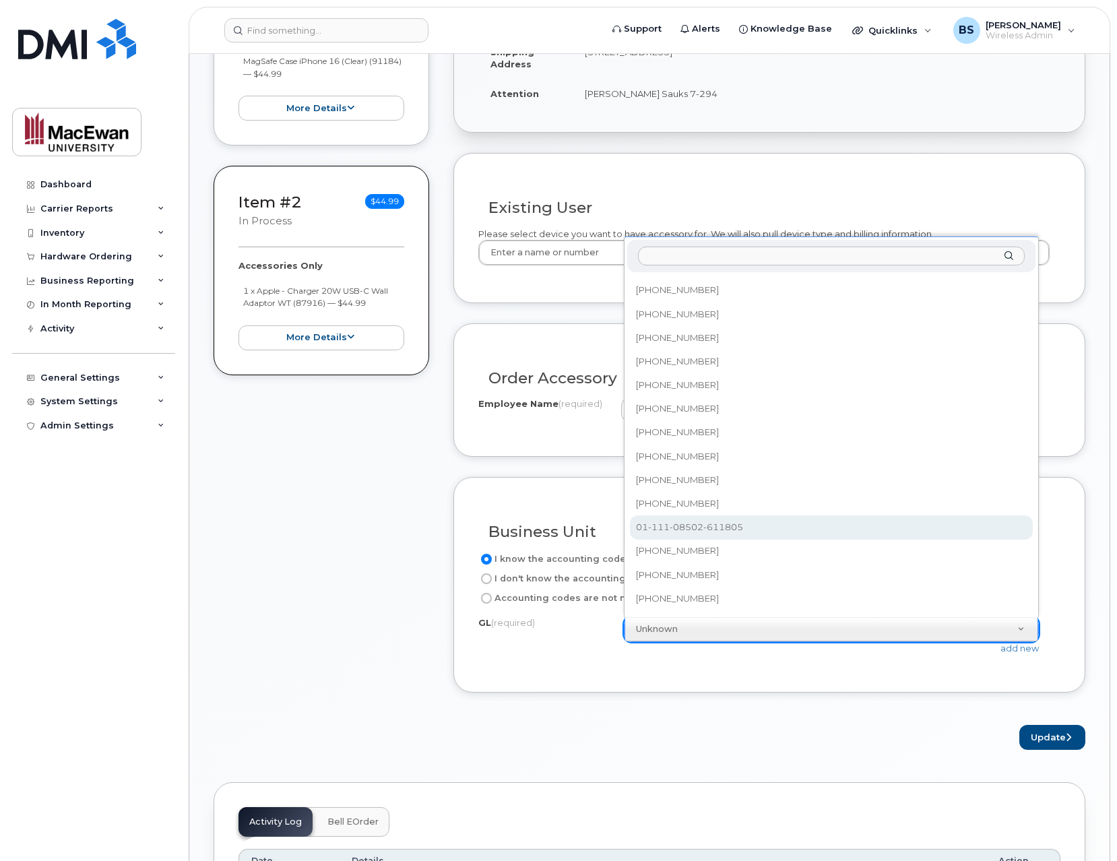
select select "01-111-08502-611805"
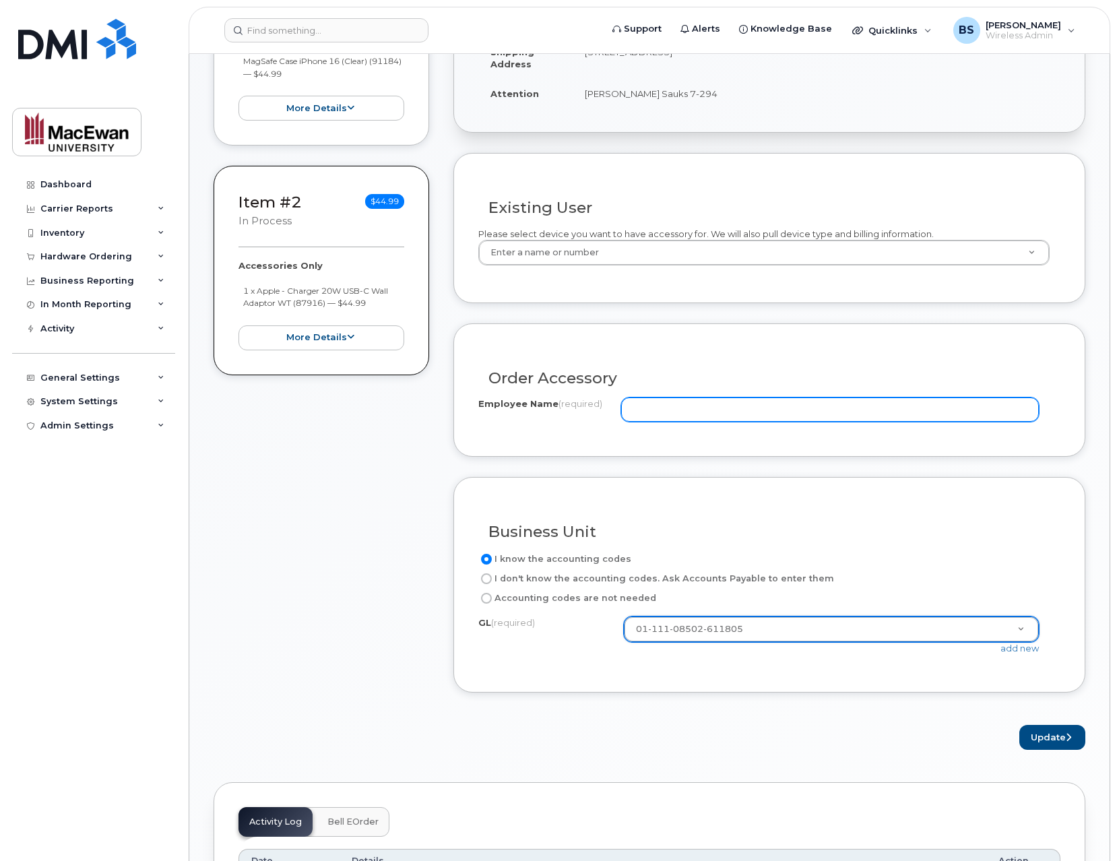
click at [694, 413] on input "Employee Name (required)" at bounding box center [830, 409] width 418 height 24
paste input "[PERSON_NAME]"
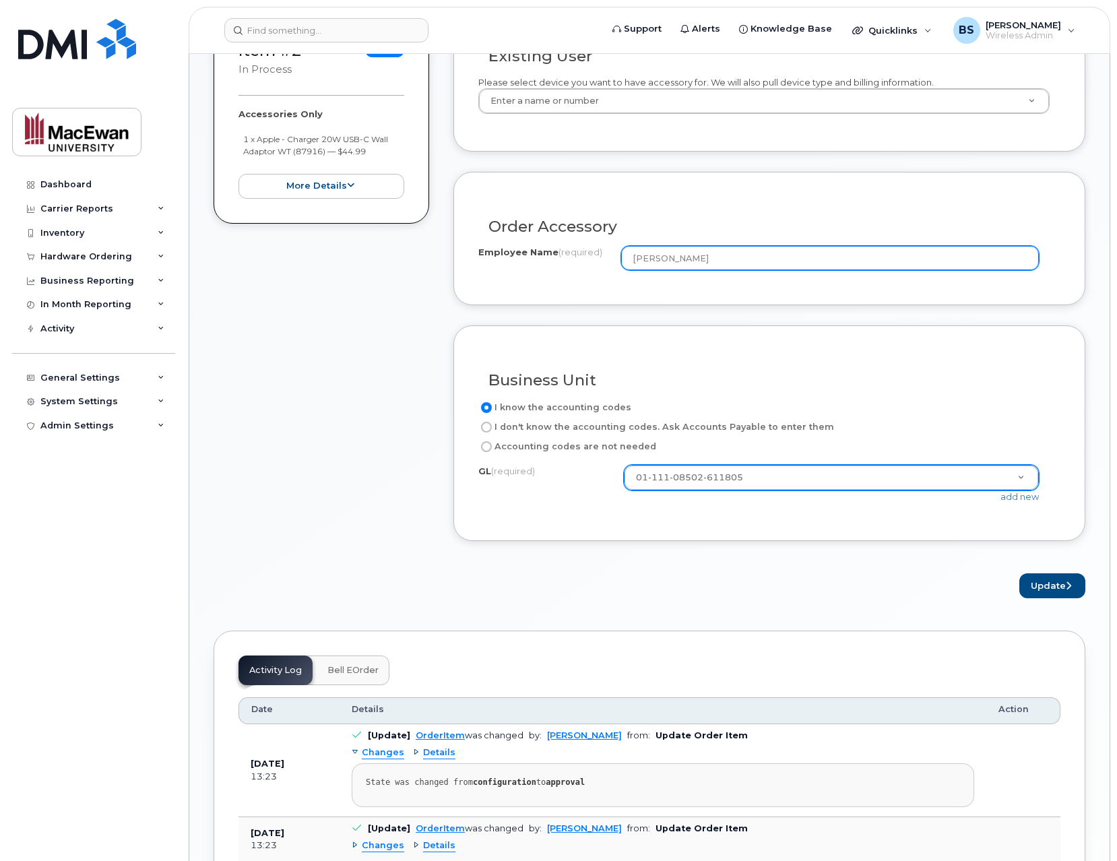
scroll to position [647, 0]
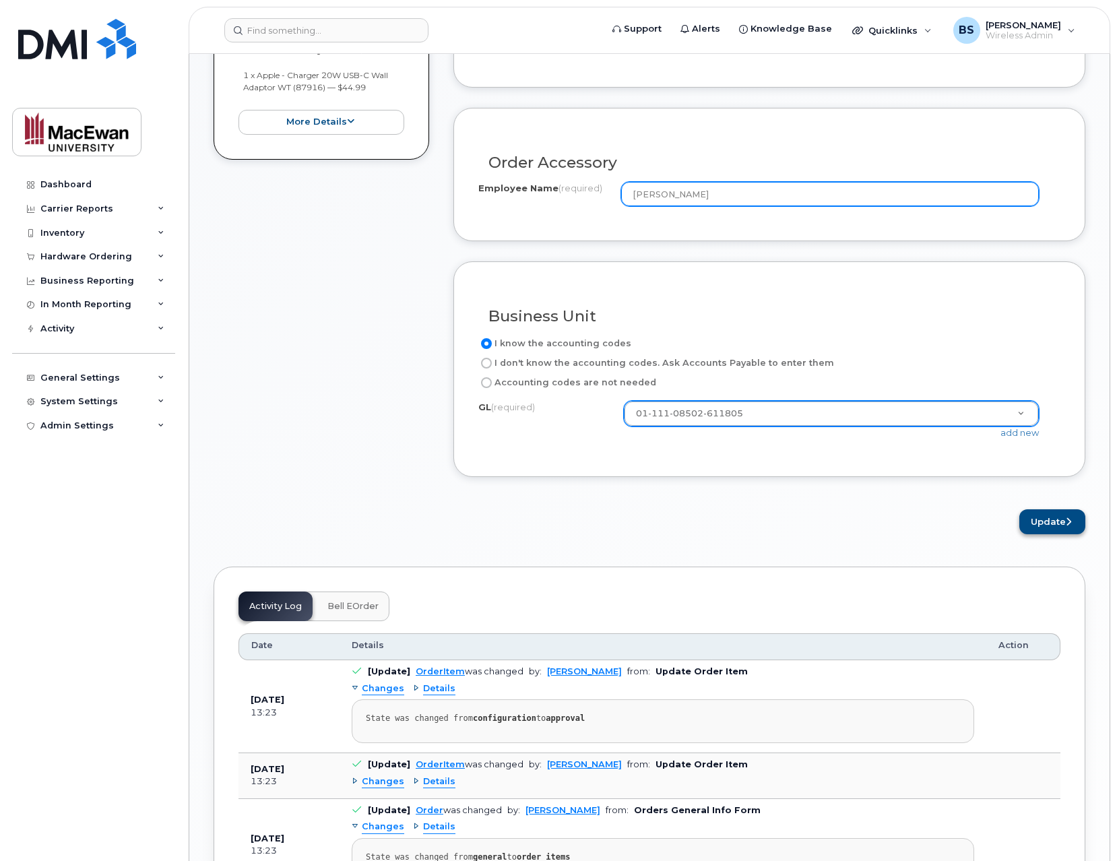
type input "[PERSON_NAME]"
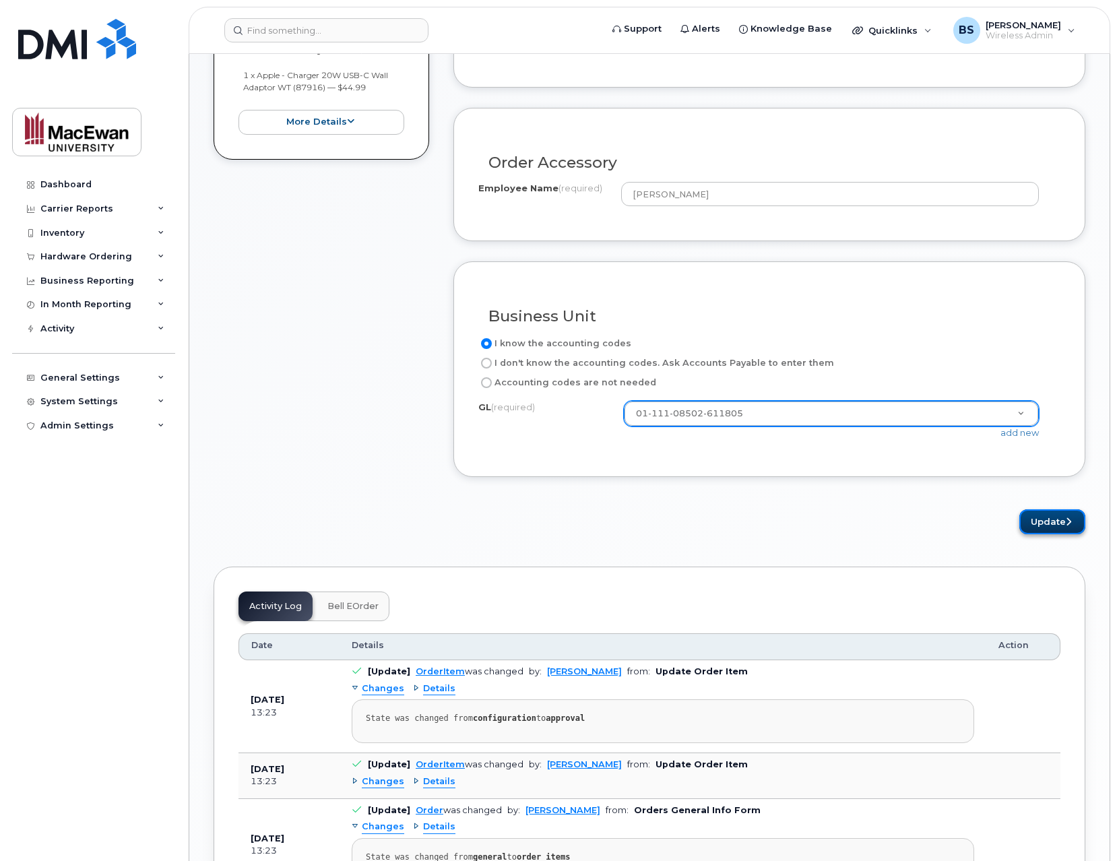
click at [1037, 526] on button "Update" at bounding box center [1052, 521] width 66 height 25
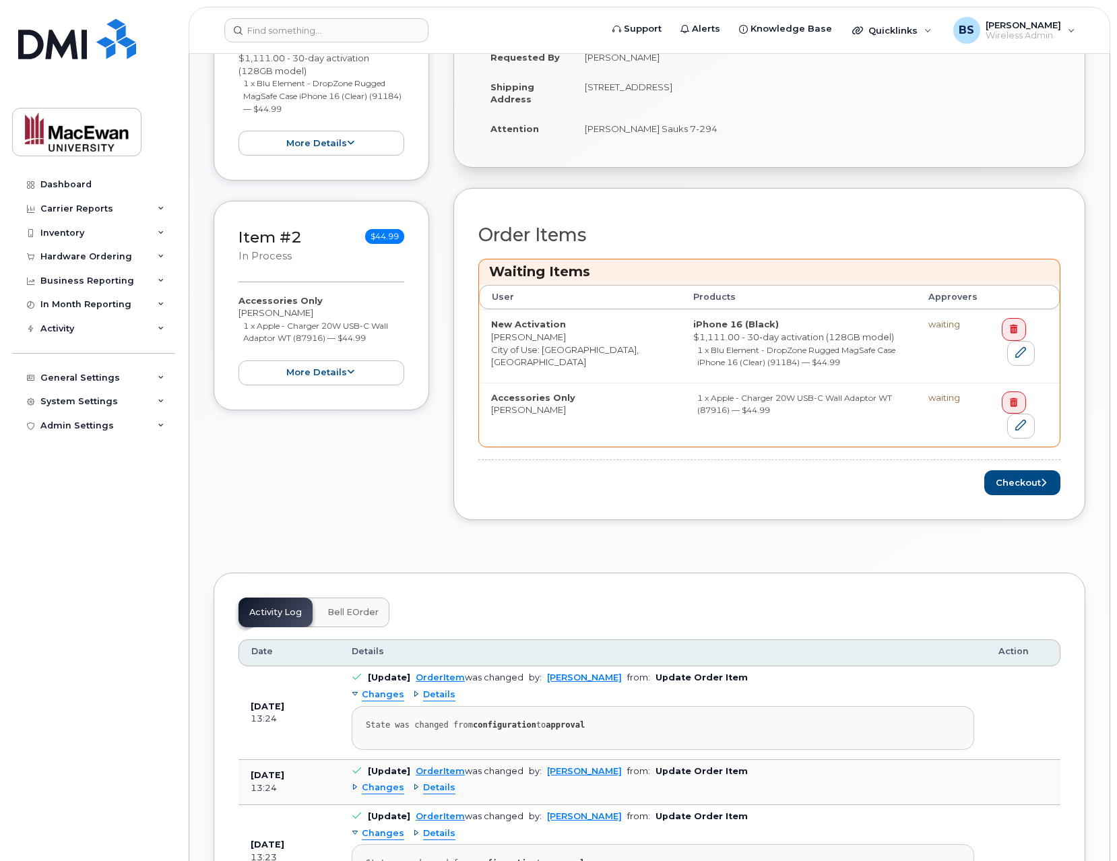
scroll to position [431, 0]
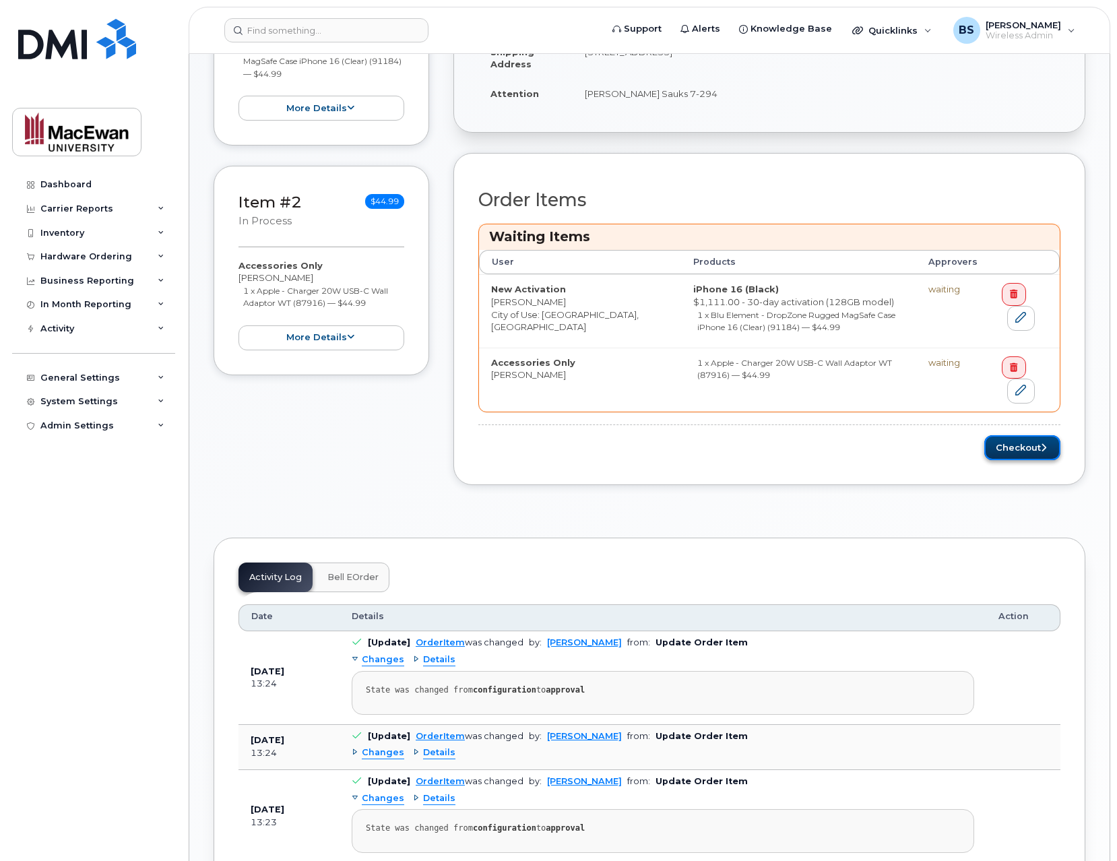
click at [993, 449] on button "Checkout" at bounding box center [1022, 447] width 76 height 25
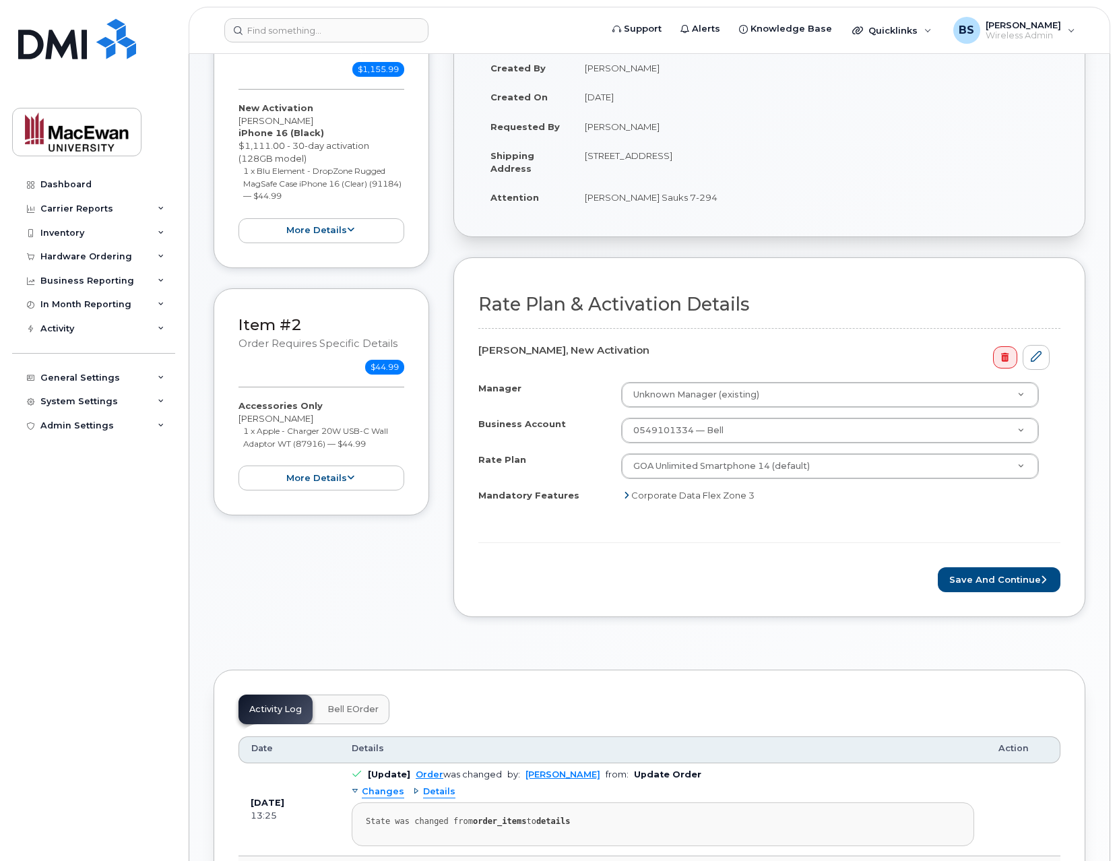
scroll to position [216, 0]
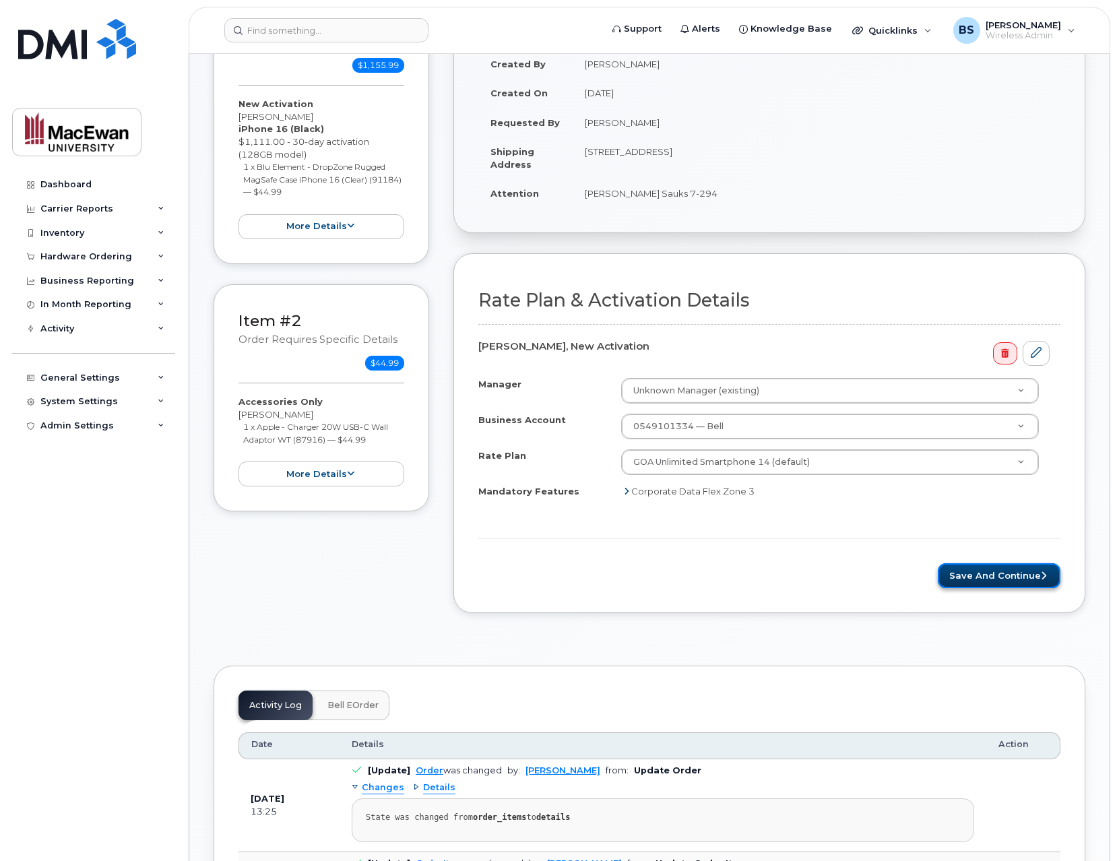
click at [979, 579] on button "Save and Continue" at bounding box center [999, 575] width 123 height 25
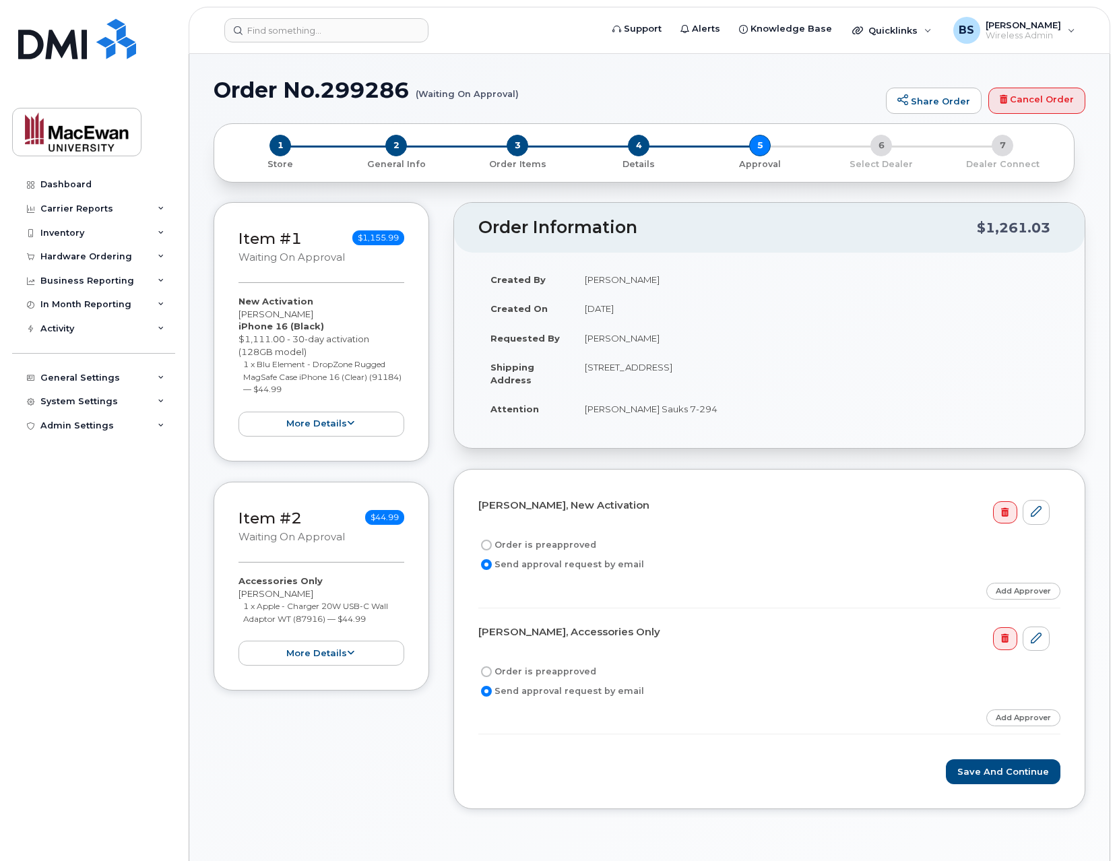
click at [585, 542] on label "Order is preapproved" at bounding box center [537, 545] width 118 height 16
click at [492, 542] on input "Order is preapproved" at bounding box center [486, 545] width 11 height 11
radio input "true"
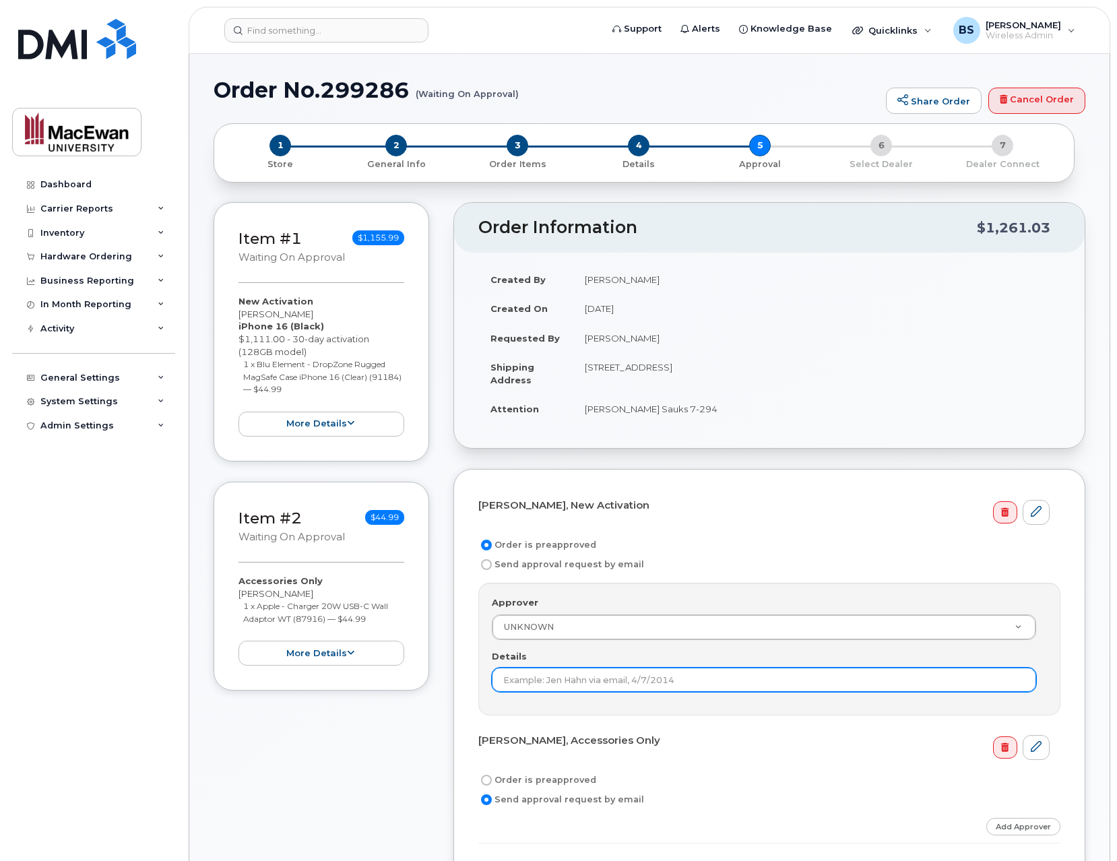
paste input "Iam Camara (email)"
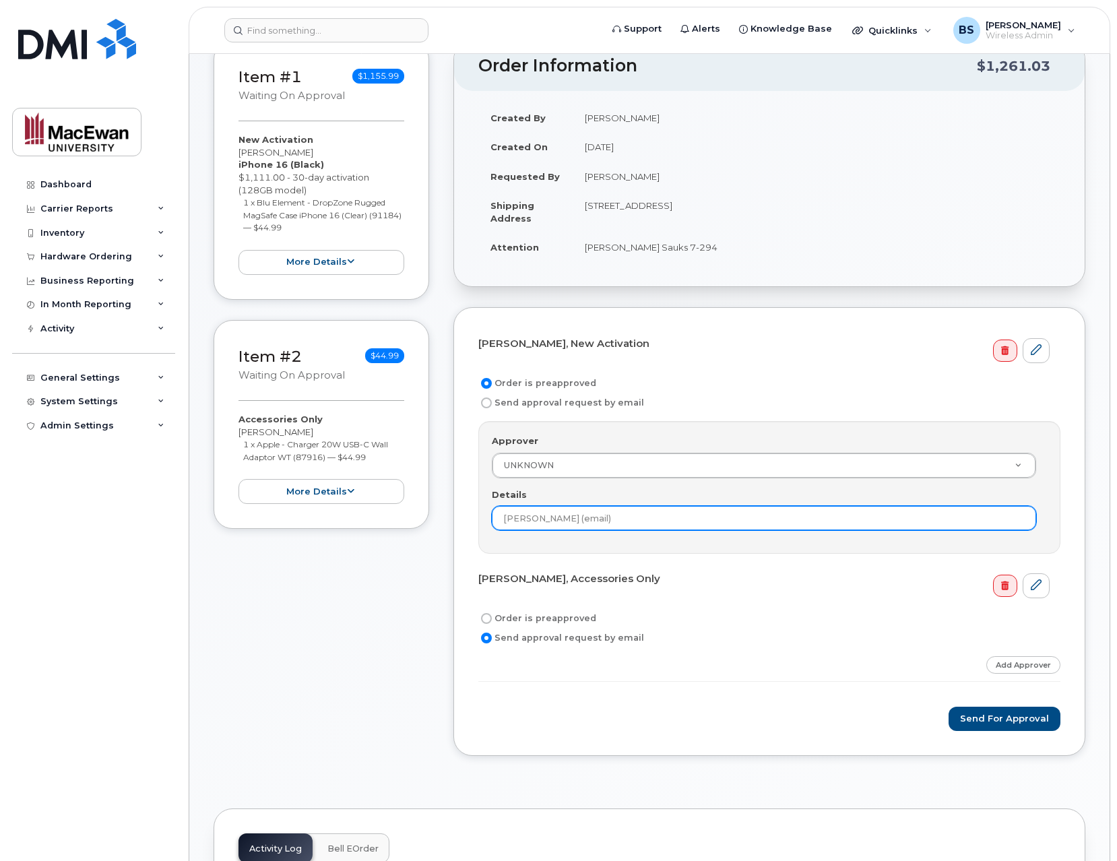
scroll to position [216, 0]
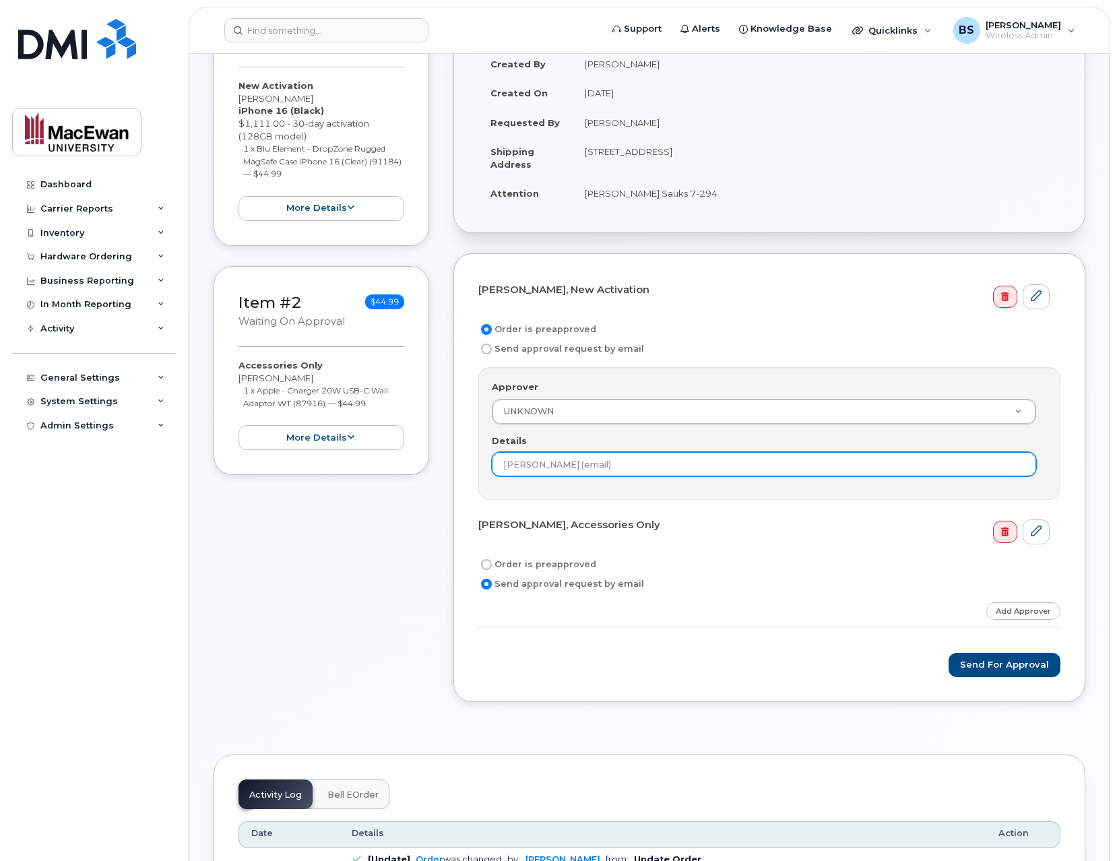
type input "Iam Camara (email)"
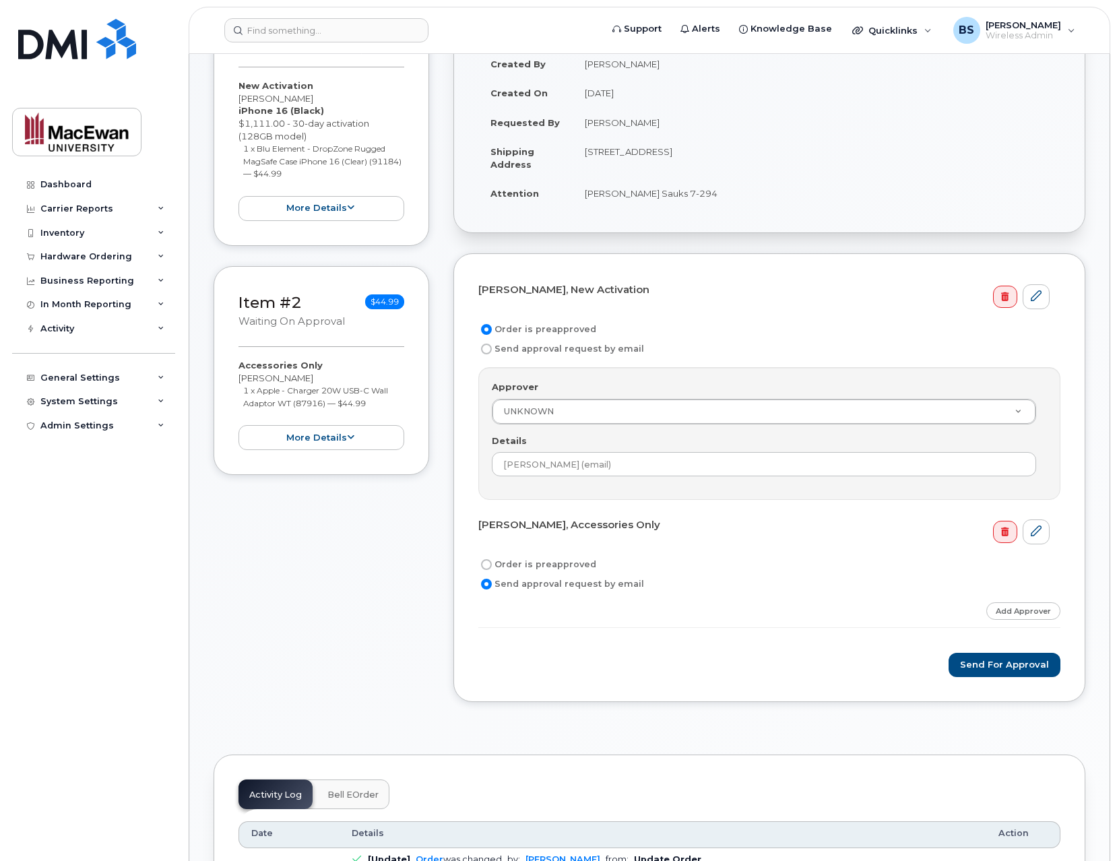
click at [575, 560] on label "Order is preapproved" at bounding box center [537, 564] width 118 height 16
click at [492, 560] on input "Order is preapproved" at bounding box center [486, 564] width 11 height 11
radio input "true"
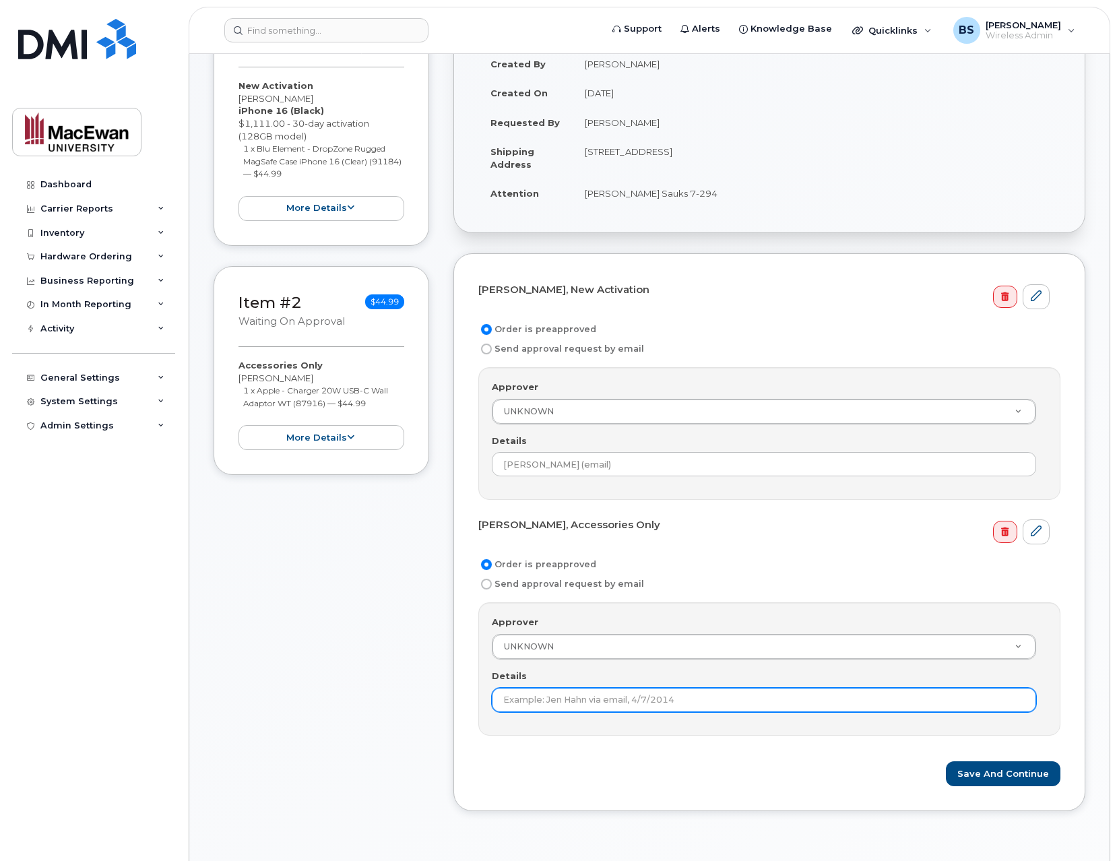
paste input "Iam Camara (email)"
type input "Iam Camara (email)"
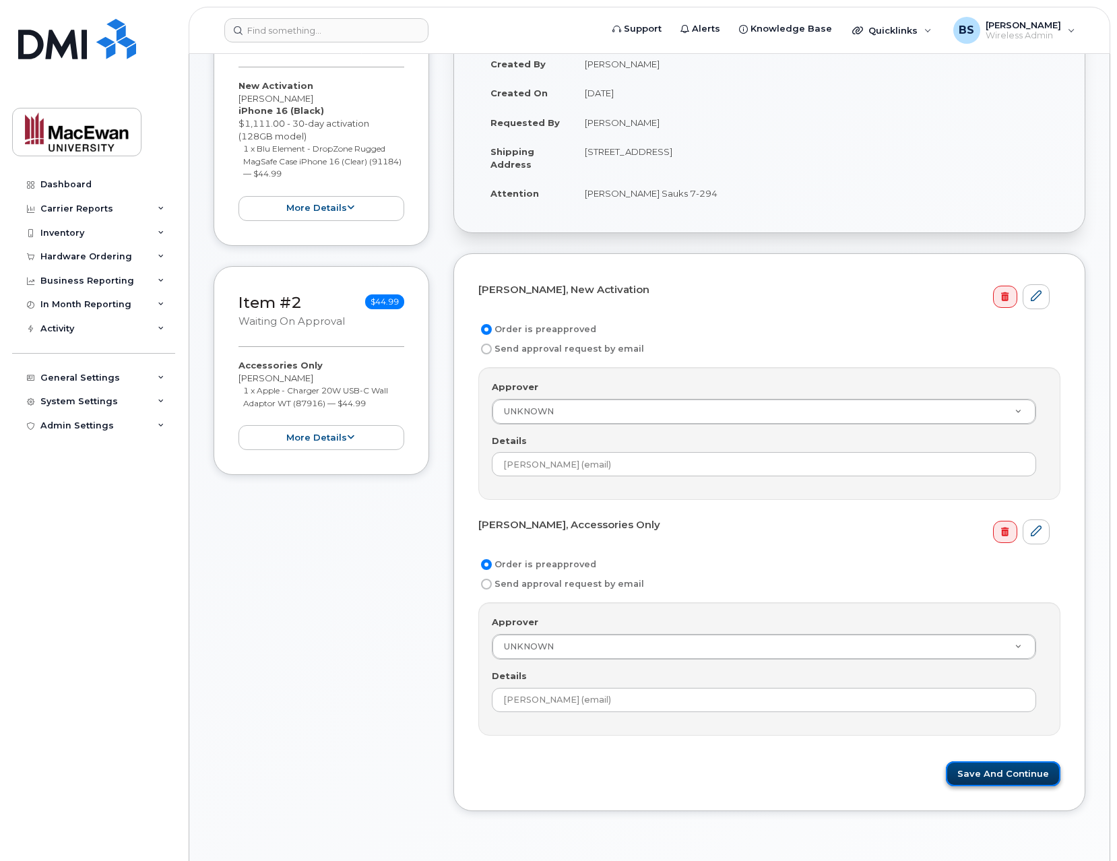
click at [969, 775] on button "Save and Continue" at bounding box center [1003, 773] width 115 height 25
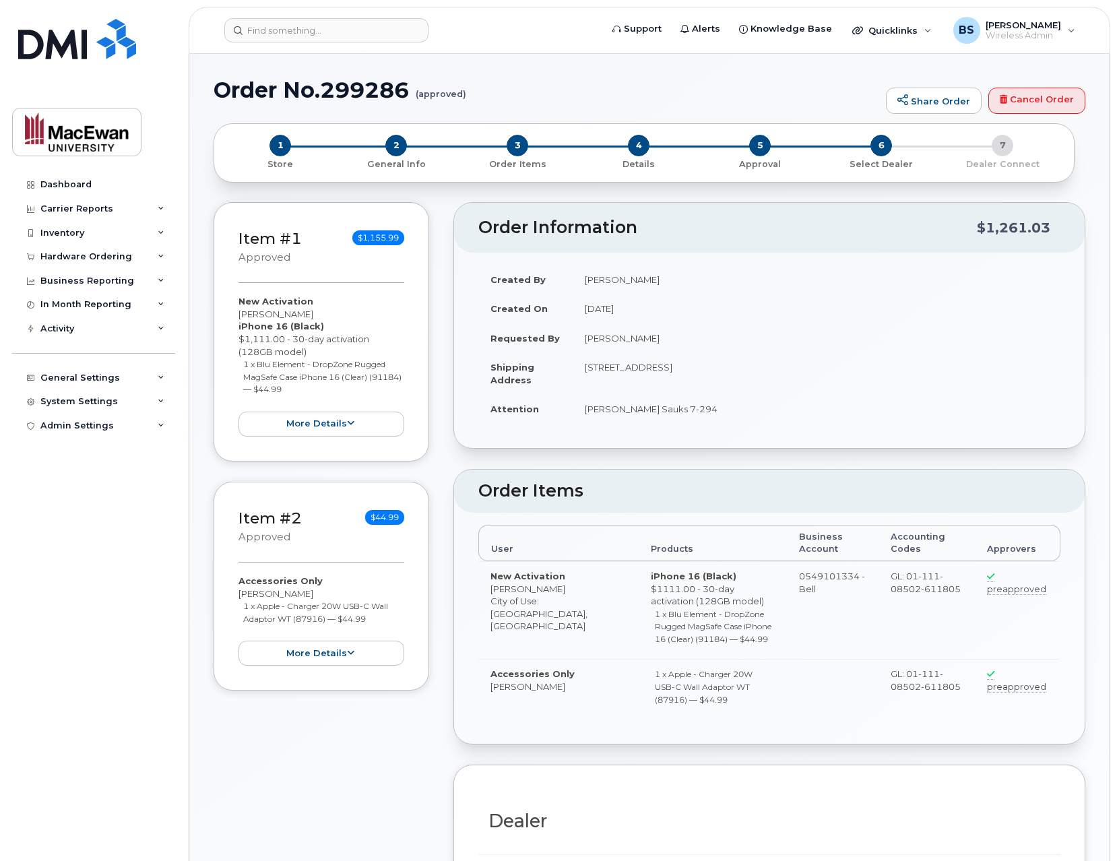
radio input "true"
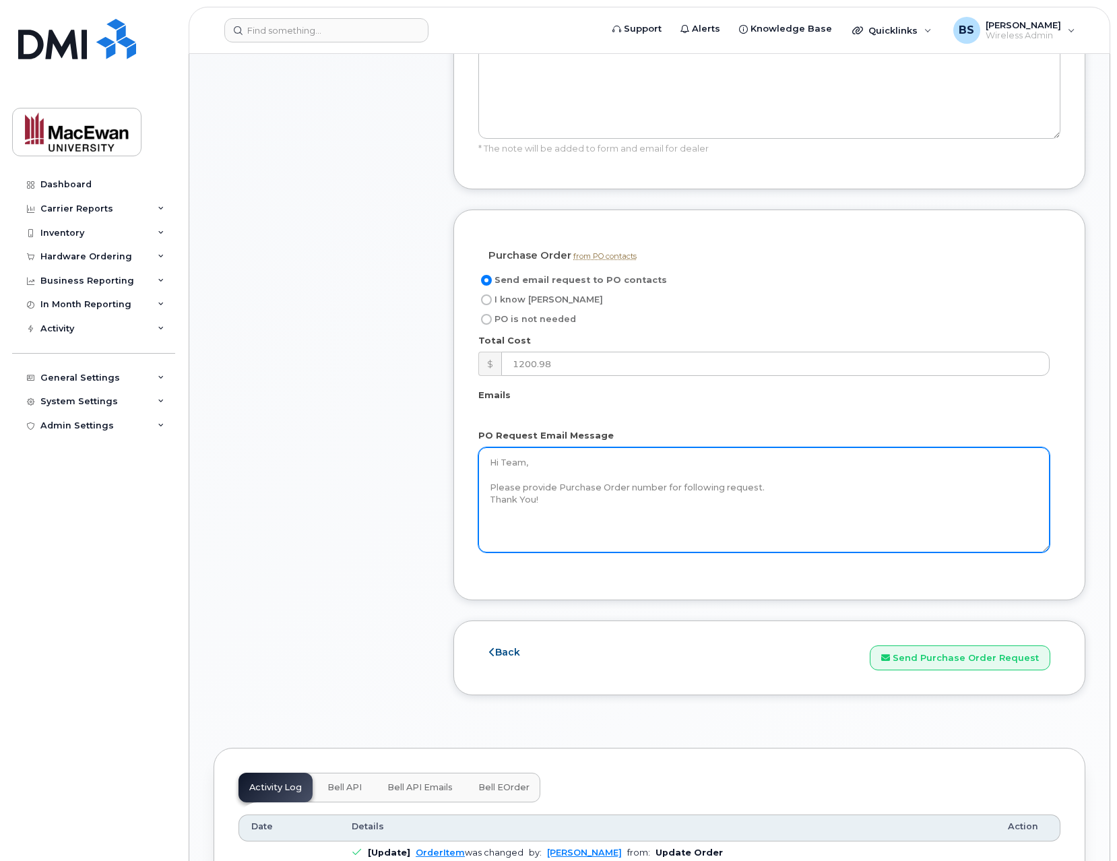
scroll to position [970, 0]
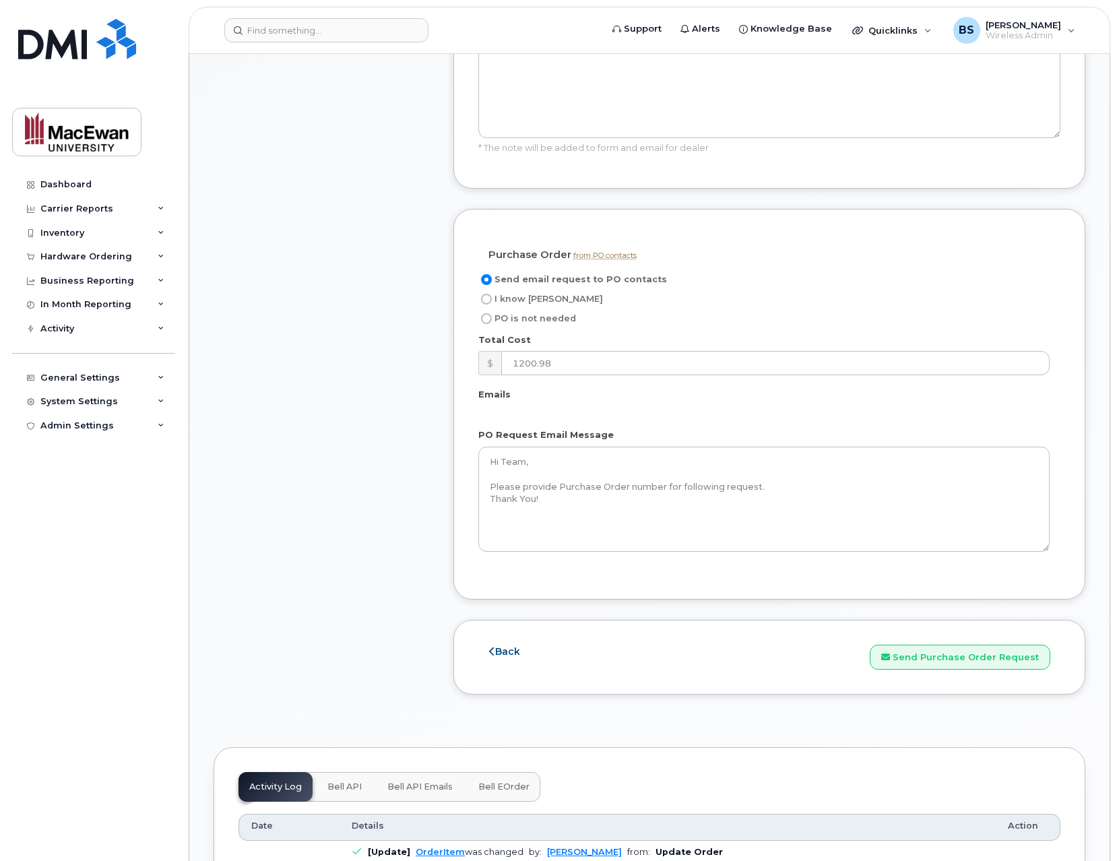
click at [552, 311] on label "PO is not needed" at bounding box center [527, 319] width 98 height 16
click at [492, 313] on input "PO is not needed" at bounding box center [486, 318] width 11 height 11
radio input "true"
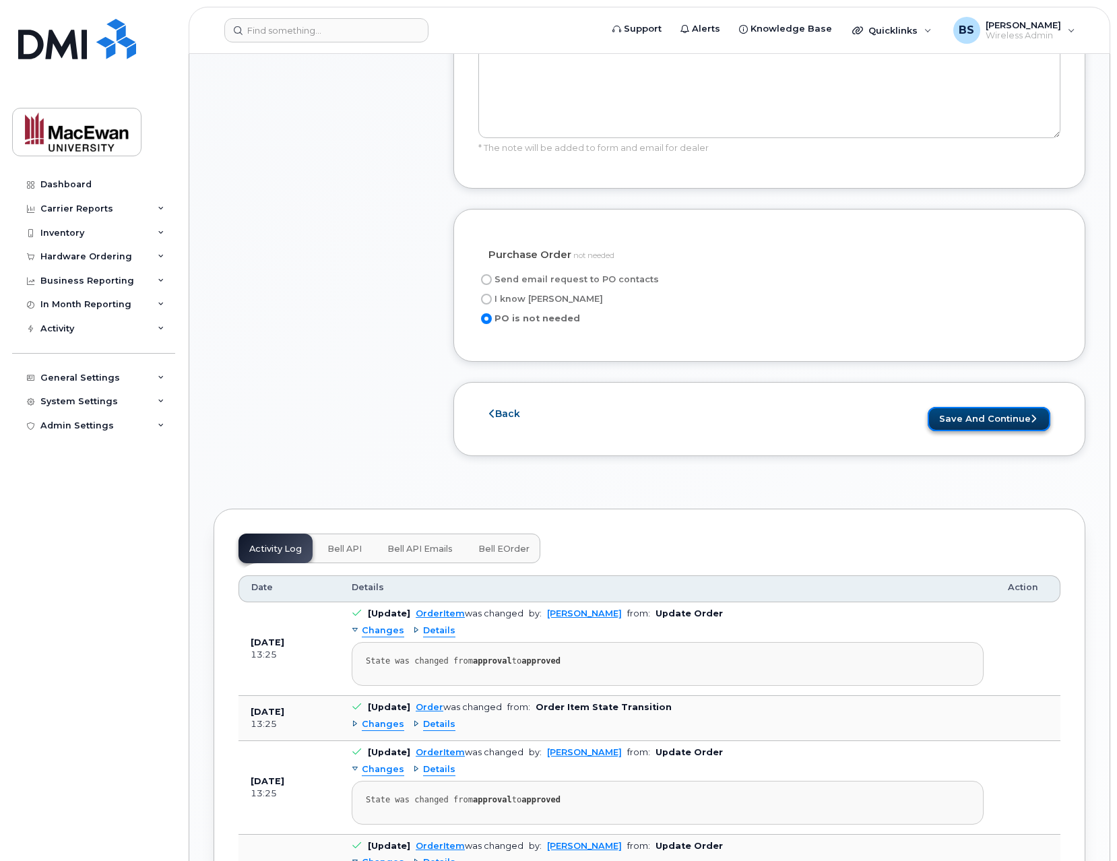
click at [982, 414] on button "Save and Continue" at bounding box center [989, 419] width 123 height 25
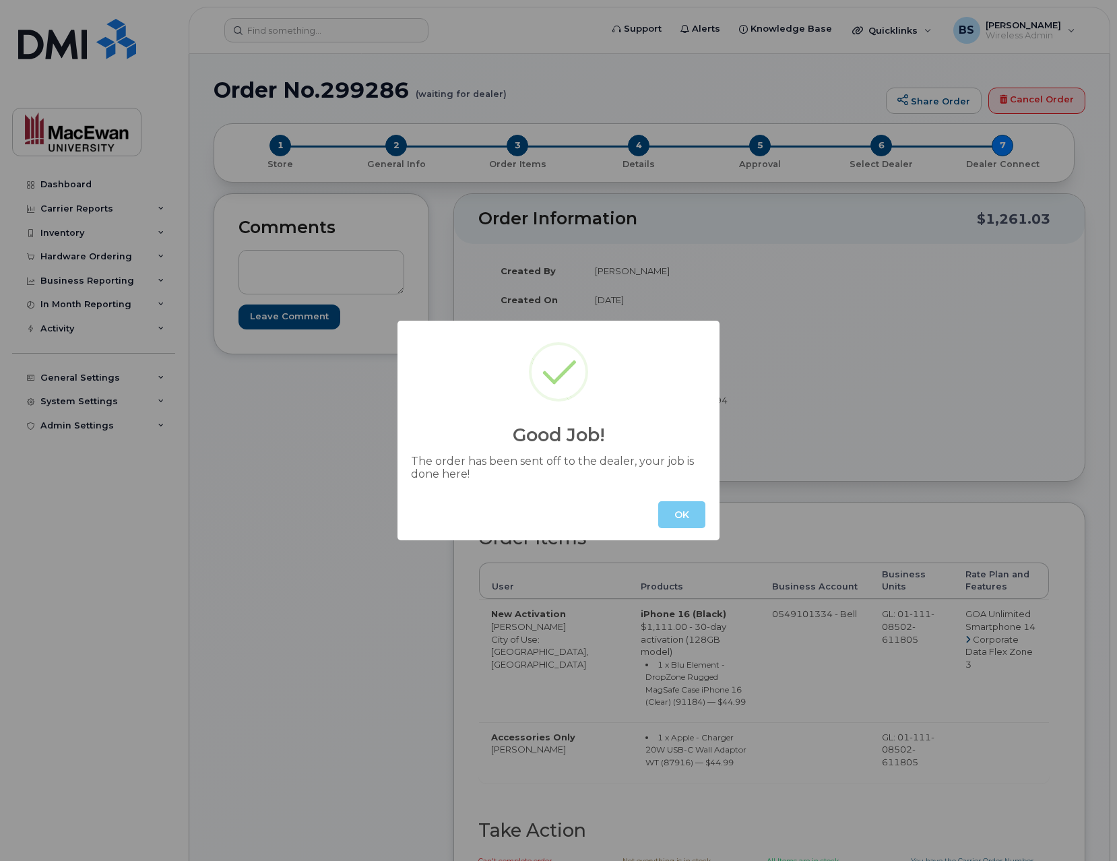
click at [682, 513] on button "OK" at bounding box center [681, 514] width 47 height 27
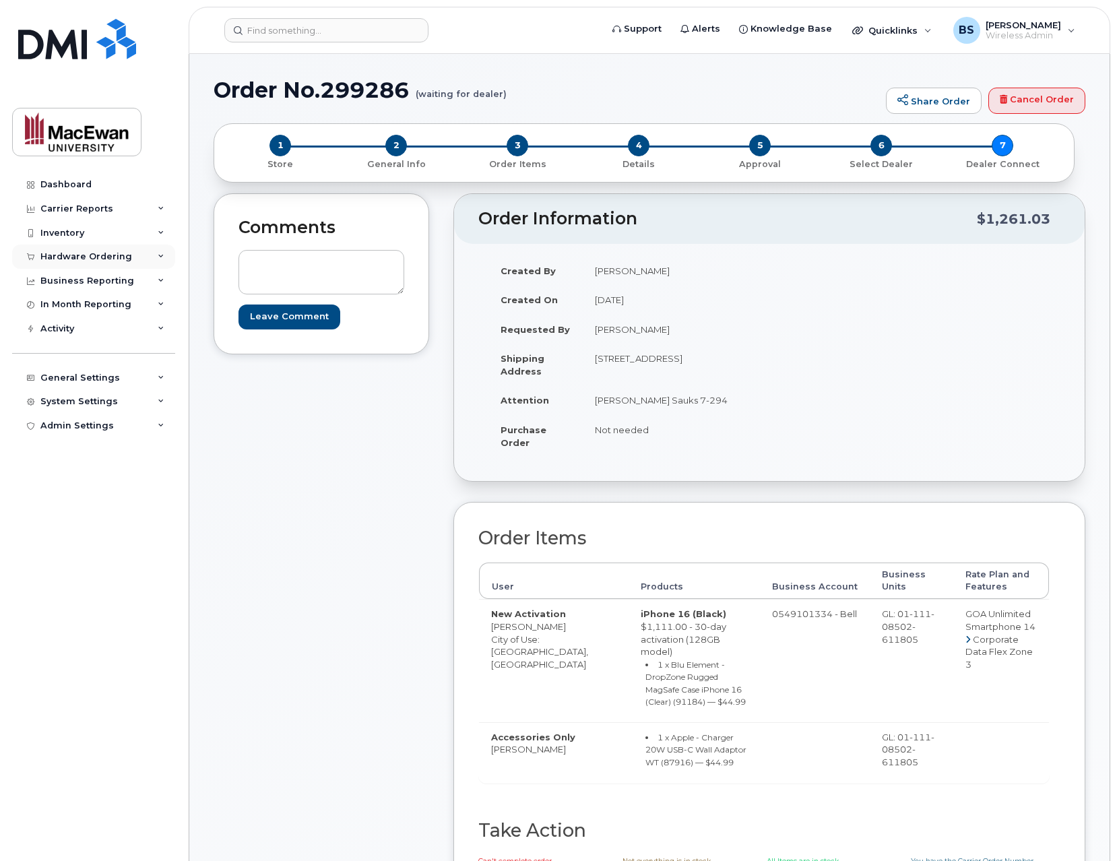
click at [158, 259] on icon at bounding box center [161, 256] width 7 height 7
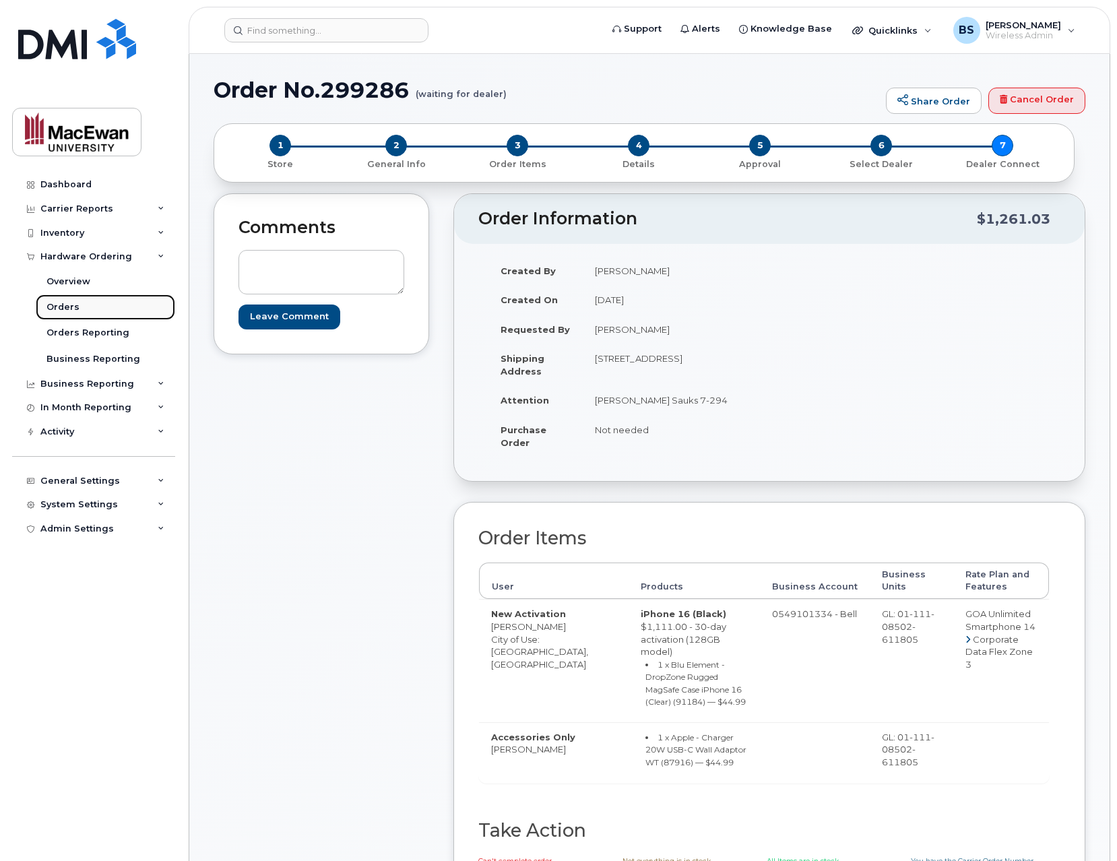
click at [115, 305] on link "Orders" at bounding box center [105, 307] width 139 height 26
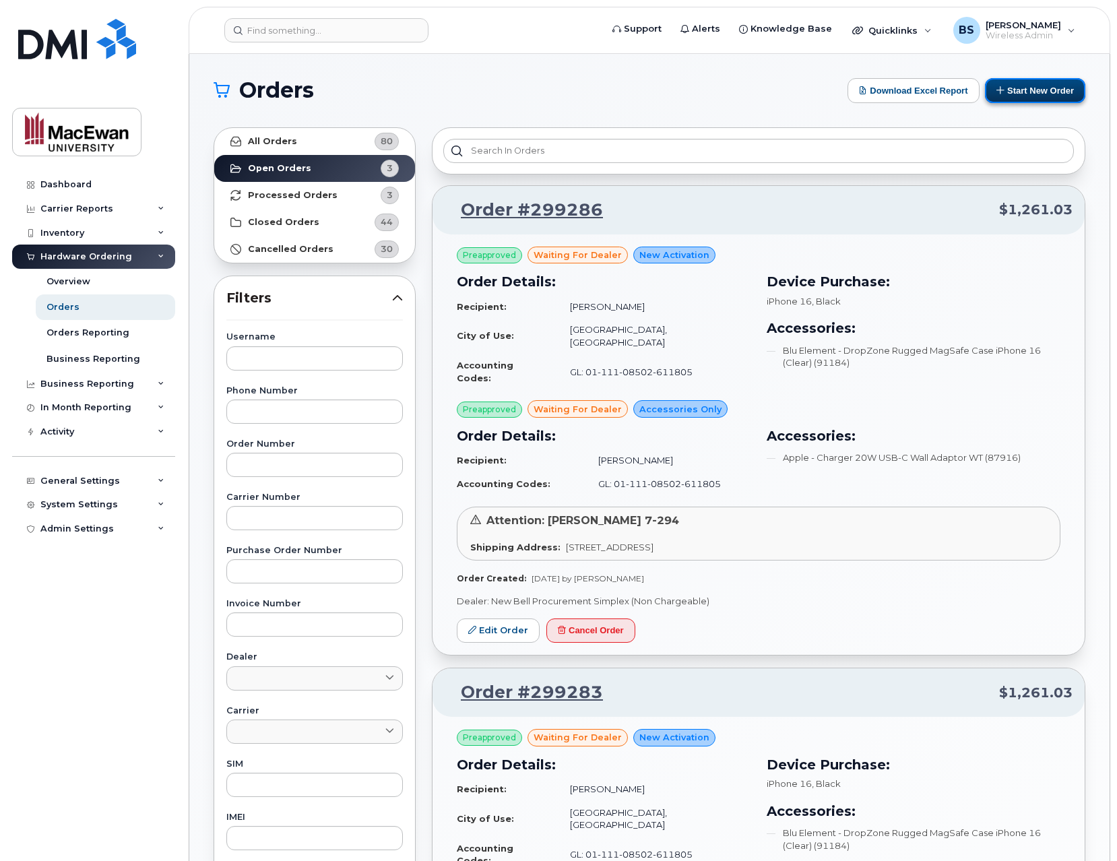
click at [1020, 92] on button "Start New Order" at bounding box center [1035, 90] width 100 height 25
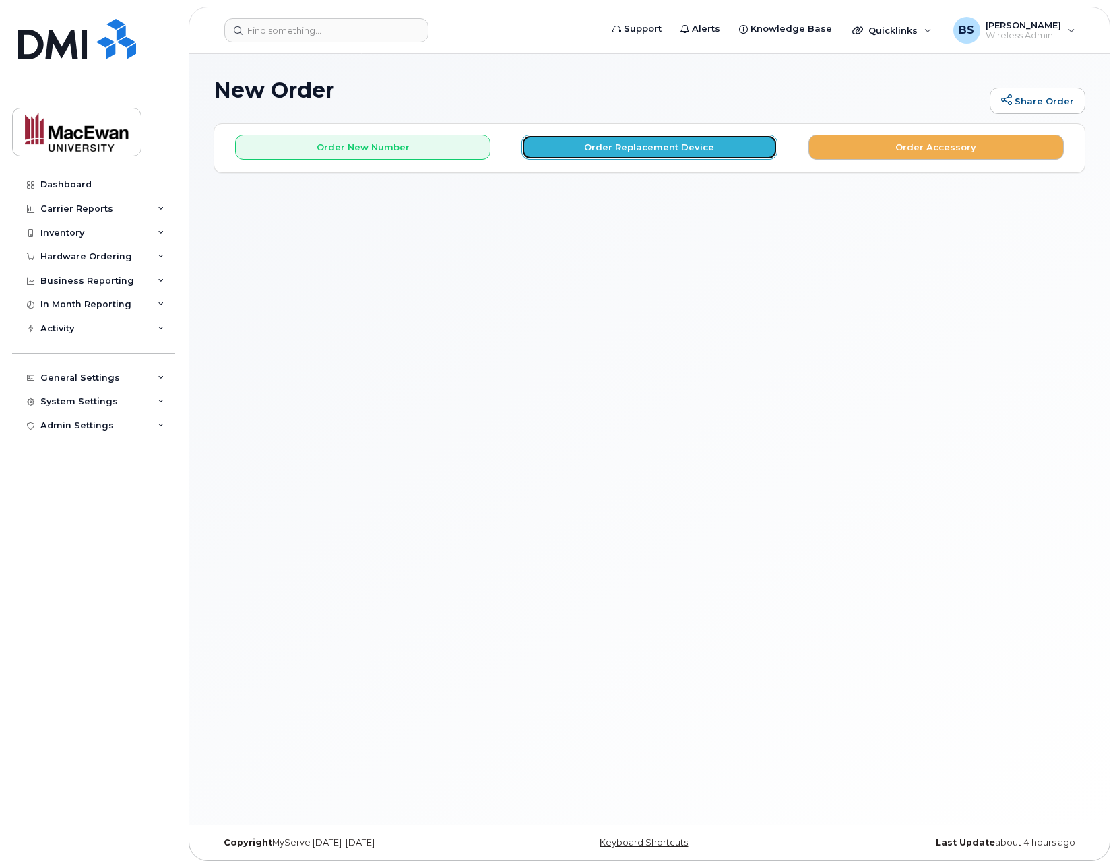
click at [645, 142] on button "Order Replacement Device" at bounding box center [648, 147] width 255 height 25
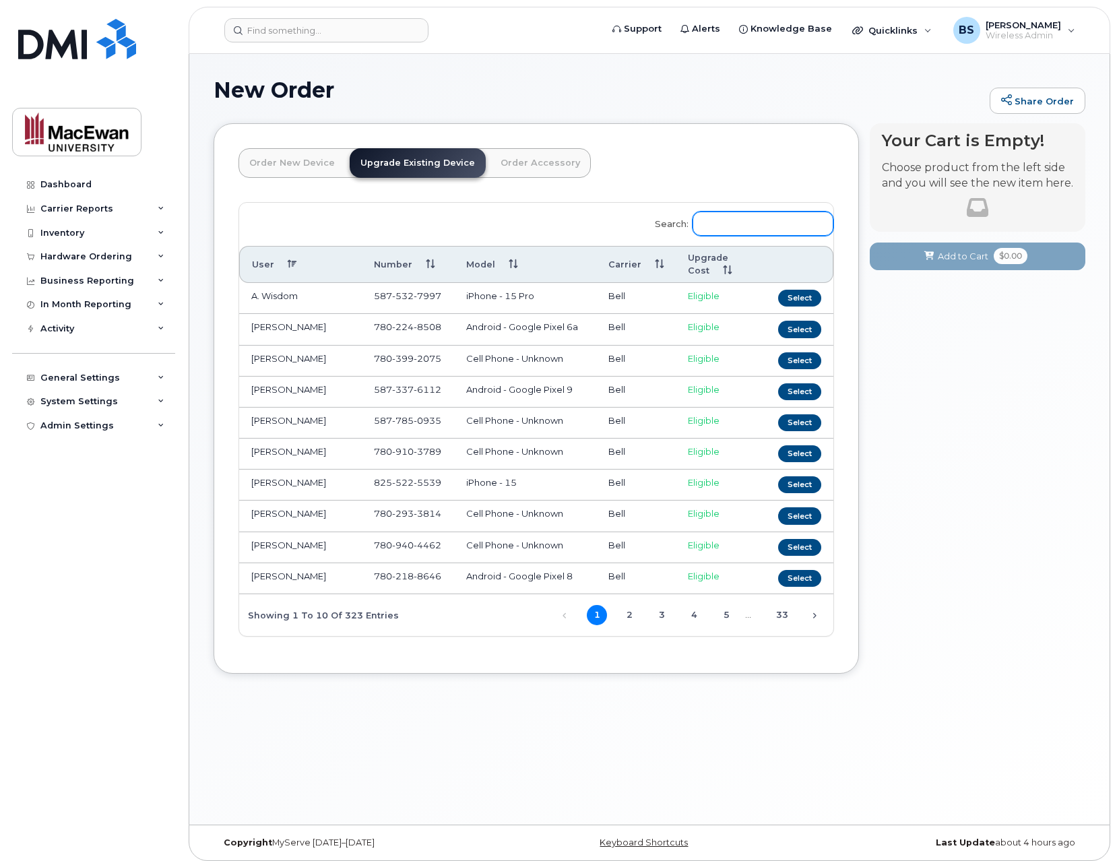
click at [740, 225] on input "Search:" at bounding box center [762, 224] width 141 height 24
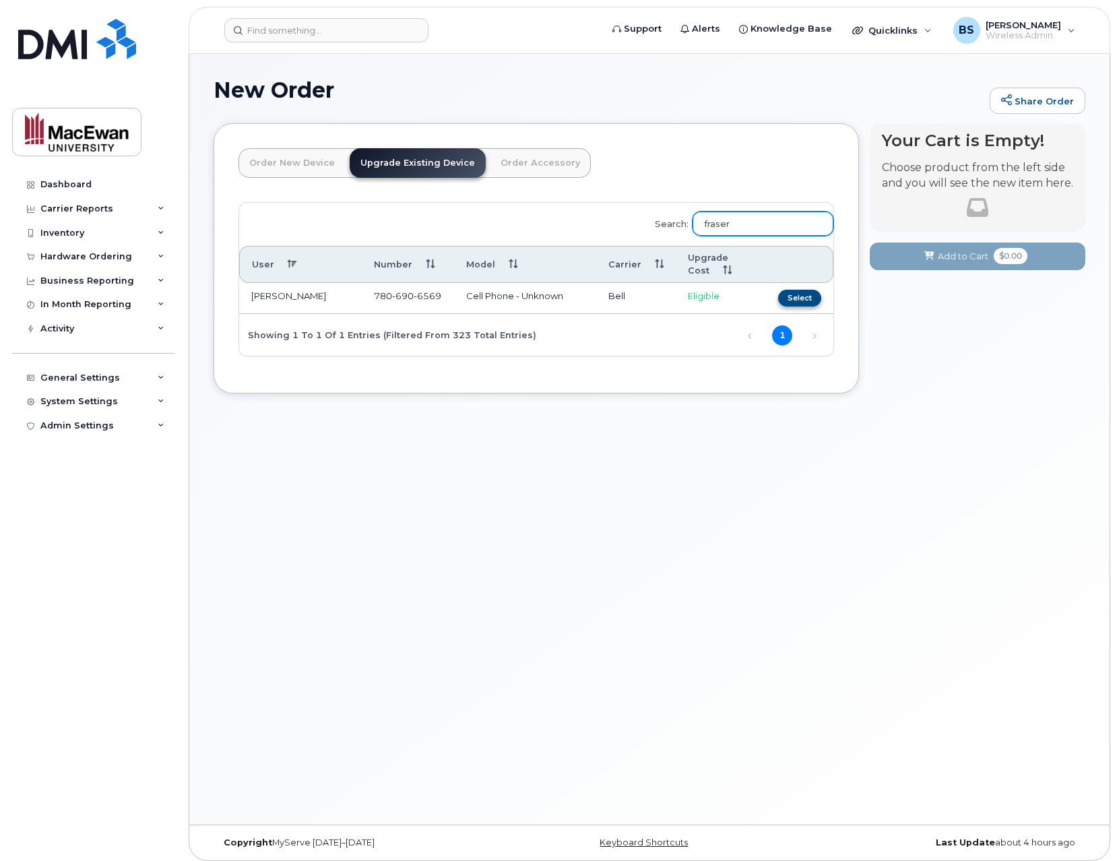
type input "fraser"
click at [783, 298] on button "Select" at bounding box center [799, 298] width 43 height 17
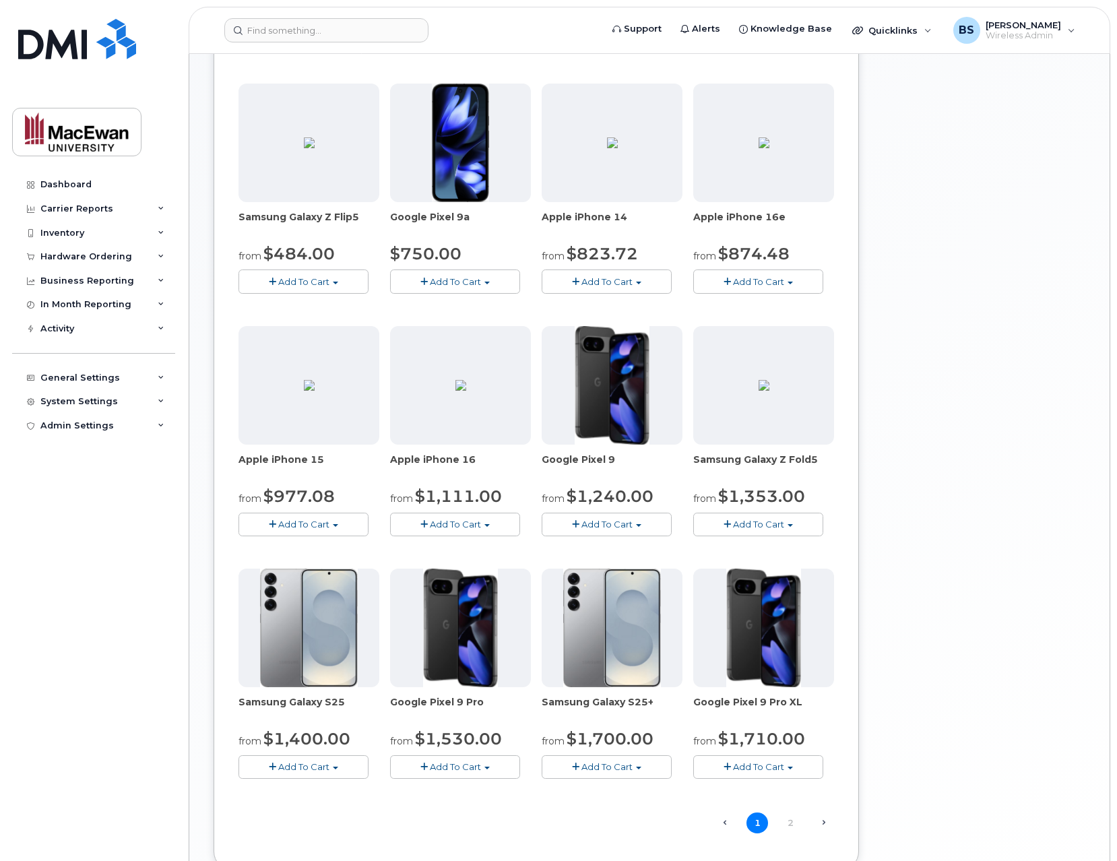
scroll to position [431, 0]
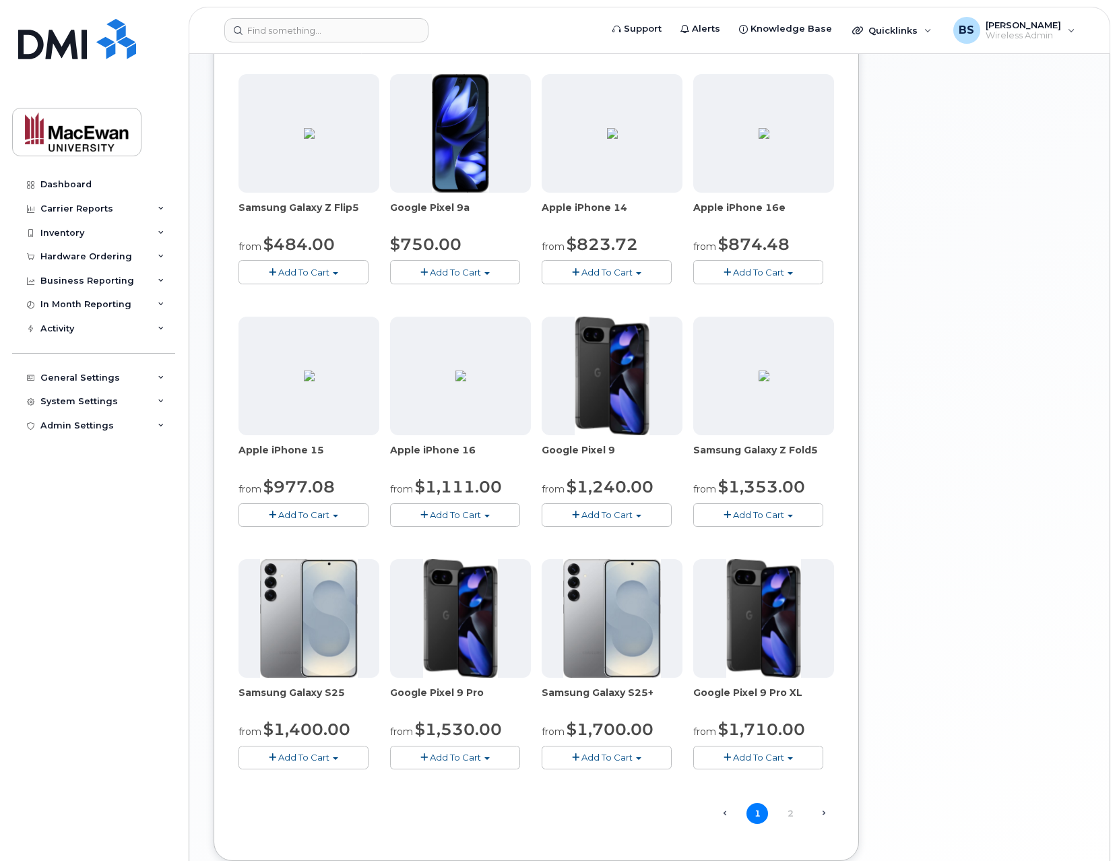
click at [457, 514] on span "Add To Cart" at bounding box center [455, 514] width 51 height 11
click at [462, 558] on link "$1111.00 - Outright purchase (128GB model)" at bounding box center [507, 556] width 229 height 17
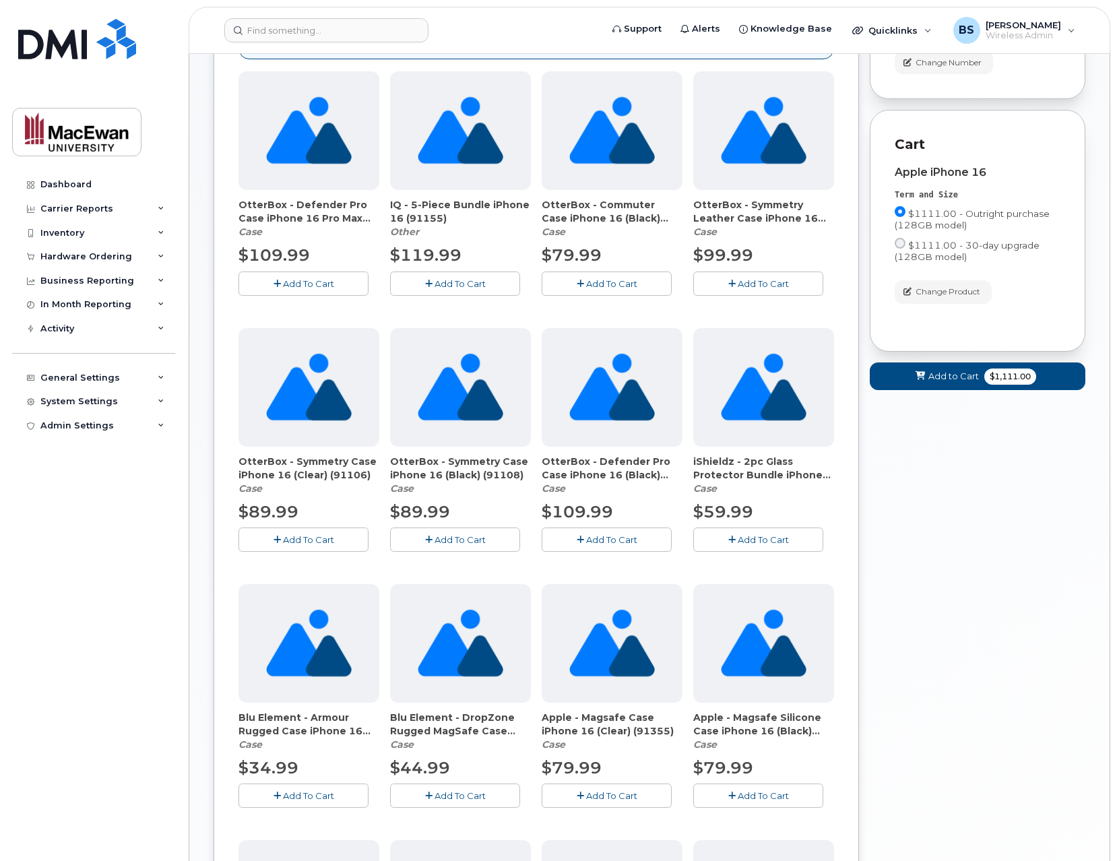
scroll to position [0, 0]
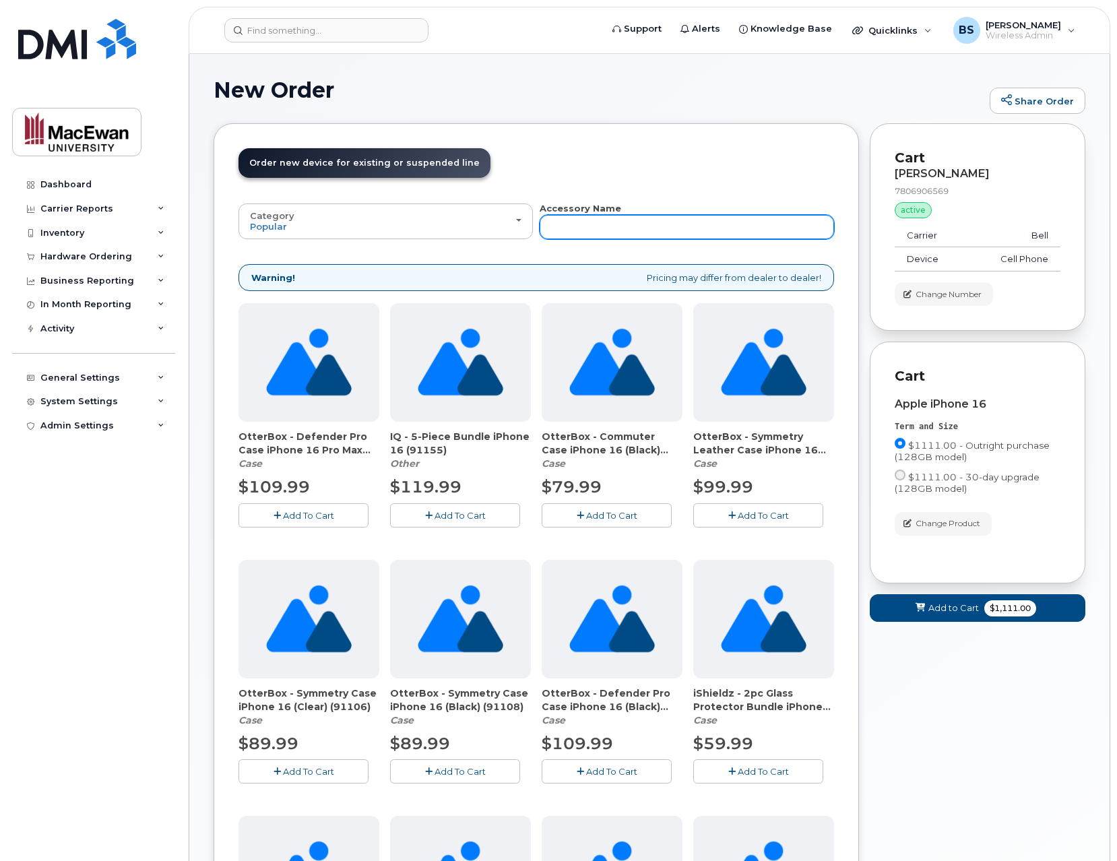
click at [644, 227] on input "text" at bounding box center [687, 227] width 294 height 24
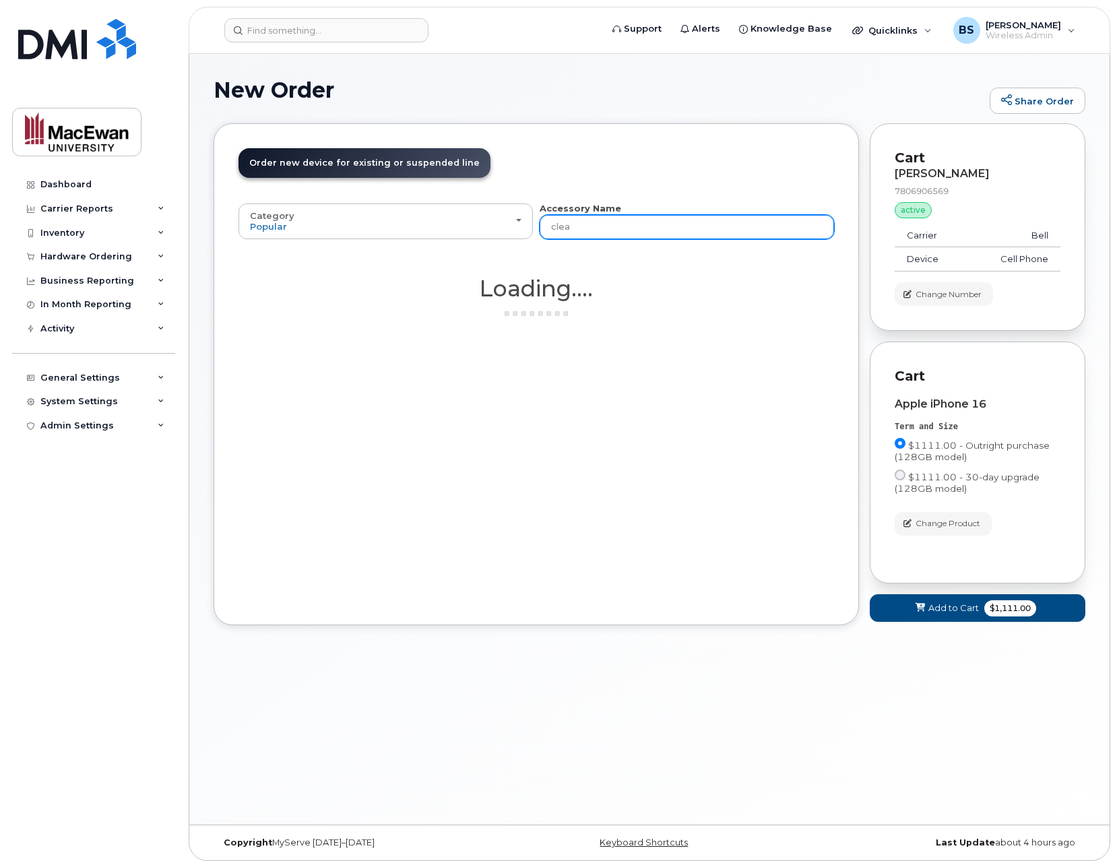
type input "clear"
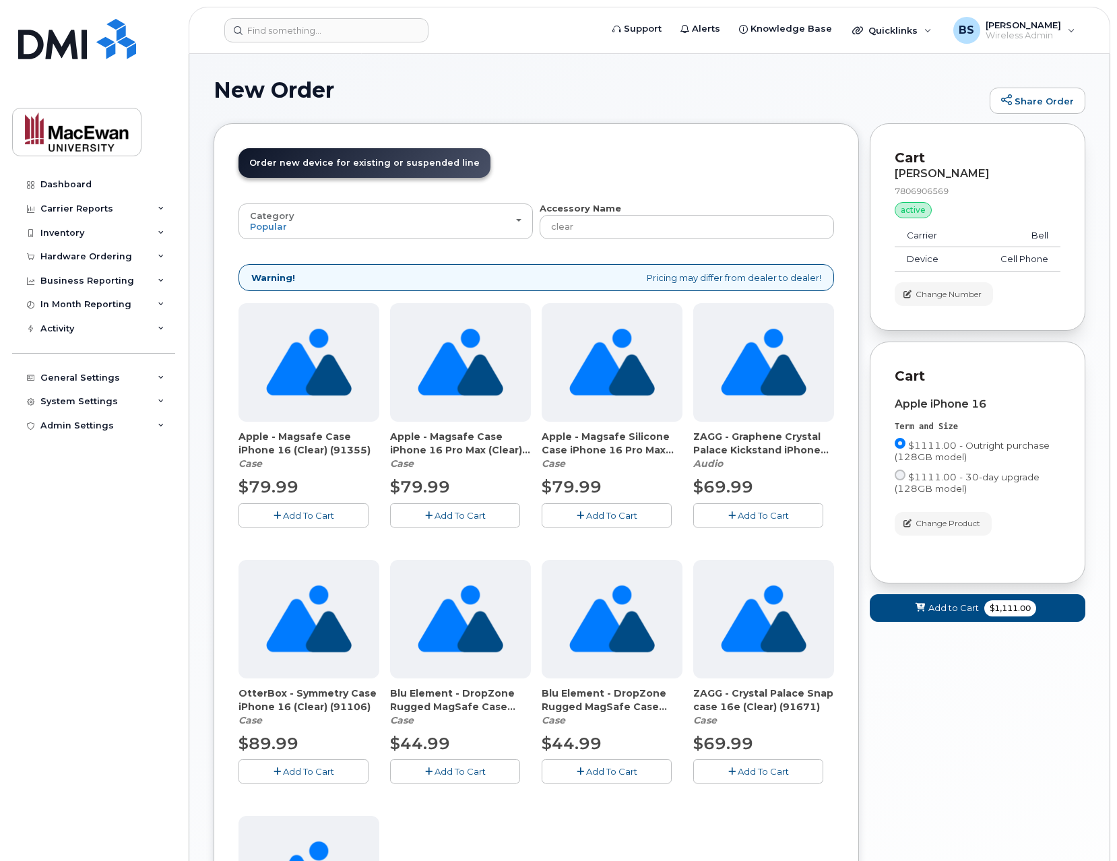
click at [449, 761] on button "Add To Cart" at bounding box center [455, 771] width 130 height 24
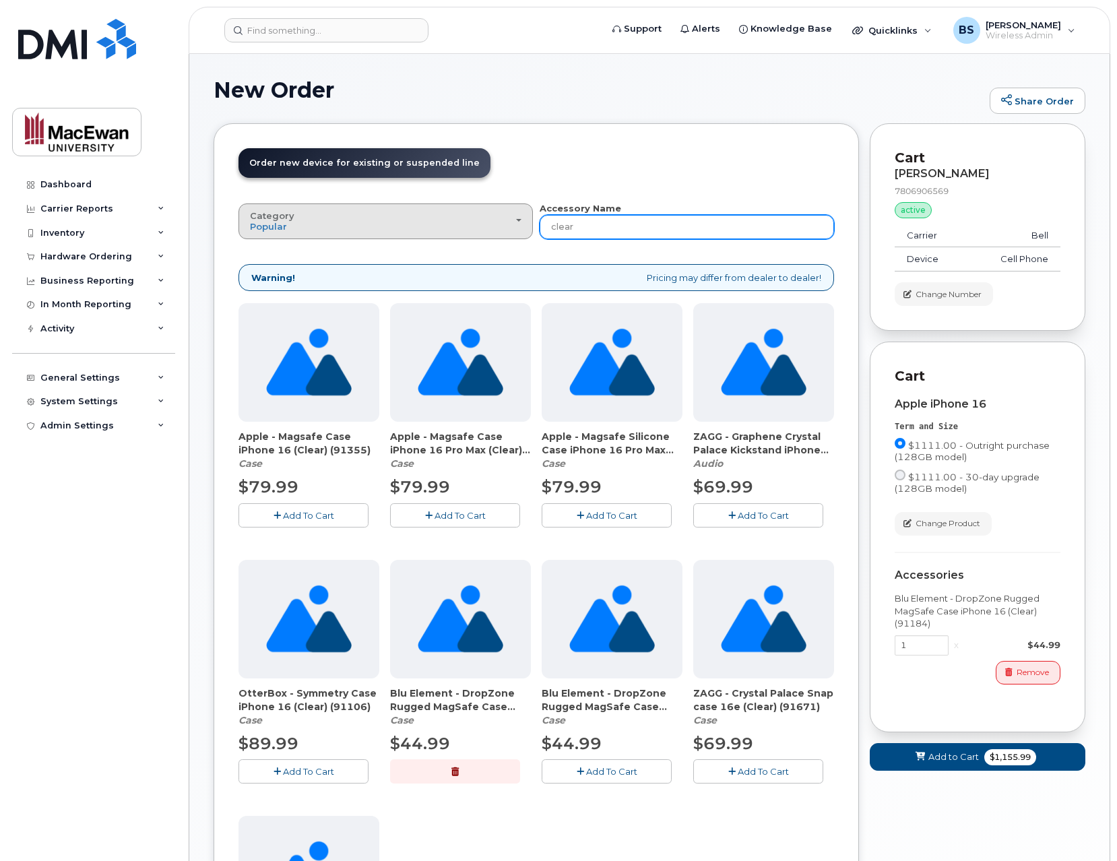
drag, startPoint x: 650, startPoint y: 226, endPoint x: 472, endPoint y: 205, distance: 179.7
click at [472, 205] on div "Category Popular All Case Other Accessory Name clear" at bounding box center [535, 220] width 595 height 37
type input "20w"
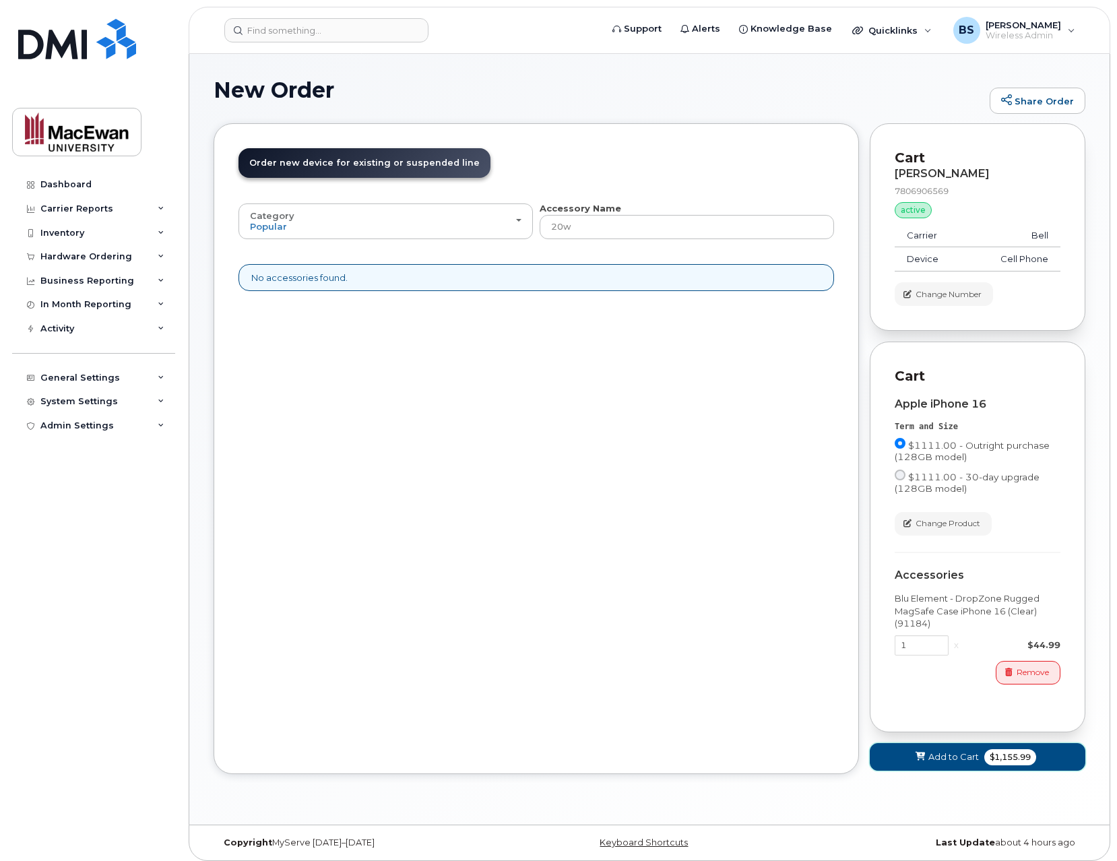
click at [949, 753] on span "Add to Cart" at bounding box center [953, 756] width 51 height 13
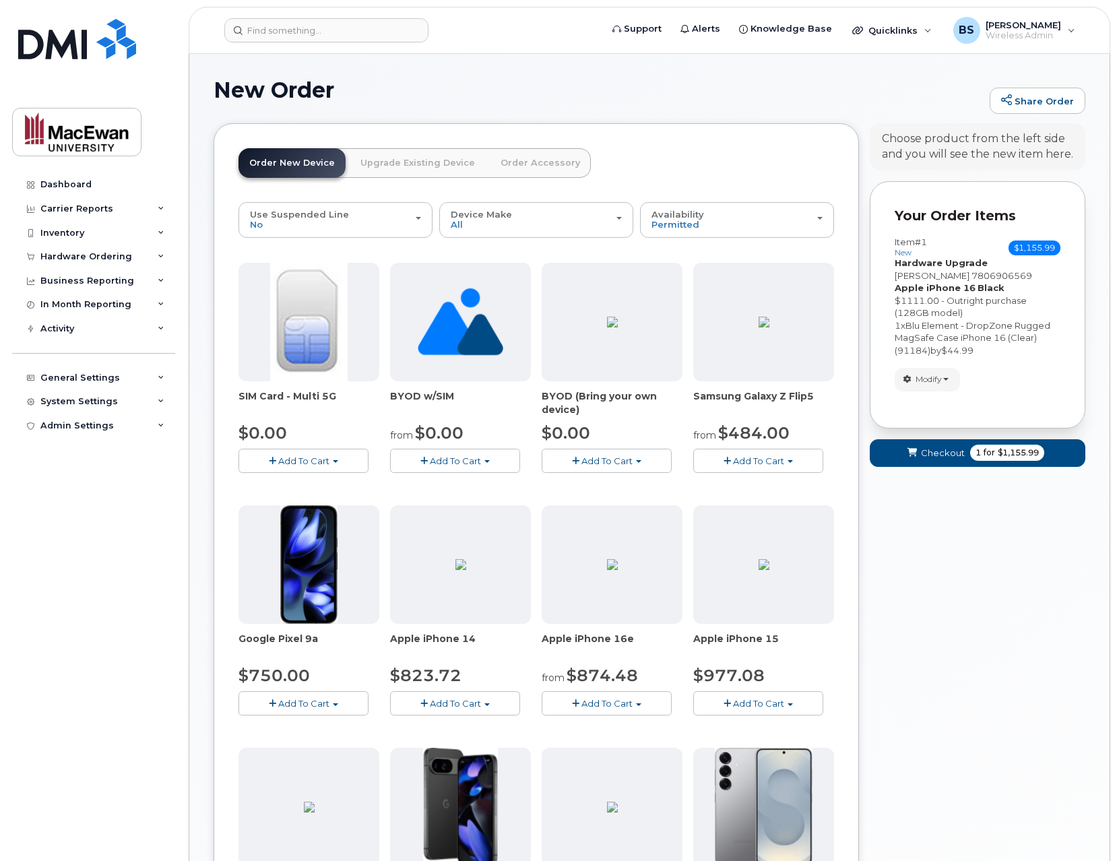
click at [542, 164] on link "Order Accessory" at bounding box center [540, 163] width 101 height 30
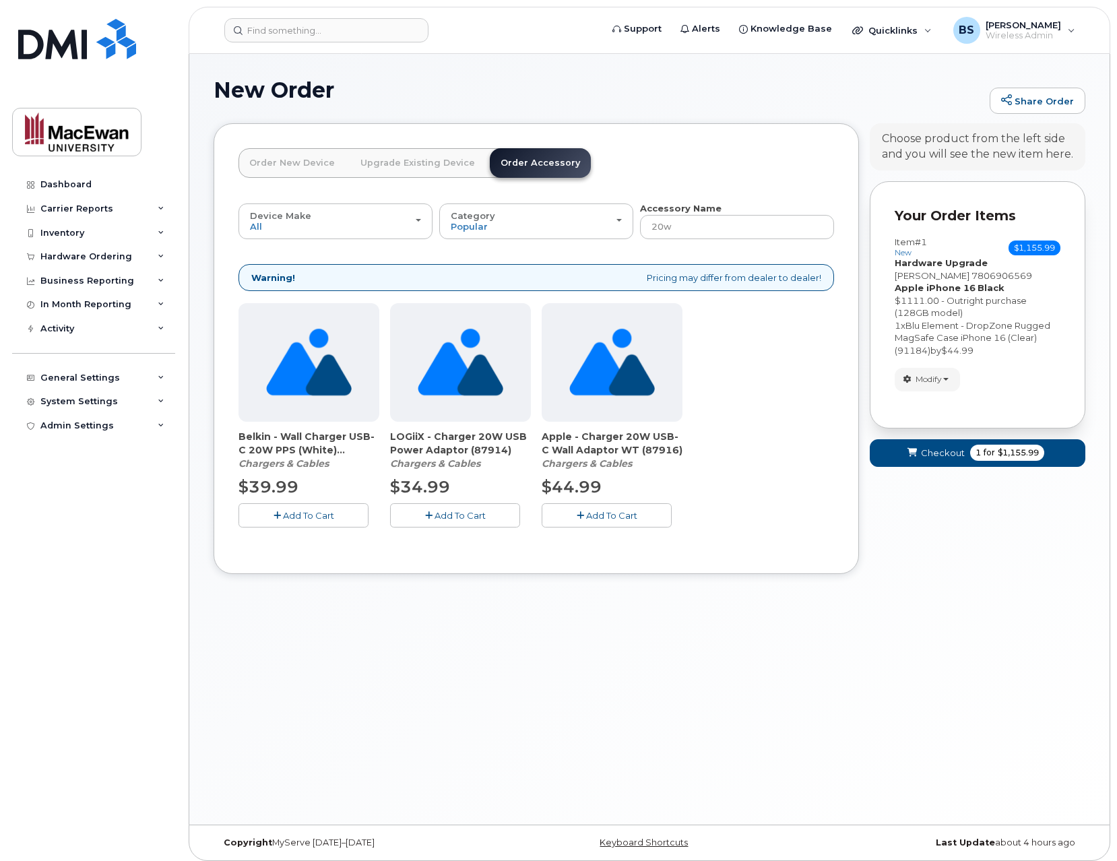
click at [614, 519] on span "Add To Cart" at bounding box center [611, 515] width 51 height 11
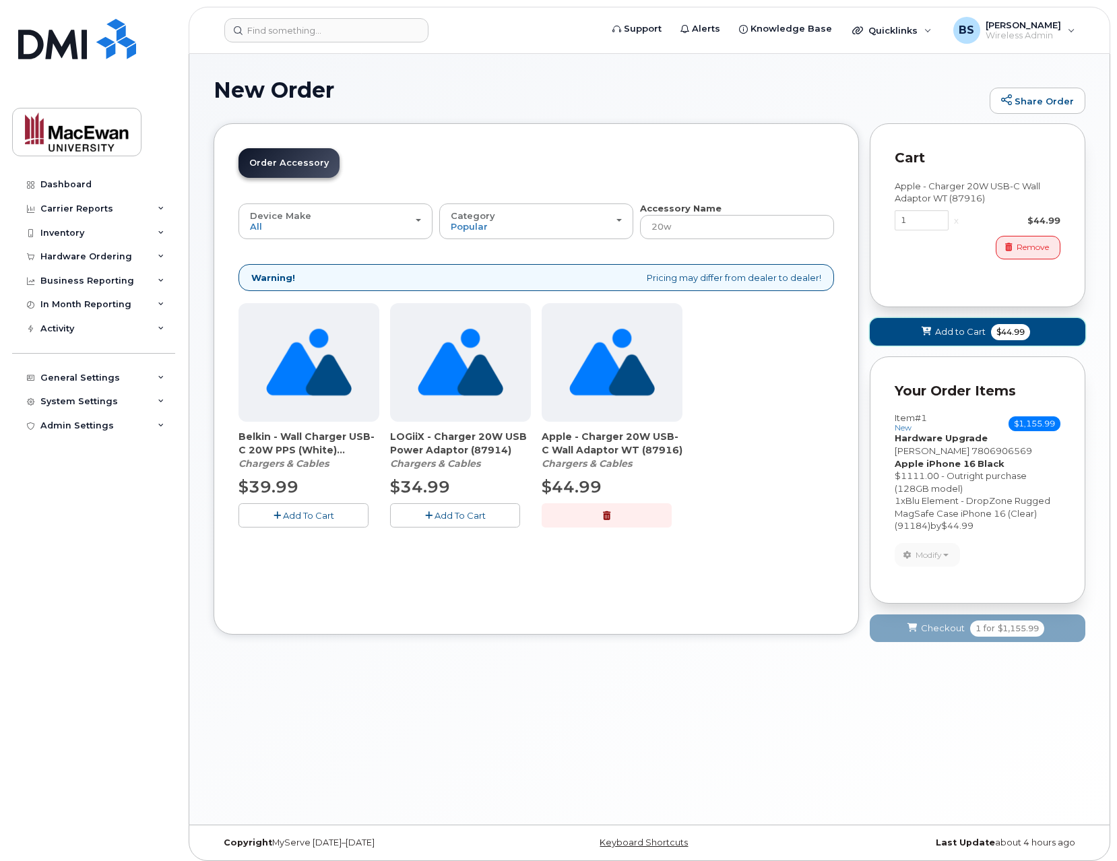
click at [949, 337] on span "Add to Cart" at bounding box center [960, 331] width 51 height 13
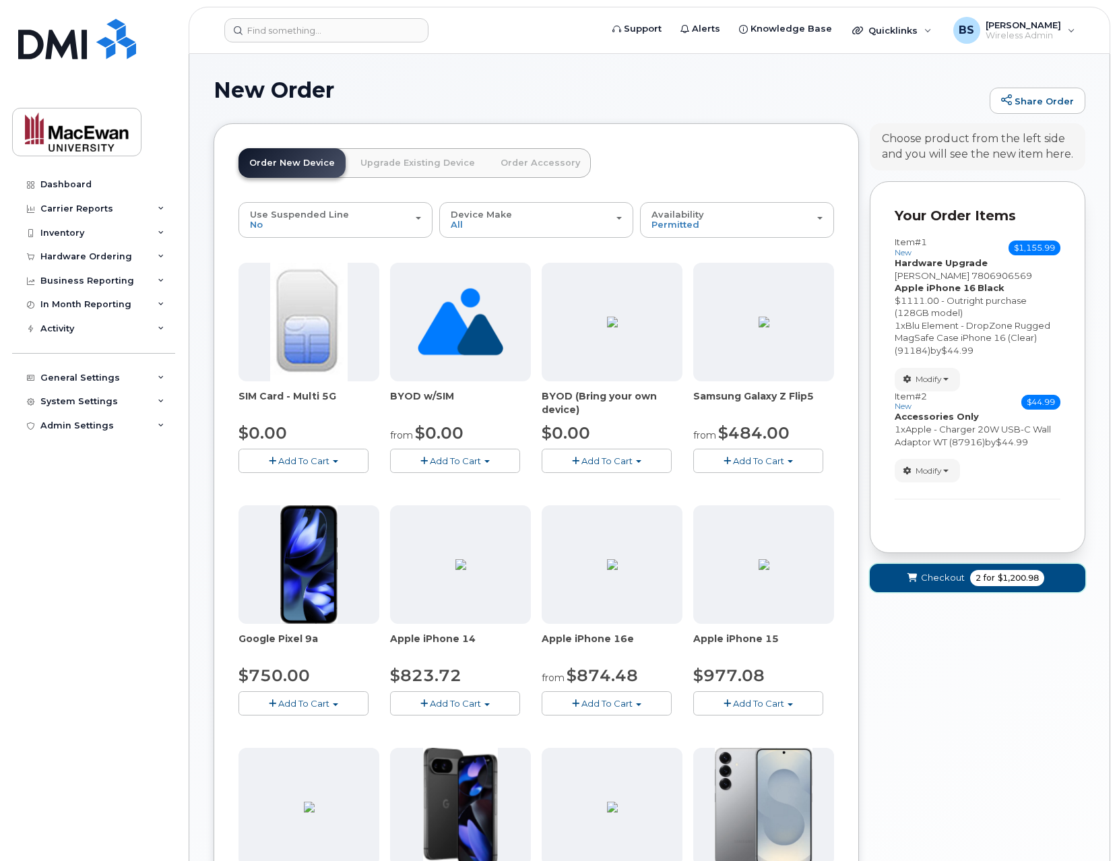
click at [981, 575] on span "for" at bounding box center [989, 578] width 17 height 12
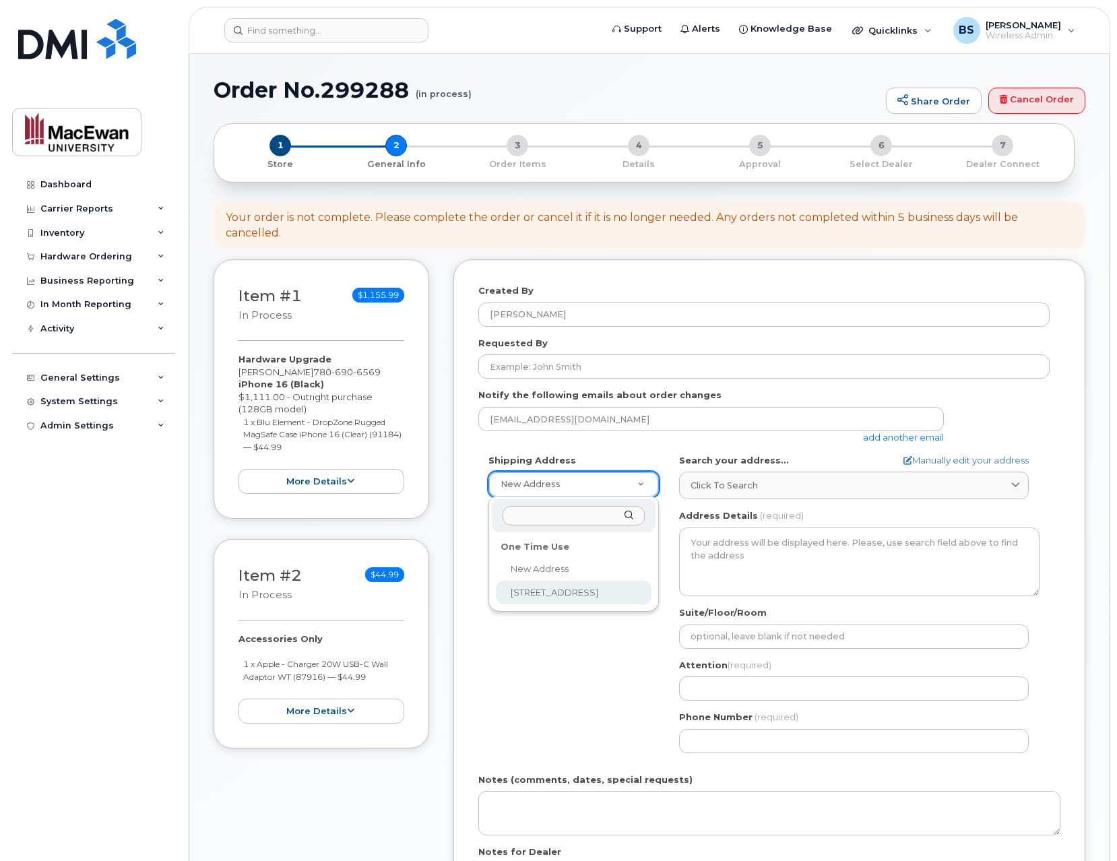
select select "10611 105 Ave NW"
type textarea "10611 105 Ave NW EDMONTON AB T5H 1C2 CANADA"
type input "[PERSON_NAME] Sauks 7-294"
type input "5873408325"
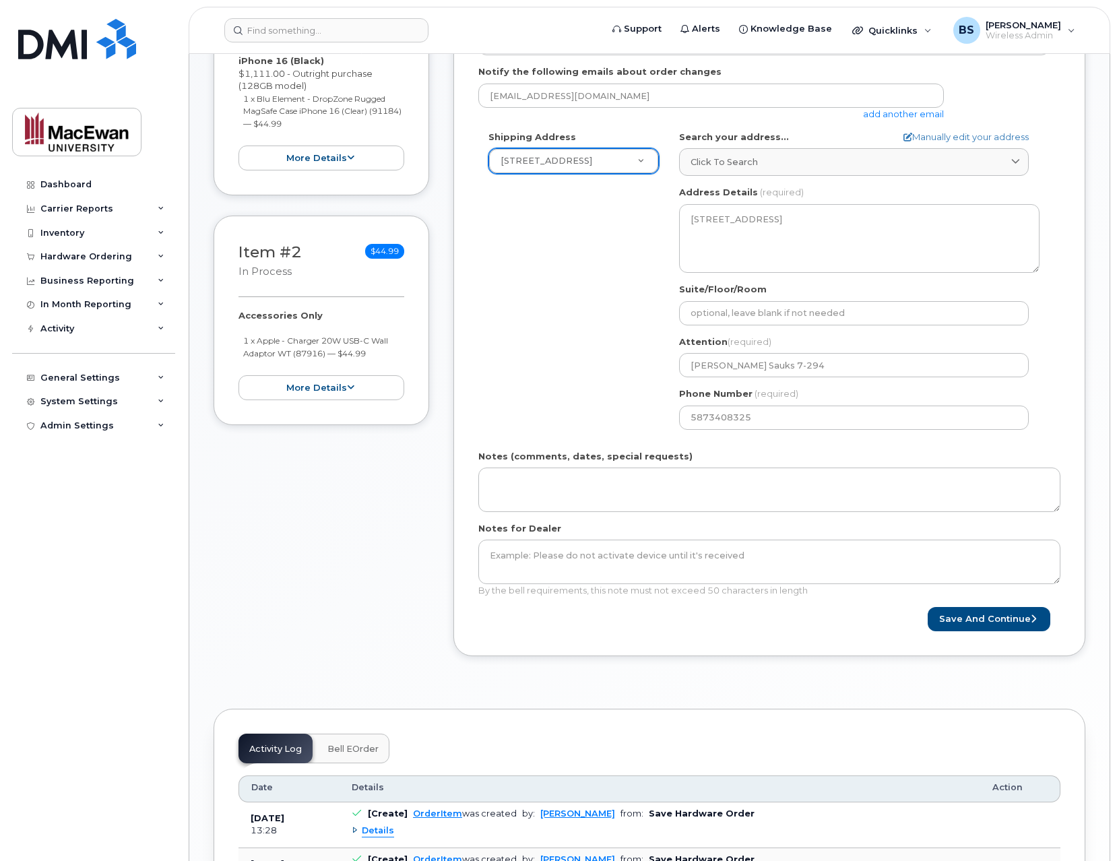
scroll to position [431, 0]
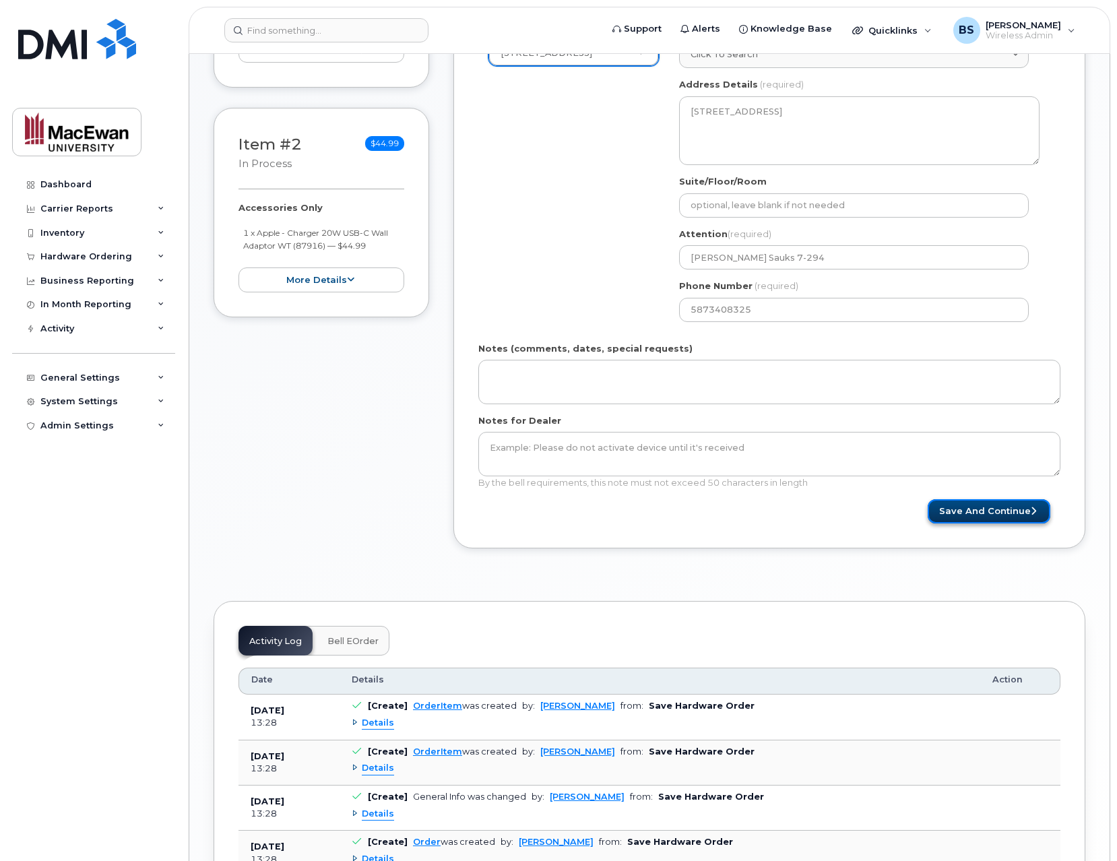
click at [973, 509] on button "Save and Continue" at bounding box center [989, 511] width 123 height 25
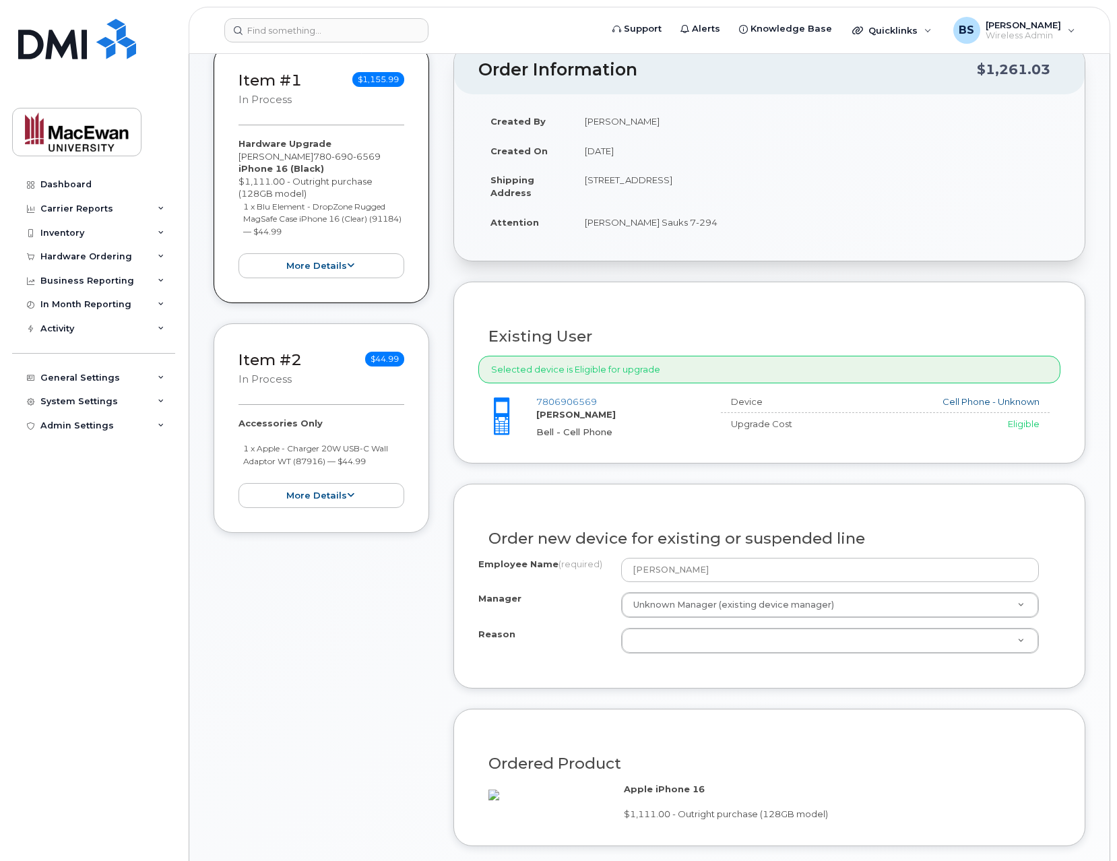
scroll to position [323, 0]
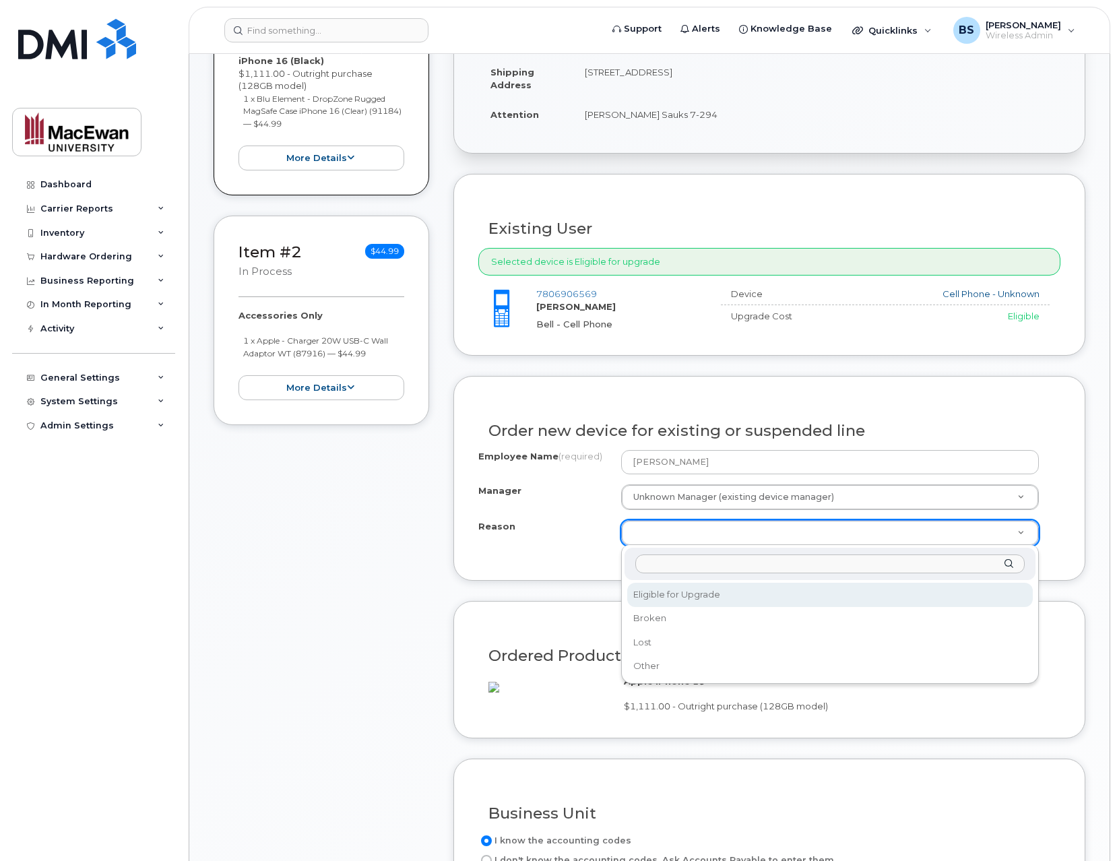
select select "eligible_for_upgrade"
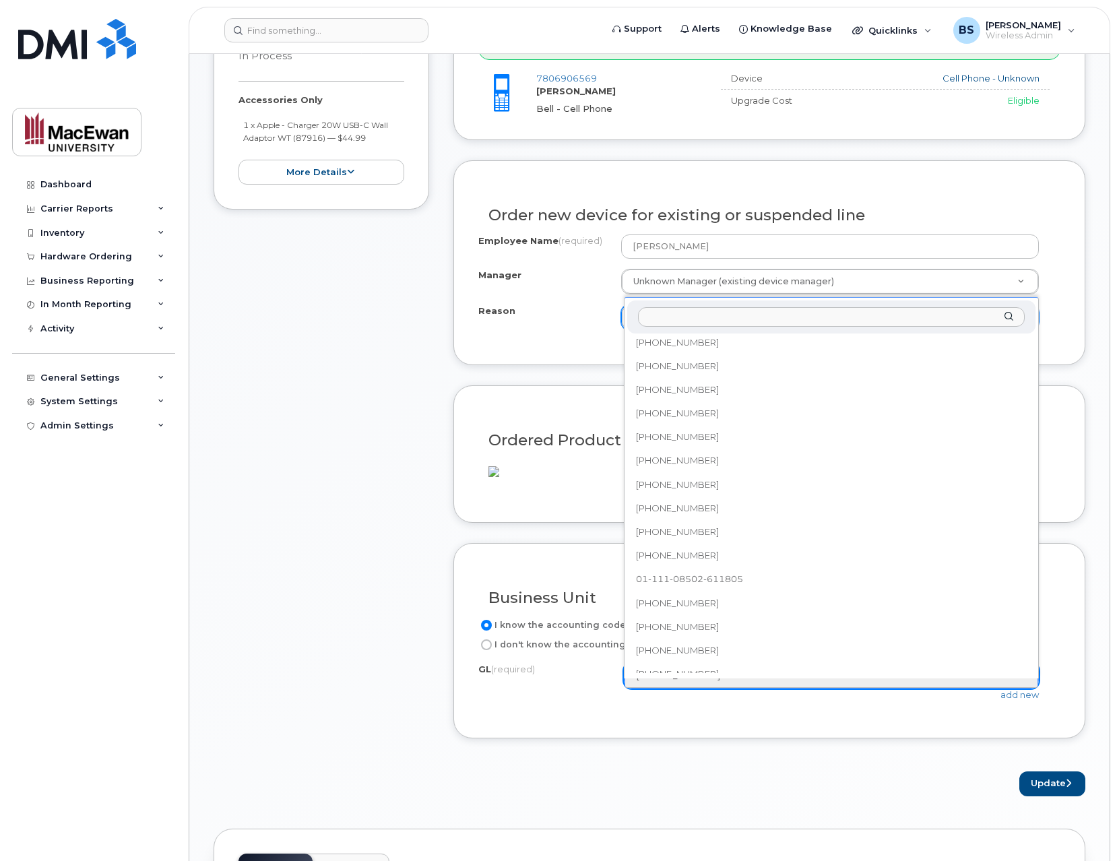
scroll to position [539, 0]
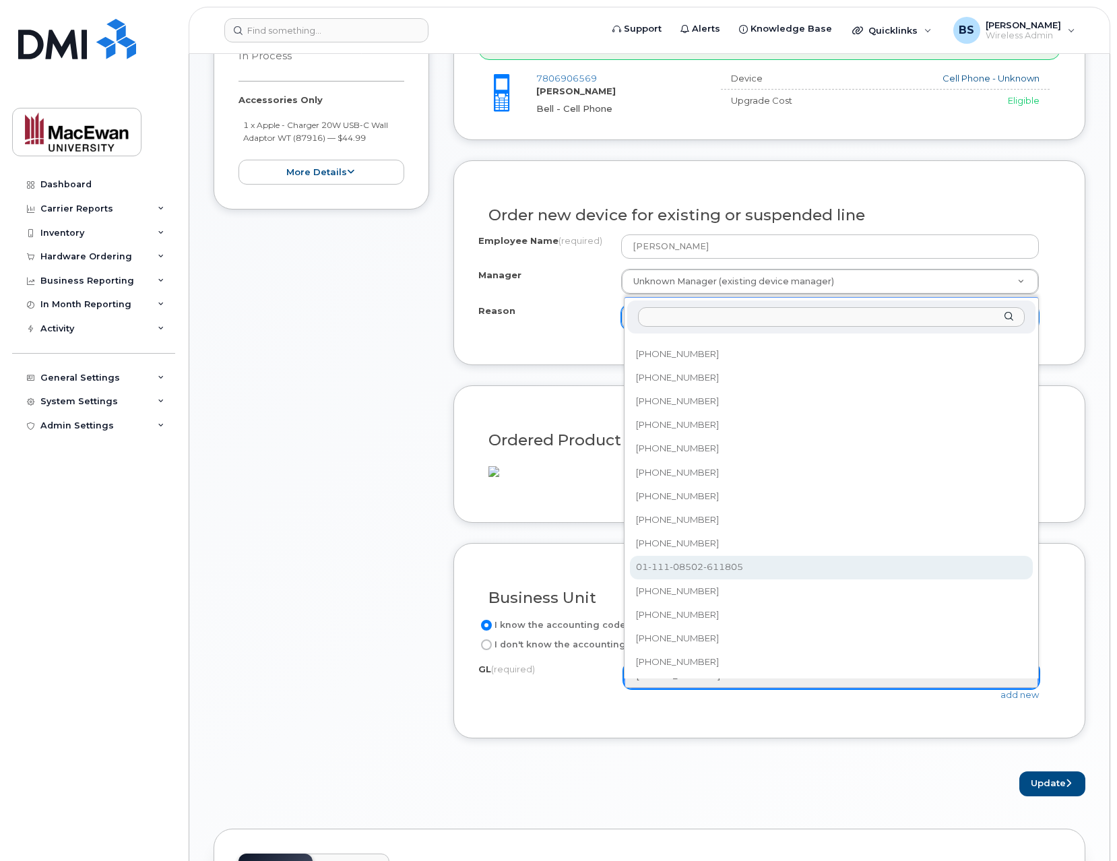
select select "01-111-08502-611805"
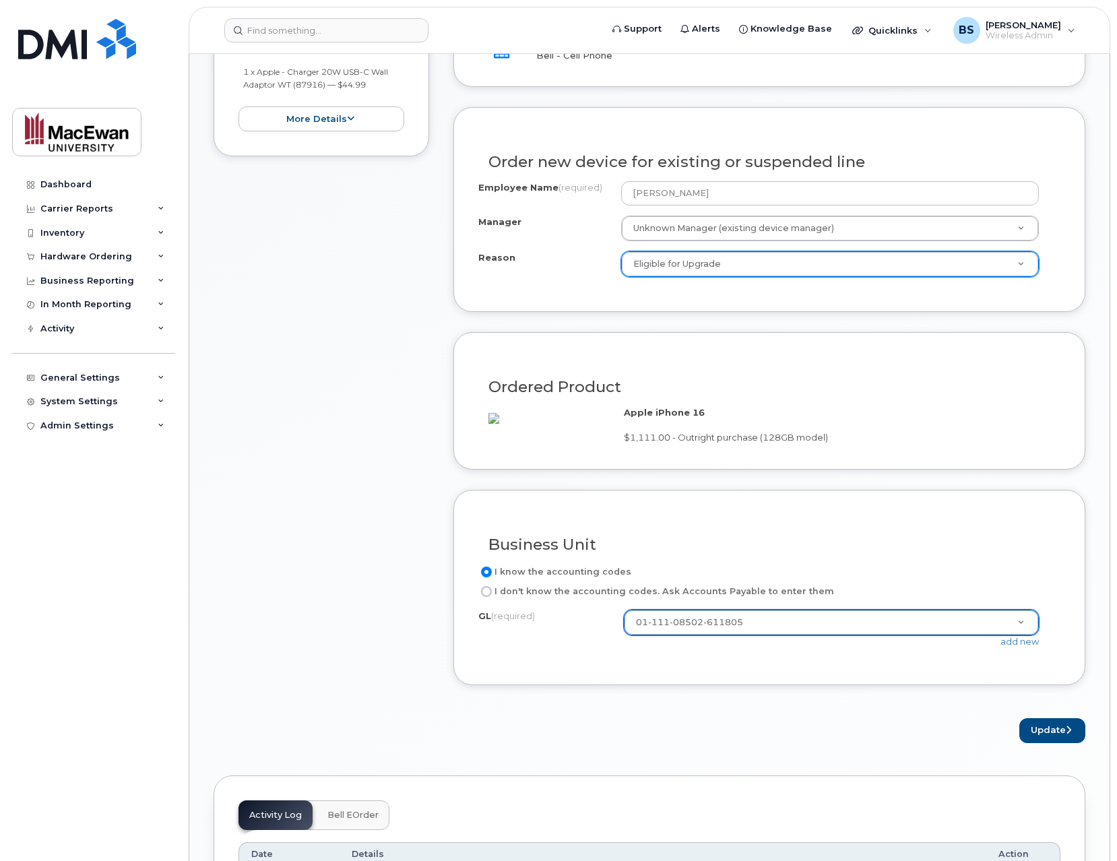
scroll to position [647, 0]
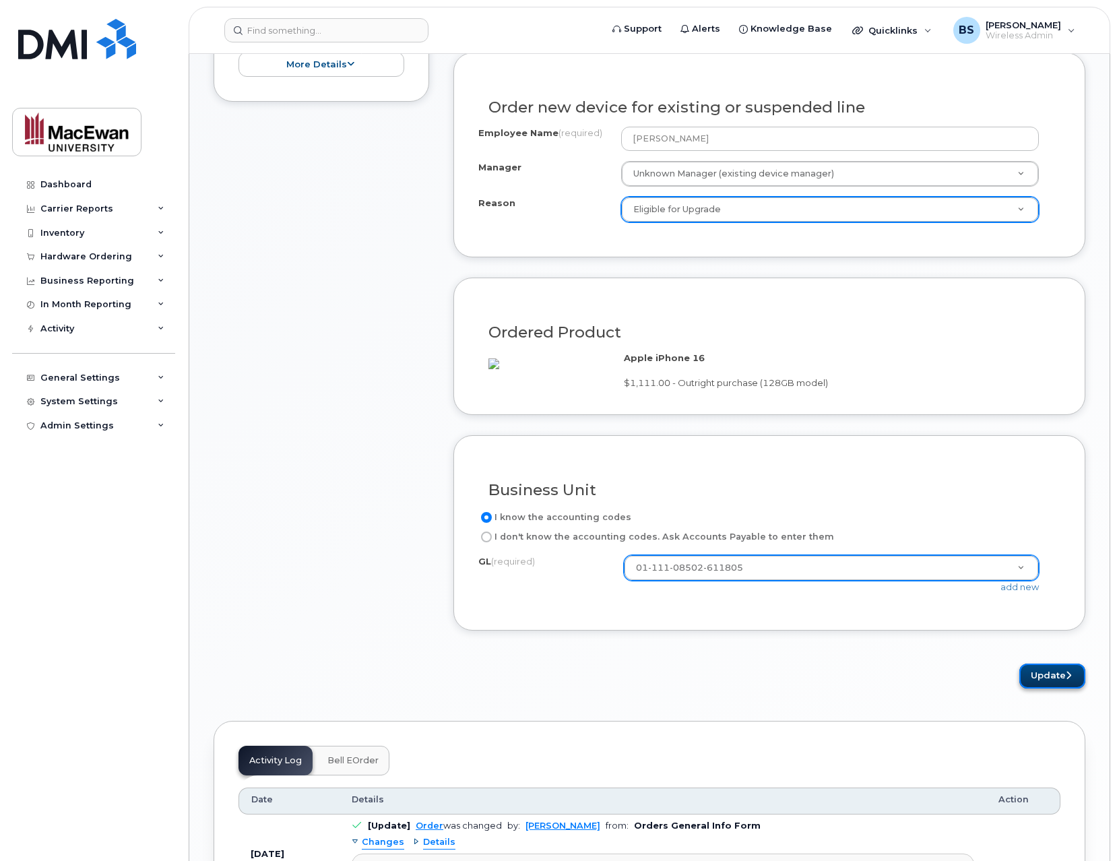
click at [1062, 688] on button "Update" at bounding box center [1052, 675] width 66 height 25
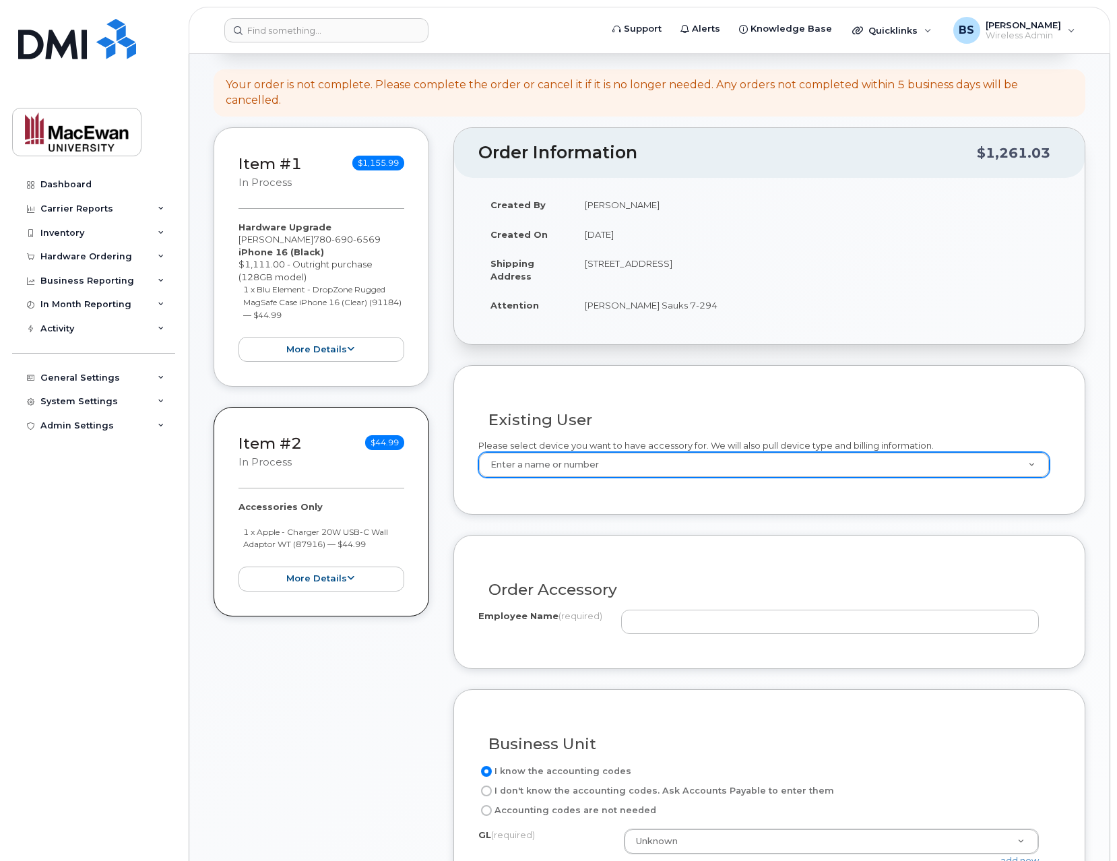
scroll to position [216, 0]
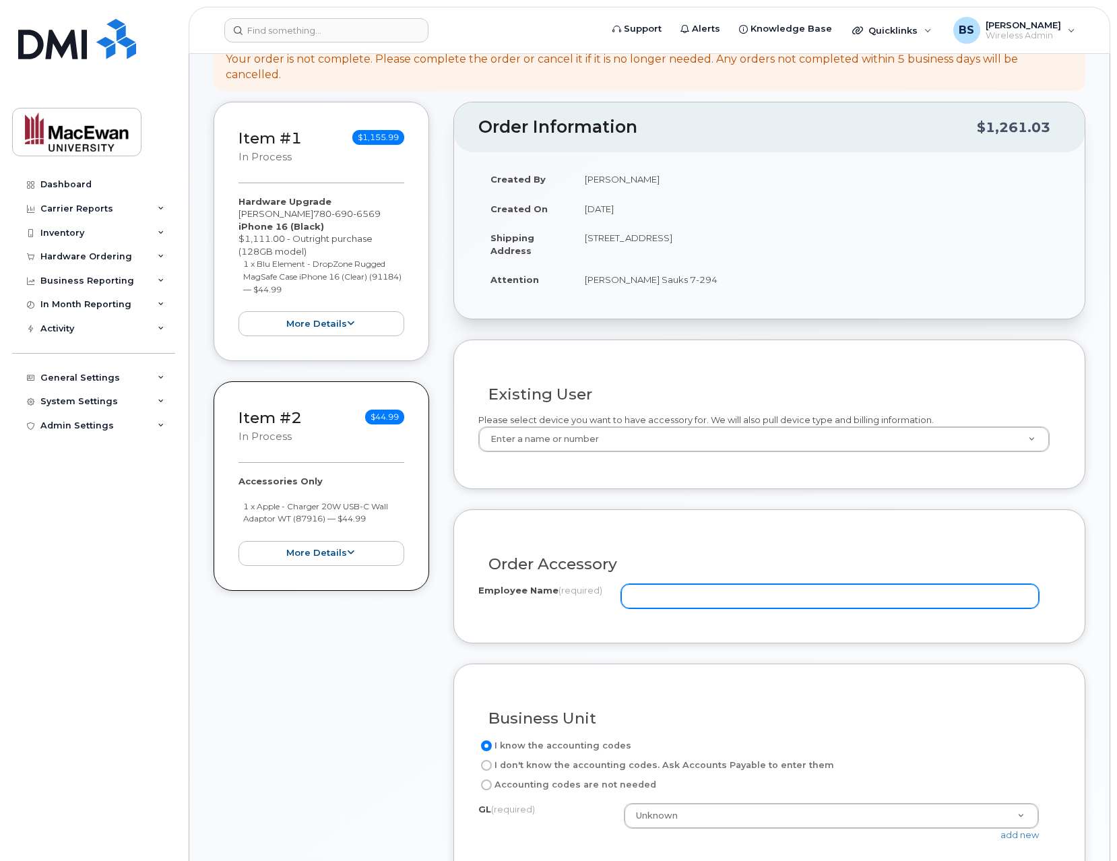
click at [833, 596] on input "Employee Name (required)" at bounding box center [830, 596] width 418 height 24
type input "i"
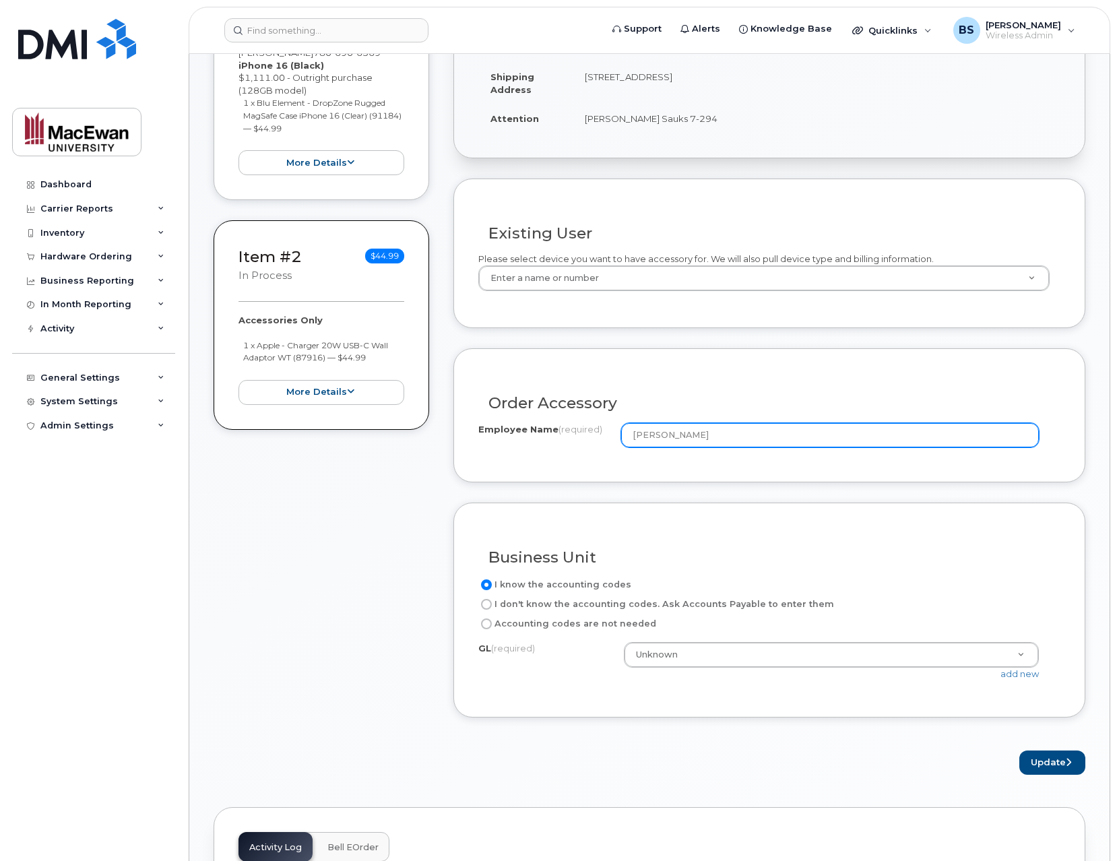
scroll to position [431, 0]
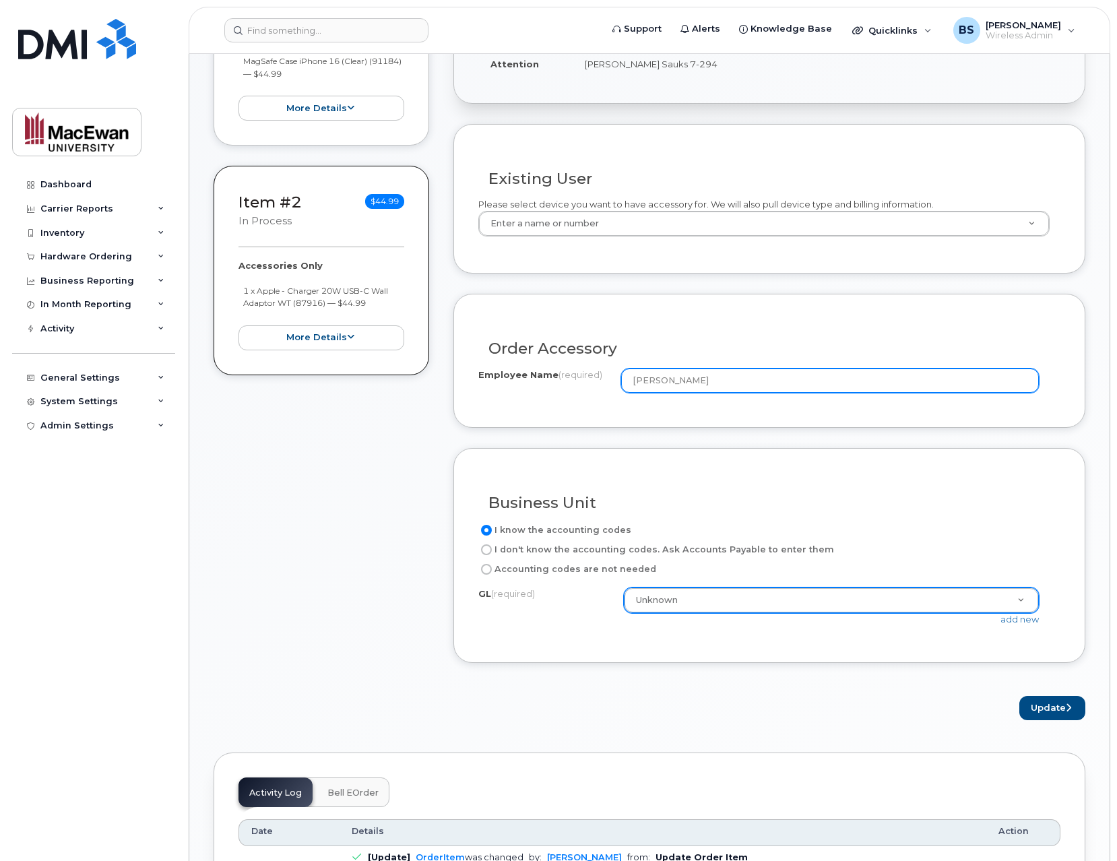
type input "[PERSON_NAME]"
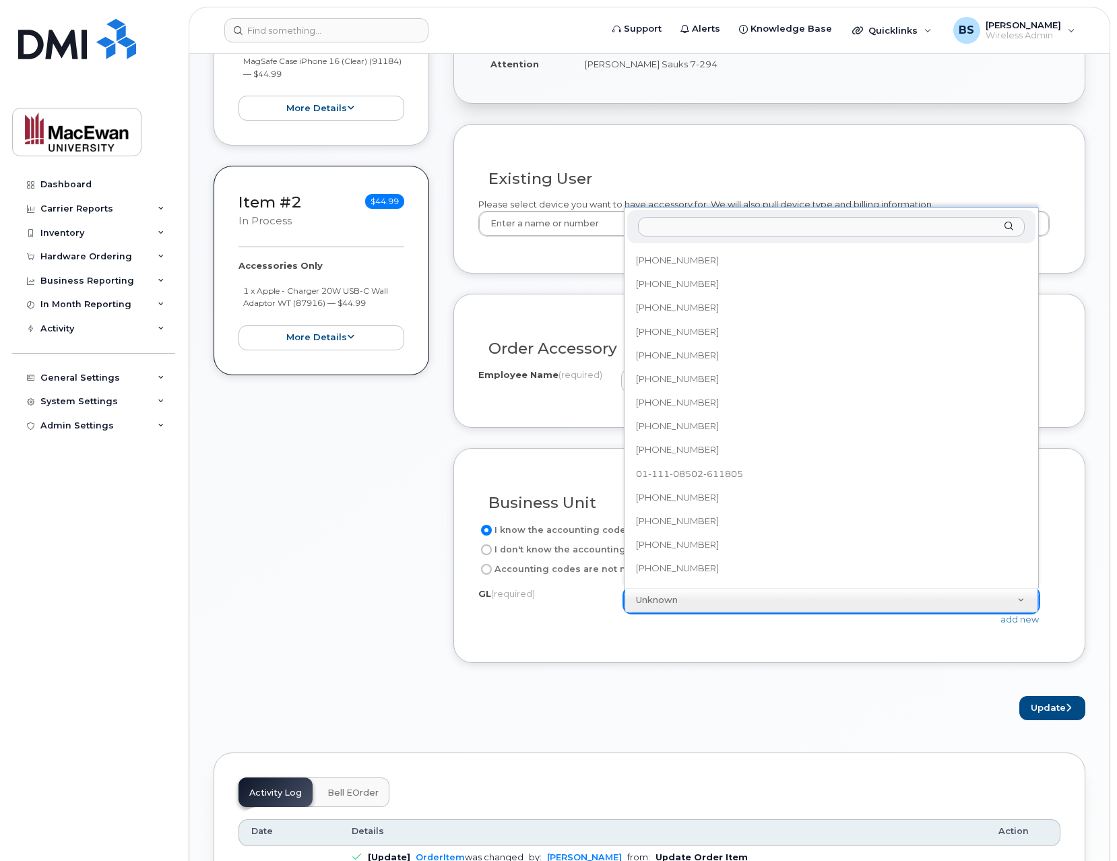
scroll to position [518, 0]
select select "01-111-08502-611805"
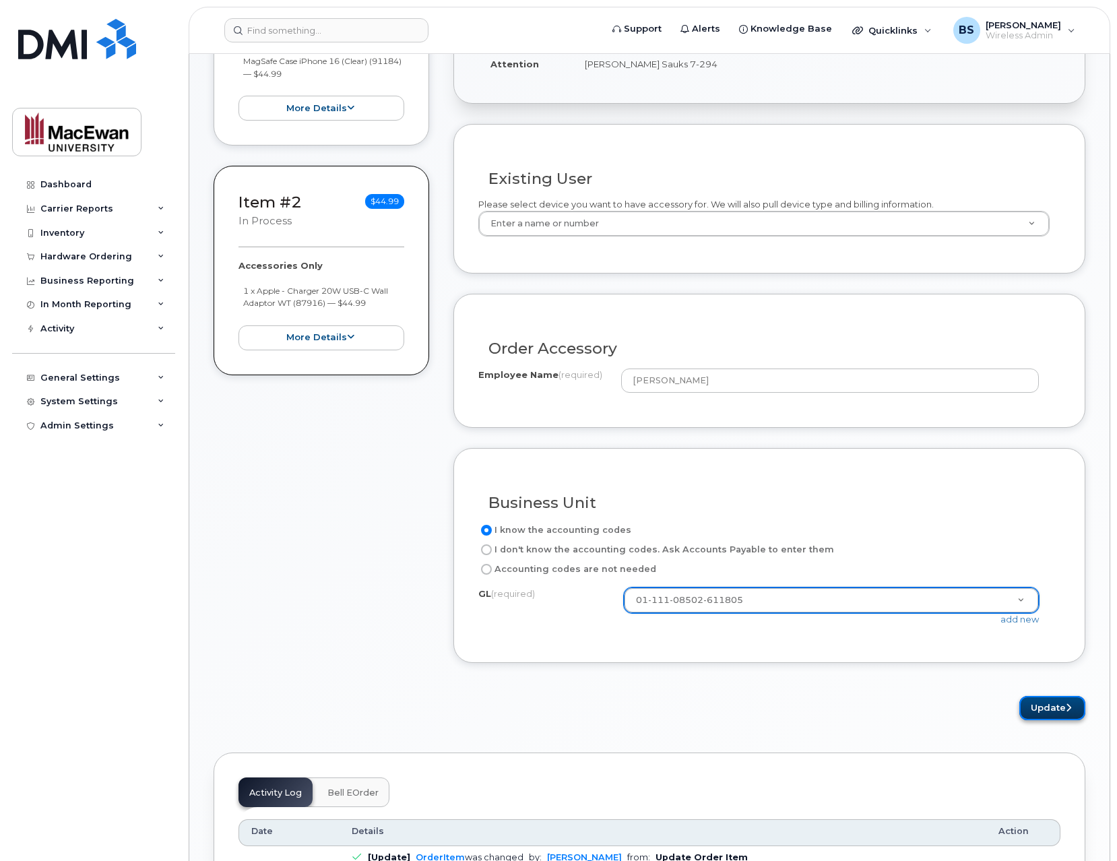
click at [1047, 701] on button "Update" at bounding box center [1052, 708] width 66 height 25
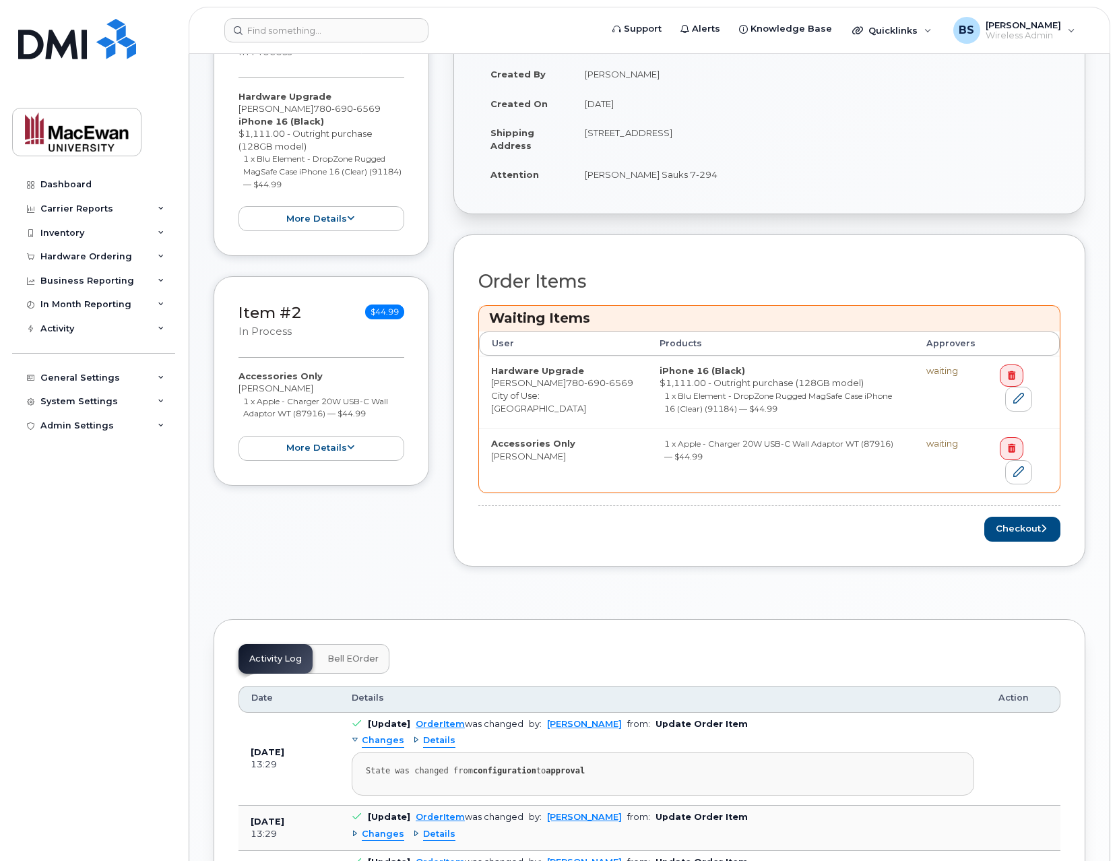
scroll to position [323, 0]
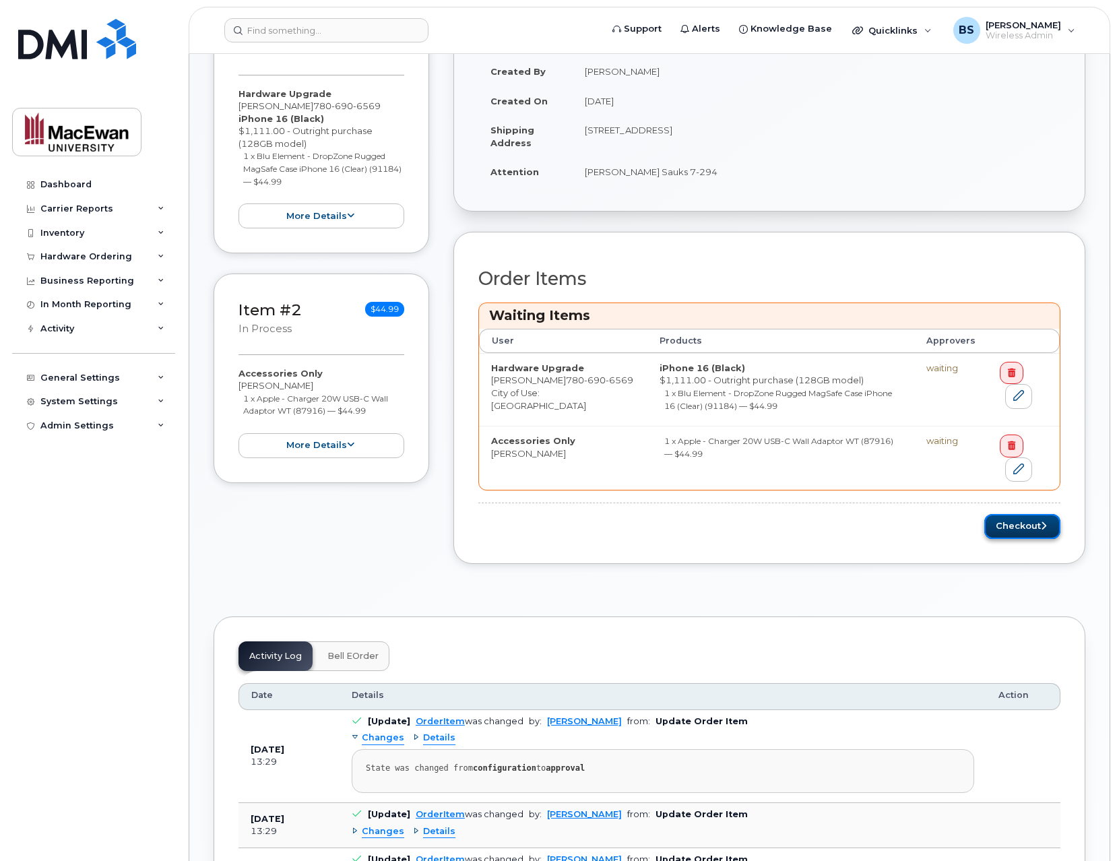
click at [1034, 527] on button "Checkout" at bounding box center [1022, 526] width 76 height 25
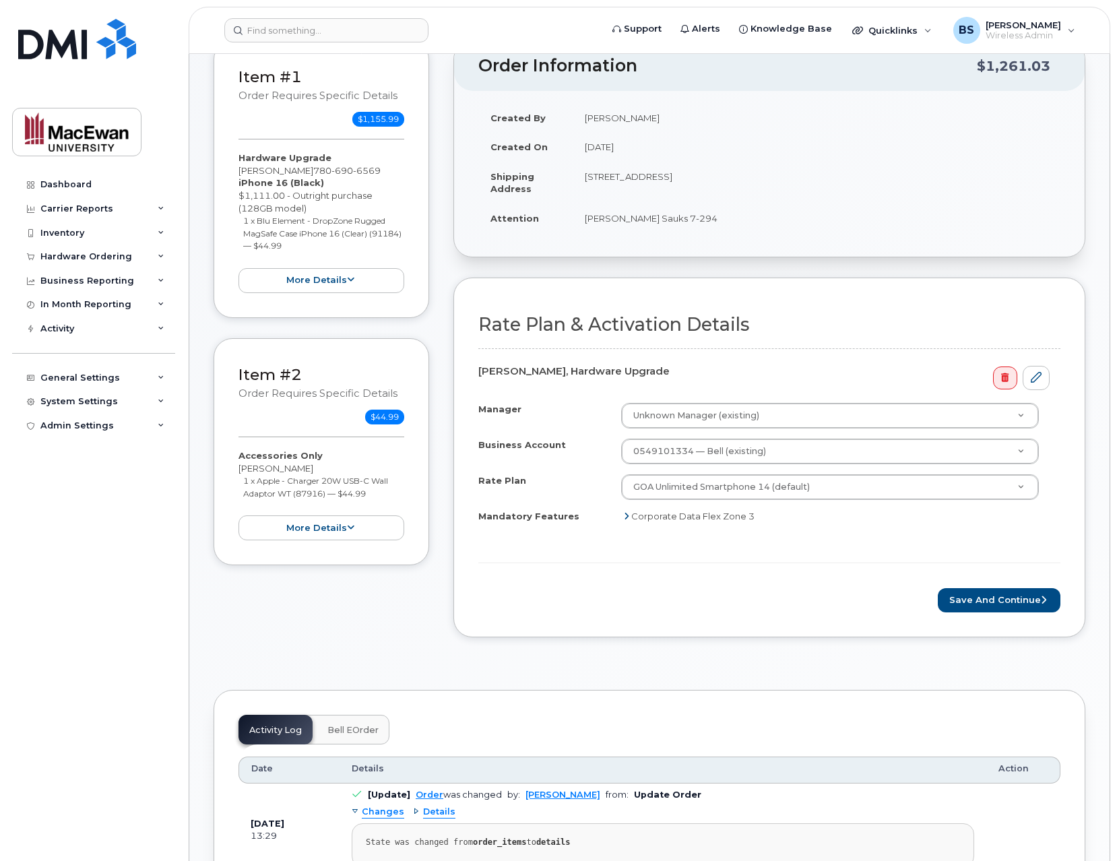
scroll to position [216, 0]
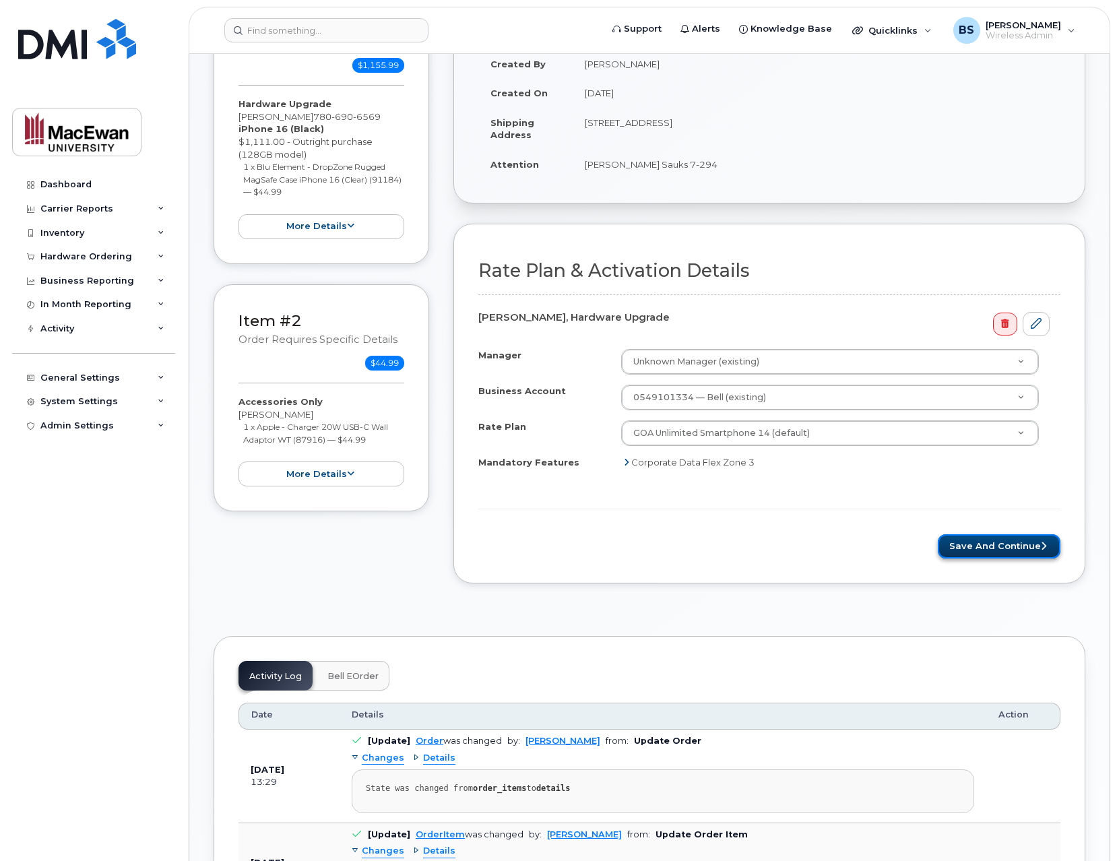
click at [962, 545] on button "Save and Continue" at bounding box center [999, 546] width 123 height 25
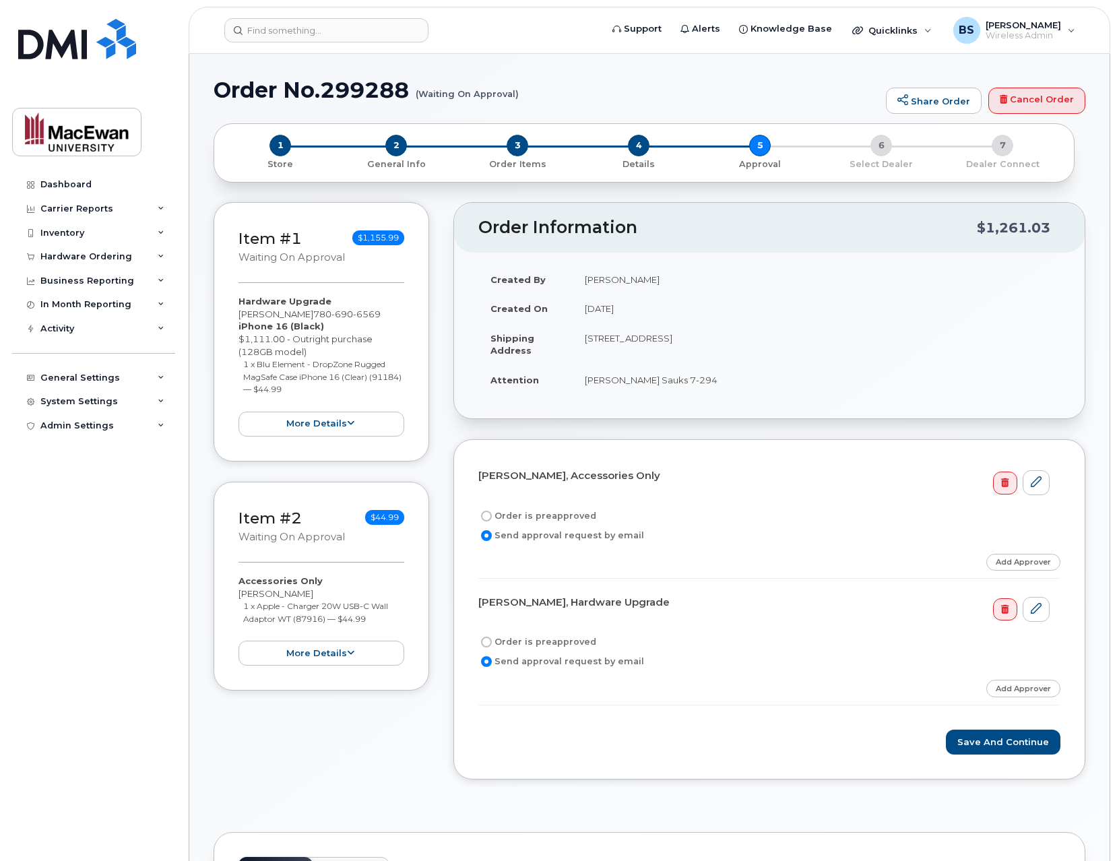
click at [550, 512] on label "Order is preapproved" at bounding box center [537, 516] width 118 height 16
click at [492, 512] on input "Order is preapproved" at bounding box center [486, 516] width 11 height 11
radio input "true"
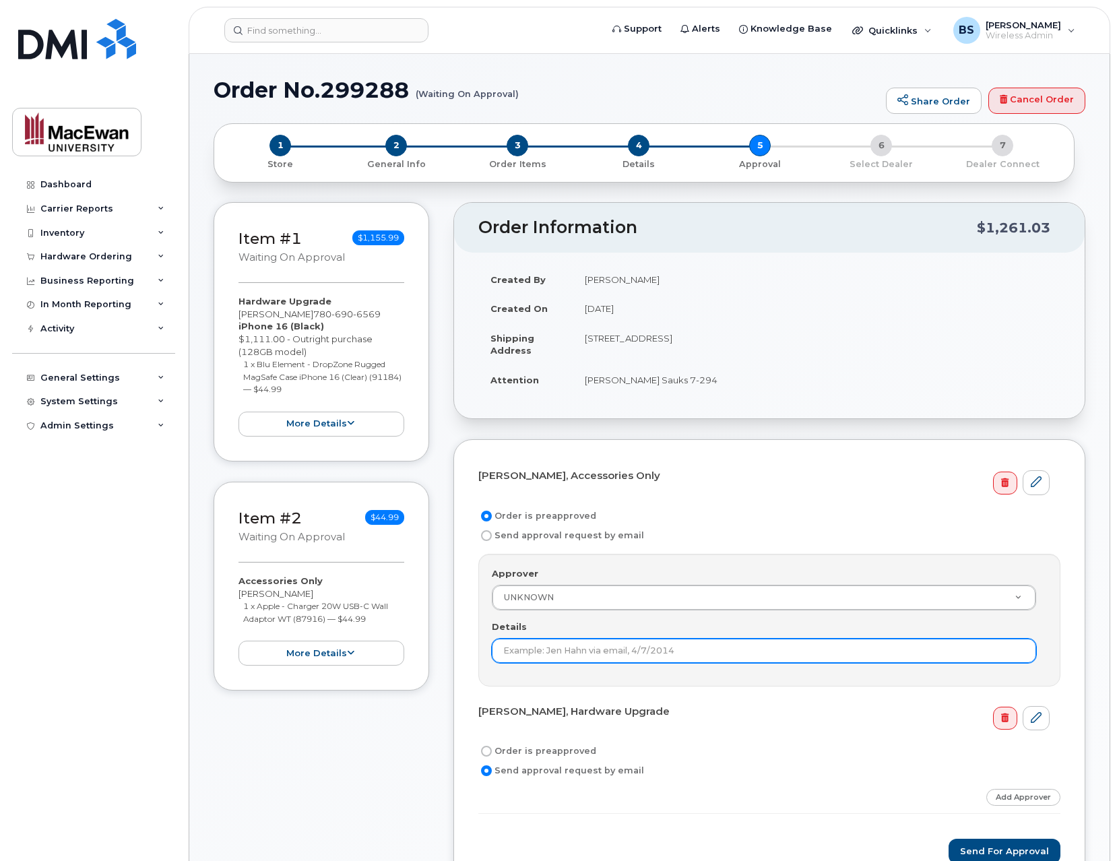
click at [525, 657] on input "Details" at bounding box center [764, 651] width 544 height 24
paste input "Iam Camara (email)"
type input "Iam Camara (email)"
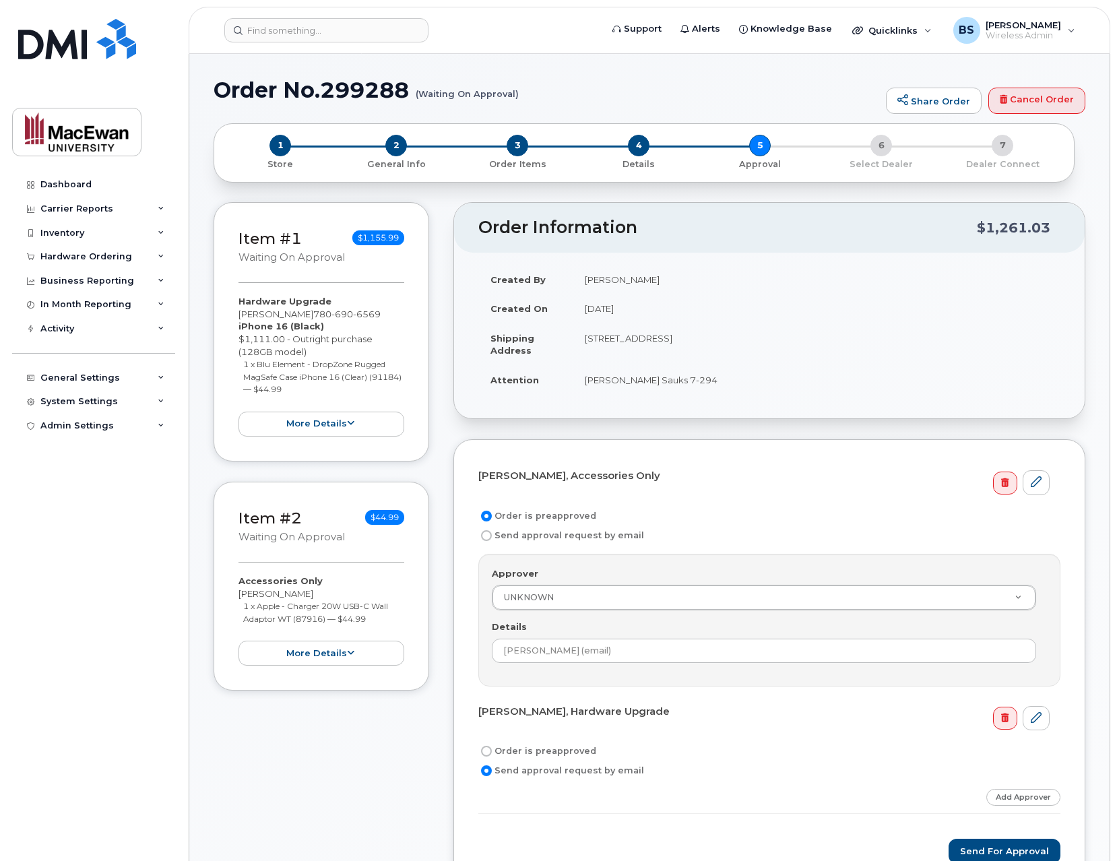
click at [555, 752] on label "Order is preapproved" at bounding box center [537, 751] width 118 height 16
click at [492, 752] on input "Order is preapproved" at bounding box center [486, 751] width 11 height 11
radio input "true"
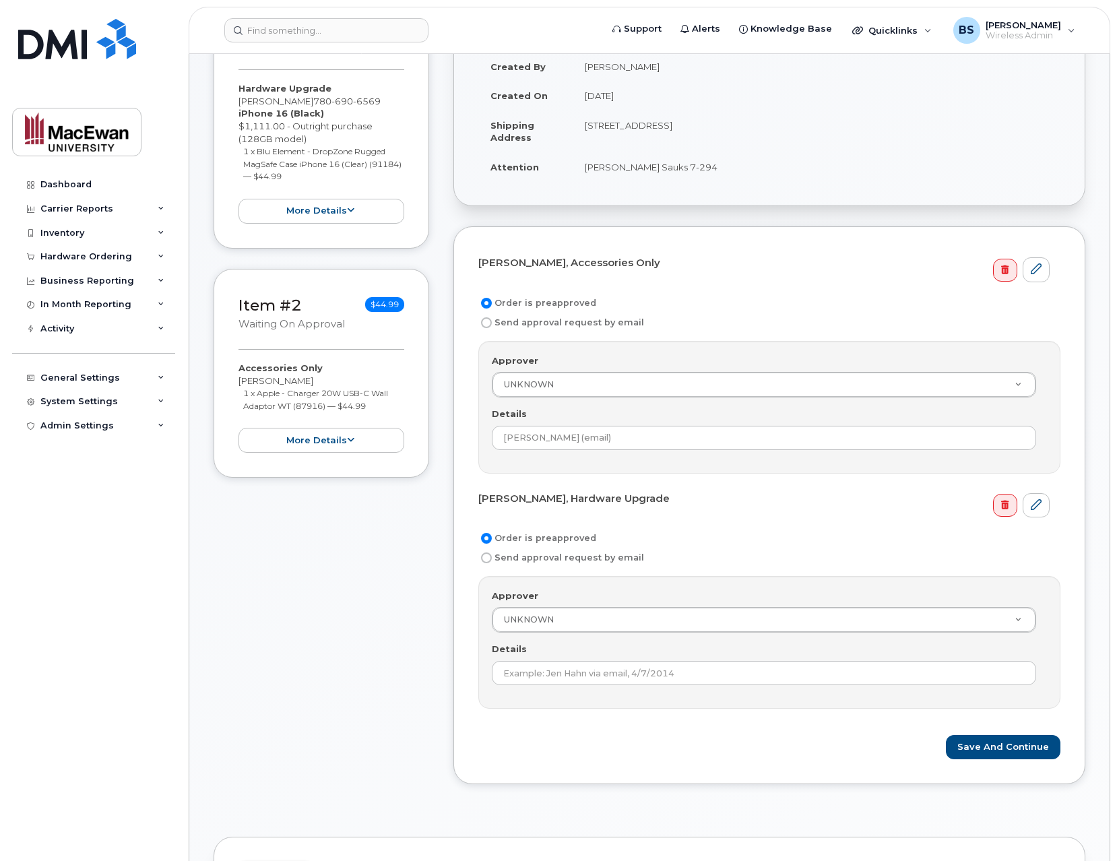
scroll to position [216, 0]
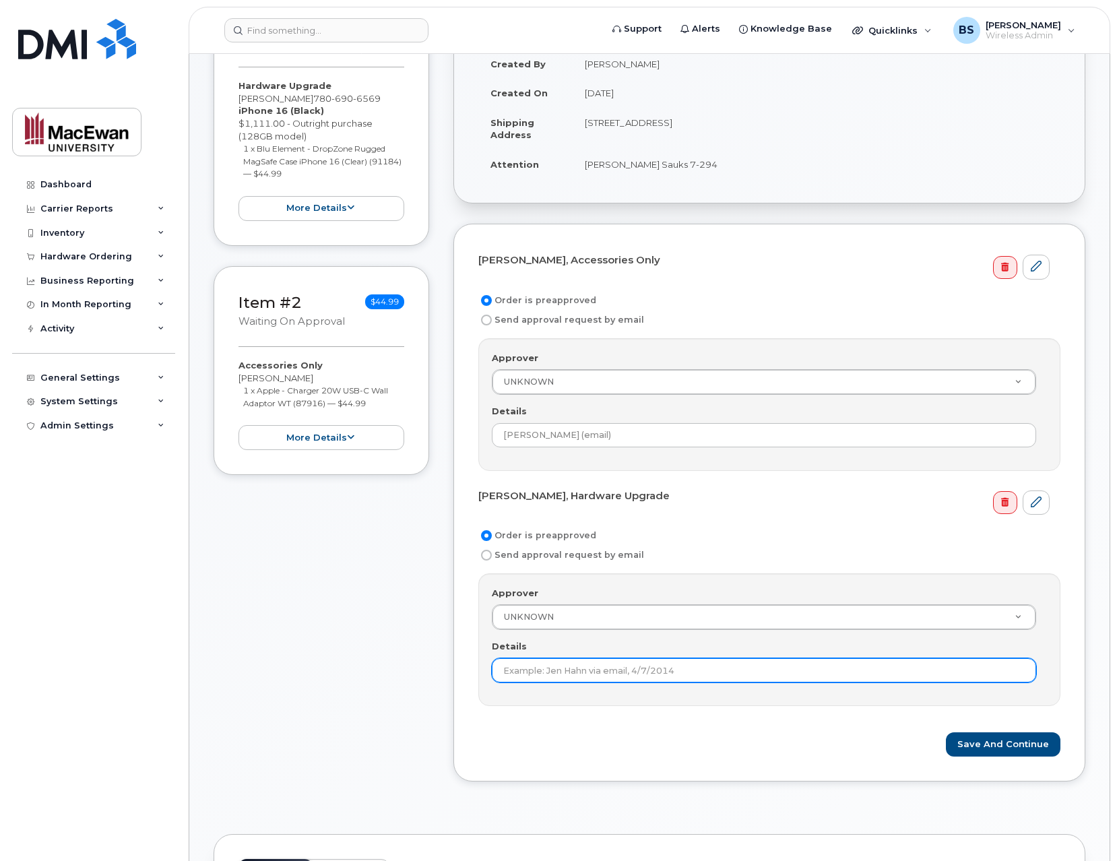
click at [552, 676] on input "Details" at bounding box center [764, 670] width 544 height 24
paste input "Iam Camara (email)"
type input "Iam Camara (email)"
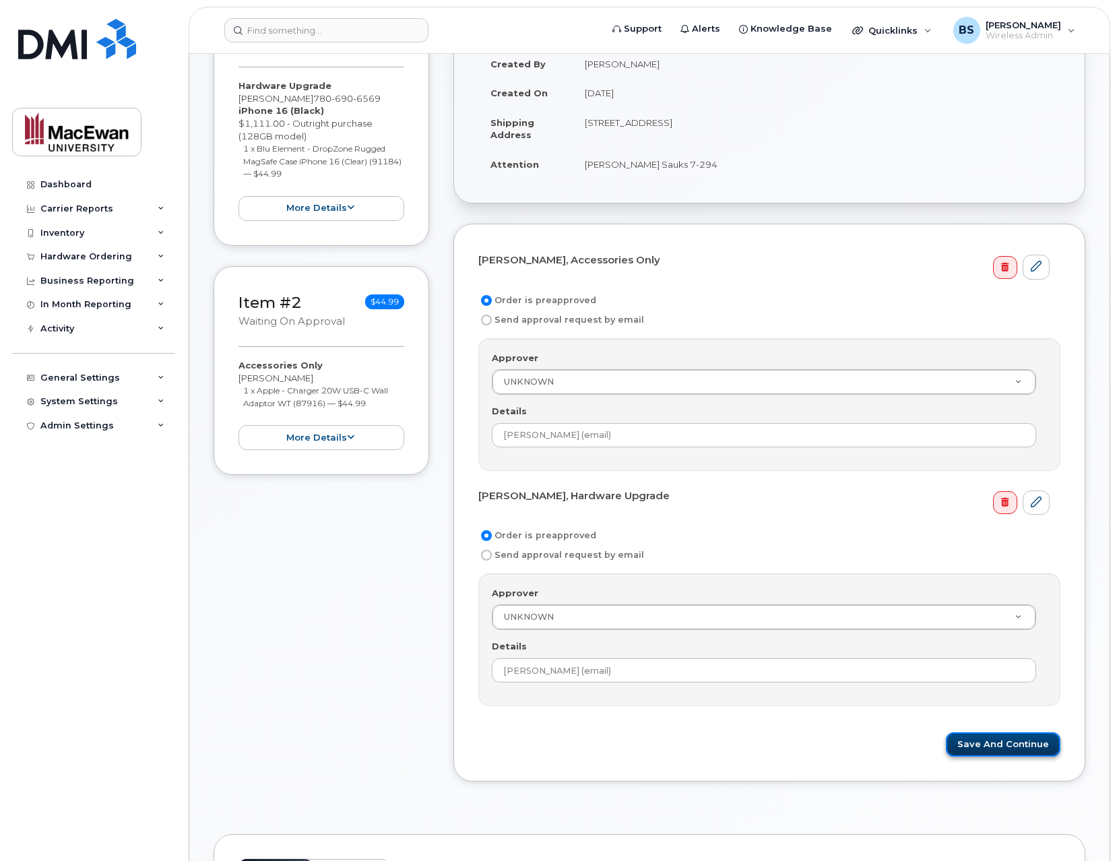
click at [963, 747] on button "Save and Continue" at bounding box center [1003, 744] width 115 height 25
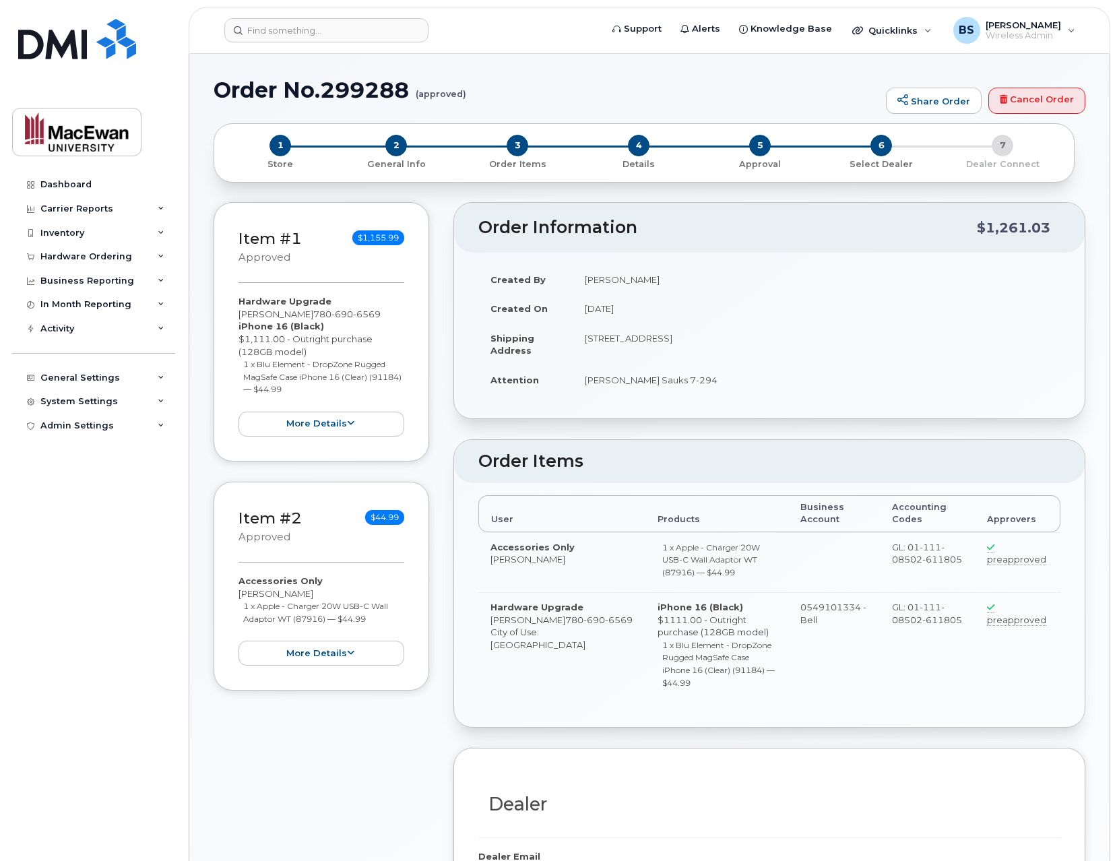
radio input "true"
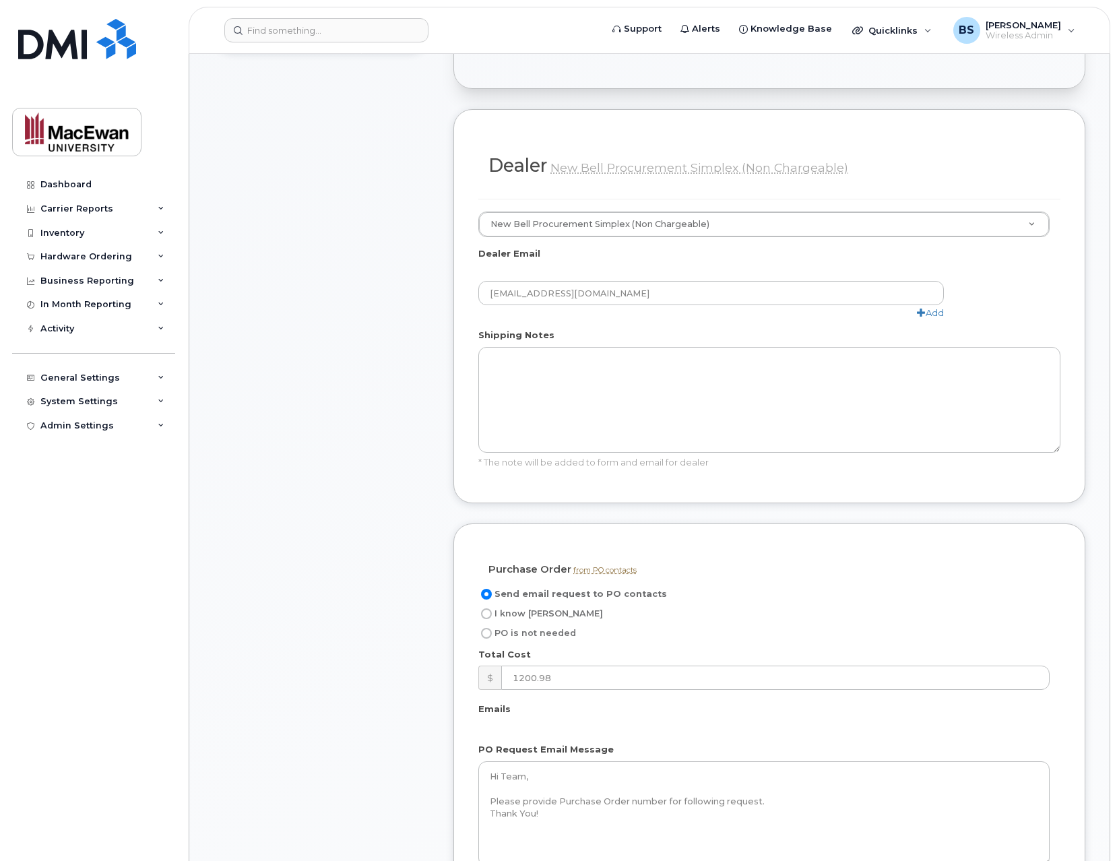
scroll to position [647, 0]
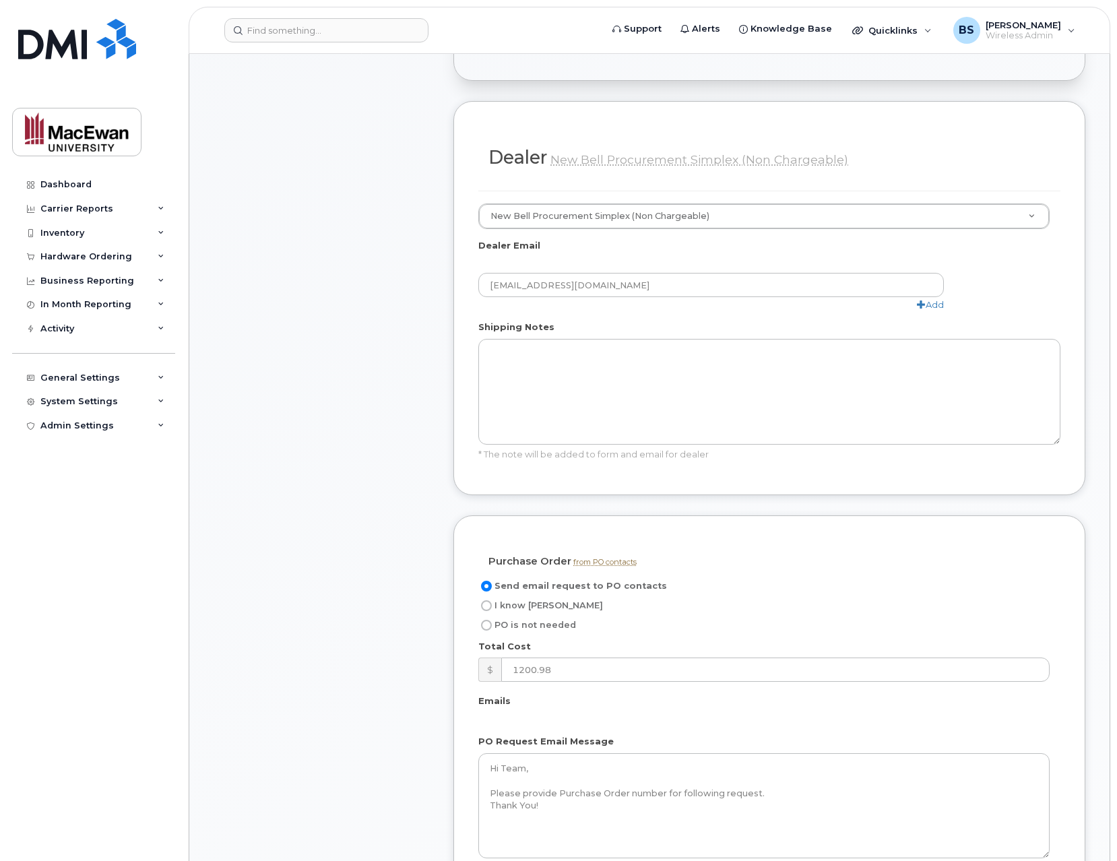
click at [551, 620] on span "PO is not needed" at bounding box center [535, 625] width 82 height 10
click at [492, 620] on input "PO is not needed" at bounding box center [486, 625] width 11 height 11
radio input "true"
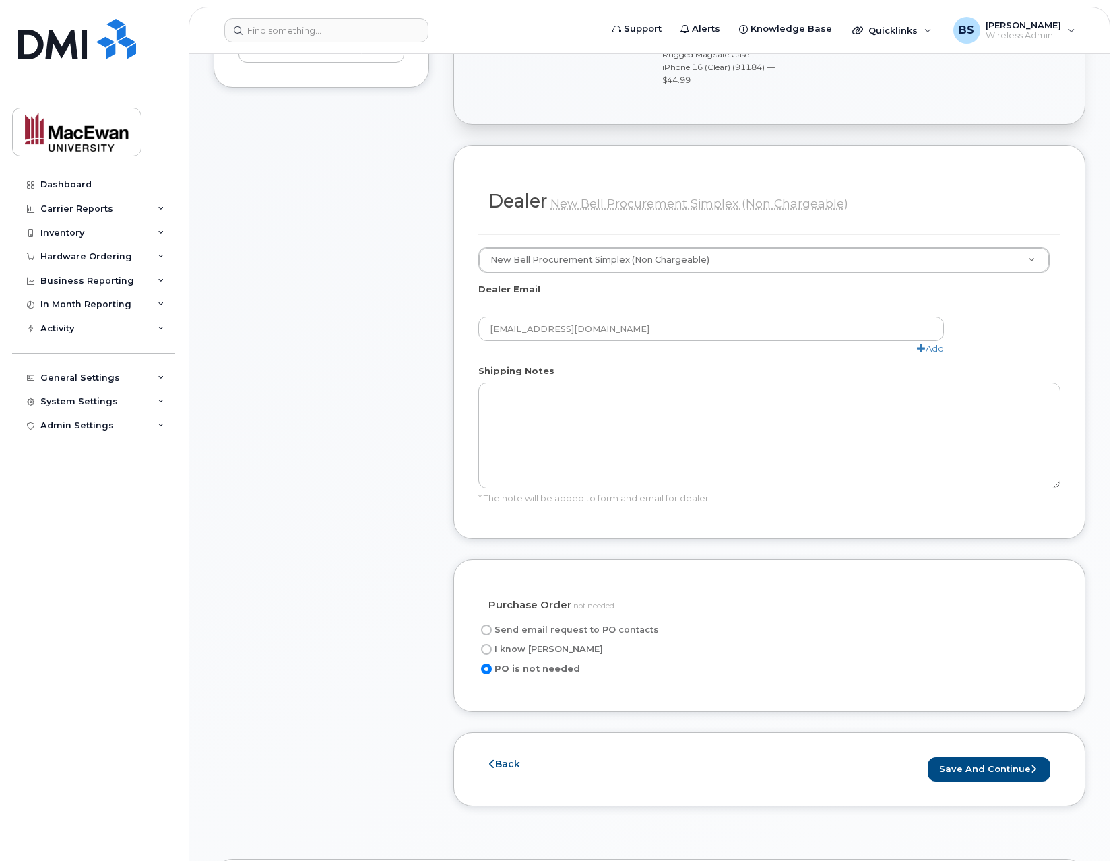
scroll to position [970, 0]
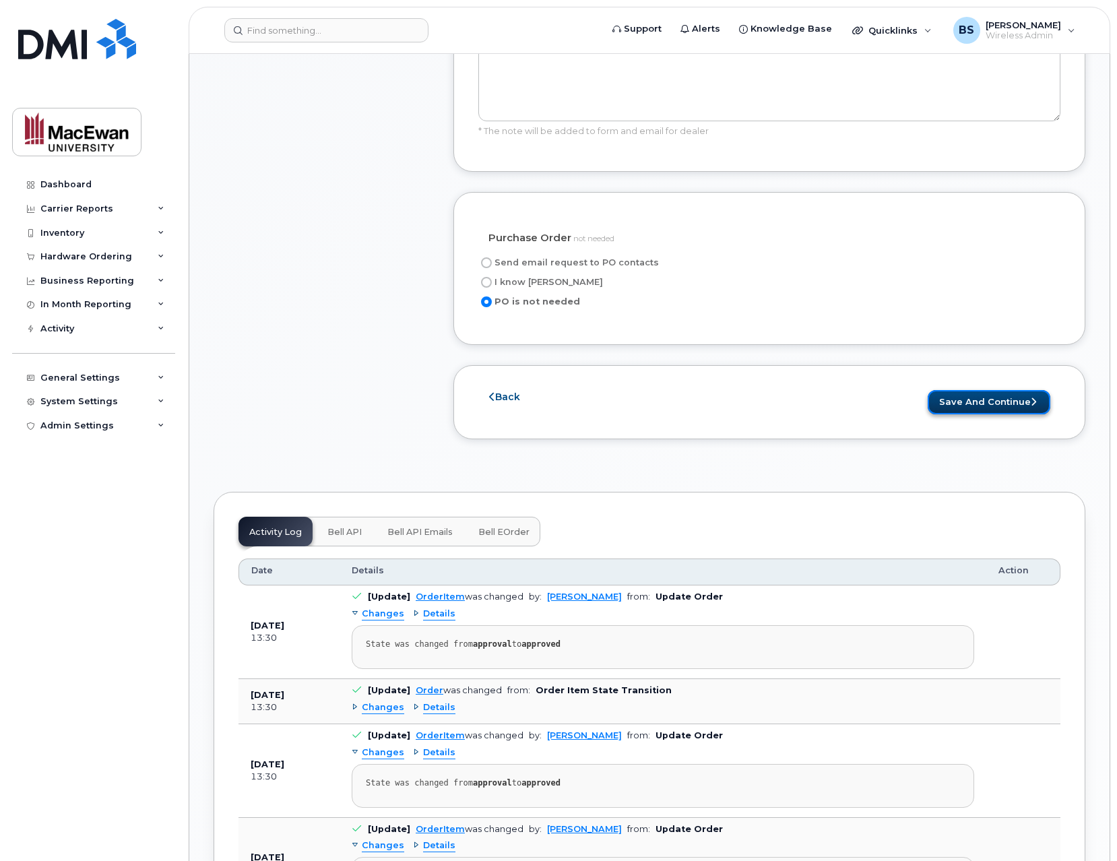
click at [989, 390] on button "Save and Continue" at bounding box center [989, 402] width 123 height 25
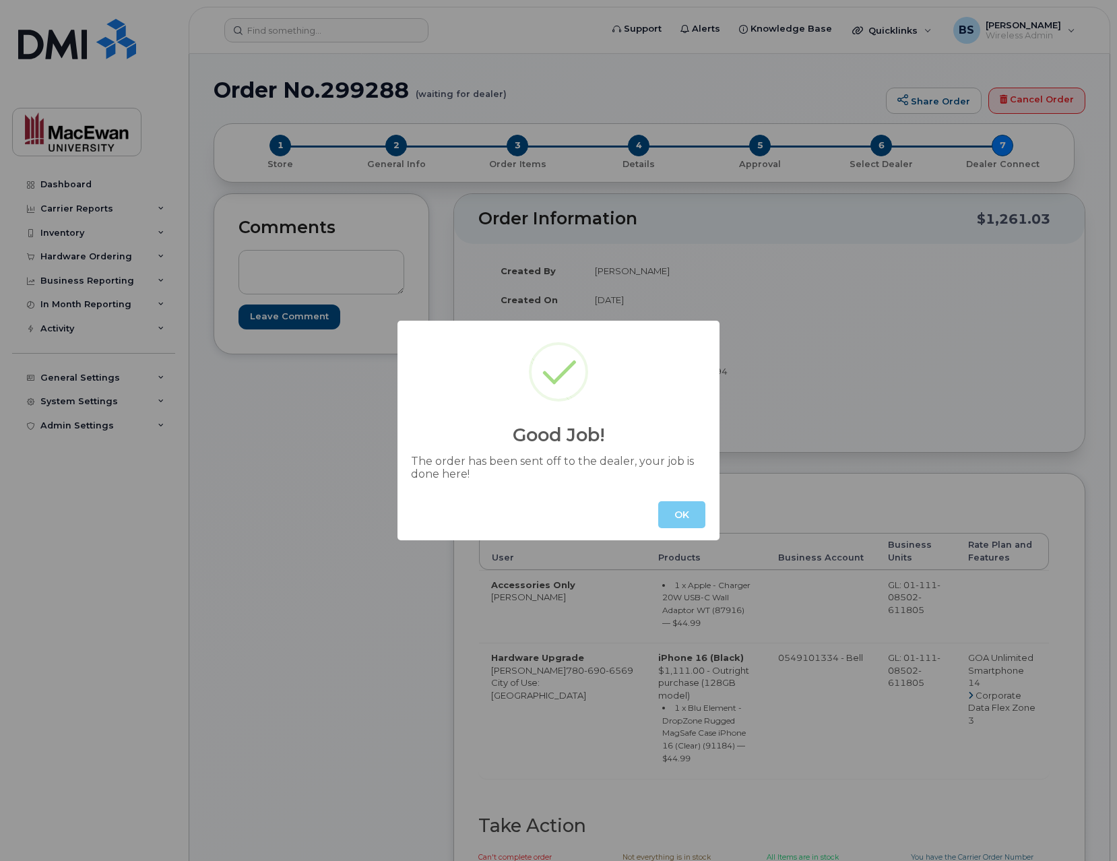
click at [690, 515] on button "OK" at bounding box center [681, 514] width 47 height 27
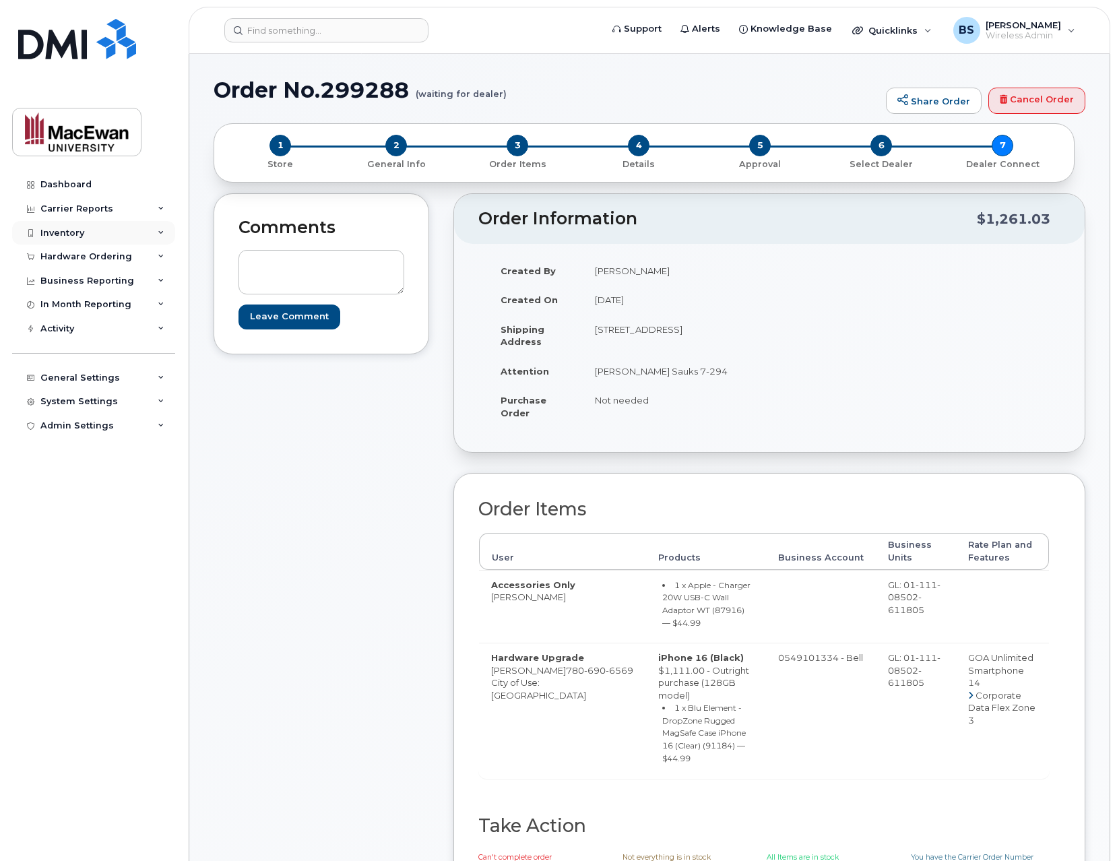
click at [146, 228] on div "Inventory" at bounding box center [93, 233] width 163 height 24
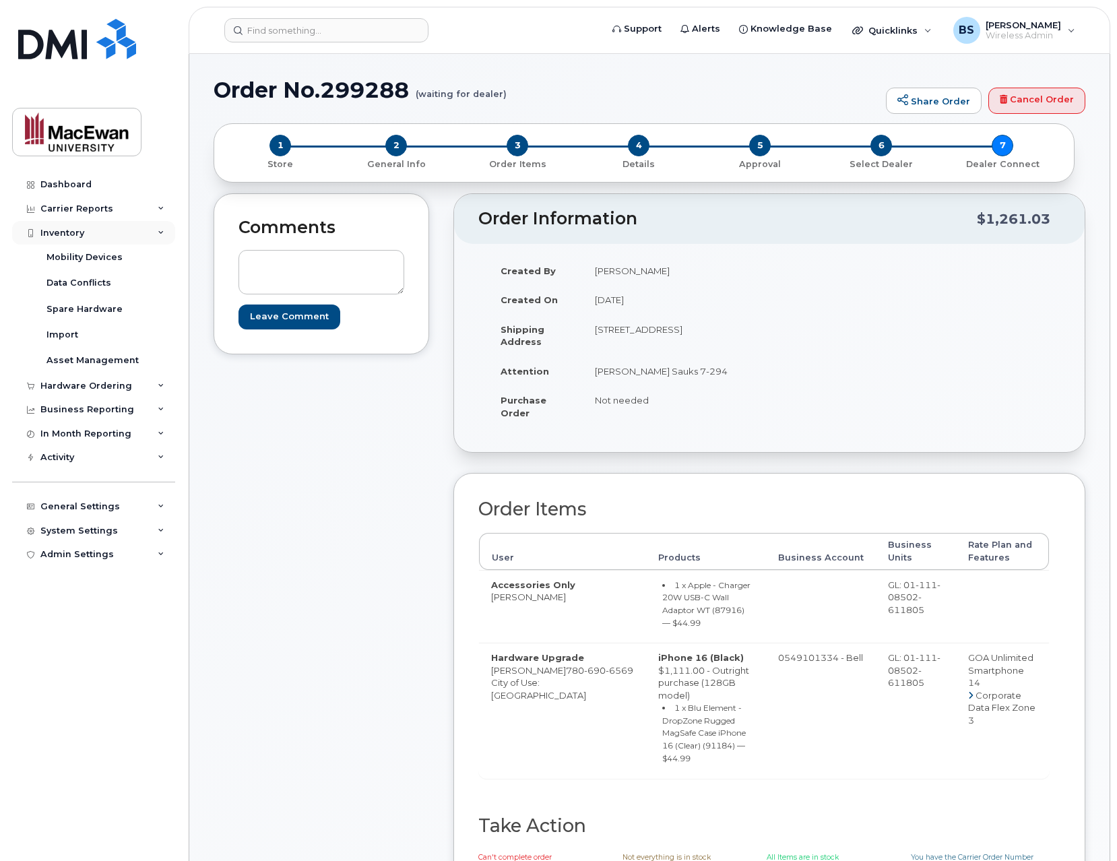
click at [146, 228] on div "Inventory" at bounding box center [93, 233] width 163 height 24
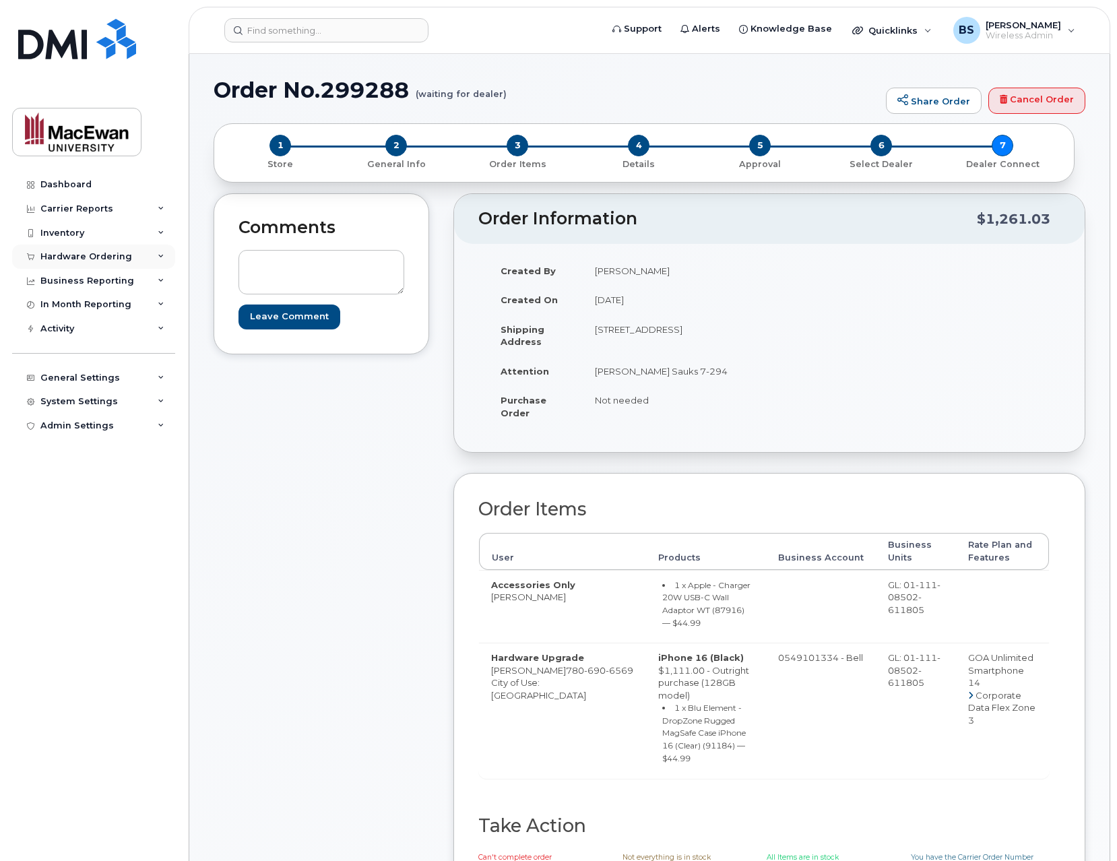
click at [158, 257] on icon at bounding box center [161, 256] width 7 height 7
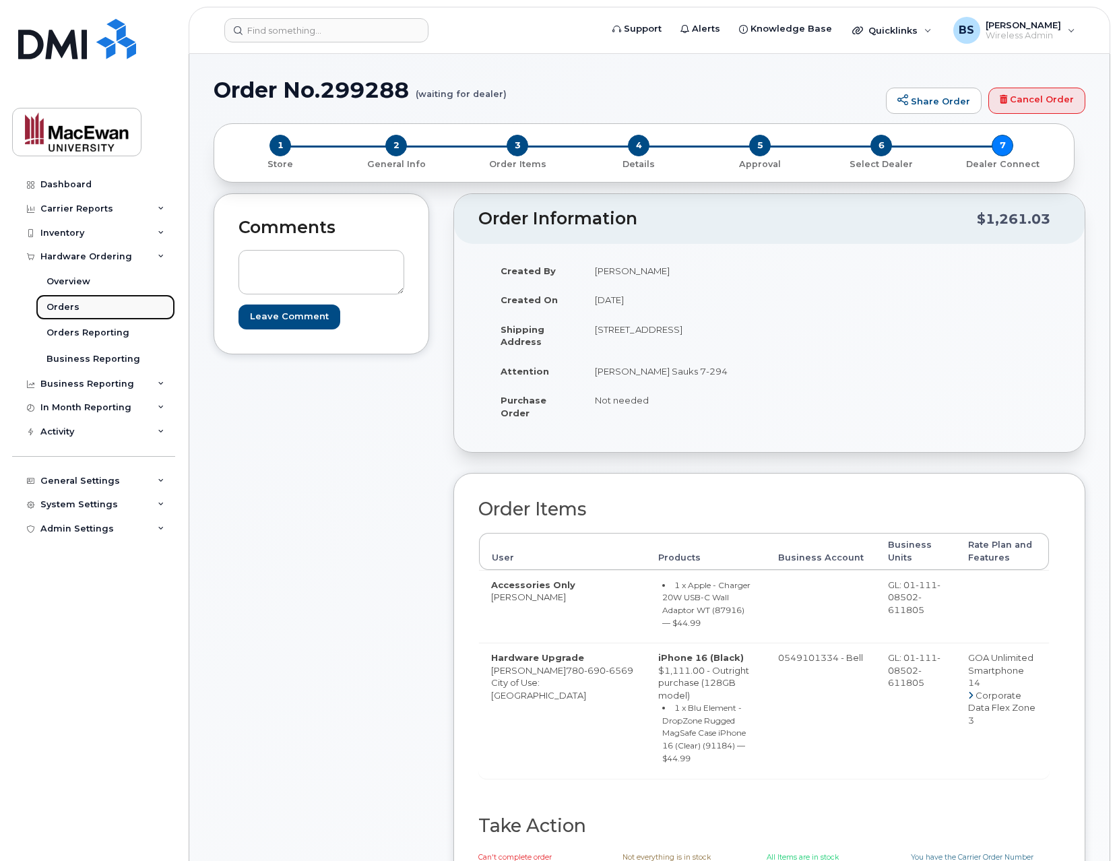
click at [124, 311] on link "Orders" at bounding box center [105, 307] width 139 height 26
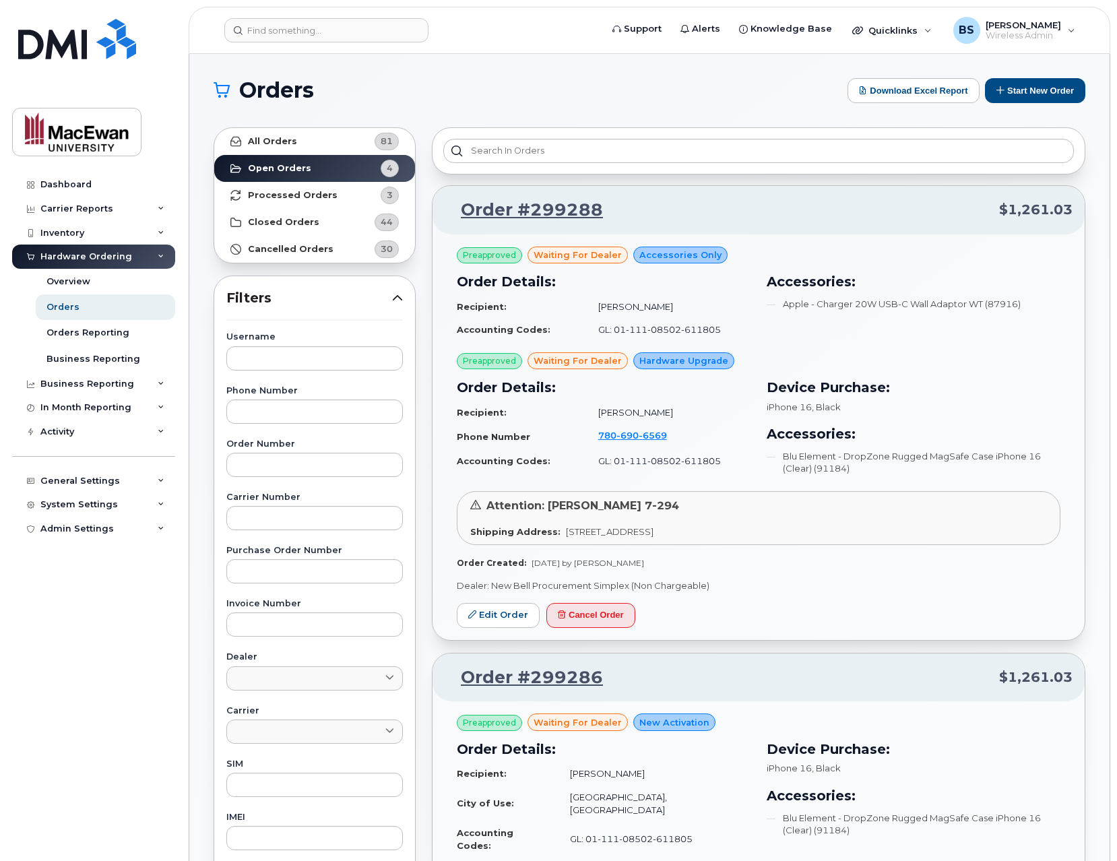
click at [505, 92] on h1 "Orders" at bounding box center [527, 90] width 627 height 22
